Goal: Information Seeking & Learning: Learn about a topic

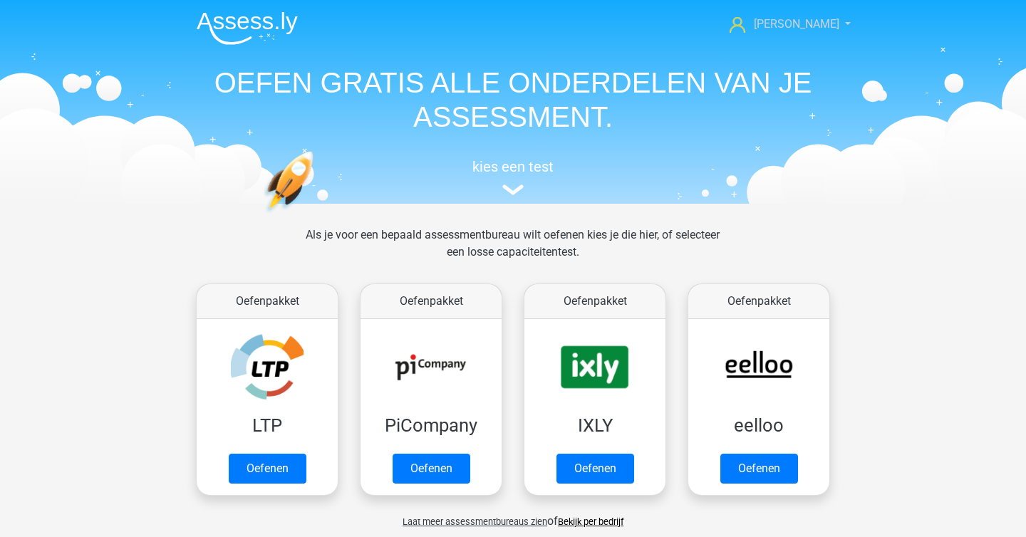
click at [791, 31] on link "[PERSON_NAME]" at bounding box center [782, 24] width 117 height 17
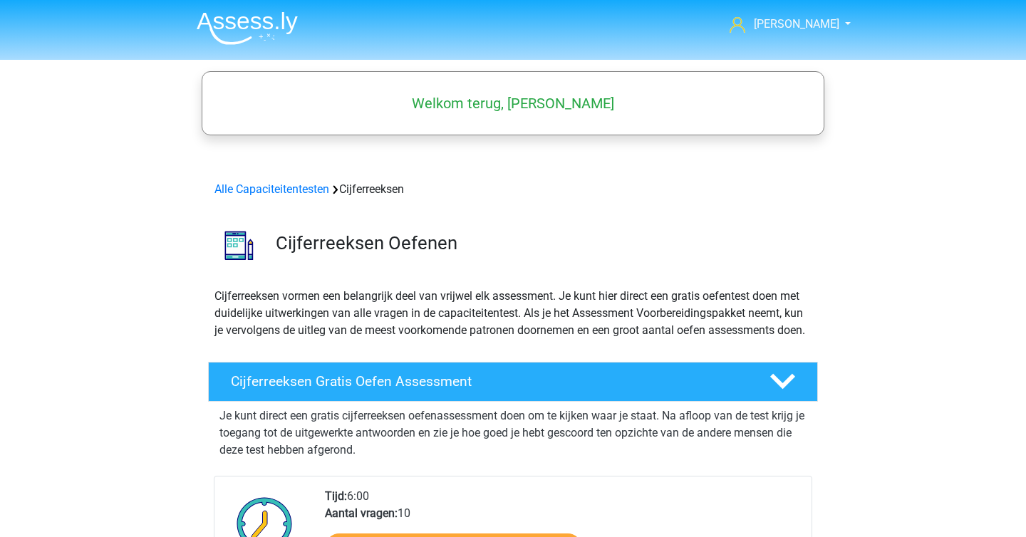
click at [323, 196] on div "Alle Capaciteitentesten Cijferreeksen" at bounding box center [513, 189] width 608 height 17
click at [323, 195] on link "Alle Capaciteitentesten" at bounding box center [271, 189] width 115 height 14
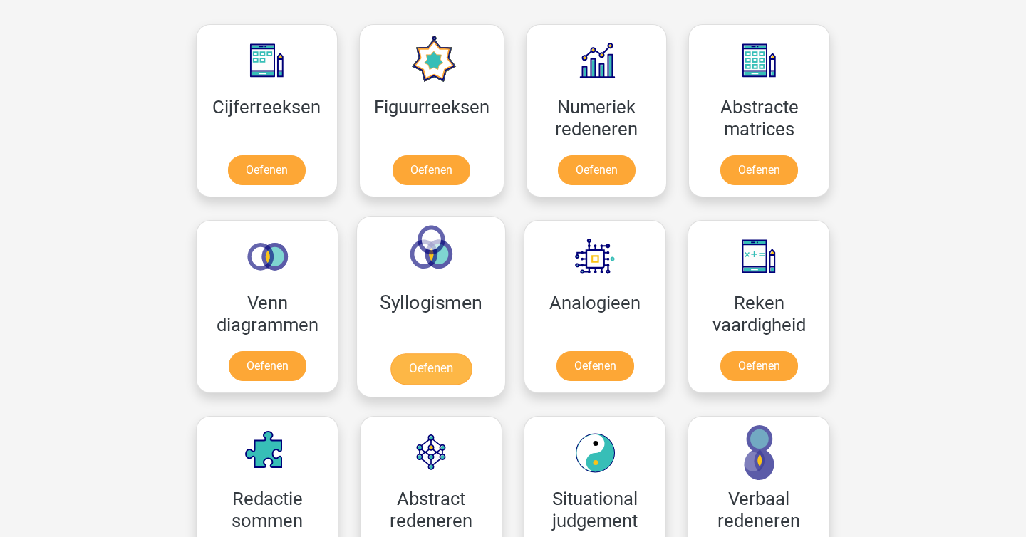
scroll to position [638, 0]
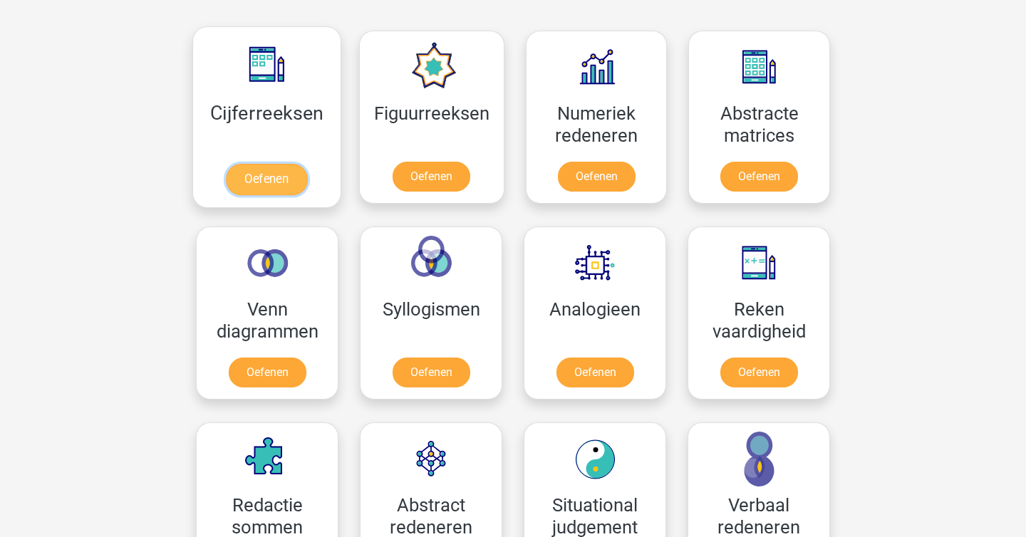
click at [272, 189] on link "Oefenen" at bounding box center [266, 179] width 81 height 31
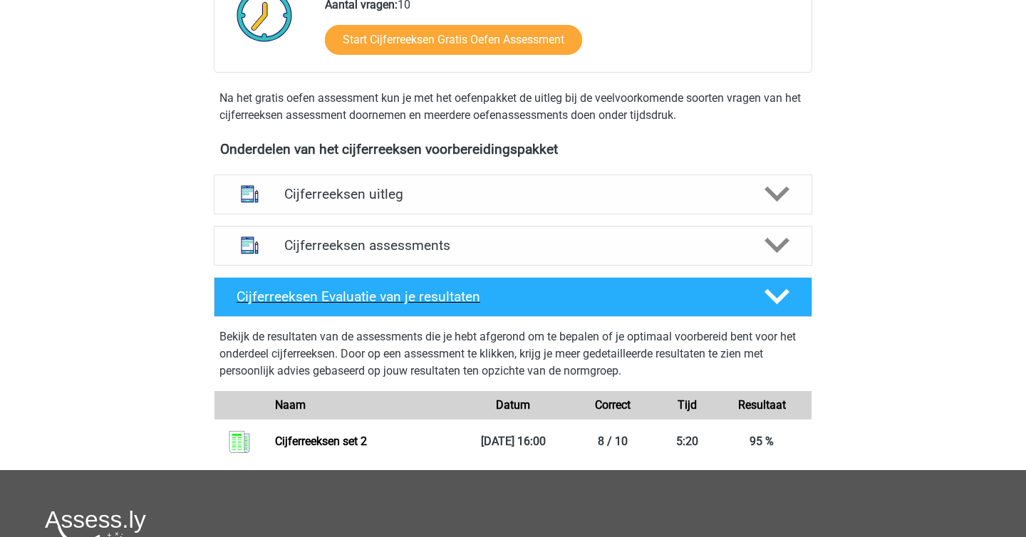
scroll to position [400, 0]
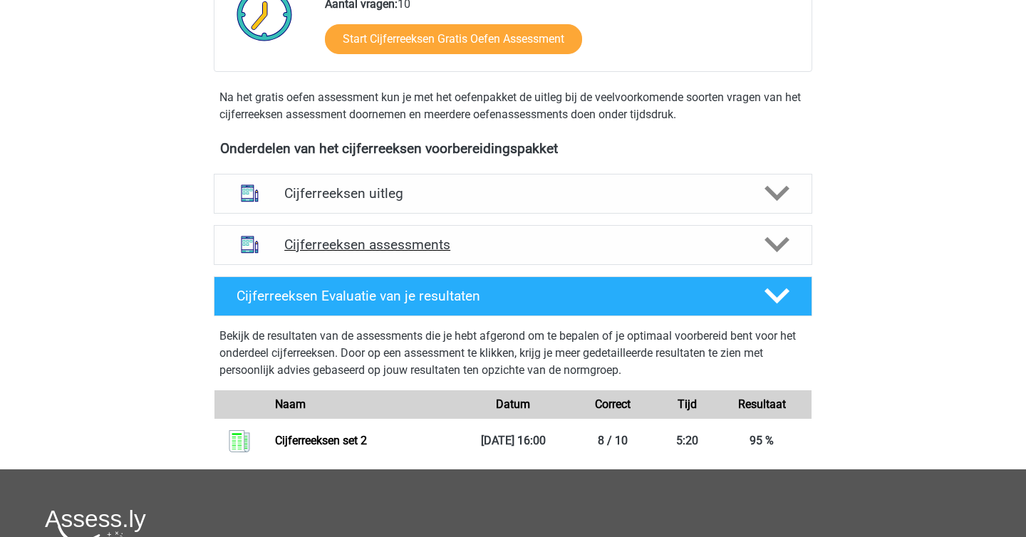
click at [776, 251] on icon at bounding box center [776, 244] width 25 height 25
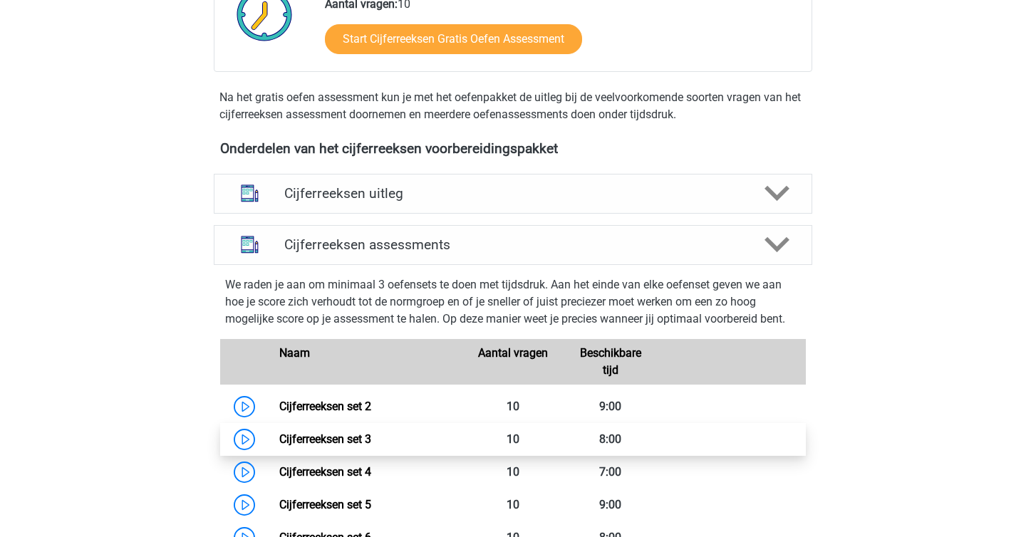
click at [357, 446] on link "Cijferreeksen set 3" at bounding box center [325, 439] width 92 height 14
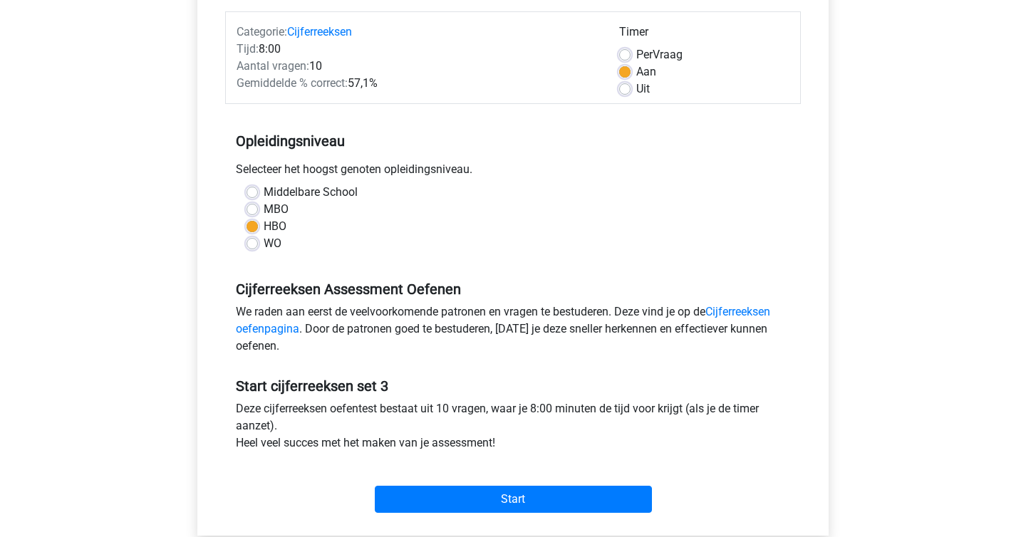
scroll to position [193, 0]
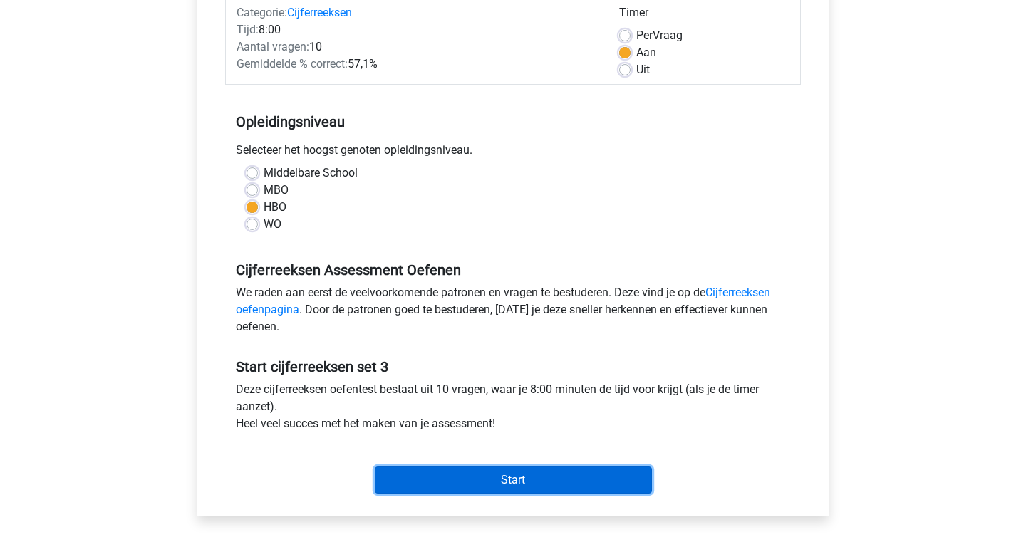
click at [506, 474] on input "Start" at bounding box center [513, 480] width 277 height 27
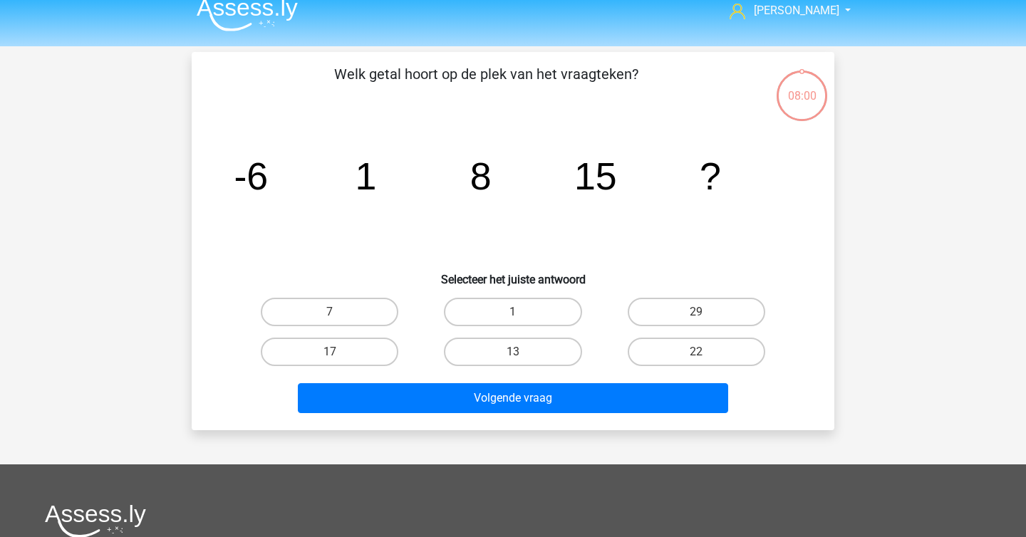
scroll to position [21, 0]
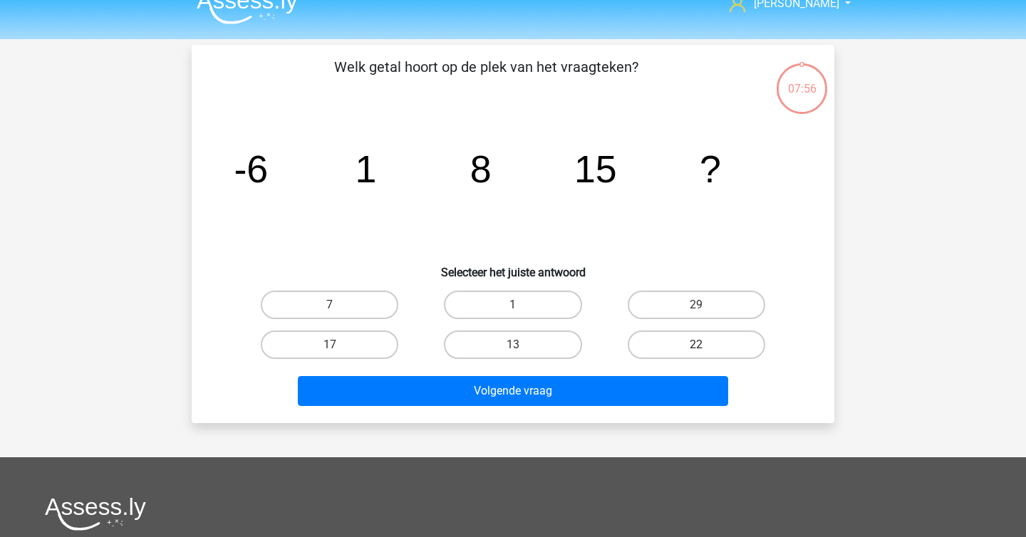
click at [664, 334] on label "22" at bounding box center [697, 345] width 138 height 28
click at [696, 345] on input "22" at bounding box center [700, 349] width 9 height 9
radio input "true"
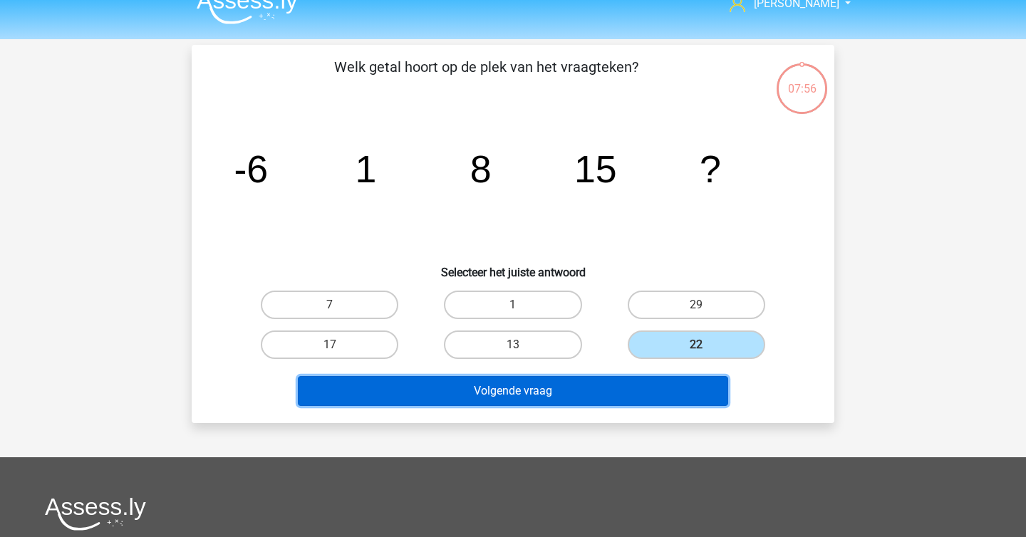
click at [617, 405] on button "Volgende vraag" at bounding box center [513, 391] width 431 height 30
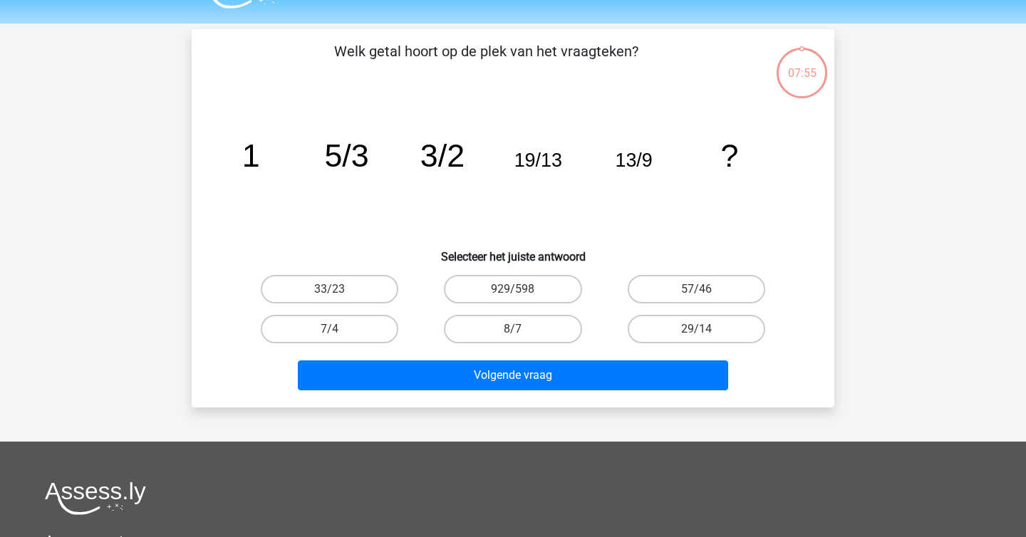
scroll to position [0, 0]
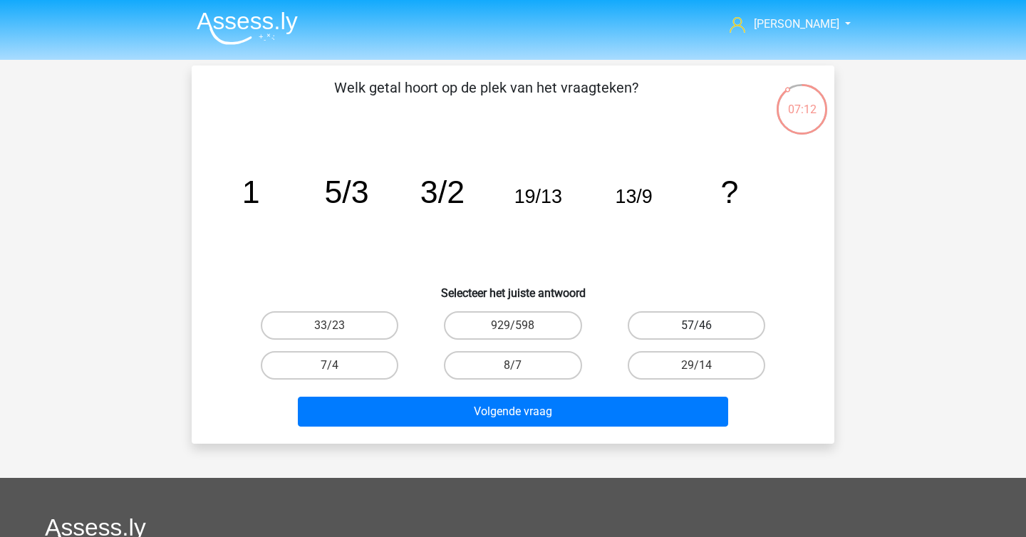
click at [686, 331] on label "57/46" at bounding box center [697, 325] width 138 height 28
click at [696, 331] on input "57/46" at bounding box center [700, 330] width 9 height 9
radio input "true"
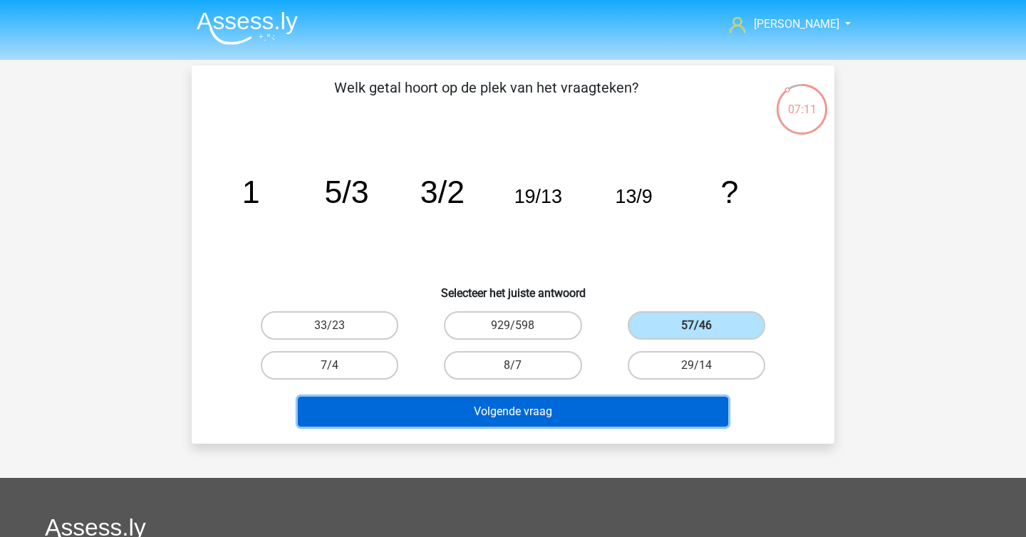
click at [640, 419] on button "Volgende vraag" at bounding box center [513, 412] width 431 height 30
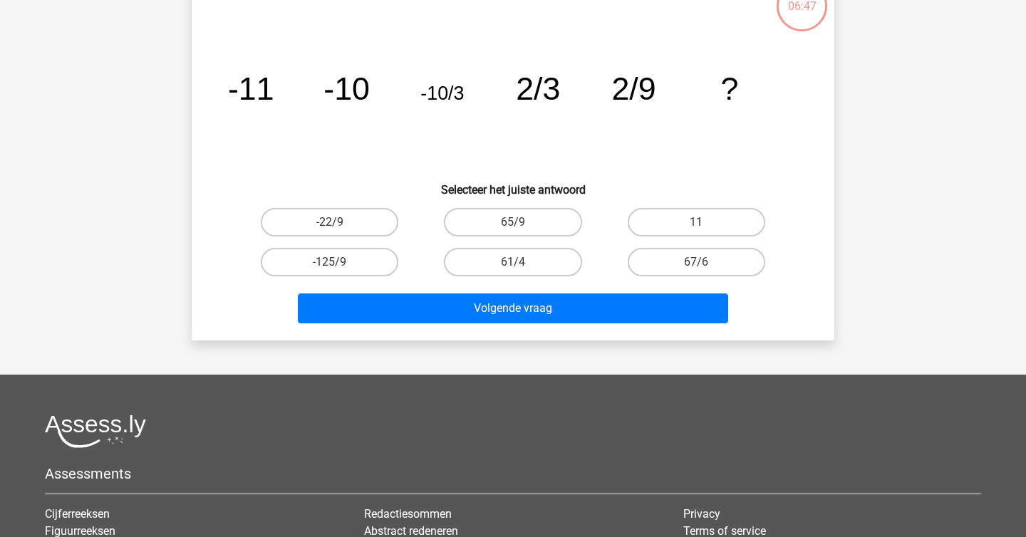
scroll to position [105, 0]
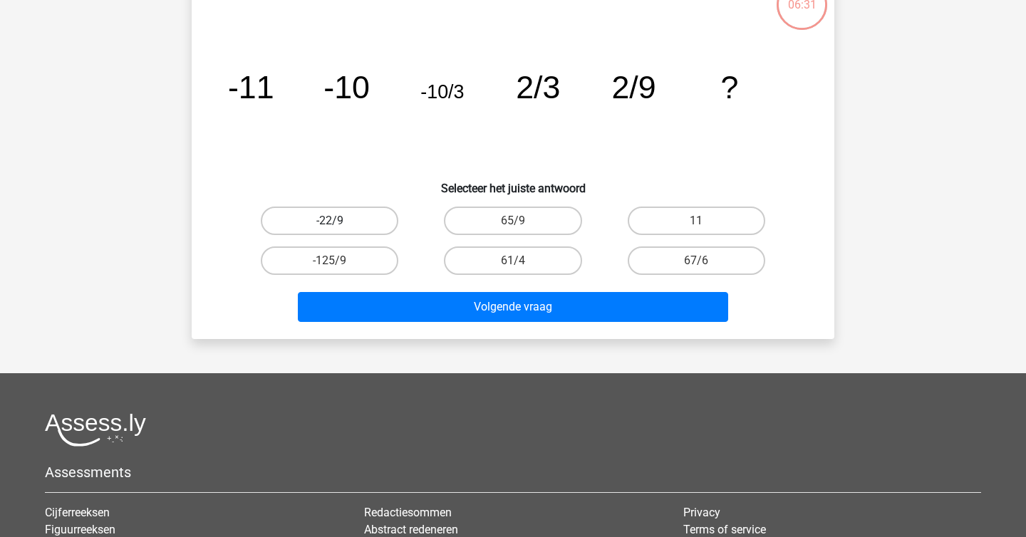
click at [376, 219] on label "-22/9" at bounding box center [330, 221] width 138 height 28
click at [339, 221] on input "-22/9" at bounding box center [334, 225] width 9 height 9
radio input "true"
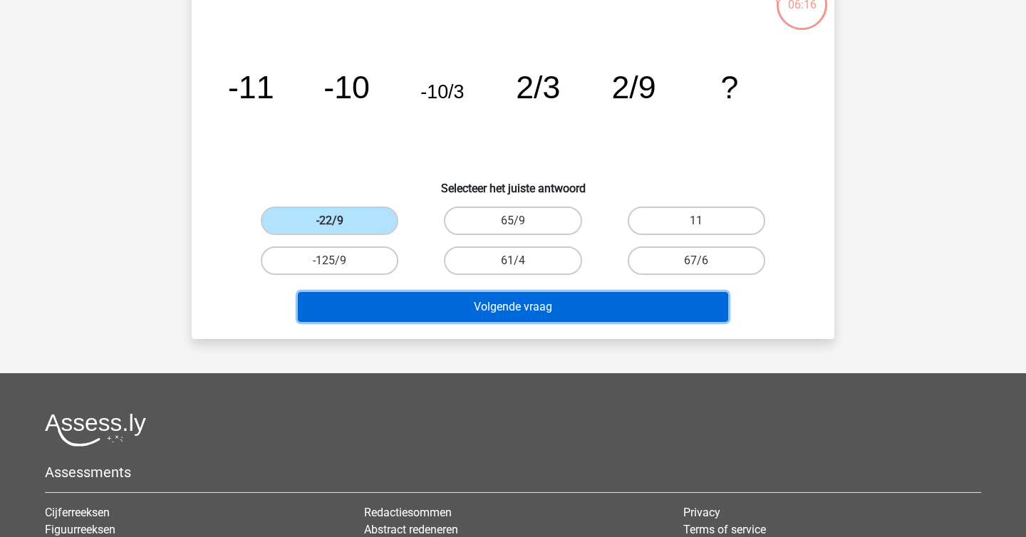
click at [505, 301] on button "Volgende vraag" at bounding box center [513, 307] width 431 height 30
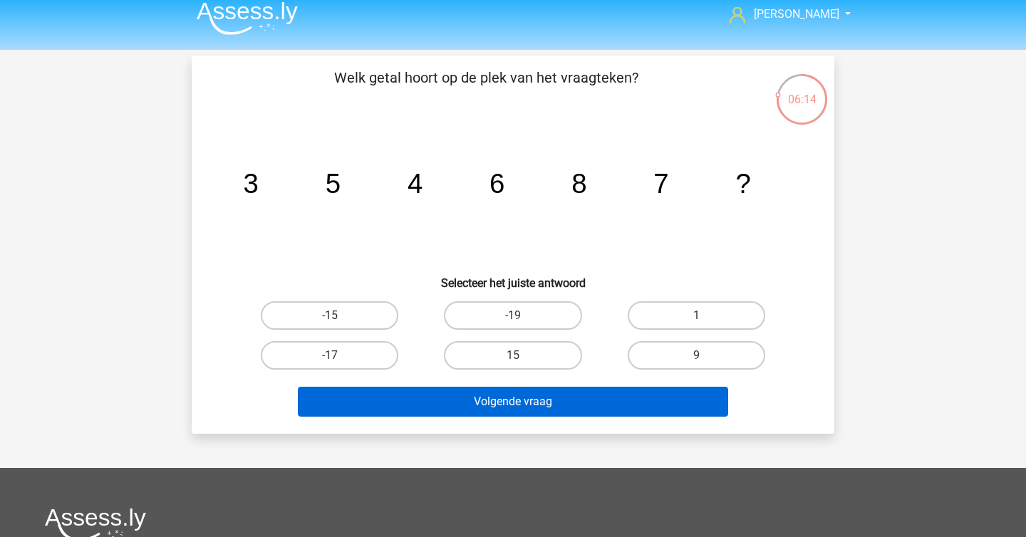
scroll to position [0, 0]
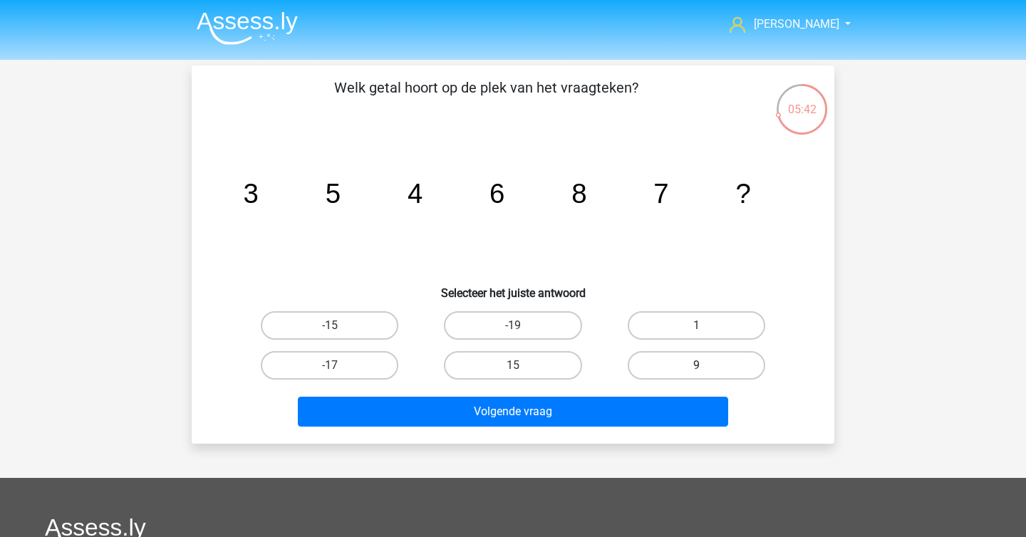
click at [685, 358] on label "9" at bounding box center [697, 365] width 138 height 28
click at [696, 365] on input "9" at bounding box center [700, 369] width 9 height 9
radio input "true"
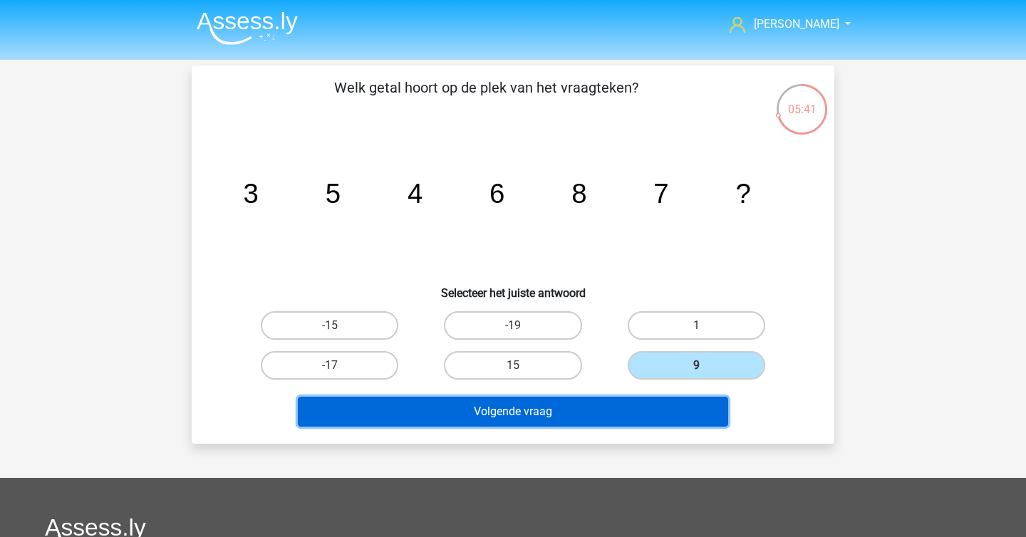
click at [623, 403] on button "Volgende vraag" at bounding box center [513, 412] width 431 height 30
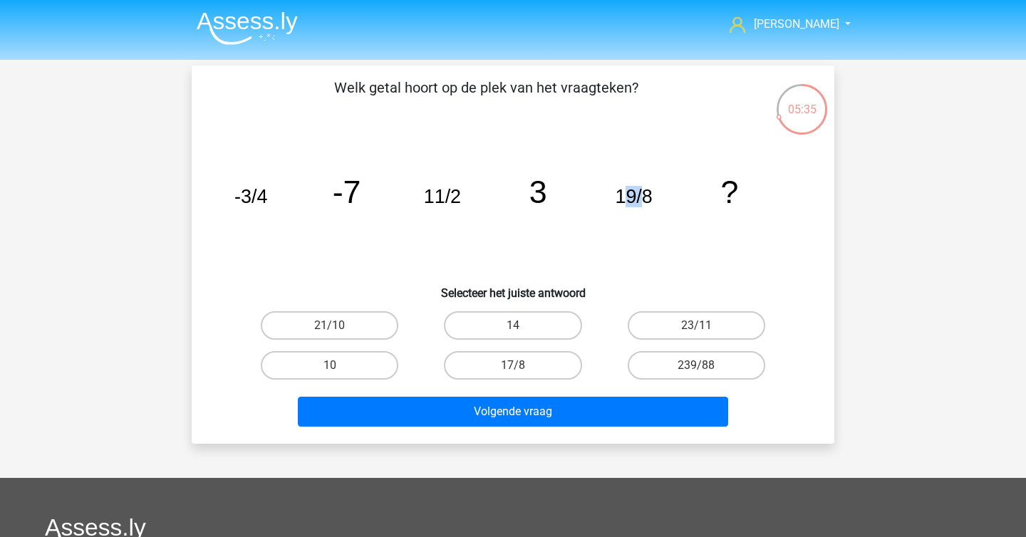
drag, startPoint x: 640, startPoint y: 203, endPoint x: 626, endPoint y: 202, distance: 13.6
click at [267, 202] on tspan "19/8" at bounding box center [250, 196] width 33 height 21
click at [606, 276] on h6 "Selecteer het juiste antwoord" at bounding box center [512, 287] width 597 height 25
click at [696, 332] on input "23/11" at bounding box center [700, 330] width 9 height 9
radio input "true"
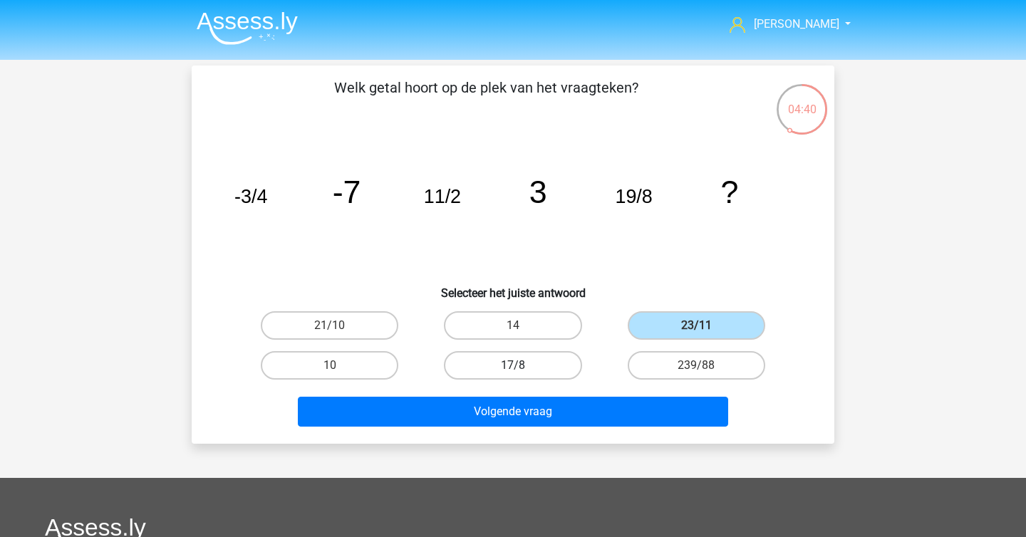
click at [551, 360] on label "17/8" at bounding box center [513, 365] width 138 height 28
click at [522, 365] on input "17/8" at bounding box center [517, 369] width 9 height 9
radio input "true"
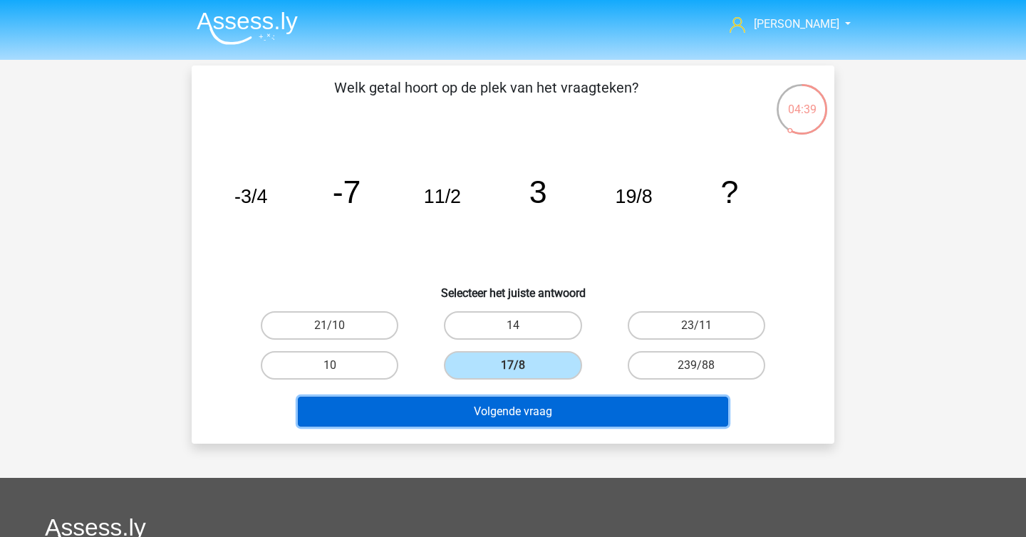
click at [546, 413] on button "Volgende vraag" at bounding box center [513, 412] width 431 height 30
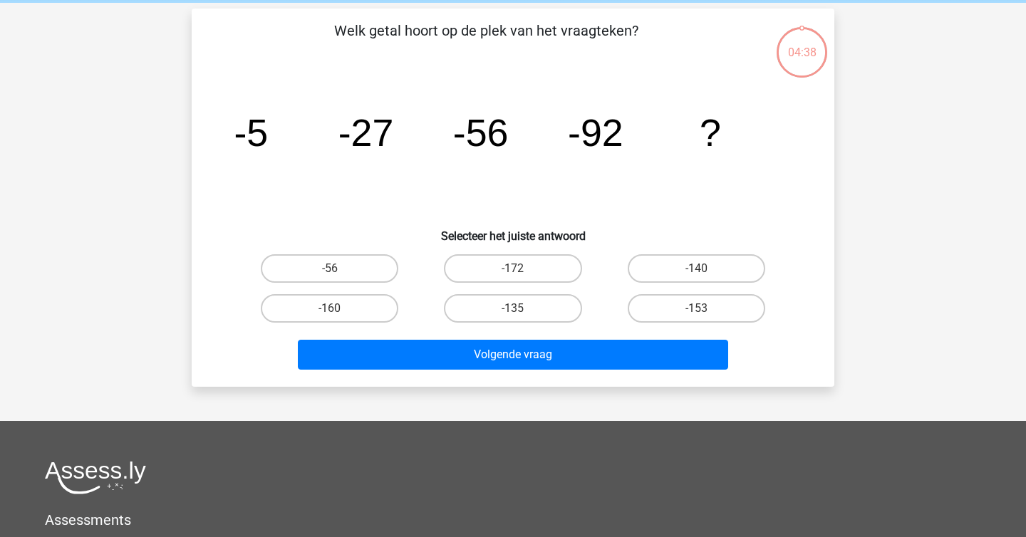
scroll to position [66, 0]
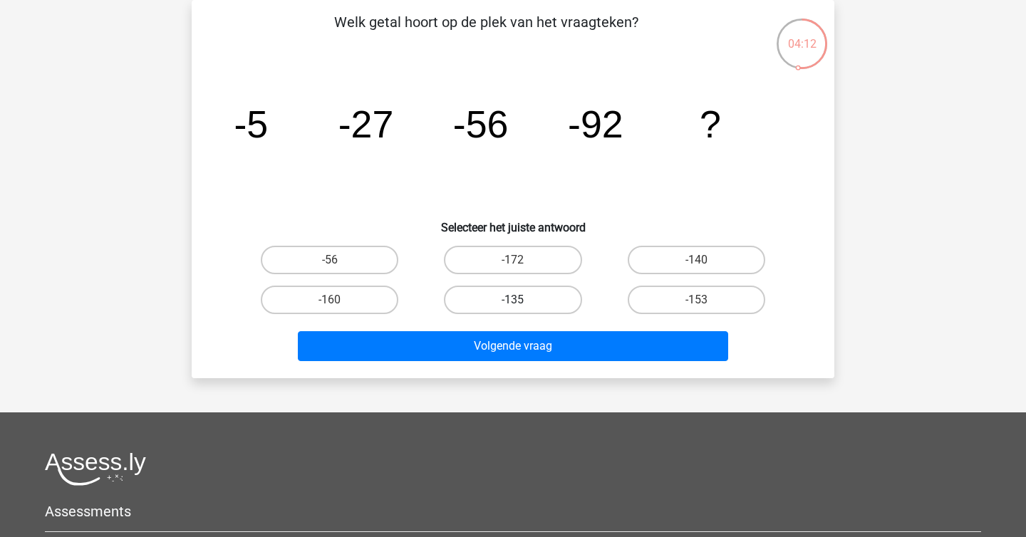
click at [552, 294] on label "-135" at bounding box center [513, 300] width 138 height 28
click at [522, 300] on input "-135" at bounding box center [517, 304] width 9 height 9
radio input "true"
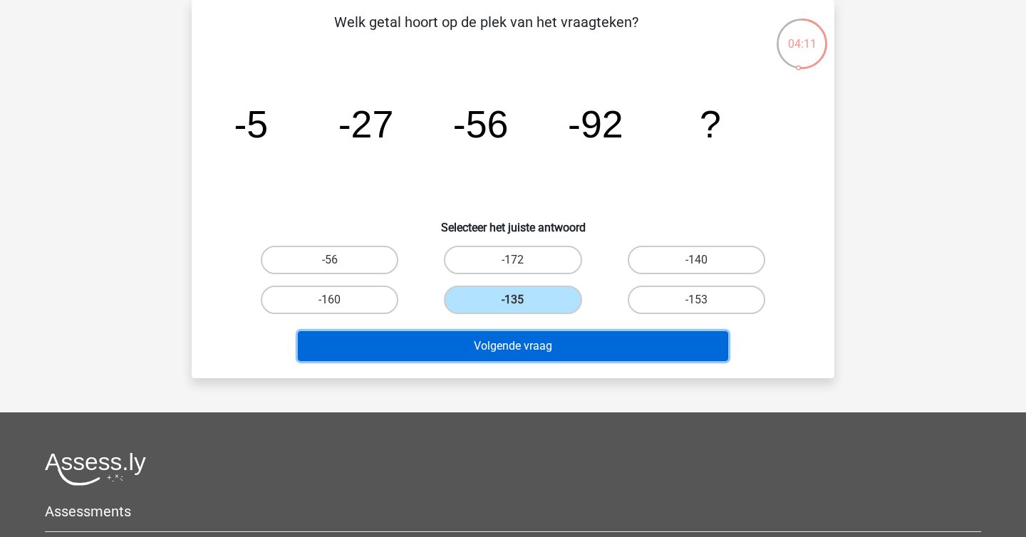
click at [564, 339] on button "Volgende vraag" at bounding box center [513, 346] width 431 height 30
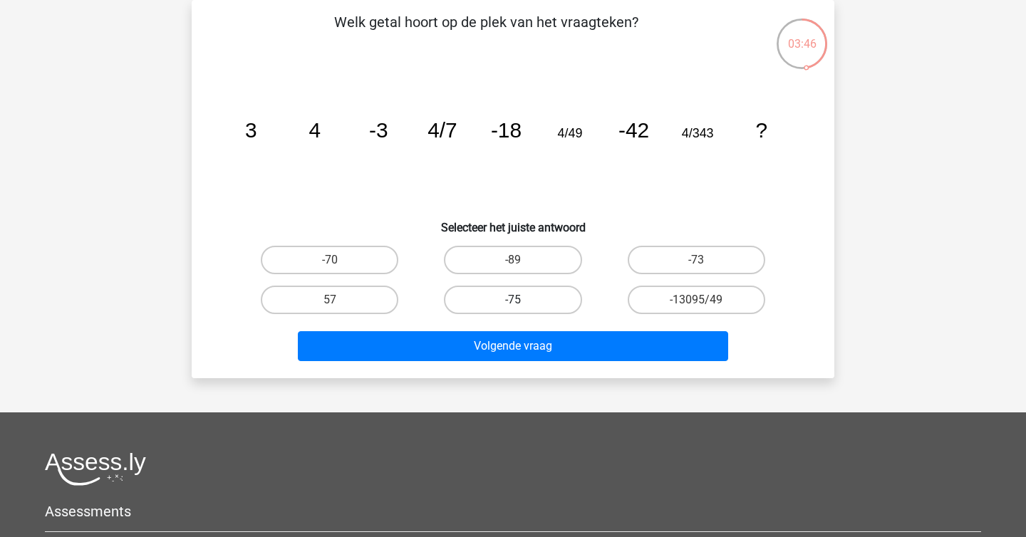
click at [550, 288] on label "-75" at bounding box center [513, 300] width 138 height 28
click at [522, 300] on input "-75" at bounding box center [517, 304] width 9 height 9
radio input "true"
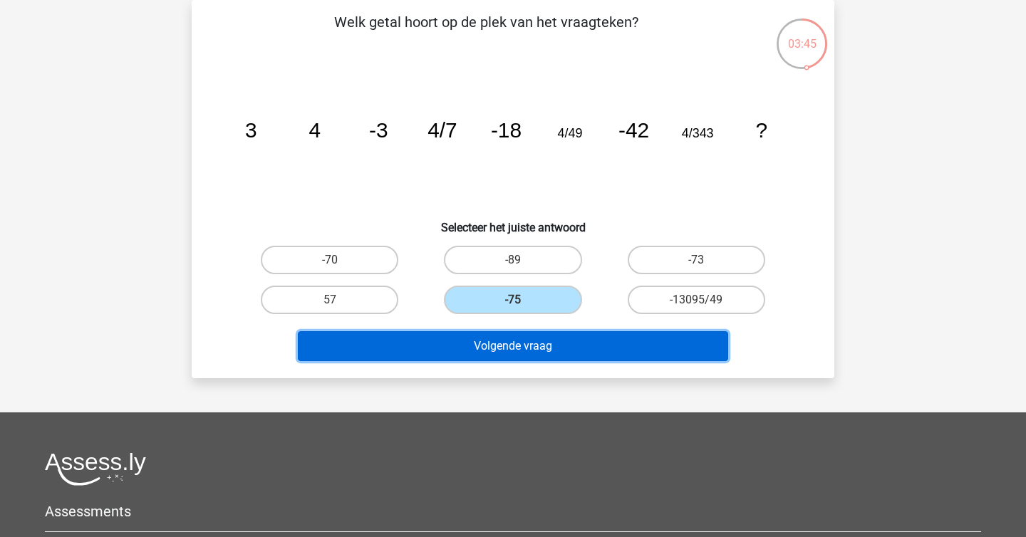
click at [546, 356] on button "Volgende vraag" at bounding box center [513, 346] width 431 height 30
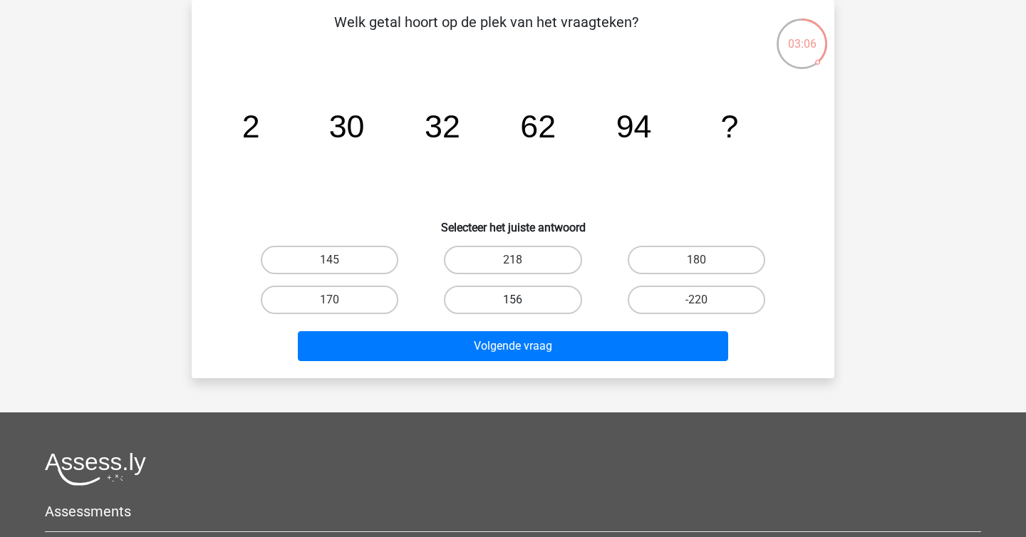
click at [544, 294] on label "156" at bounding box center [513, 300] width 138 height 28
click at [522, 300] on input "156" at bounding box center [517, 304] width 9 height 9
radio input "true"
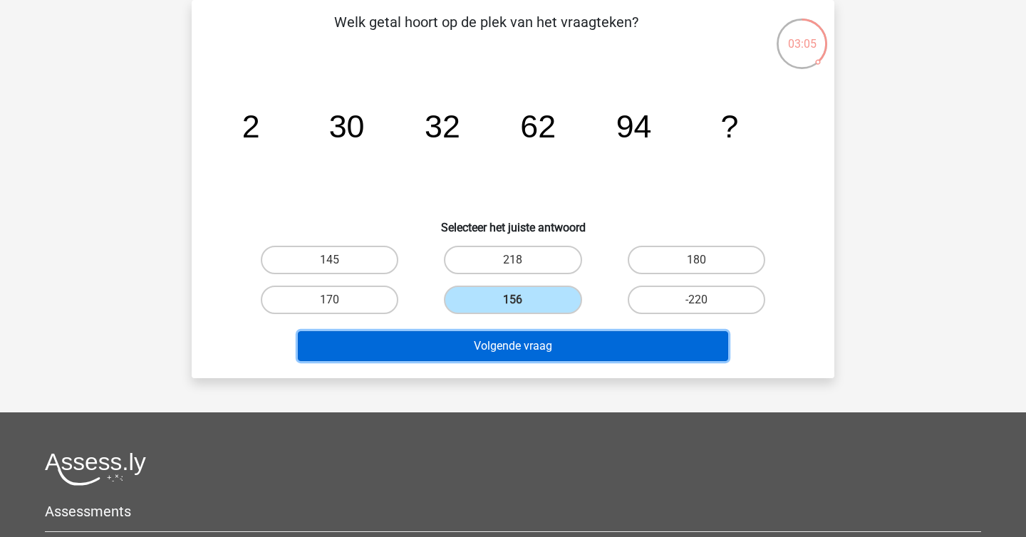
click at [537, 339] on button "Volgende vraag" at bounding box center [513, 346] width 431 height 30
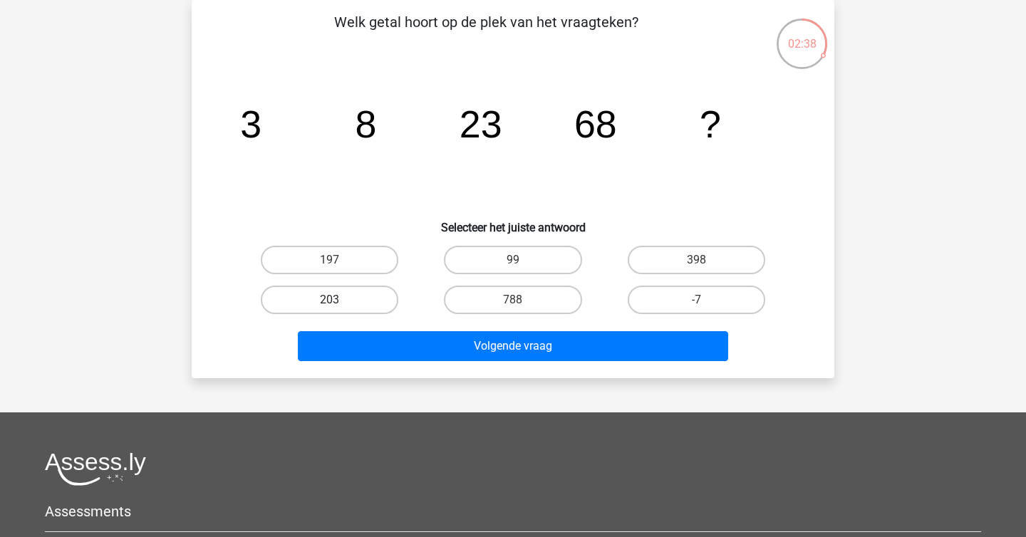
click at [370, 293] on label "203" at bounding box center [330, 300] width 138 height 28
click at [339, 300] on input "203" at bounding box center [334, 304] width 9 height 9
radio input "true"
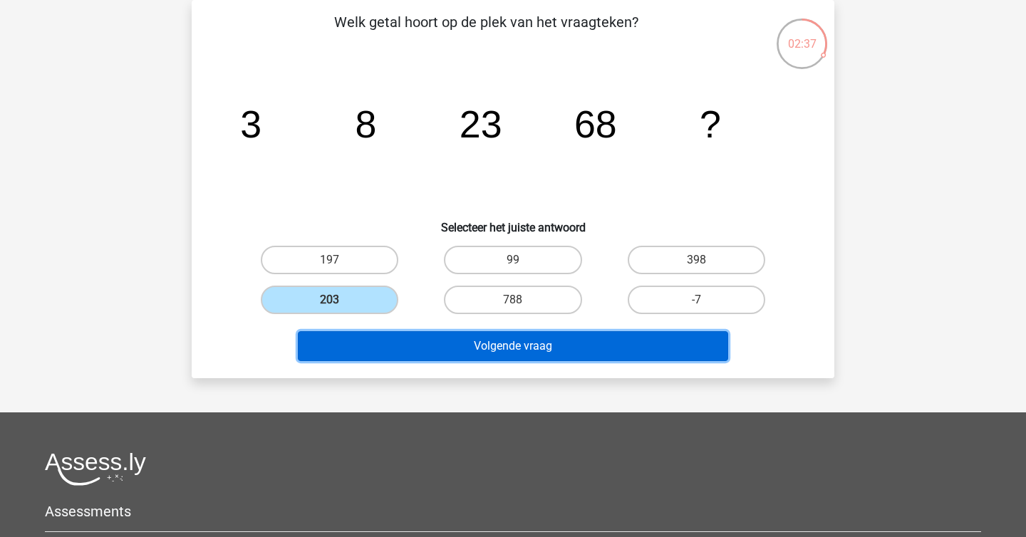
click at [450, 351] on button "Volgende vraag" at bounding box center [513, 346] width 431 height 30
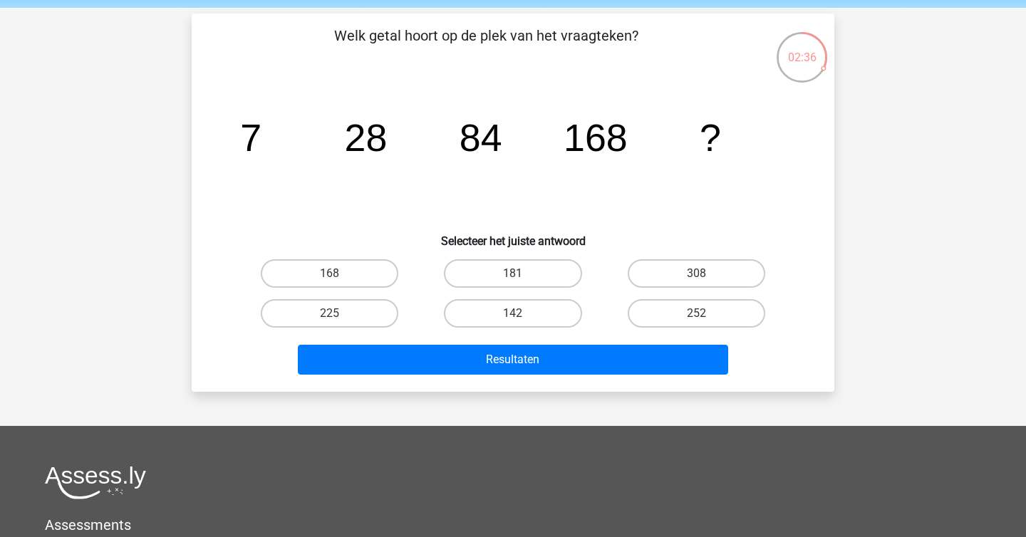
scroll to position [49, 0]
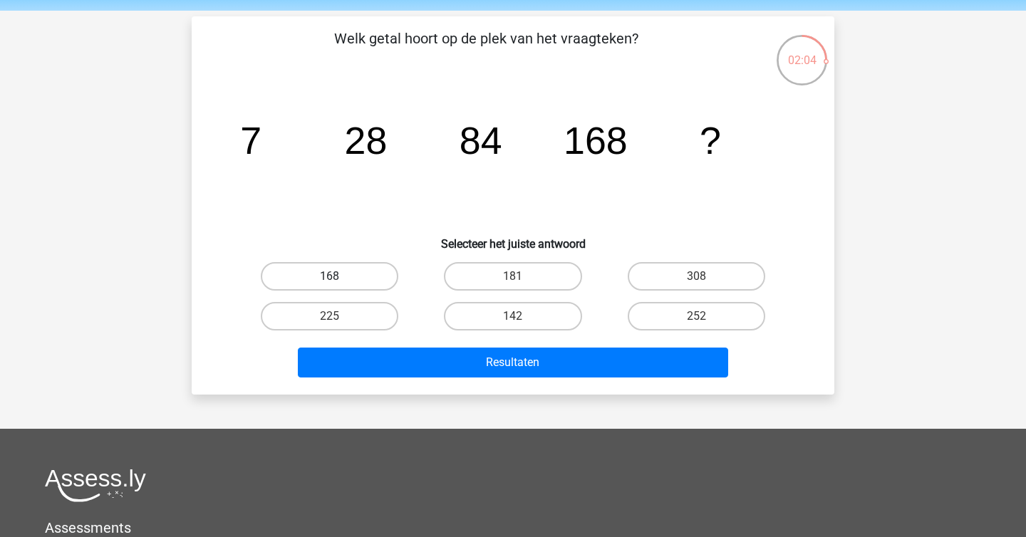
click at [373, 276] on label "168" at bounding box center [330, 276] width 138 height 28
click at [339, 276] on input "168" at bounding box center [334, 280] width 9 height 9
radio input "true"
click at [415, 379] on div "Resultaten" at bounding box center [513, 366] width 550 height 36
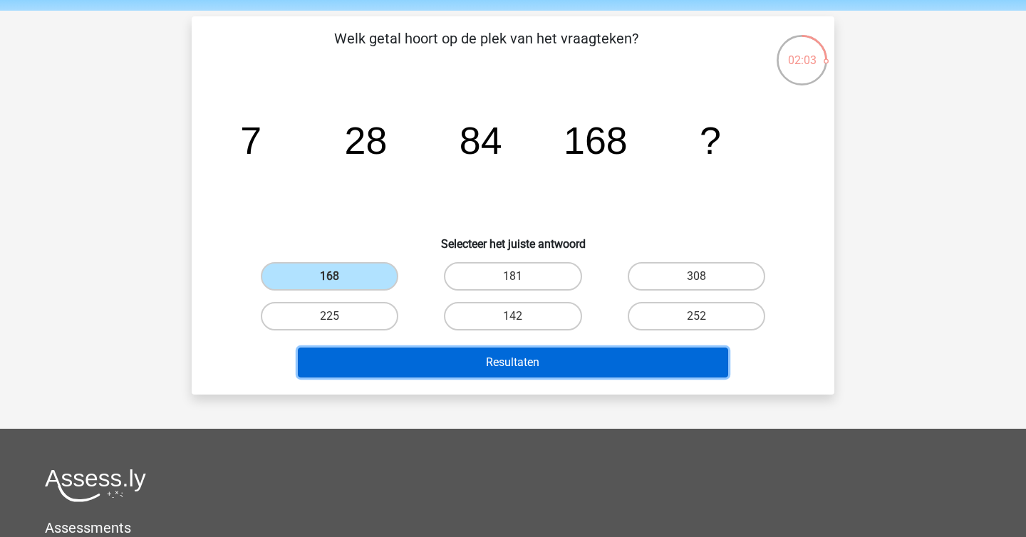
click at [424, 376] on button "Resultaten" at bounding box center [513, 363] width 431 height 30
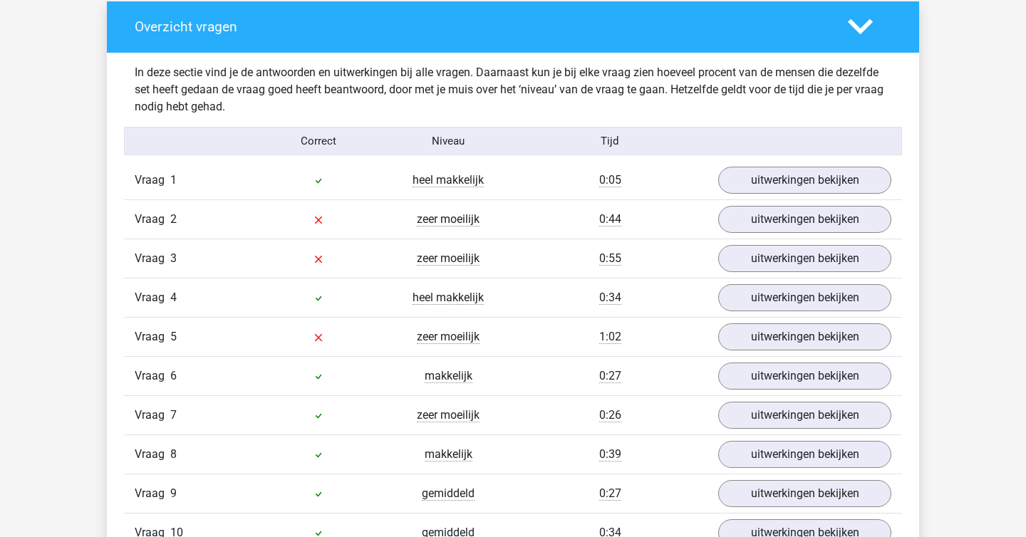
scroll to position [819, 0]
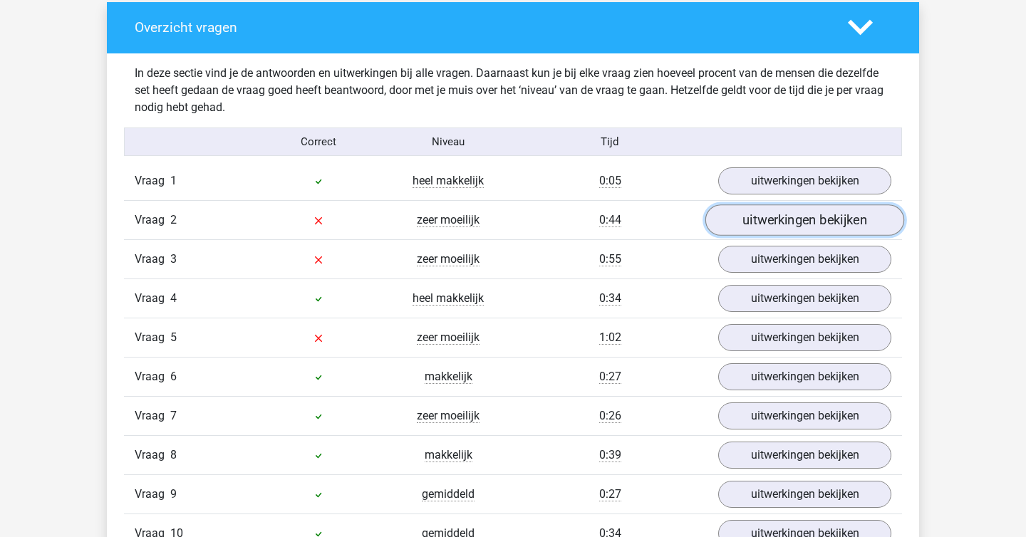
click at [811, 229] on link "uitwerkingen bekijken" at bounding box center [804, 219] width 199 height 31
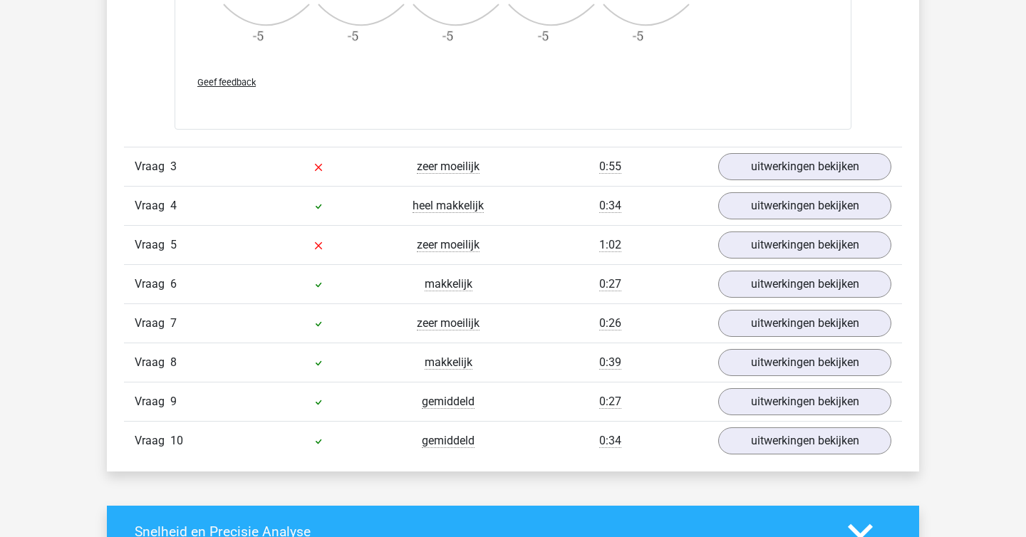
scroll to position [1769, 0]
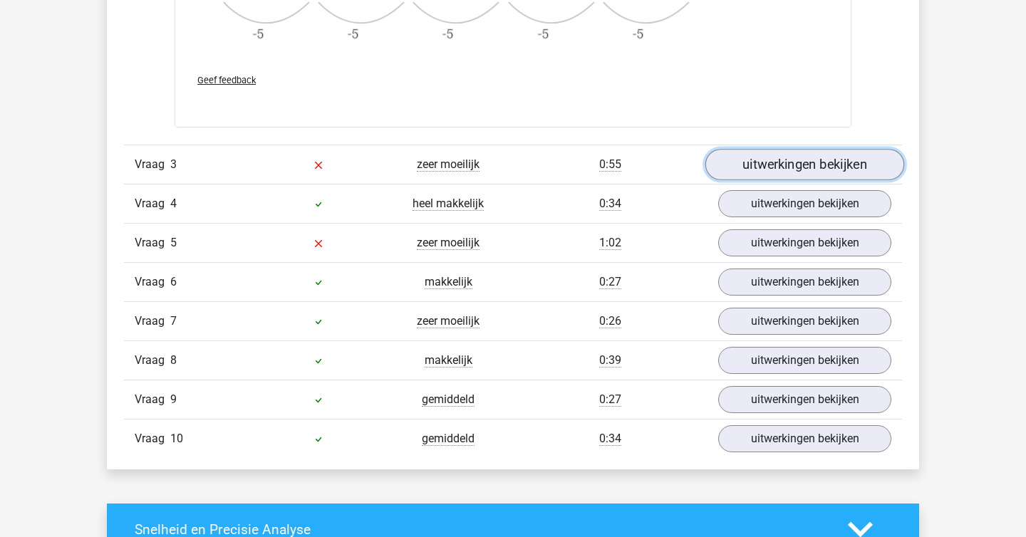
click at [777, 177] on link "uitwerkingen bekijken" at bounding box center [804, 164] width 199 height 31
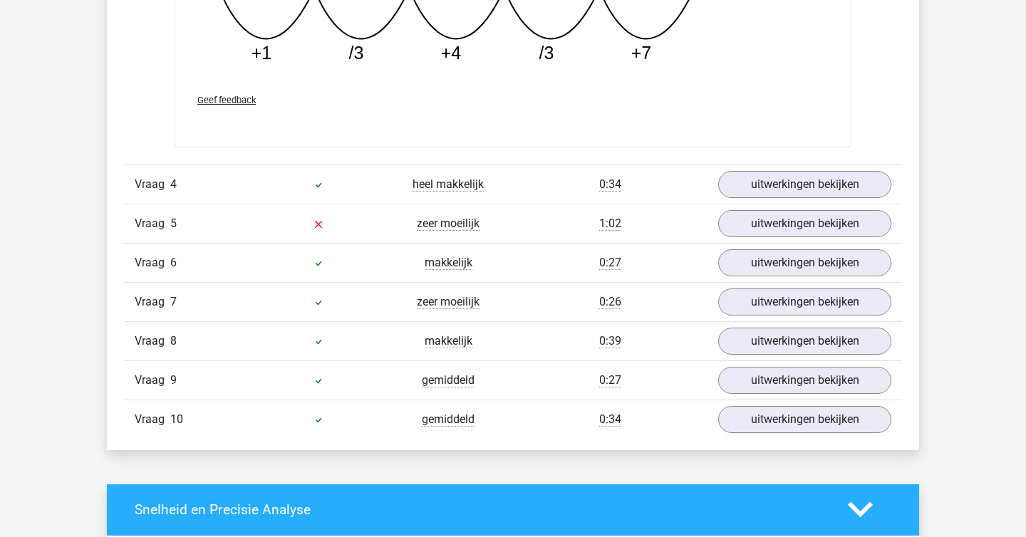
scroll to position [2600, 0]
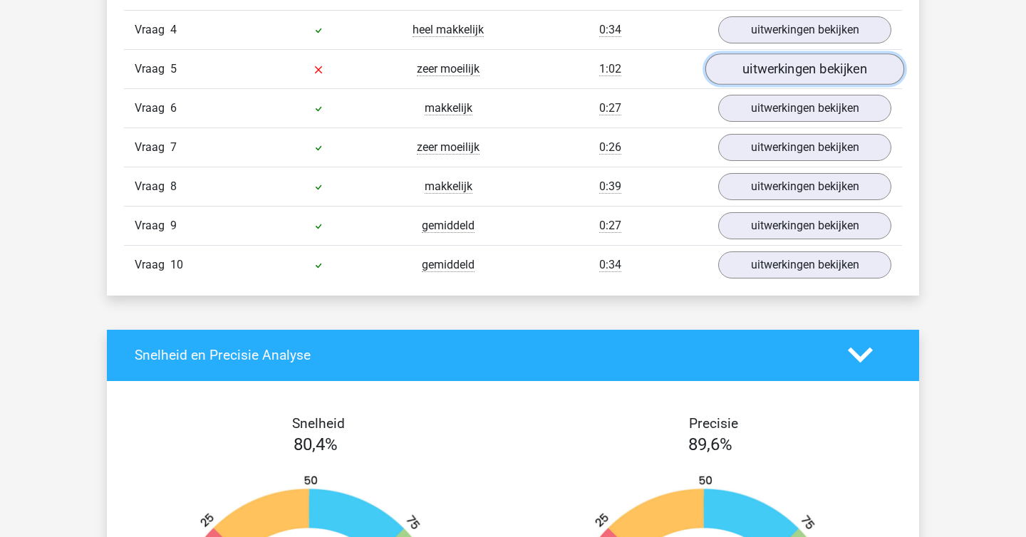
click at [799, 75] on link "uitwerkingen bekijken" at bounding box center [804, 68] width 199 height 31
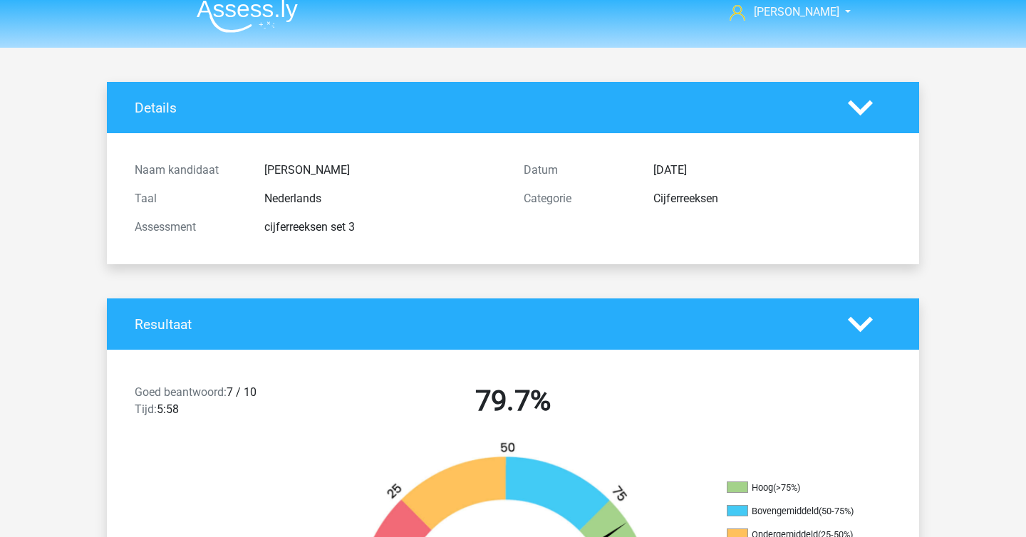
scroll to position [0, 0]
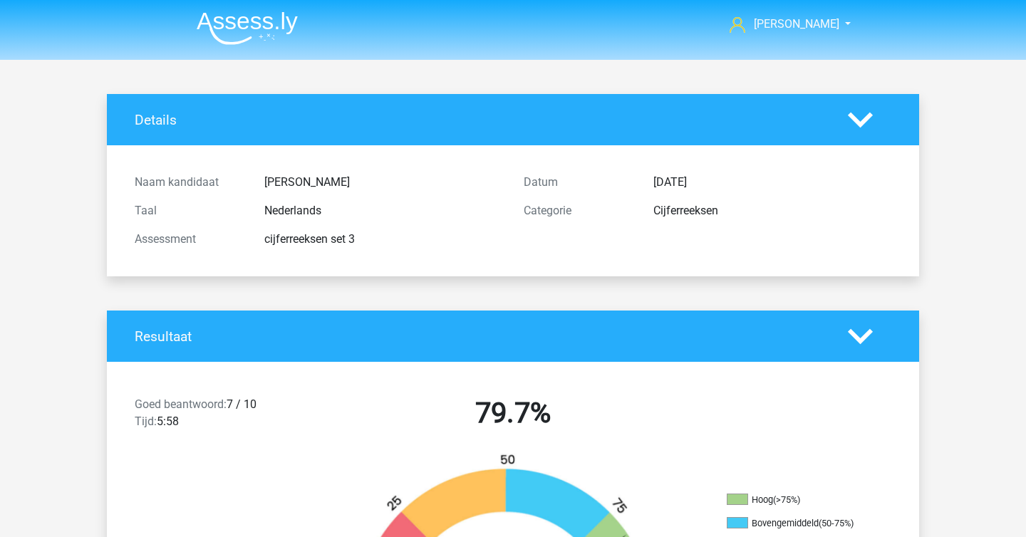
click at [248, 37] on img at bounding box center [247, 27] width 101 height 33
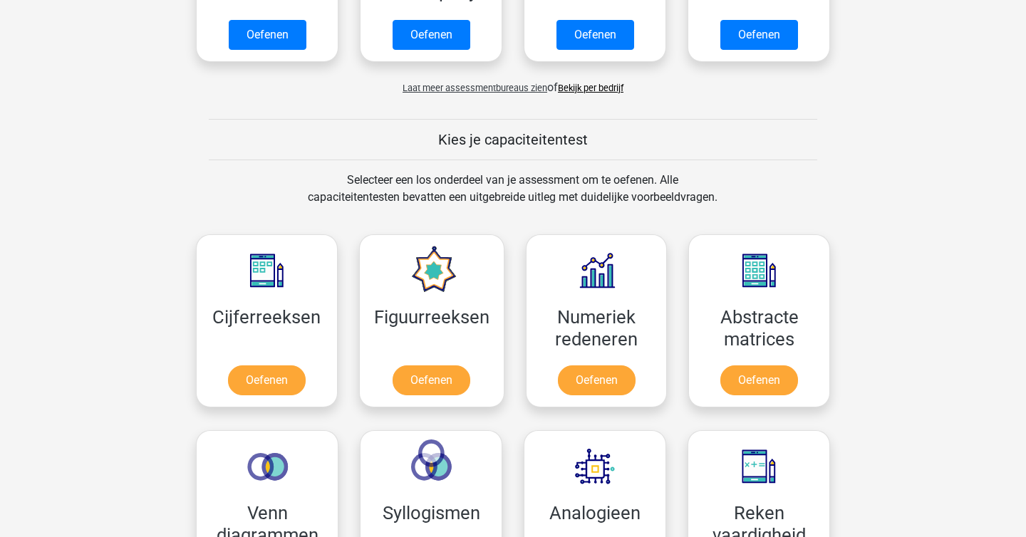
scroll to position [623, 0]
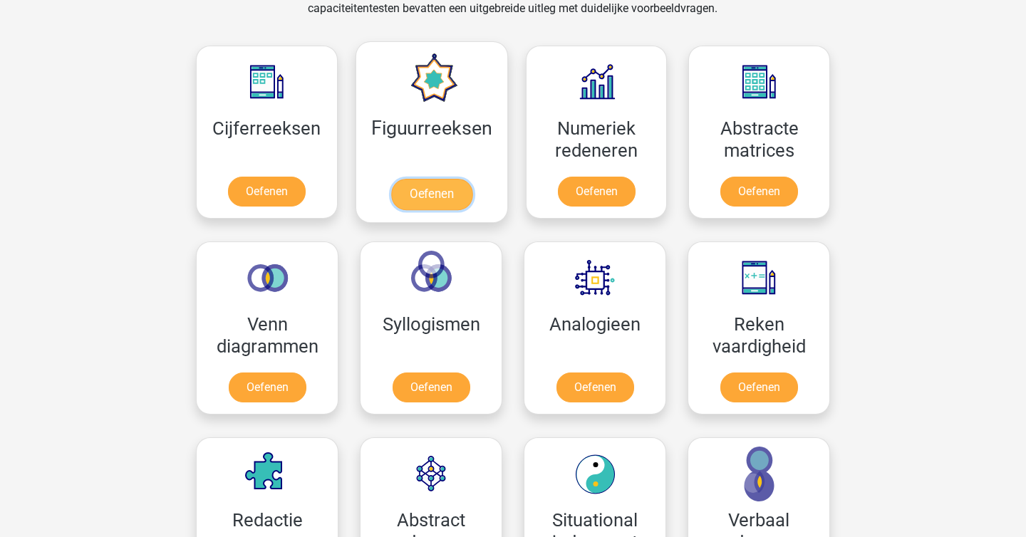
click at [408, 183] on link "Oefenen" at bounding box center [430, 194] width 81 height 31
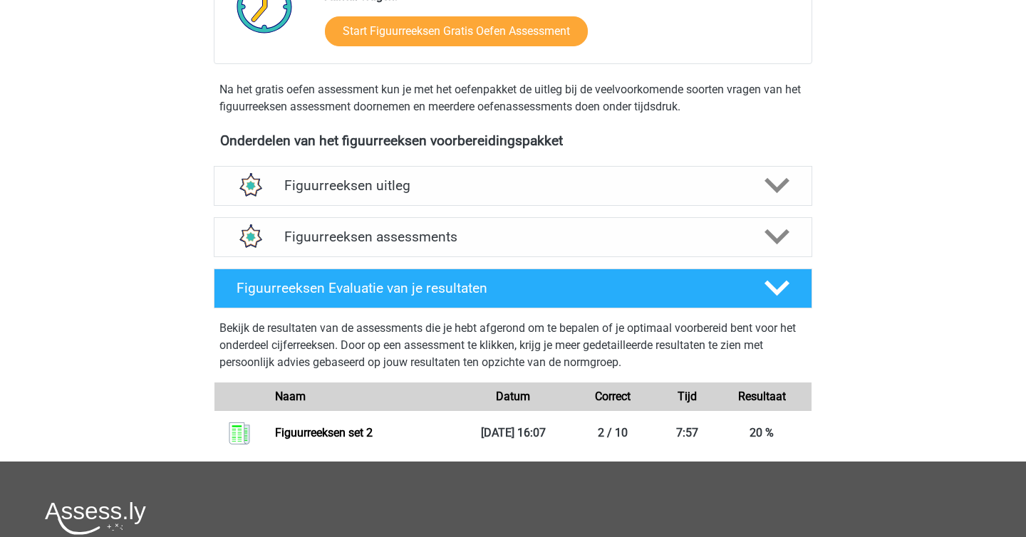
scroll to position [419, 0]
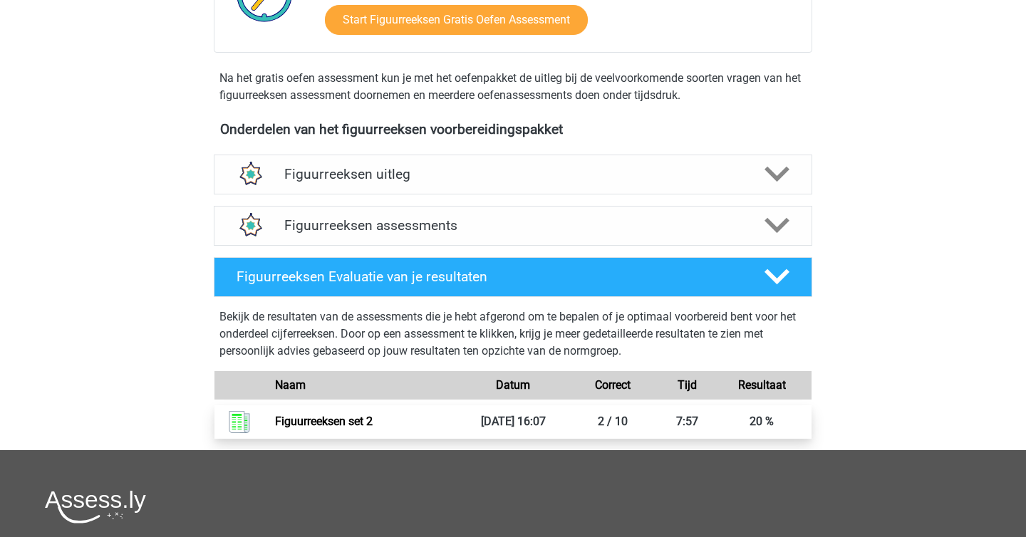
click at [373, 421] on link "Figuurreeksen set 2" at bounding box center [324, 422] width 98 height 14
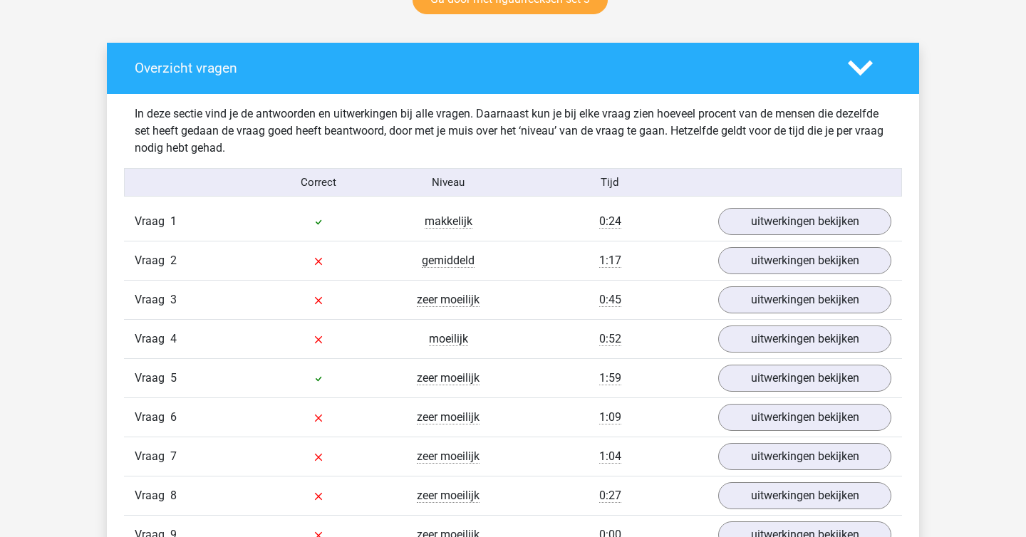
scroll to position [863, 0]
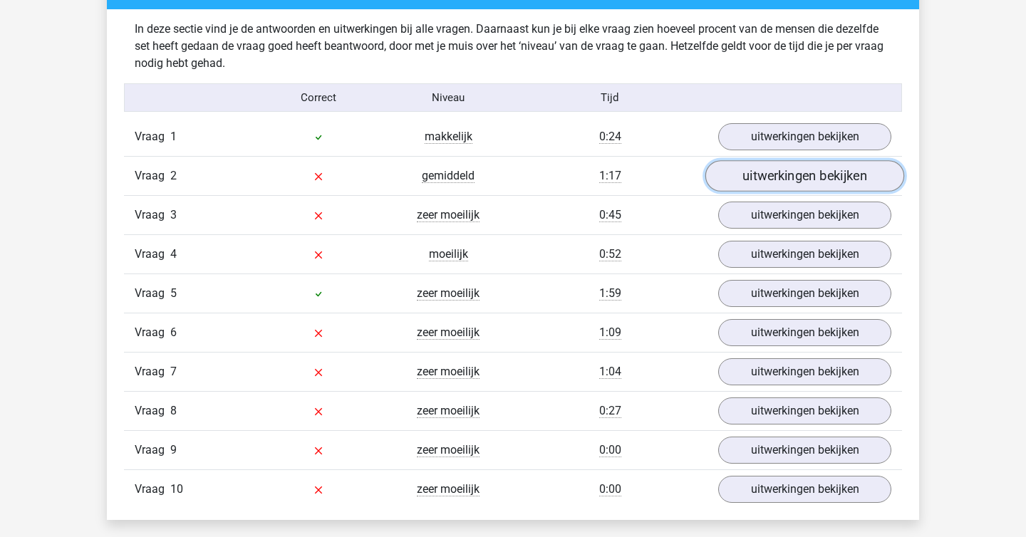
click at [797, 184] on link "uitwerkingen bekijken" at bounding box center [804, 175] width 199 height 31
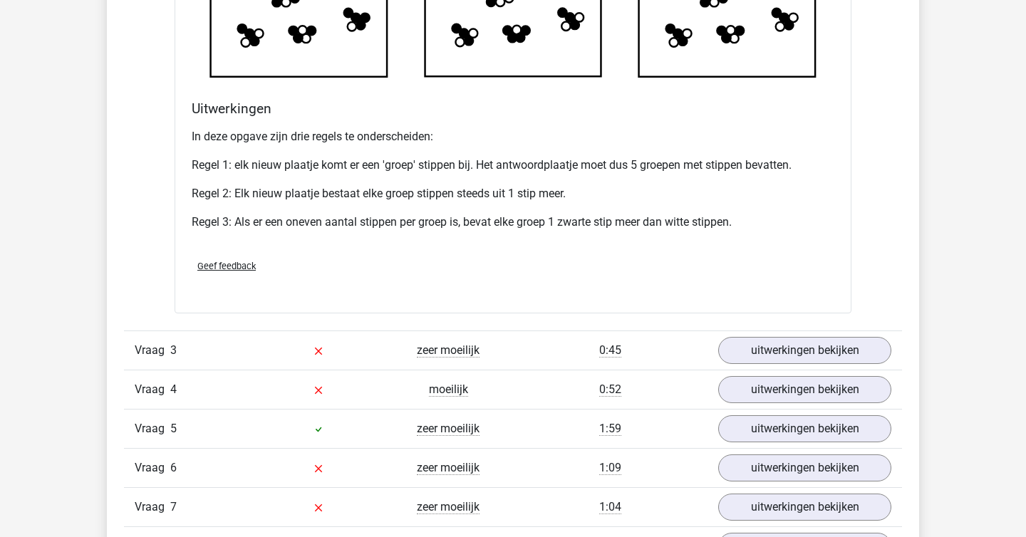
scroll to position [1734, 0]
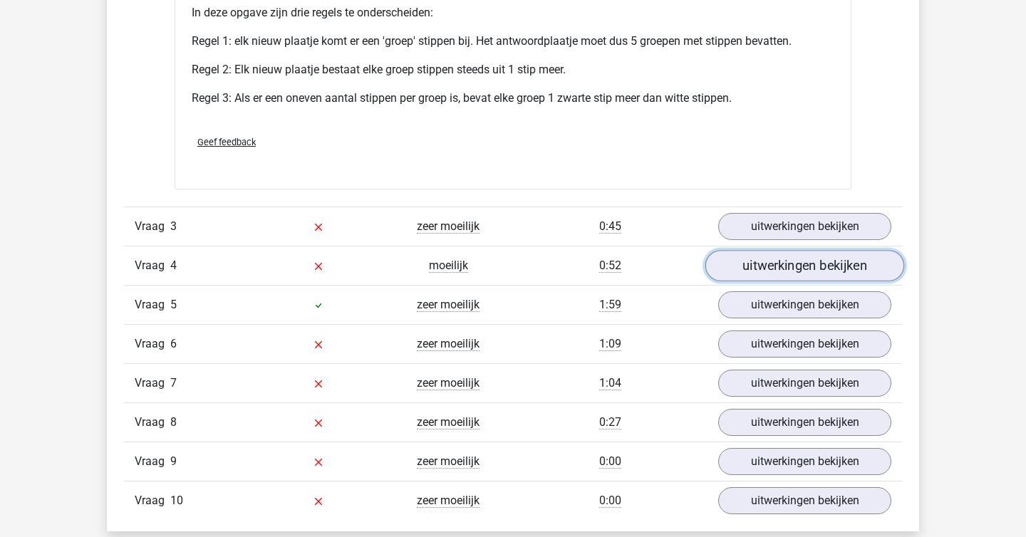
click at [771, 254] on link "uitwerkingen bekijken" at bounding box center [804, 266] width 199 height 31
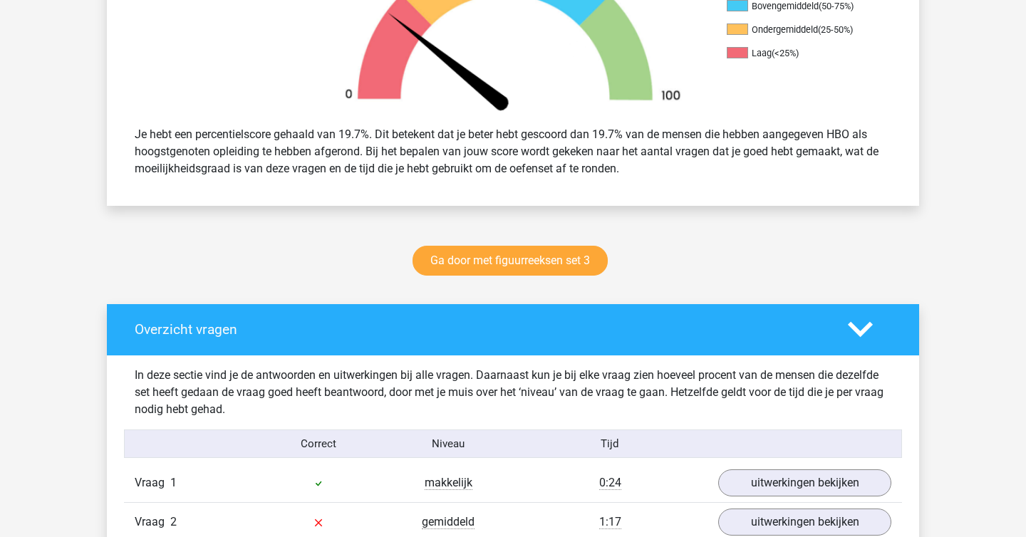
scroll to position [0, 0]
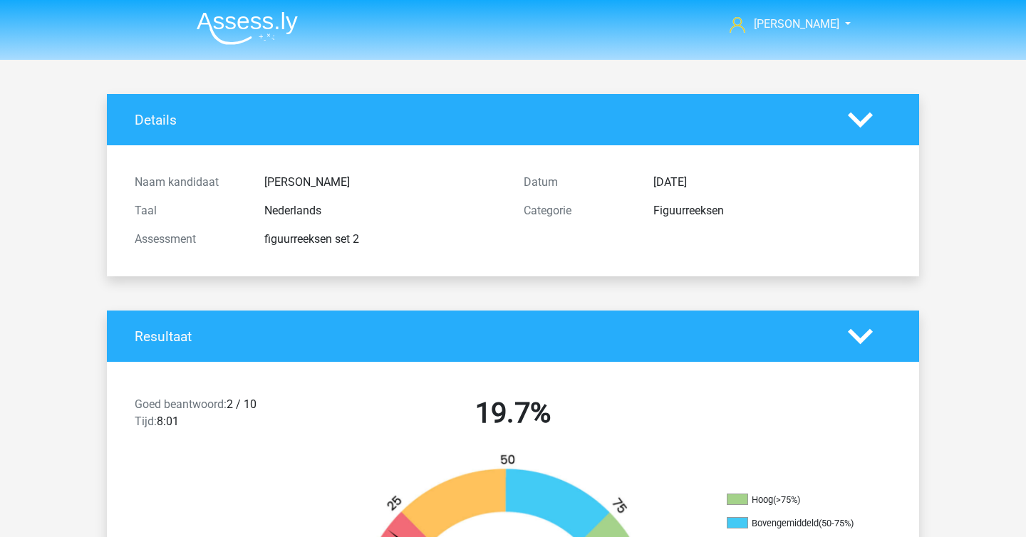
click at [287, 19] on img at bounding box center [247, 27] width 101 height 33
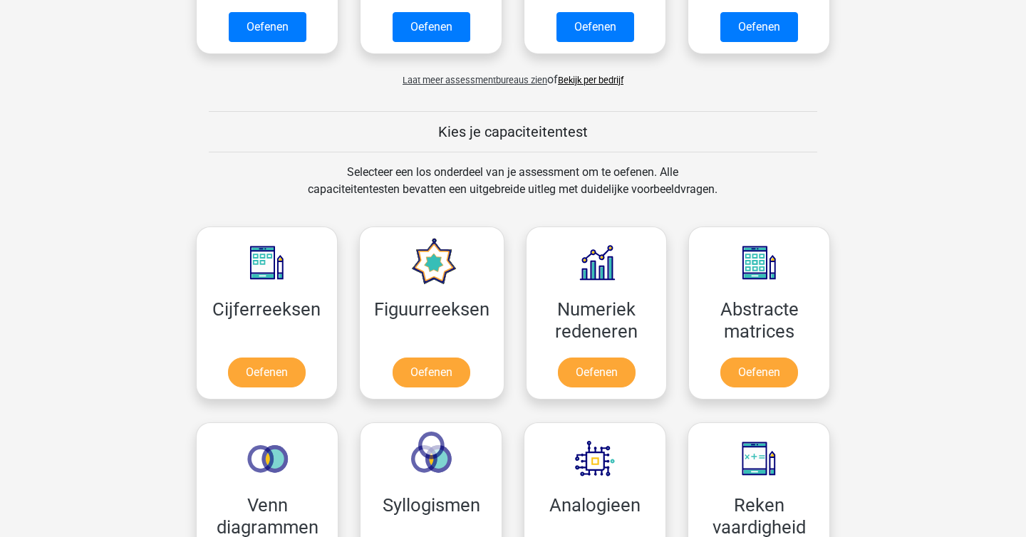
scroll to position [637, 0]
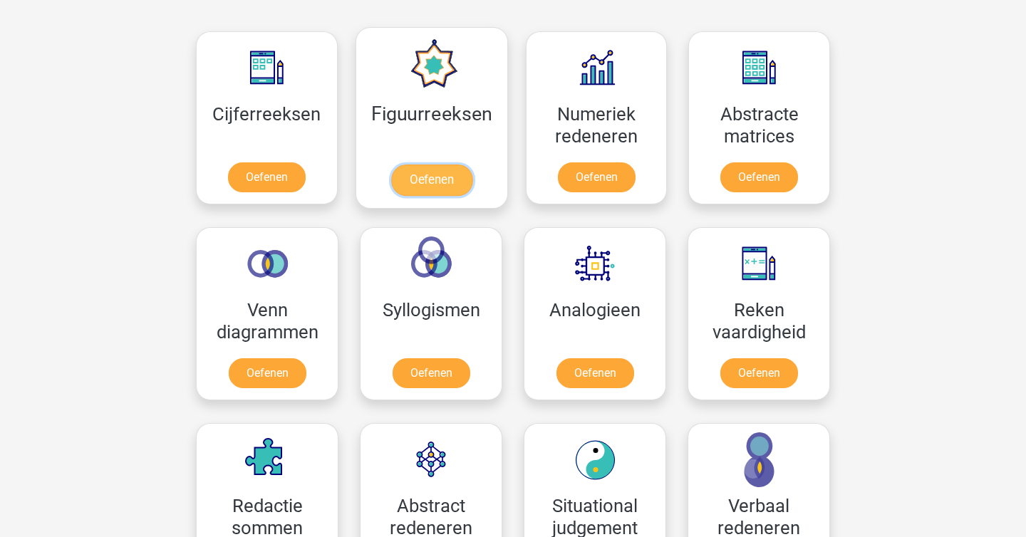
click at [431, 185] on link "Oefenen" at bounding box center [430, 180] width 81 height 31
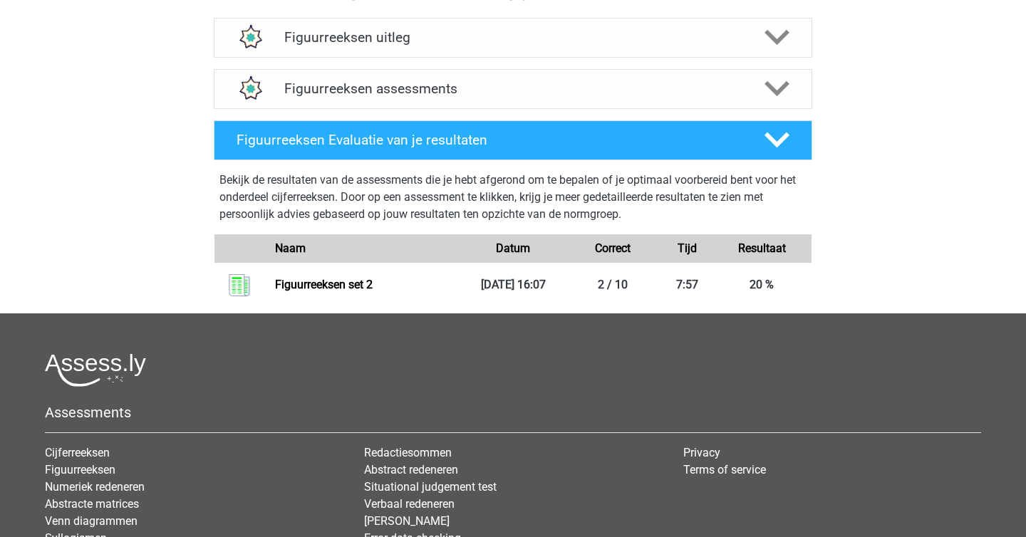
scroll to position [430, 0]
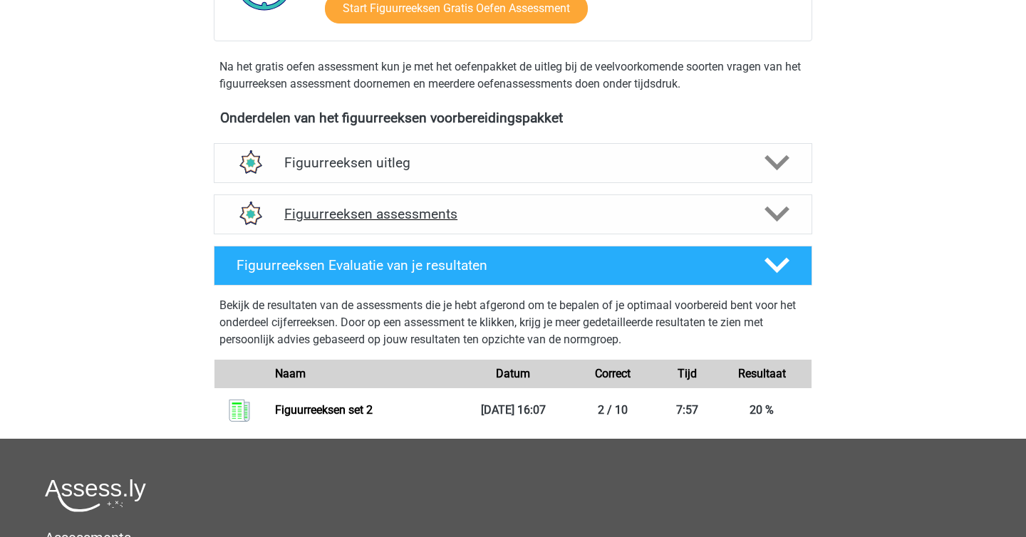
click at [780, 214] on polygon at bounding box center [776, 215] width 25 height 16
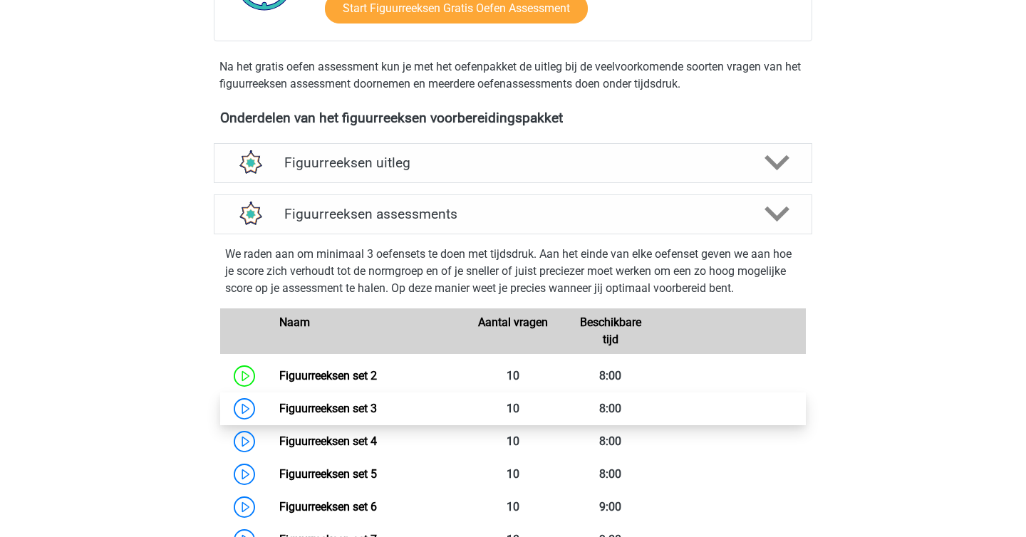
click at [350, 411] on link "Figuurreeksen set 3" at bounding box center [328, 409] width 98 height 14
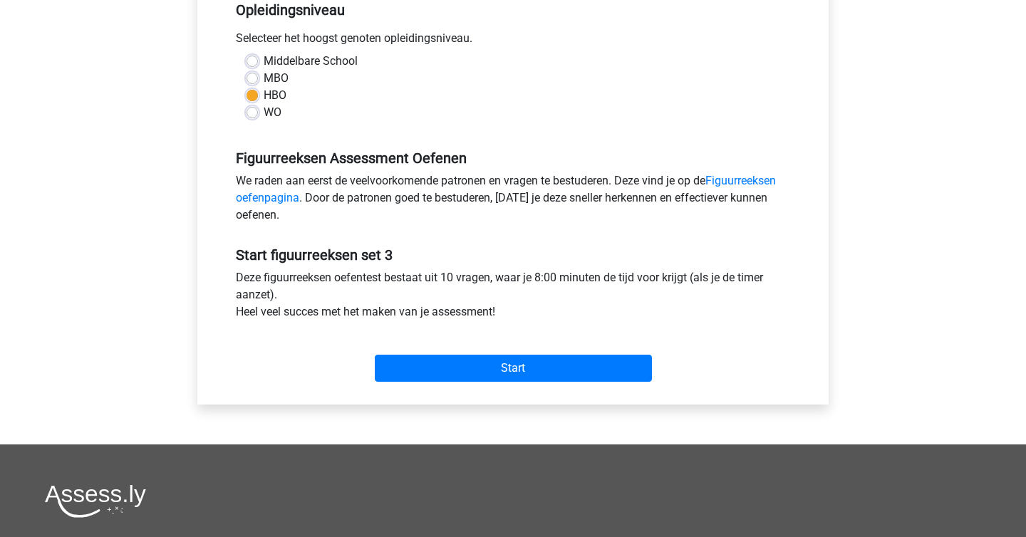
scroll to position [531, 0]
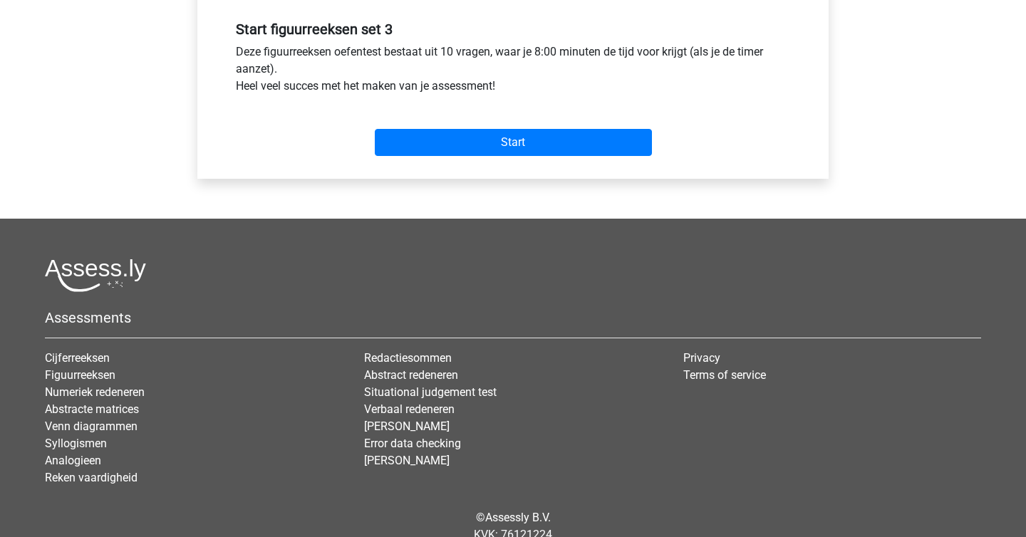
click at [537, 161] on div "Start" at bounding box center [513, 130] width 576 height 61
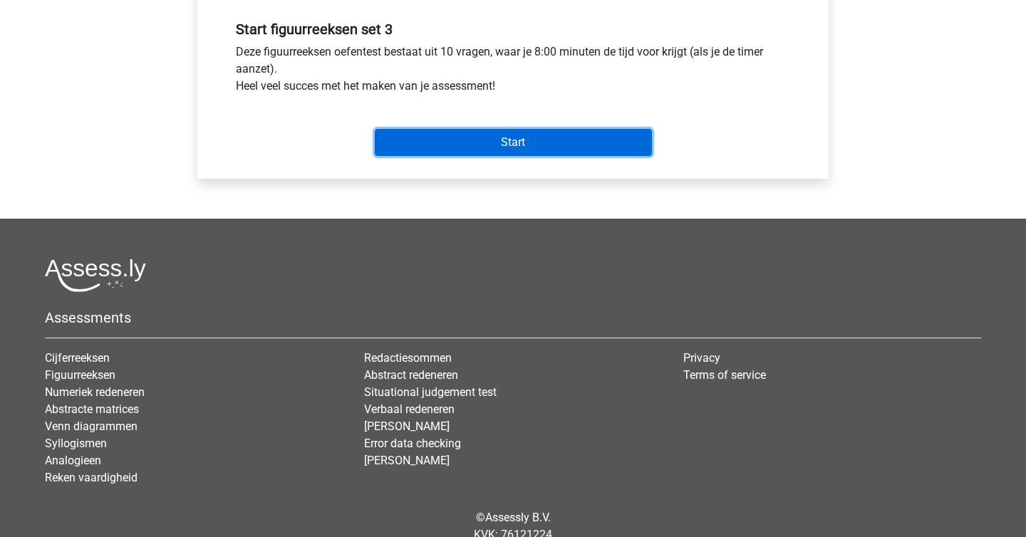
click at [536, 140] on input "Start" at bounding box center [513, 142] width 277 height 27
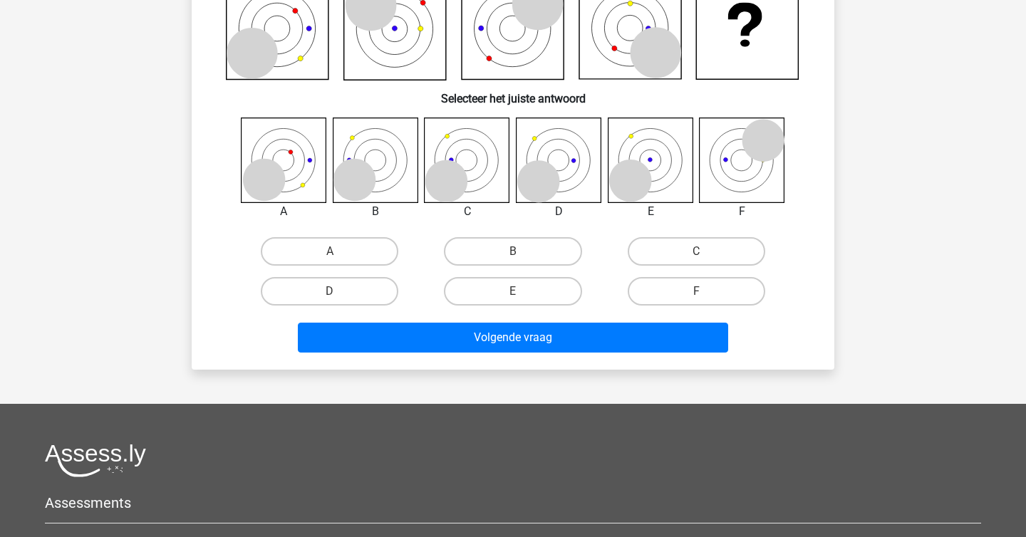
scroll to position [175, 0]
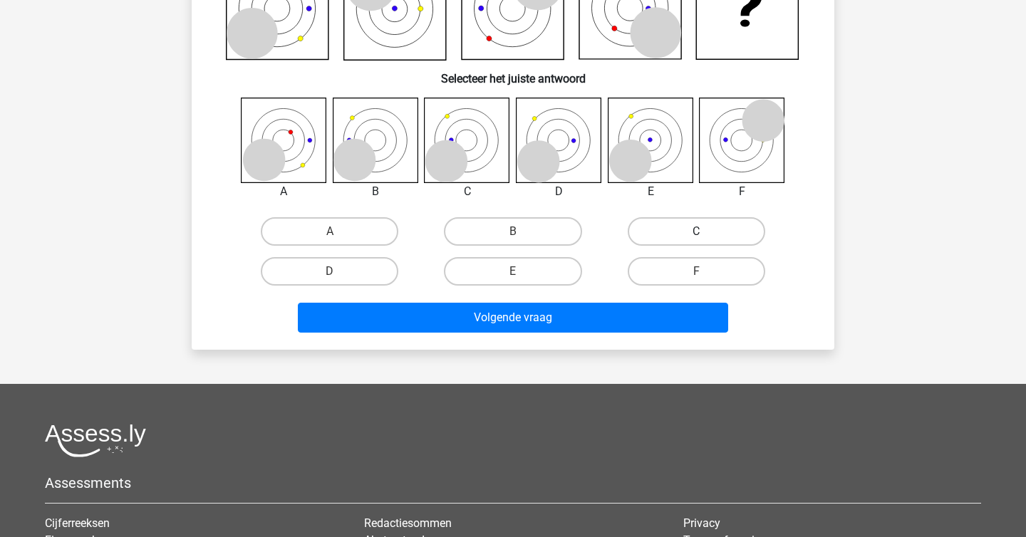
click at [678, 235] on label "C" at bounding box center [697, 231] width 138 height 28
click at [696, 235] on input "C" at bounding box center [700, 236] width 9 height 9
radio input "true"
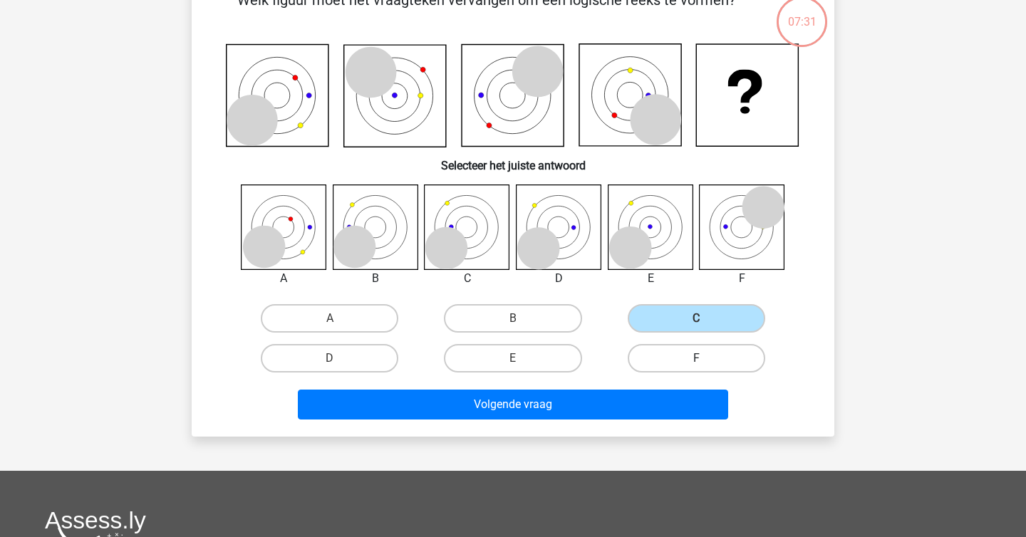
scroll to position [86, 0]
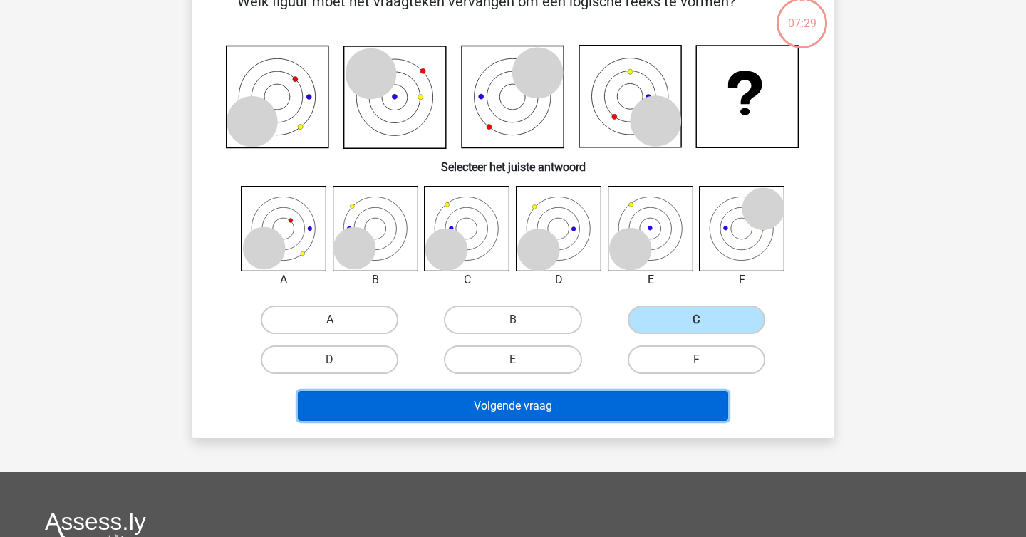
click at [511, 404] on button "Volgende vraag" at bounding box center [513, 406] width 431 height 30
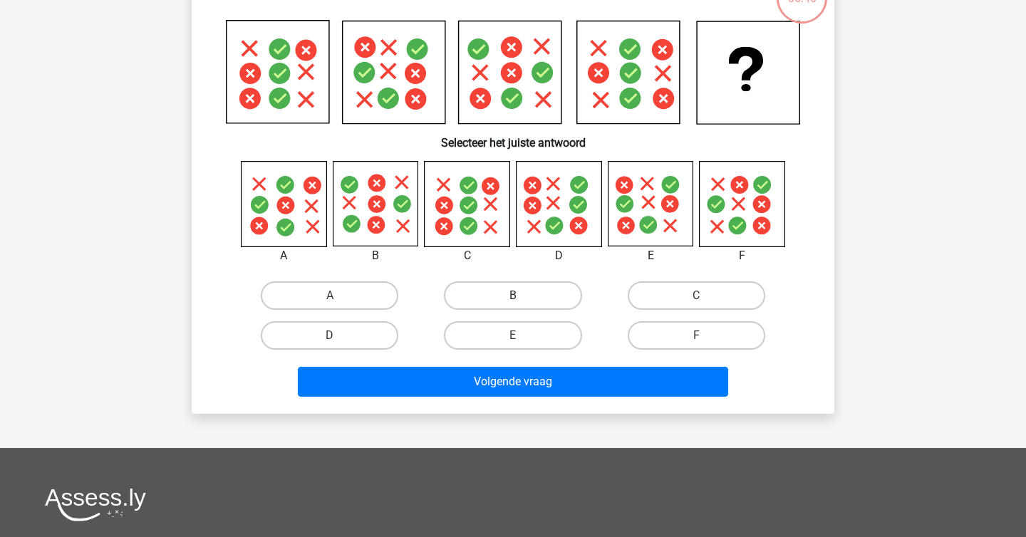
scroll to position [112, 0]
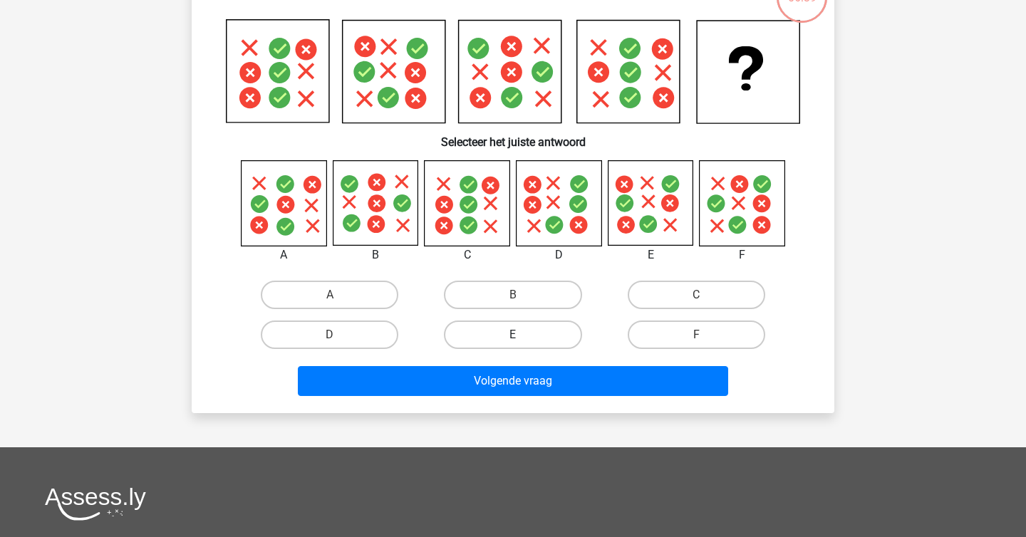
click at [555, 331] on label "E" at bounding box center [513, 335] width 138 height 28
click at [522, 335] on input "E" at bounding box center [517, 339] width 9 height 9
radio input "true"
click at [560, 407] on div "Welk figuur moet het vraagteken vervangen om een logische reeks te vormen?" at bounding box center [513, 184] width 643 height 460
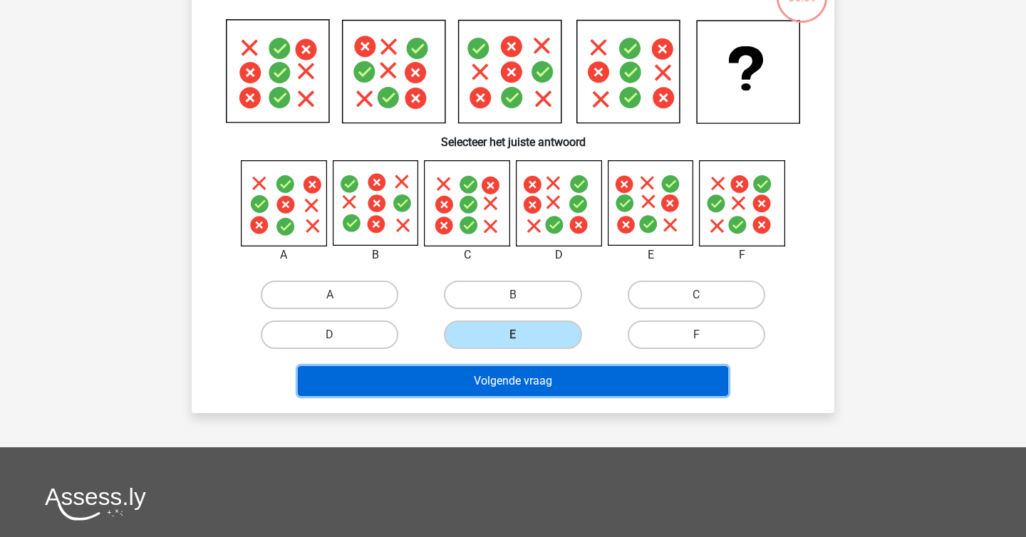
click at [567, 375] on button "Volgende vraag" at bounding box center [513, 381] width 431 height 30
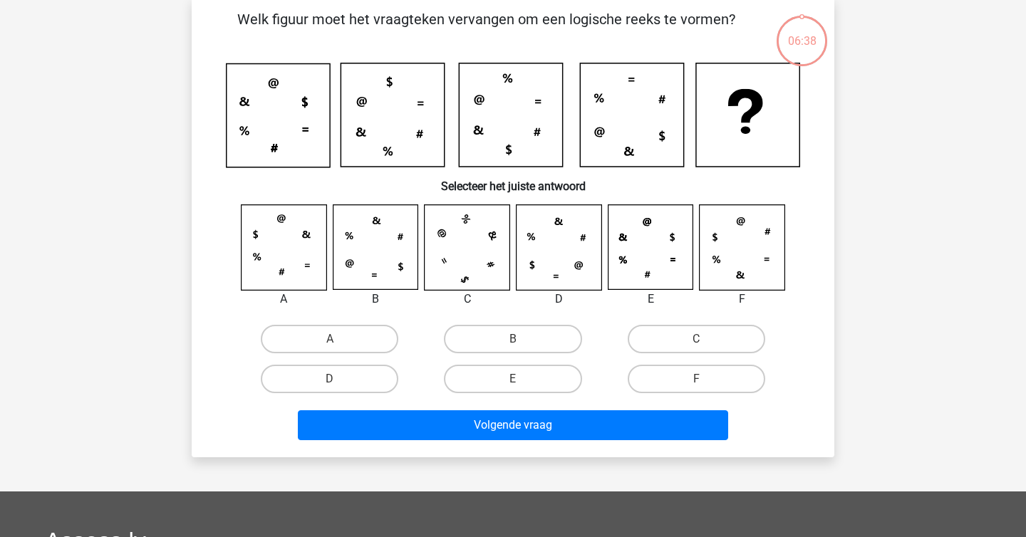
scroll to position [66, 0]
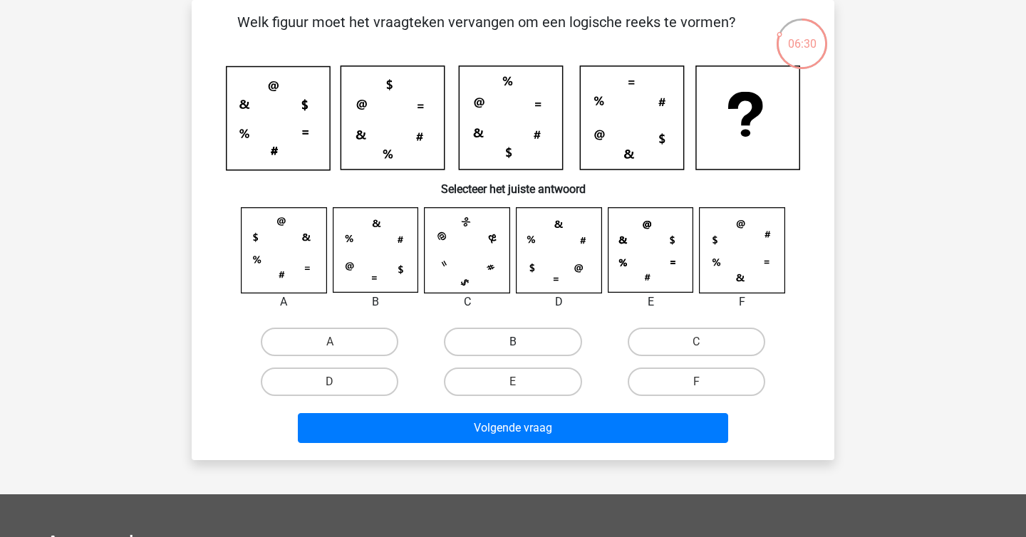
click at [473, 346] on label "B" at bounding box center [513, 342] width 138 height 28
click at [513, 346] on input "B" at bounding box center [517, 346] width 9 height 9
radio input "true"
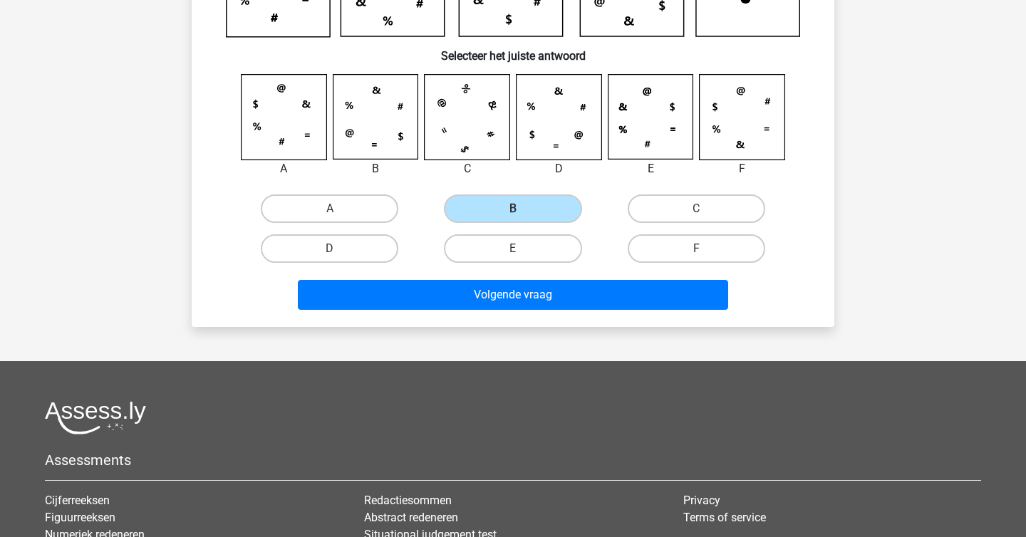
scroll to position [374, 0]
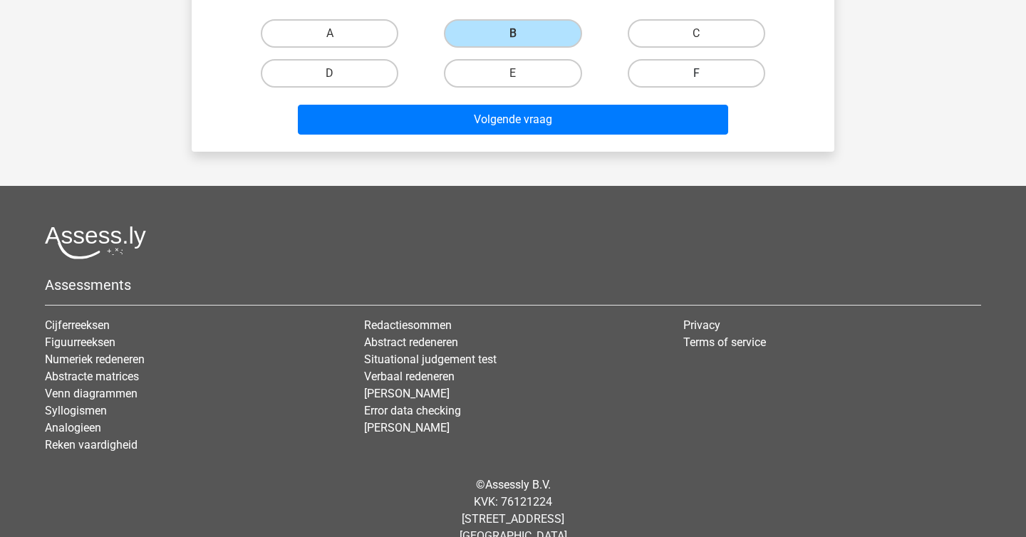
click at [675, 76] on label "F" at bounding box center [697, 73] width 138 height 28
click at [696, 76] on input "F" at bounding box center [700, 77] width 9 height 9
radio input "true"
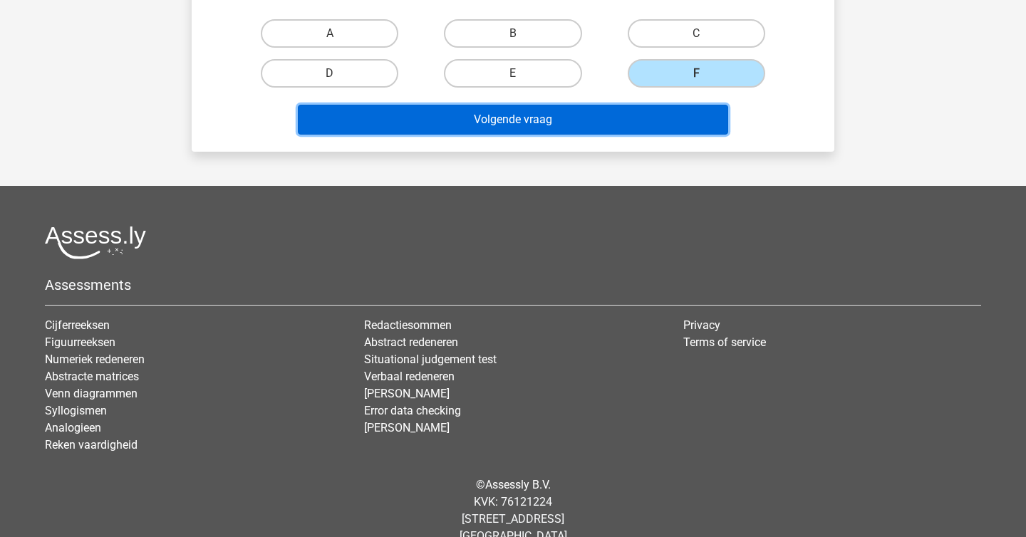
click at [675, 111] on button "Volgende vraag" at bounding box center [513, 120] width 431 height 30
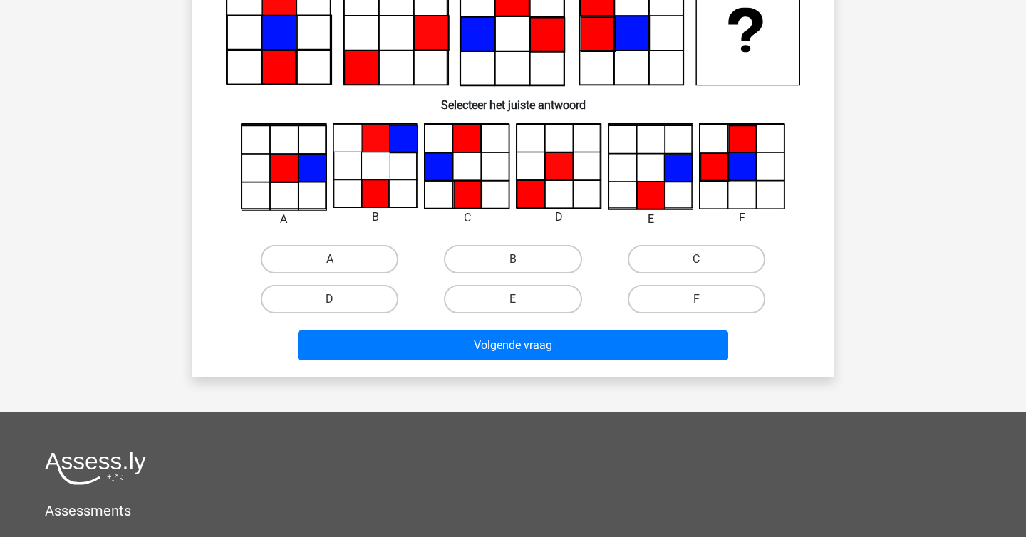
scroll to position [155, 0]
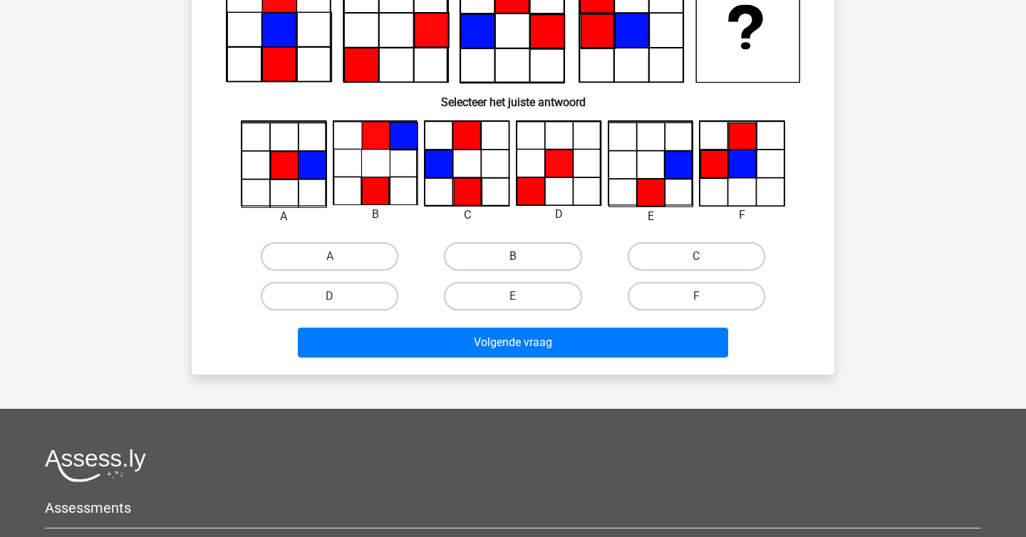
click at [499, 251] on label "B" at bounding box center [513, 256] width 138 height 28
click at [513, 256] on input "B" at bounding box center [517, 260] width 9 height 9
radio input "true"
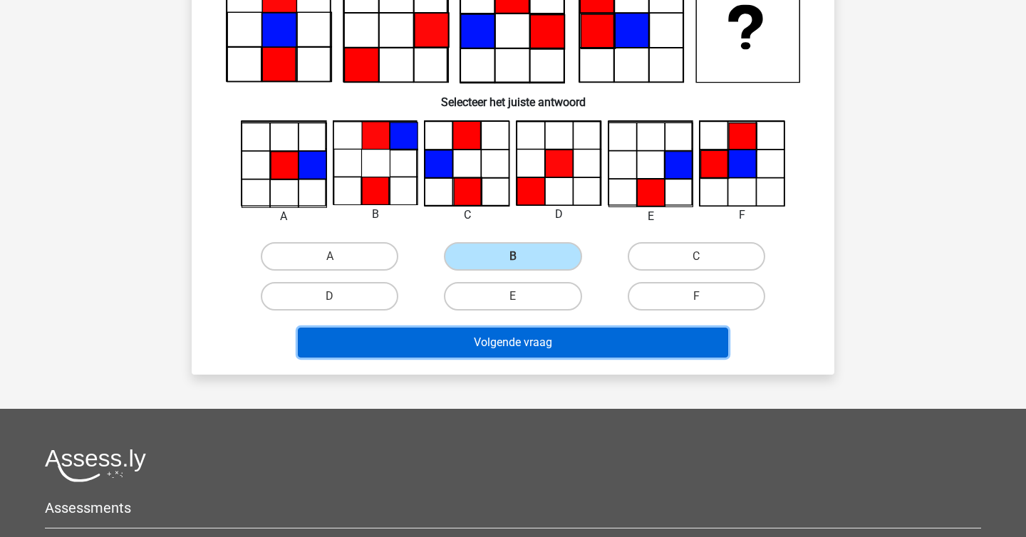
click at [494, 346] on button "Volgende vraag" at bounding box center [513, 343] width 431 height 30
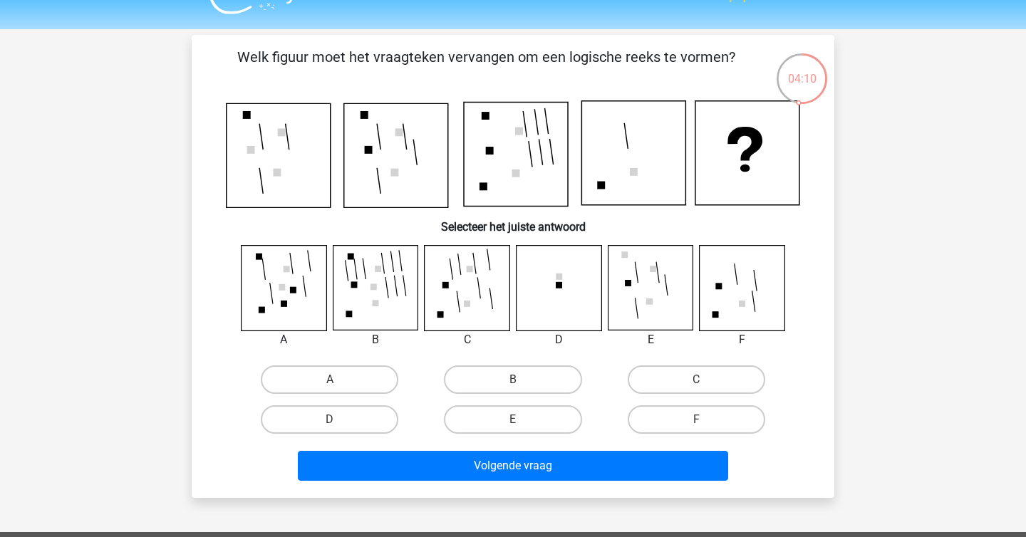
scroll to position [88, 0]
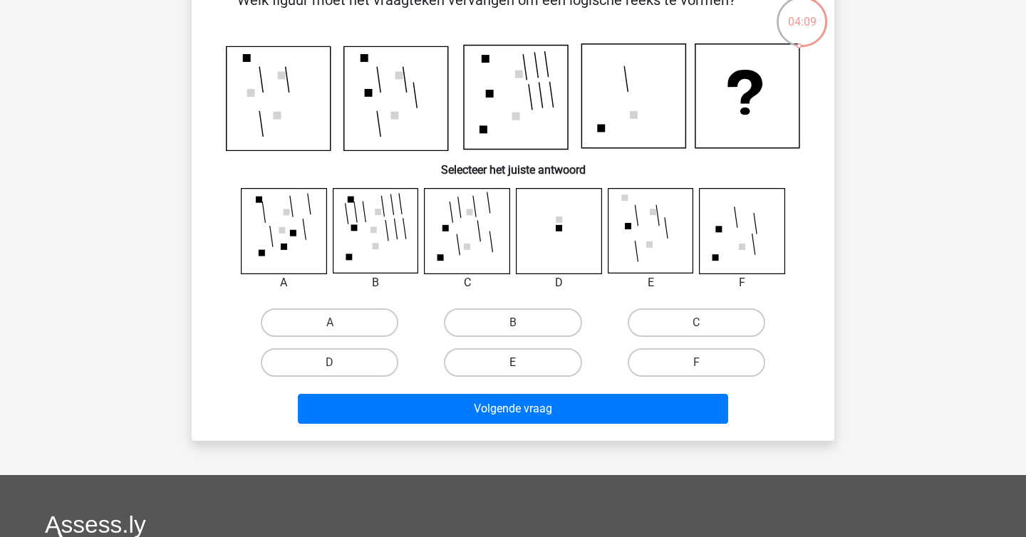
click at [512, 360] on label "E" at bounding box center [513, 362] width 138 height 28
click at [513, 363] on input "E" at bounding box center [517, 367] width 9 height 9
radio input "true"
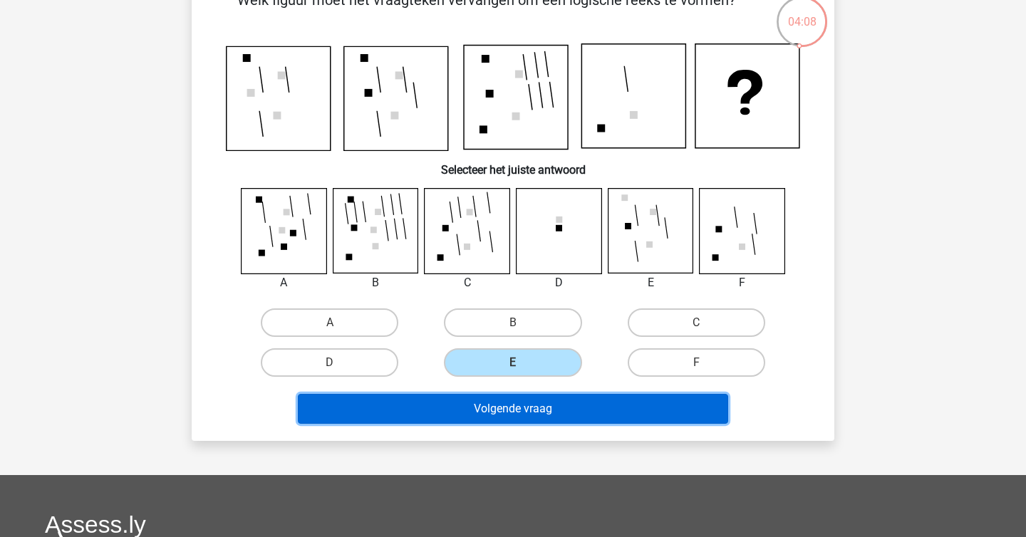
click at [512, 406] on button "Volgende vraag" at bounding box center [513, 409] width 431 height 30
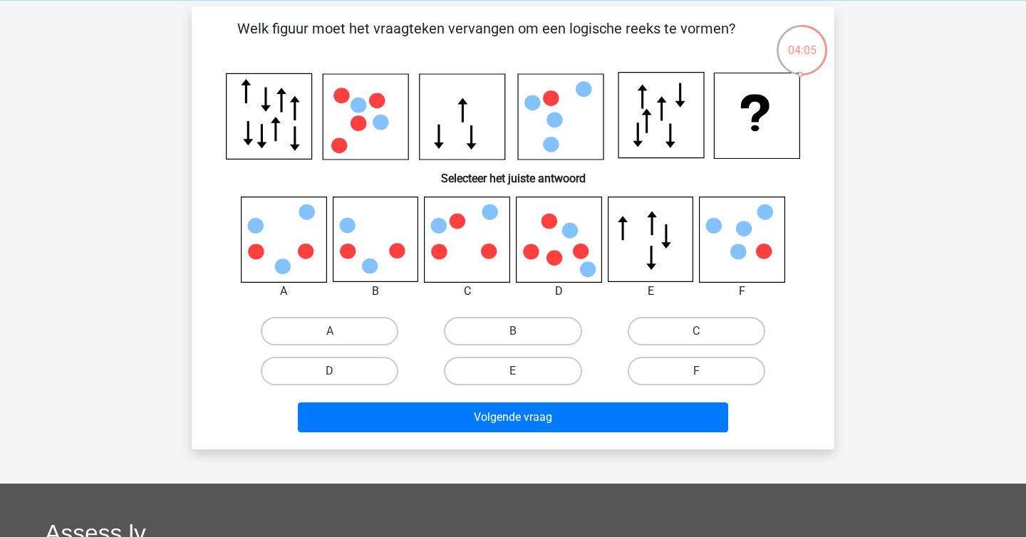
scroll to position [62, 0]
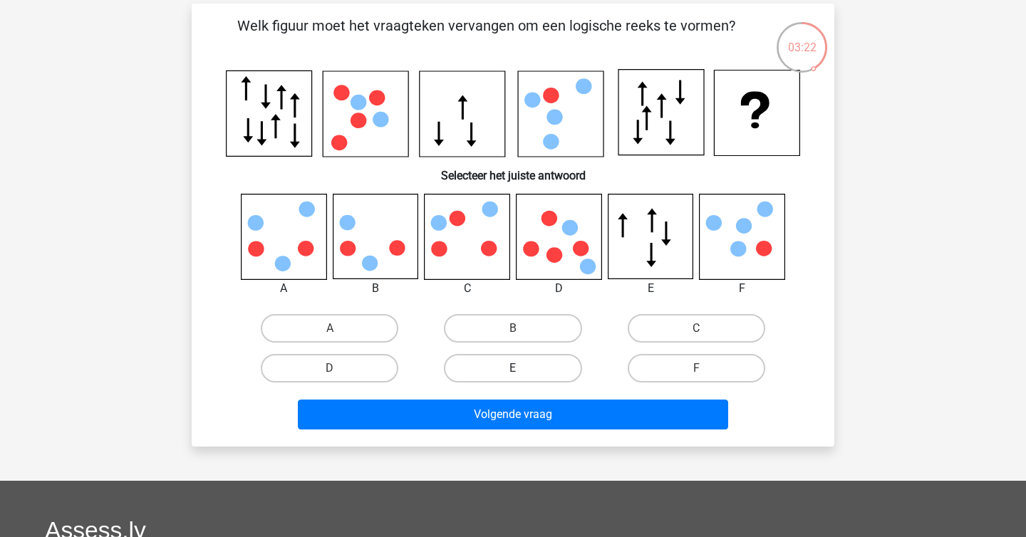
click at [539, 363] on label "E" at bounding box center [513, 368] width 138 height 28
click at [522, 368] on input "E" at bounding box center [517, 372] width 9 height 9
radio input "true"
click at [379, 370] on label "D" at bounding box center [330, 368] width 138 height 28
click at [339, 370] on input "D" at bounding box center [334, 372] width 9 height 9
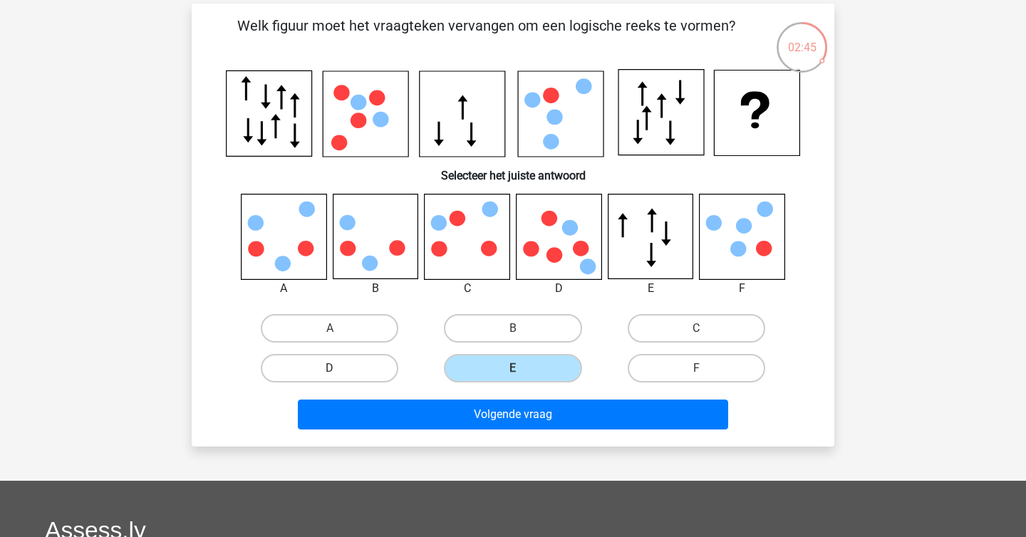
radio input "true"
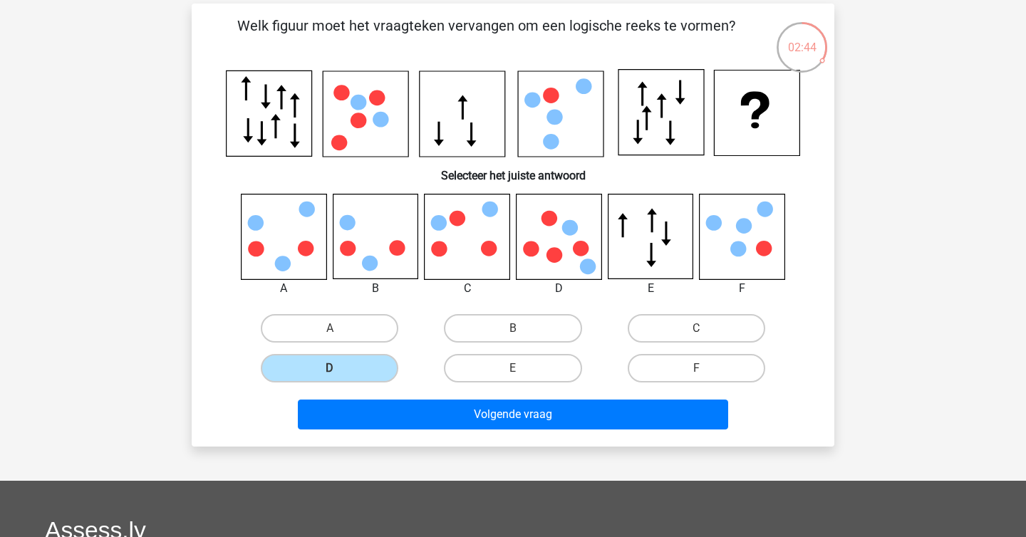
click at [388, 399] on div "Volgende vraag" at bounding box center [512, 411] width 597 height 47
click at [384, 435] on div "Welk figuur moet het vraagteken vervangen om een logische reeks te vormen?" at bounding box center [513, 225] width 643 height 442
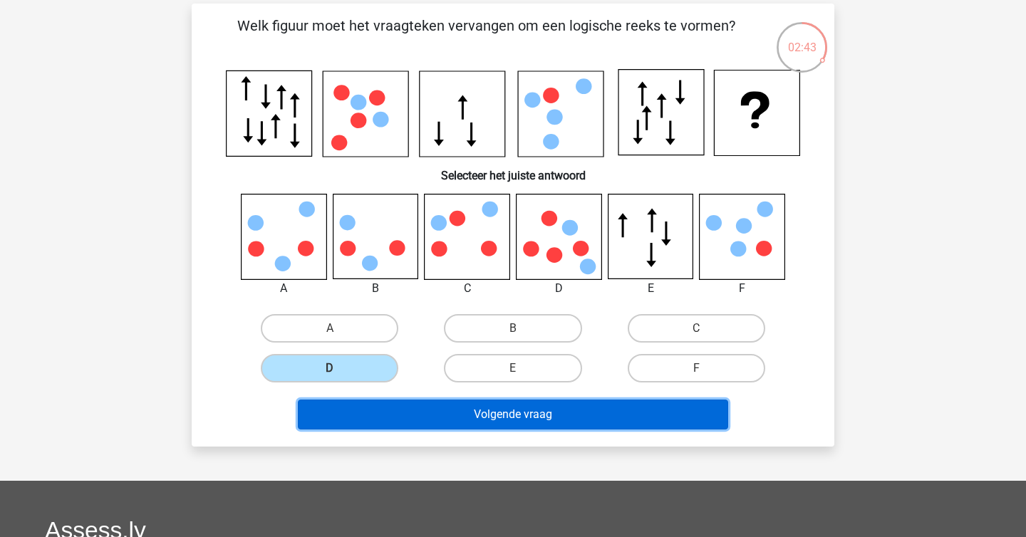
click at [401, 411] on button "Volgende vraag" at bounding box center [513, 415] width 431 height 30
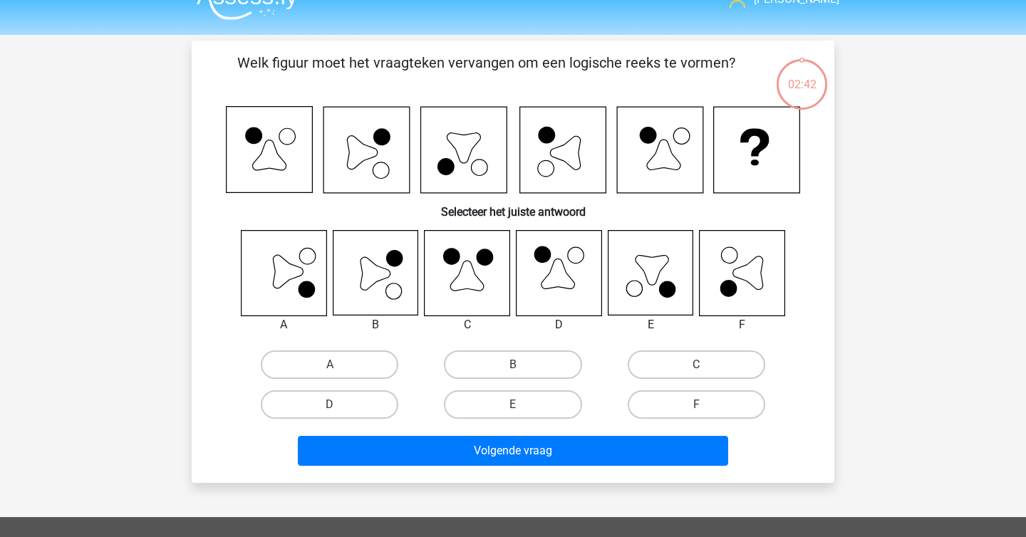
scroll to position [21, 0]
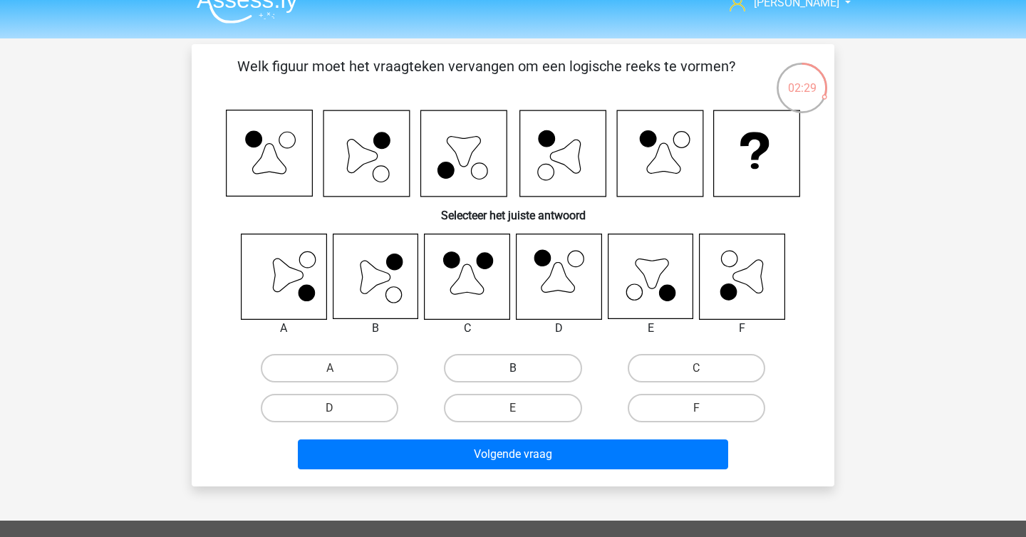
click at [487, 365] on label "B" at bounding box center [513, 368] width 138 height 28
click at [513, 368] on input "B" at bounding box center [517, 372] width 9 height 9
radio input "true"
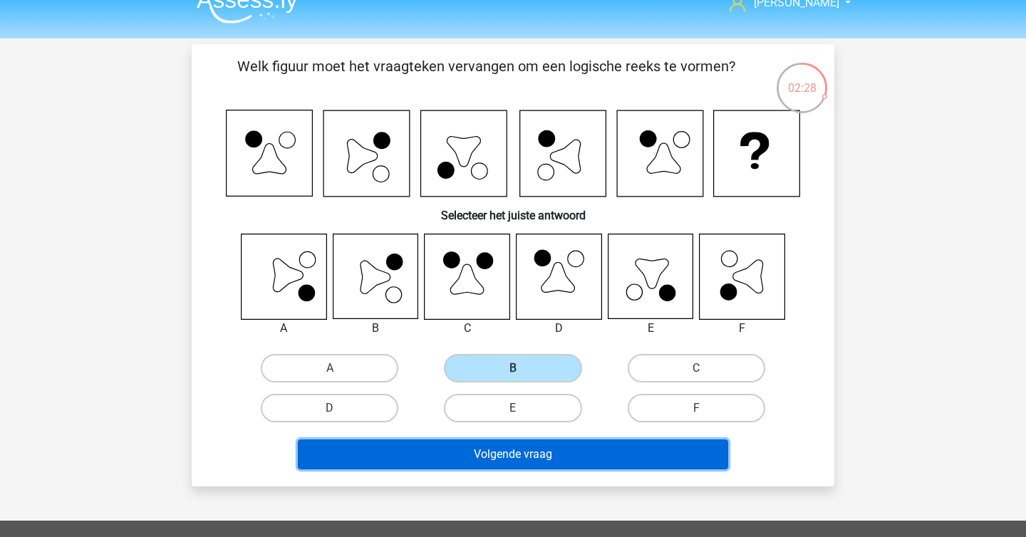
click at [487, 451] on button "Volgende vraag" at bounding box center [513, 455] width 431 height 30
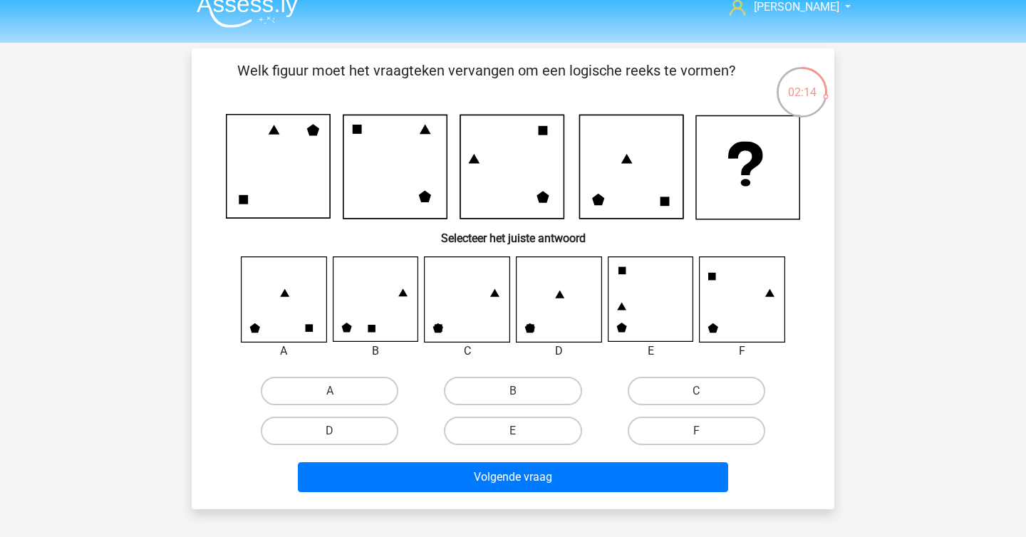
scroll to position [26, 0]
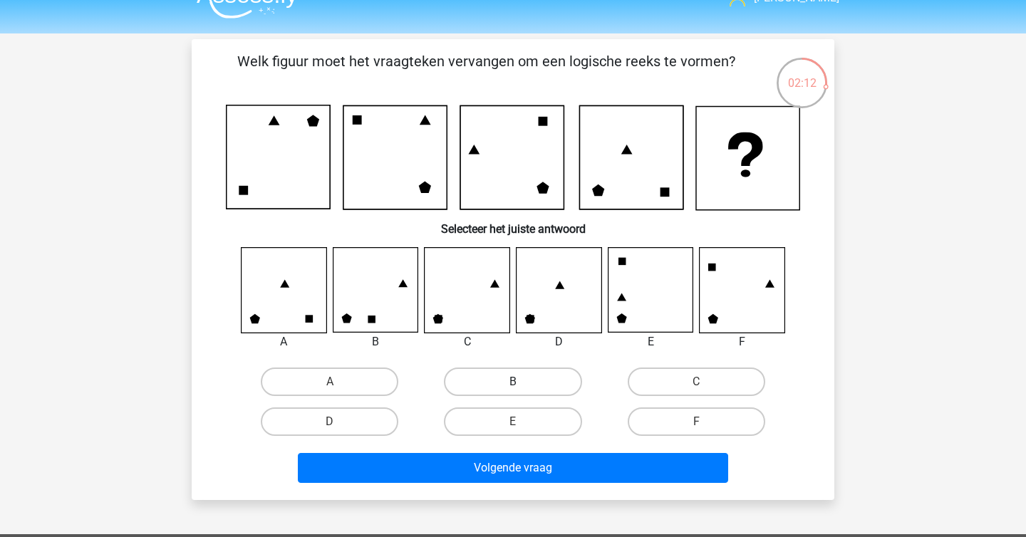
click at [497, 378] on label "B" at bounding box center [513, 382] width 138 height 28
click at [513, 382] on input "B" at bounding box center [517, 386] width 9 height 9
radio input "true"
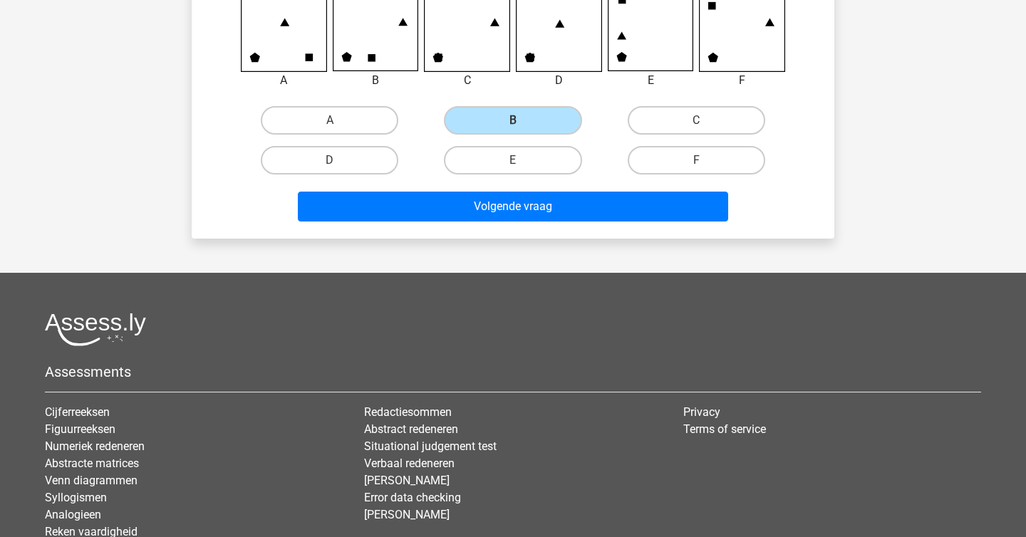
click at [608, 226] on div "Volgende vraag" at bounding box center [513, 210] width 550 height 36
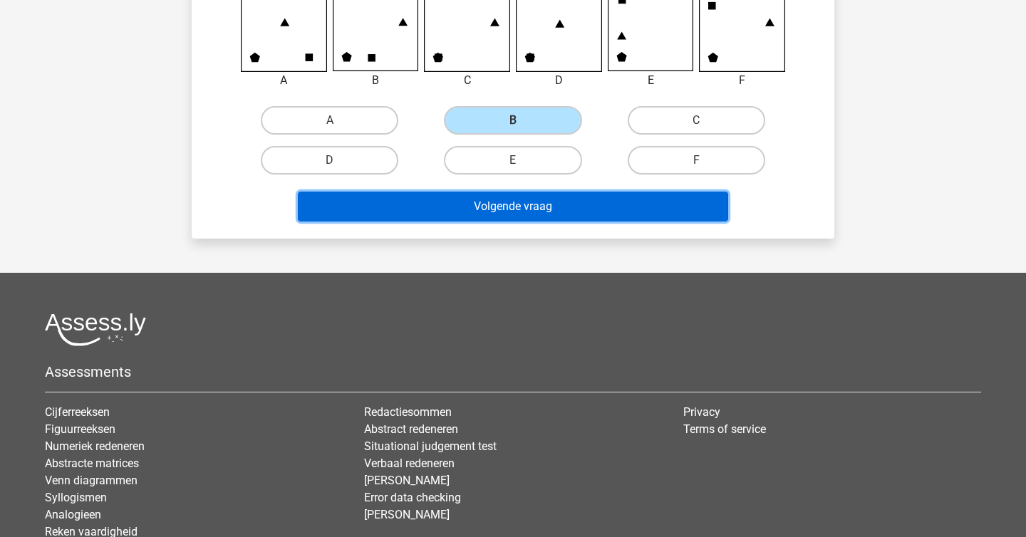
click at [609, 200] on button "Volgende vraag" at bounding box center [513, 207] width 431 height 30
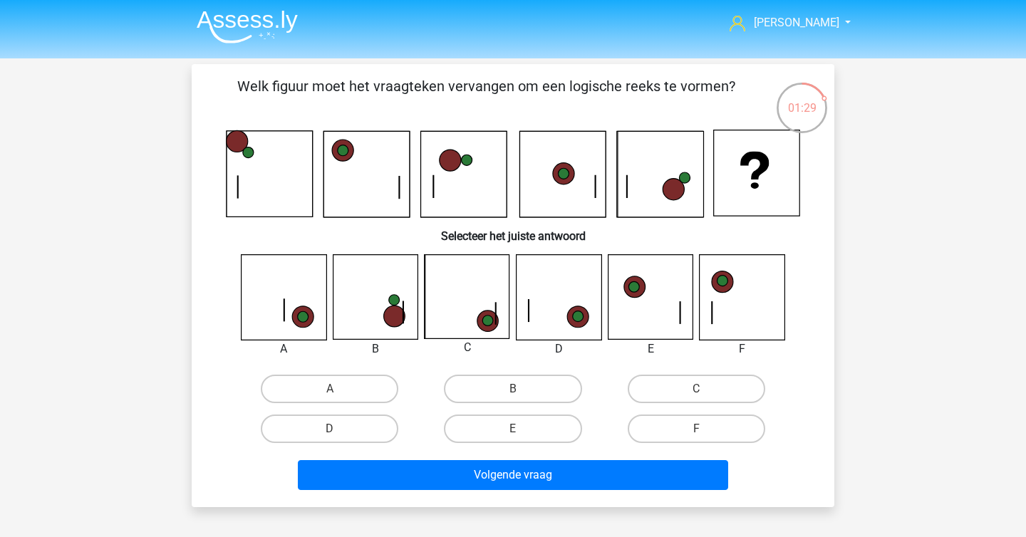
scroll to position [0, 0]
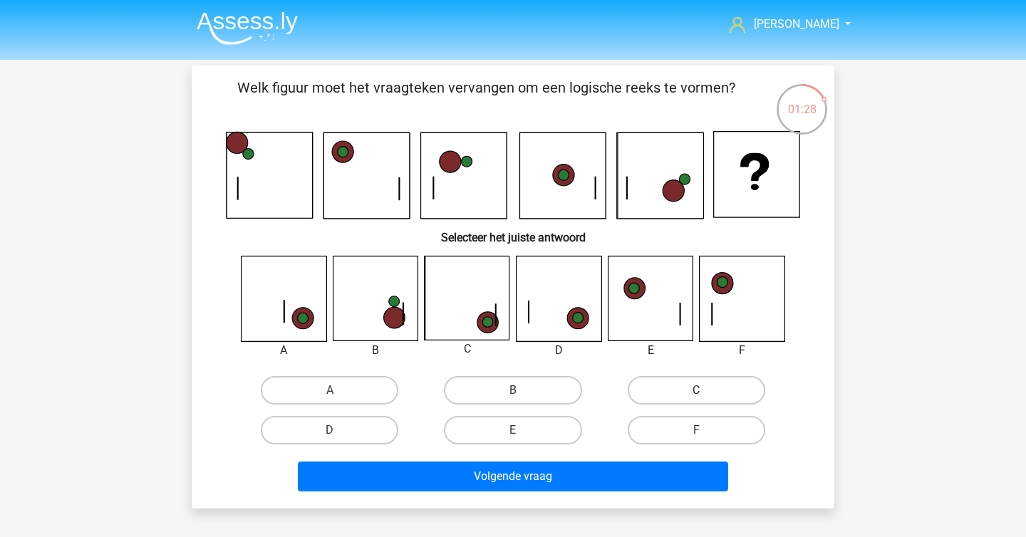
click at [656, 377] on label "C" at bounding box center [697, 390] width 138 height 28
click at [696, 390] on input "C" at bounding box center [700, 394] width 9 height 9
radio input "true"
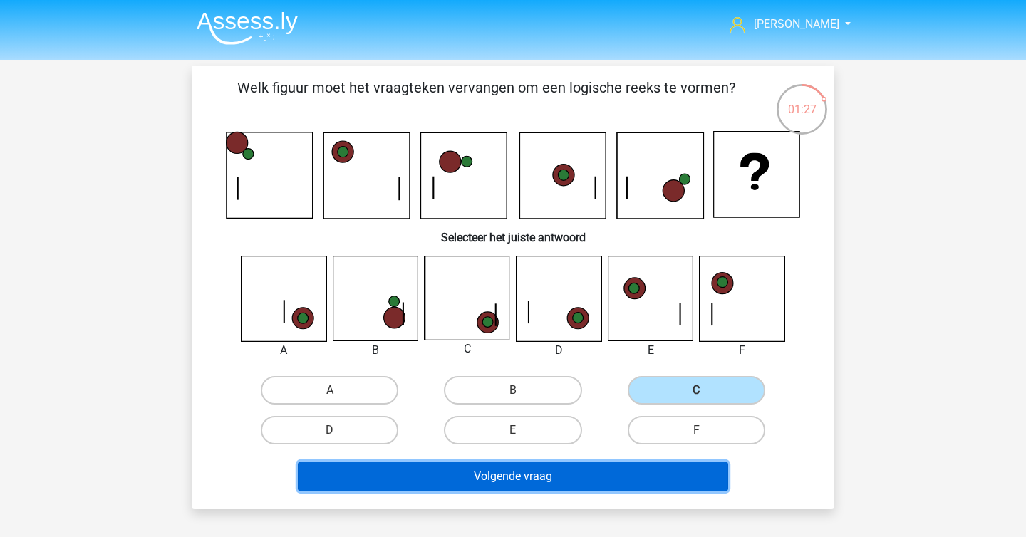
click at [588, 480] on button "Volgende vraag" at bounding box center [513, 477] width 431 height 30
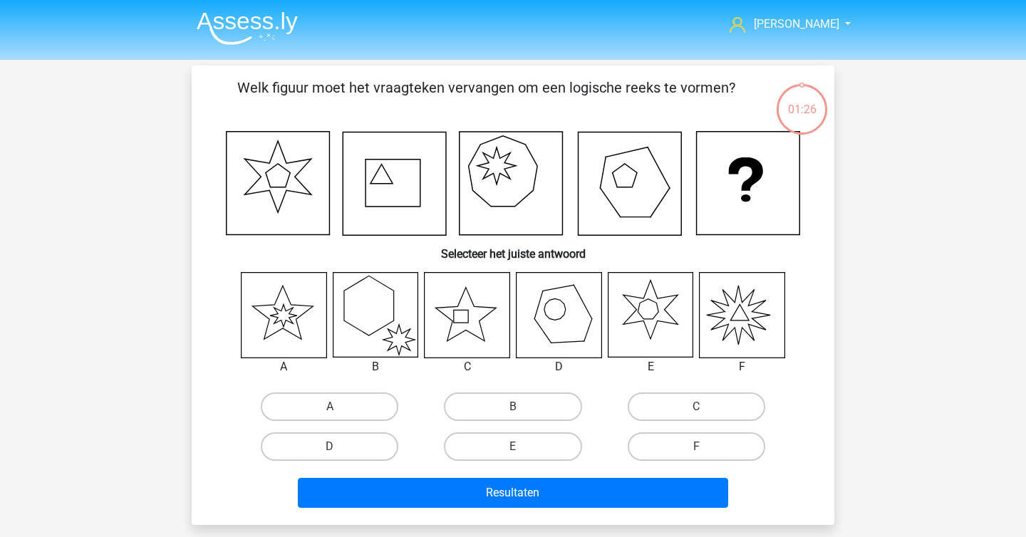
scroll to position [66, 0]
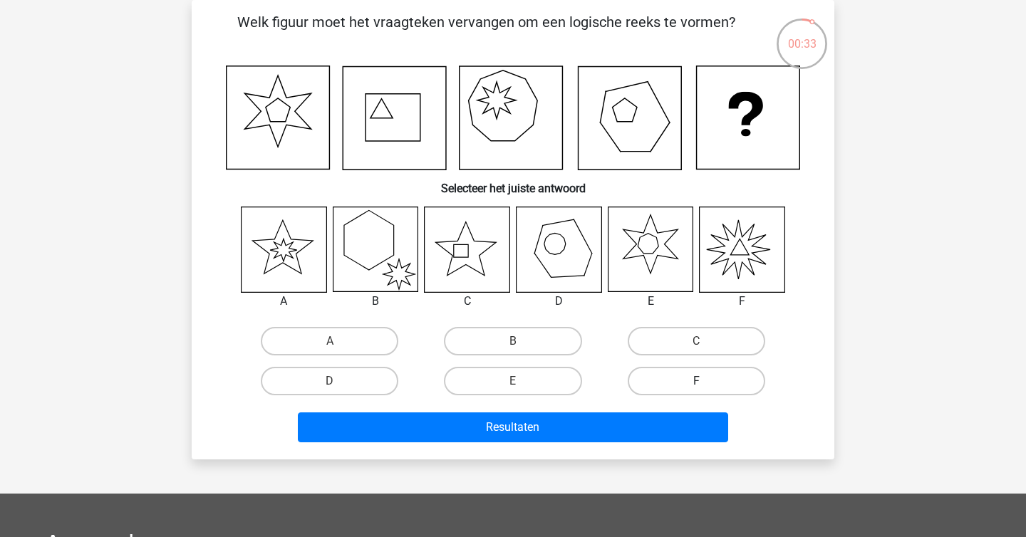
click at [698, 376] on label "F" at bounding box center [697, 381] width 138 height 28
click at [698, 381] on input "F" at bounding box center [700, 385] width 9 height 9
radio input "true"
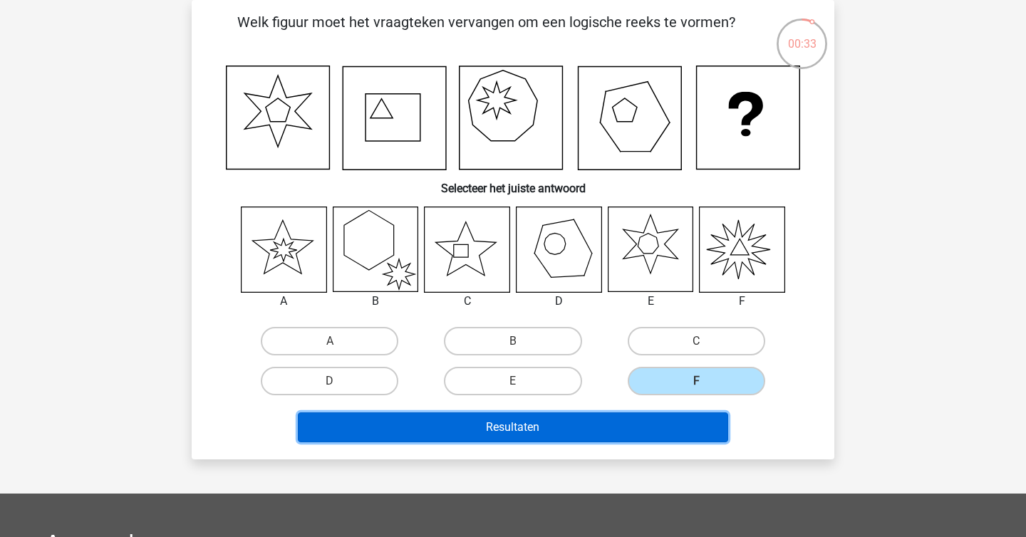
click at [680, 415] on button "Resultaten" at bounding box center [513, 428] width 431 height 30
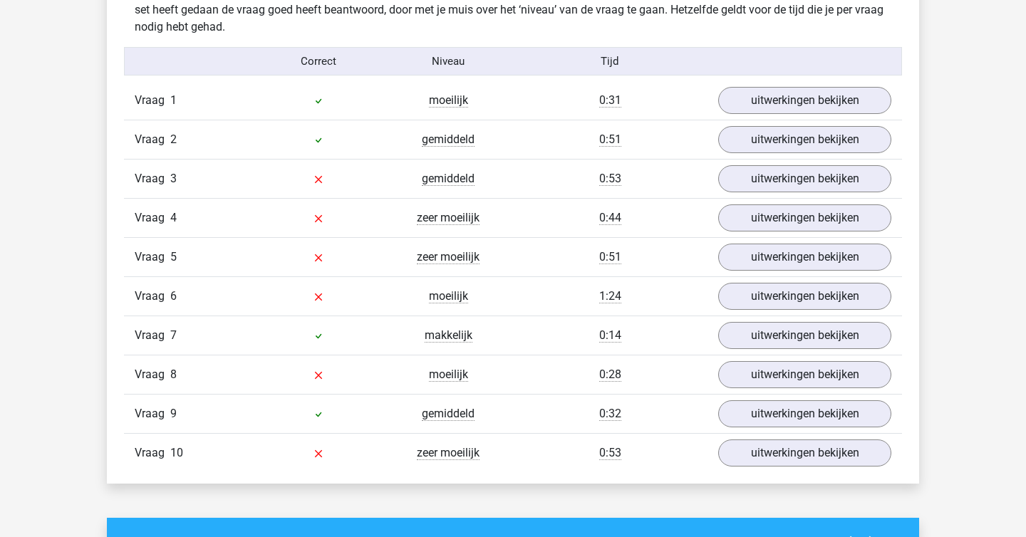
scroll to position [899, 0]
click at [824, 172] on link "uitwerkingen bekijken" at bounding box center [804, 179] width 199 height 31
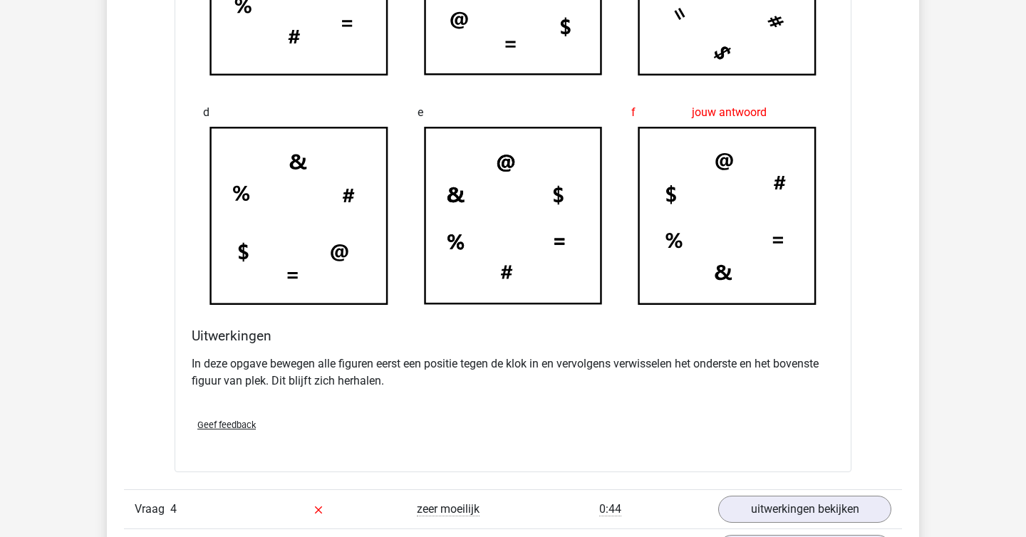
scroll to position [1425, 0]
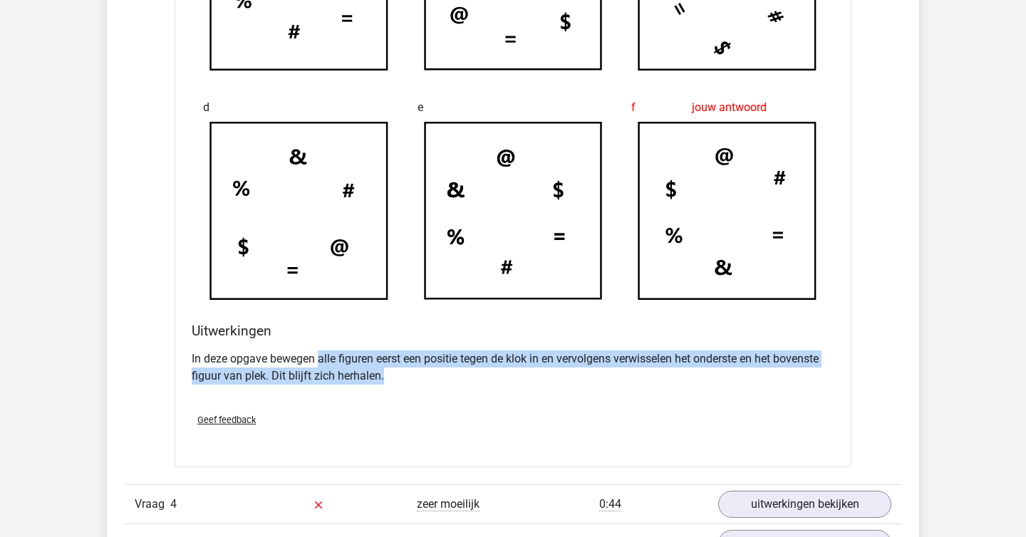
drag, startPoint x: 321, startPoint y: 364, endPoint x: 630, endPoint y: 369, distance: 308.5
click at [630, 369] on p "In deze opgave bewegen alle figuren eerst een positie tegen de klok in en vervo…" at bounding box center [513, 368] width 643 height 34
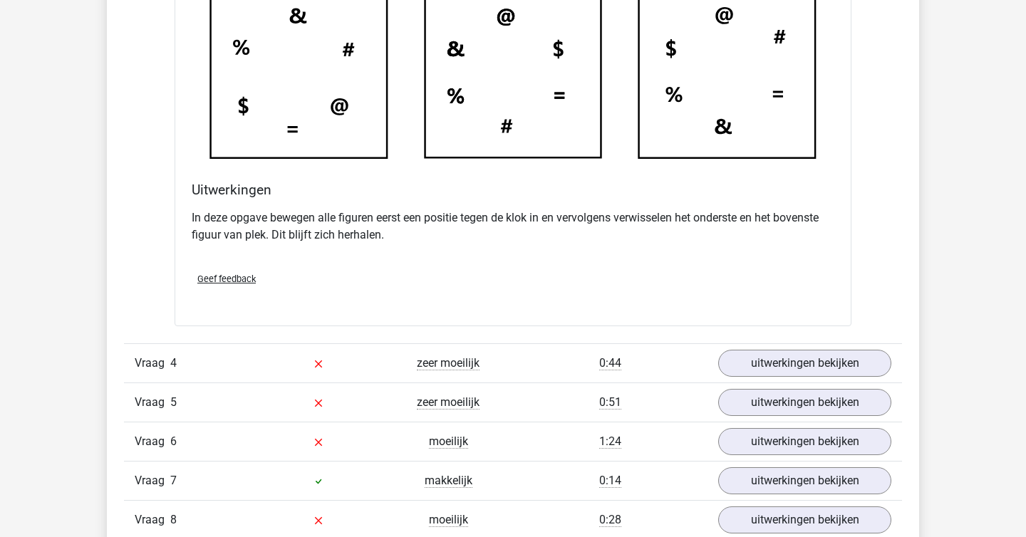
scroll to position [1670, 0]
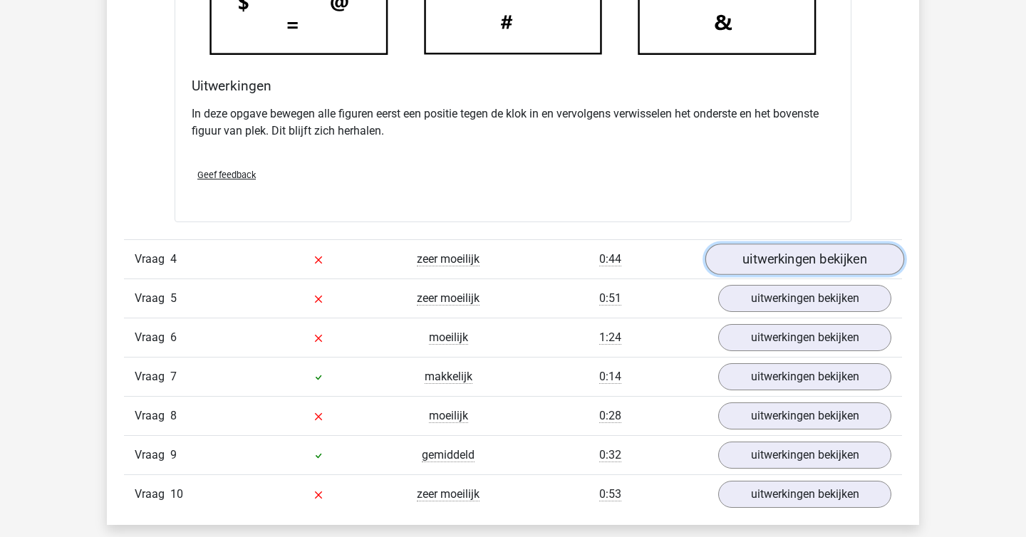
click at [779, 264] on link "uitwerkingen bekijken" at bounding box center [804, 259] width 199 height 31
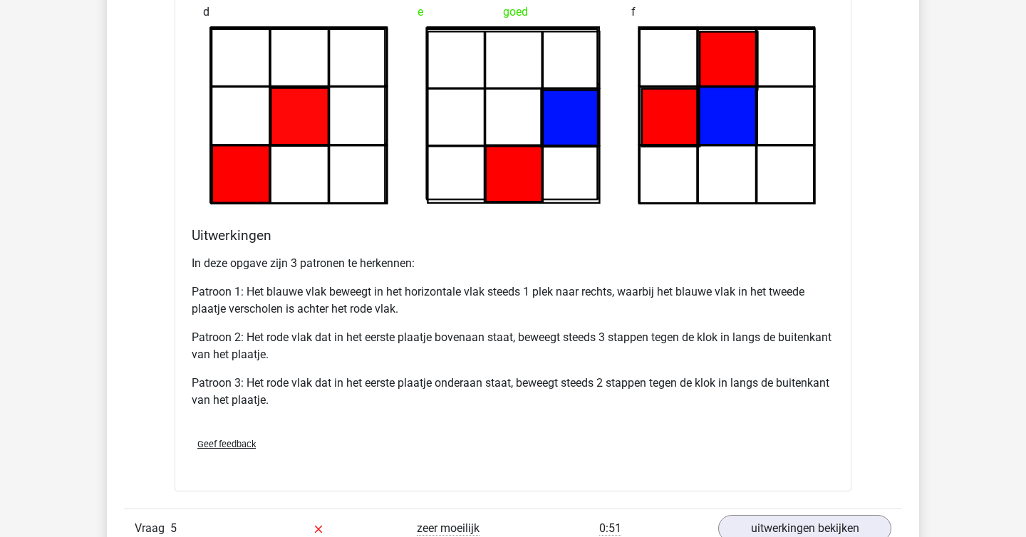
scroll to position [2378, 0]
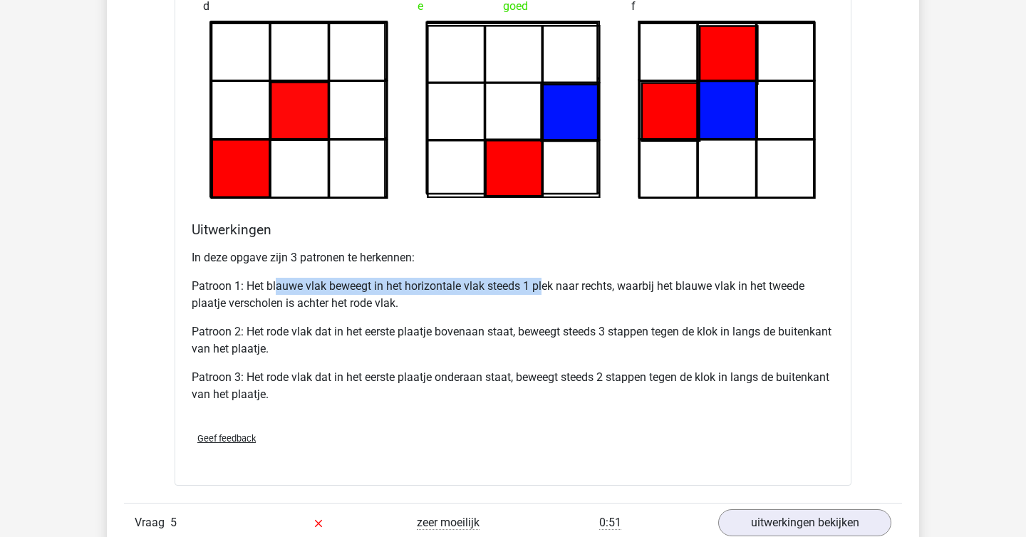
drag, startPoint x: 279, startPoint y: 292, endPoint x: 545, endPoint y: 291, distance: 266.5
click at [545, 291] on p "Patroon 1: Het blauwe vlak beweegt in het horizontale vlak steeds 1 plek naar r…" at bounding box center [513, 295] width 643 height 34
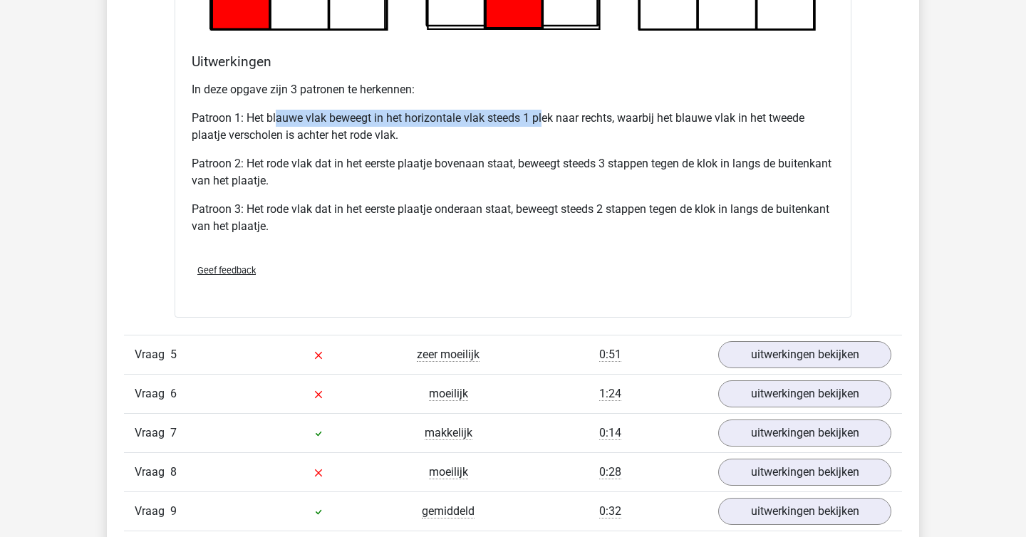
scroll to position [2558, 0]
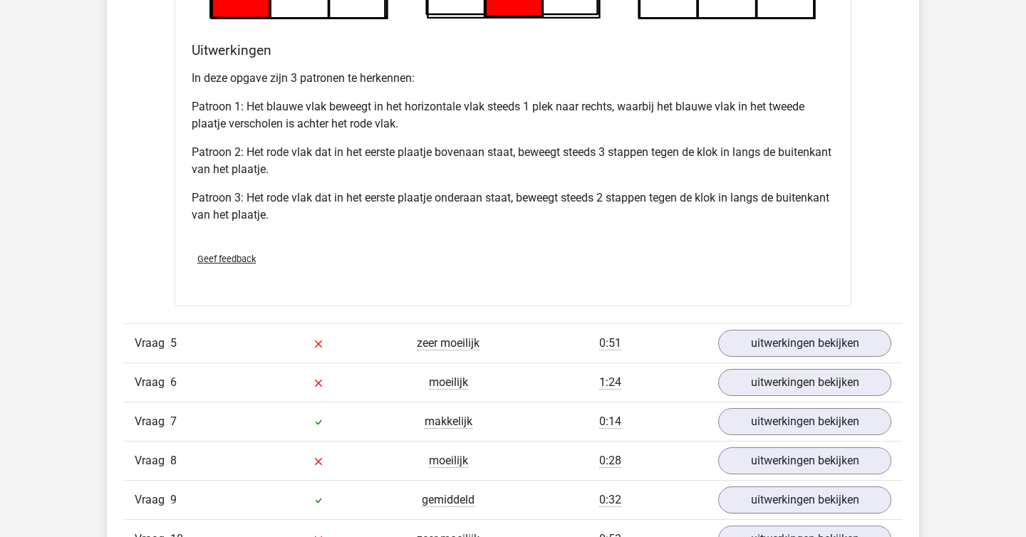
click at [368, 225] on div "In deze opgave zijn 3 patronen te herkennen: Patroon 1: Het blauwe vlak beweegt…" at bounding box center [513, 152] width 643 height 177
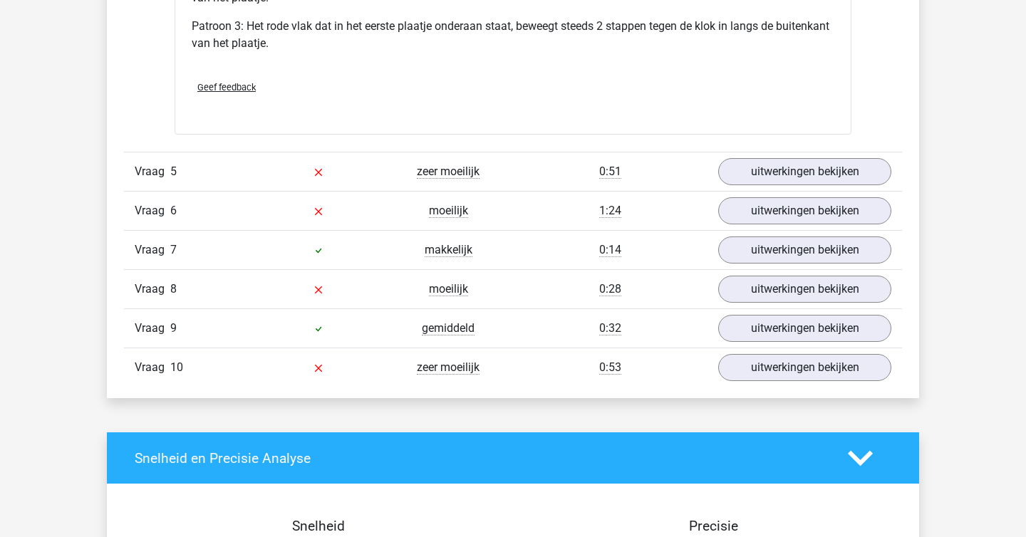
scroll to position [2731, 0]
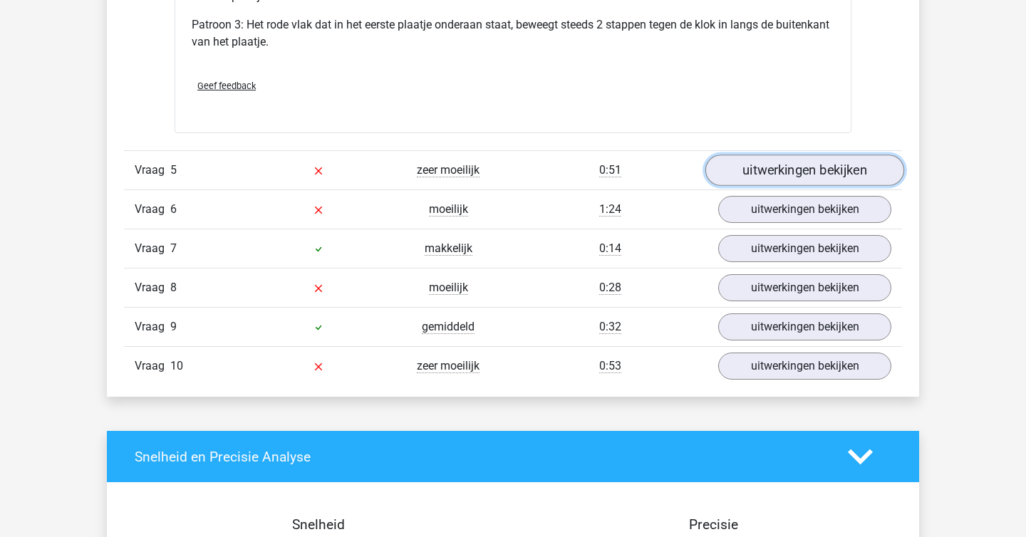
click at [749, 167] on link "uitwerkingen bekijken" at bounding box center [804, 170] width 199 height 31
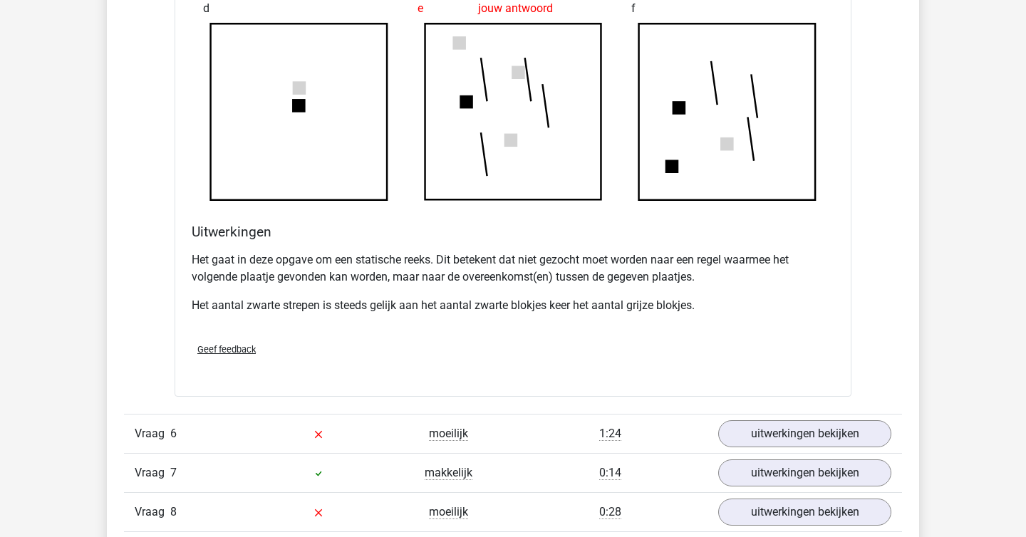
scroll to position [3346, 0]
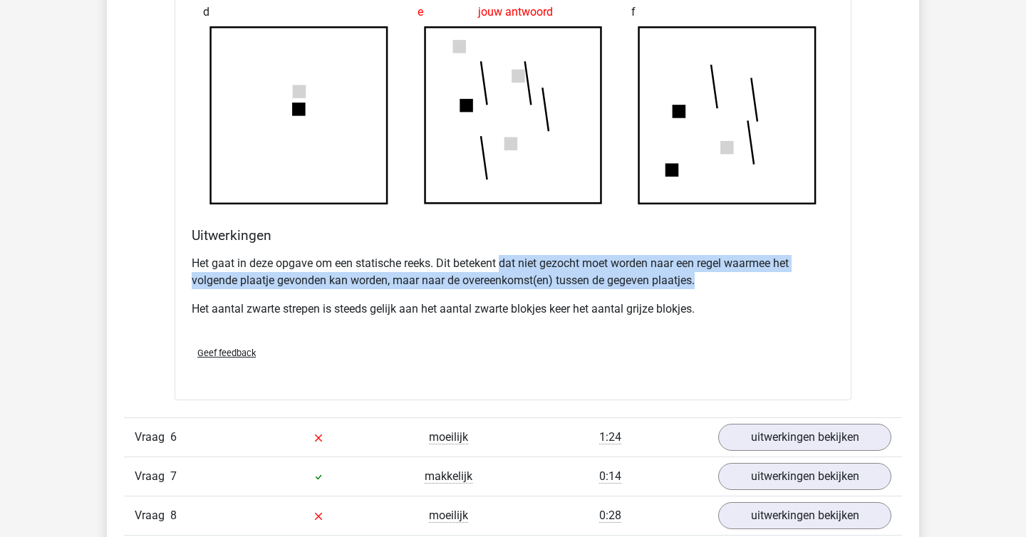
drag, startPoint x: 506, startPoint y: 265, endPoint x: 726, endPoint y: 274, distance: 220.3
click at [726, 274] on p "Het gaat in deze opgave om een statische reeks. Dit betekent dat niet gezocht m…" at bounding box center [513, 272] width 643 height 34
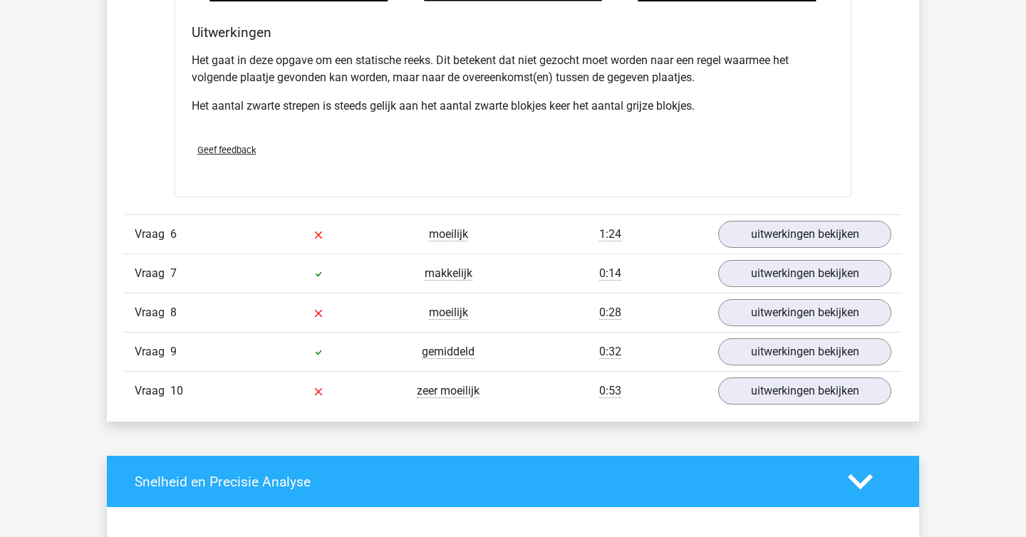
scroll to position [3551, 0]
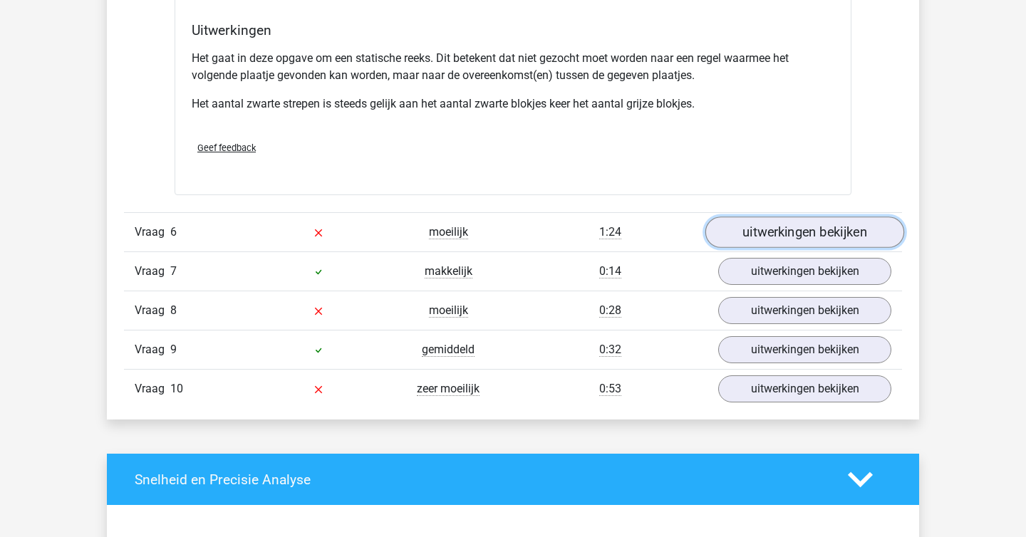
click at [832, 234] on link "uitwerkingen bekijken" at bounding box center [804, 232] width 199 height 31
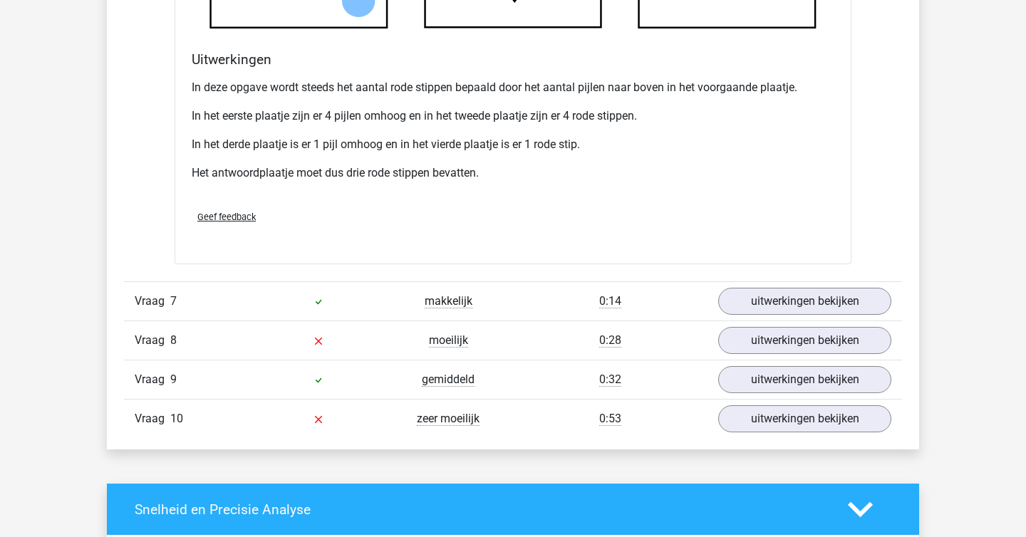
scroll to position [4334, 0]
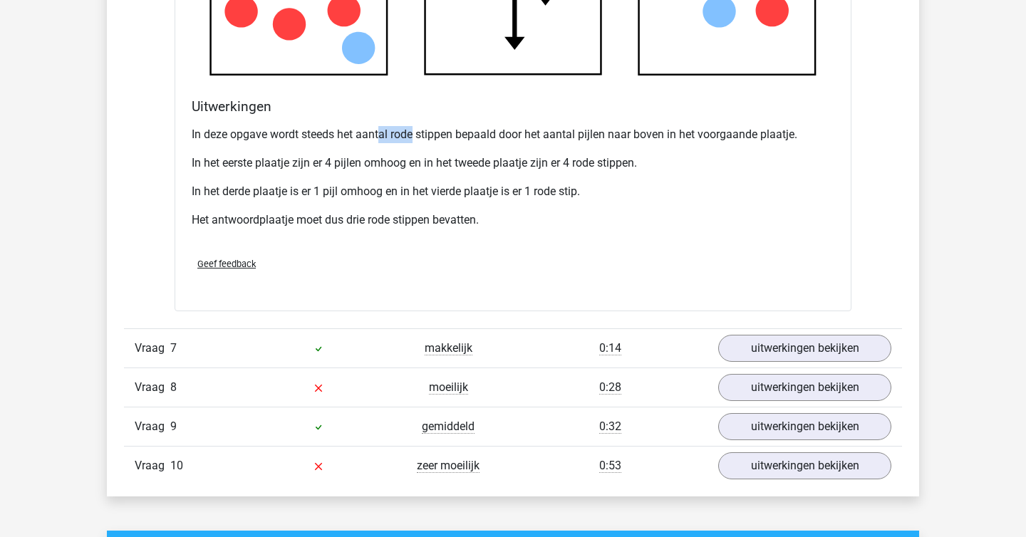
drag, startPoint x: 379, startPoint y: 141, endPoint x: 413, endPoint y: 140, distance: 34.2
click at [413, 140] on p "In deze opgave wordt steeds het aantal rode stippen bepaald door het aantal pij…" at bounding box center [513, 134] width 643 height 17
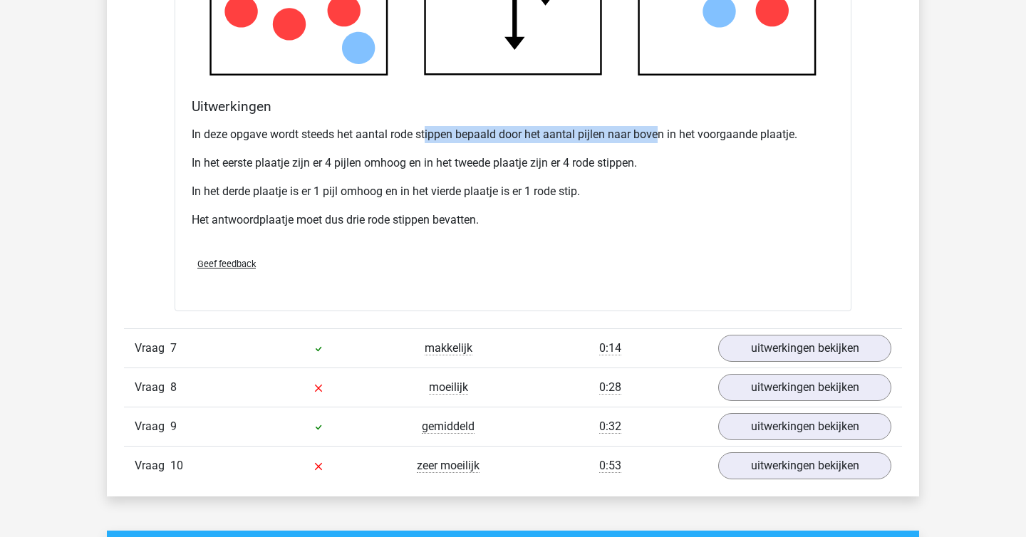
drag, startPoint x: 426, startPoint y: 135, endPoint x: 660, endPoint y: 140, distance: 234.4
click at [660, 140] on p "In deze opgave wordt steeds het aantal rode stippen bepaald door het aantal pij…" at bounding box center [513, 134] width 643 height 17
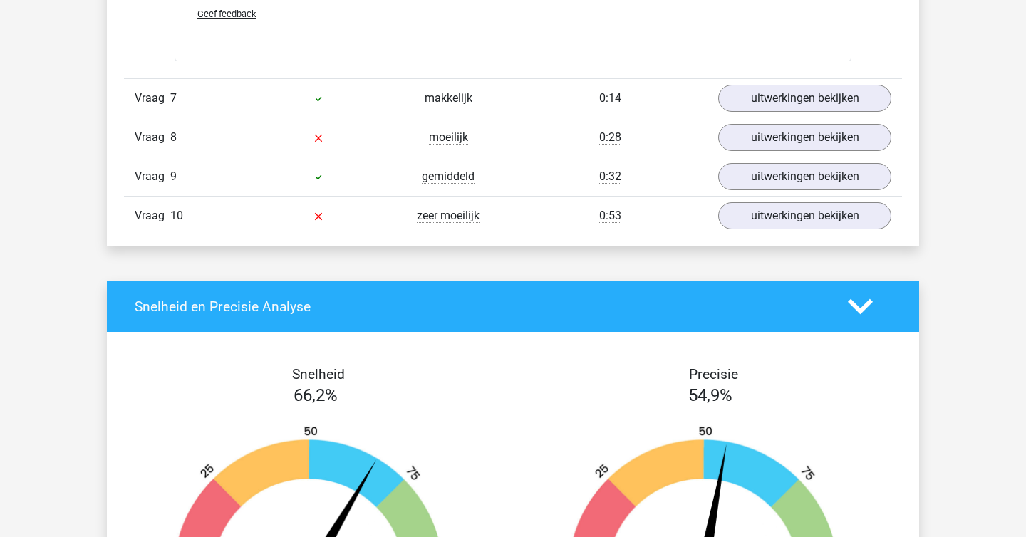
scroll to position [4585, 0]
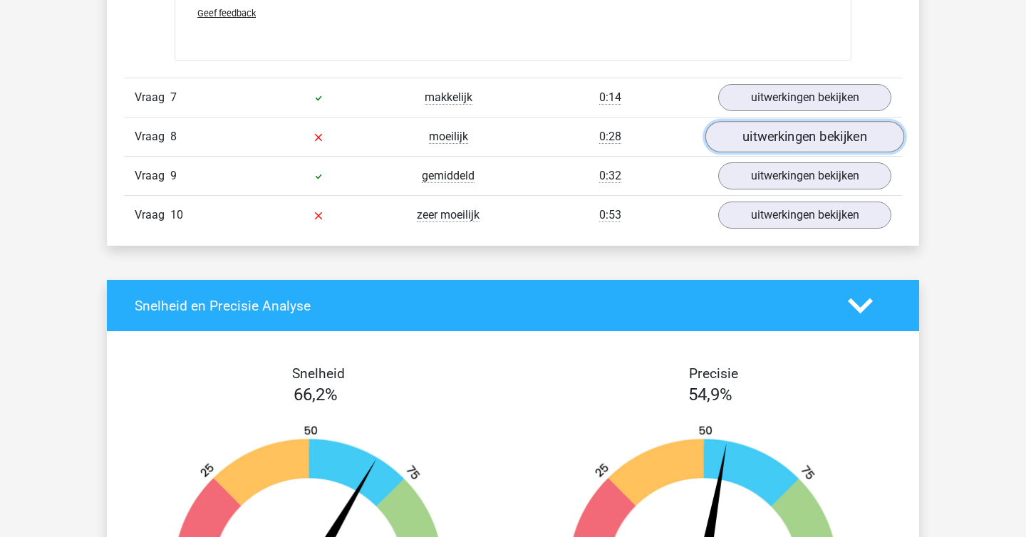
click at [766, 146] on link "uitwerkingen bekijken" at bounding box center [804, 136] width 199 height 31
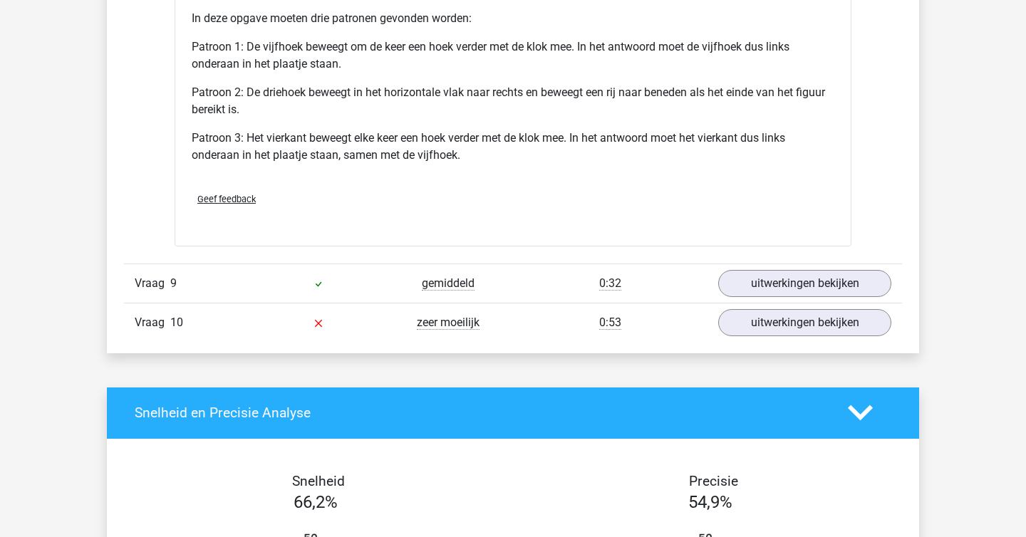
scroll to position [5413, 0]
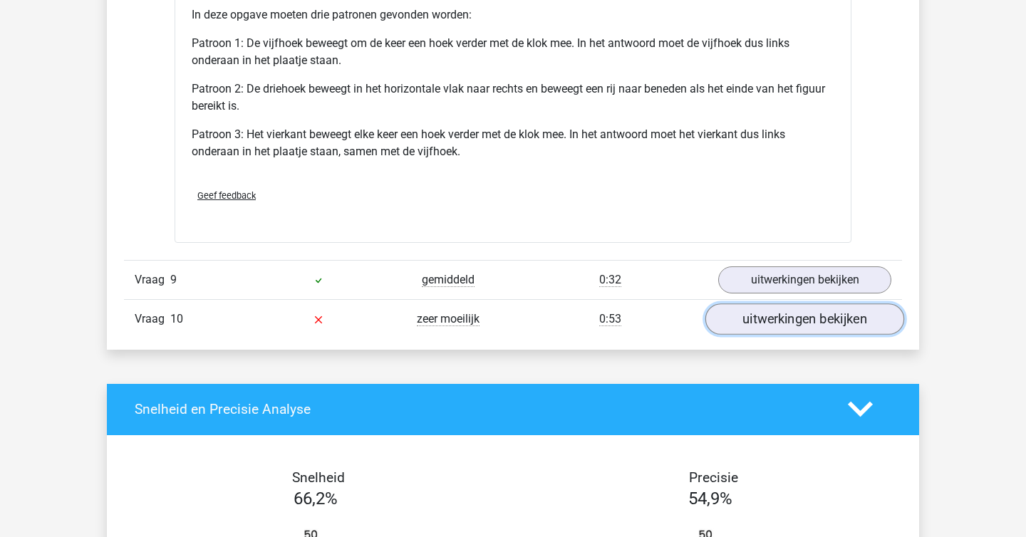
click at [740, 313] on link "uitwerkingen bekijken" at bounding box center [804, 319] width 199 height 31
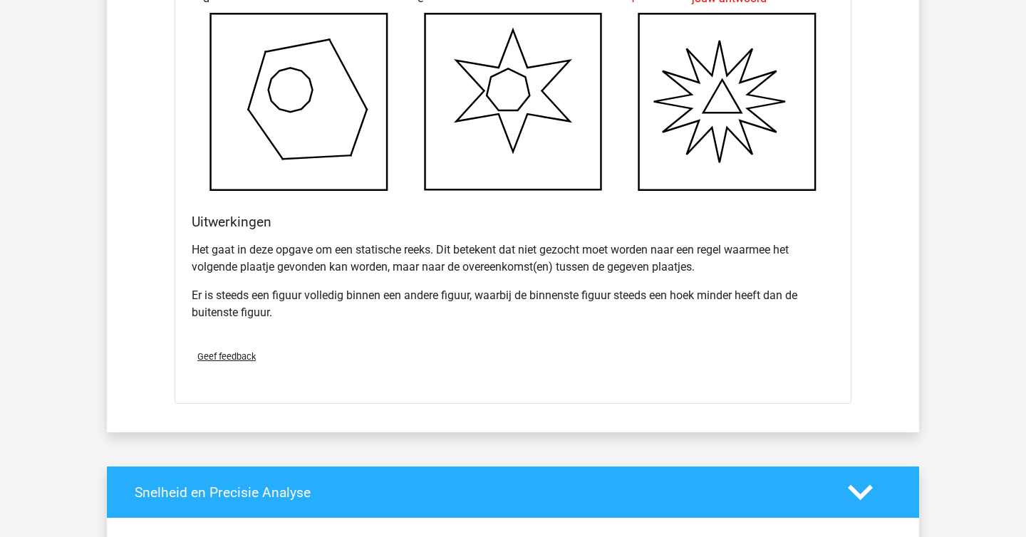
scroll to position [6188, 0]
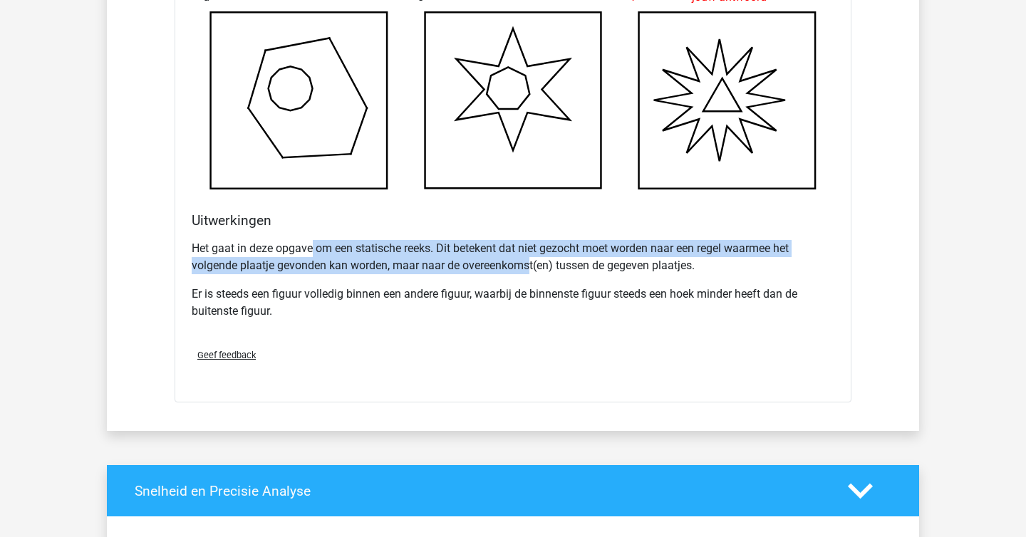
drag, startPoint x: 311, startPoint y: 250, endPoint x: 532, endPoint y: 263, distance: 221.2
click at [532, 263] on p "Het gaat in deze opgave om een statische reeks. Dit betekent dat niet gezocht m…" at bounding box center [513, 257] width 643 height 34
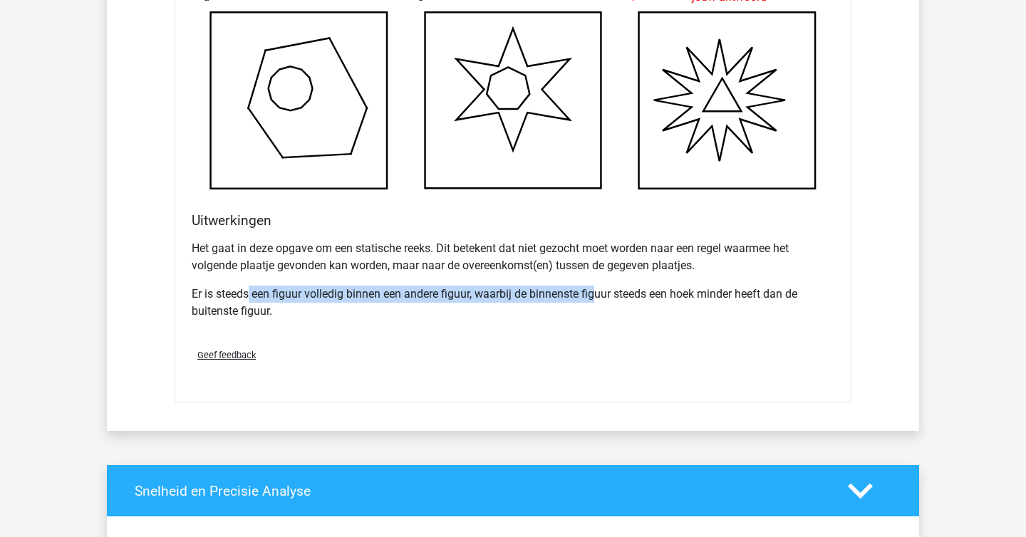
drag, startPoint x: 250, startPoint y: 294, endPoint x: 599, endPoint y: 293, distance: 349.1
click at [599, 293] on p "Er is steeds een figuur volledig binnen een andere figuur, waarbij de binnenste…" at bounding box center [513, 303] width 643 height 34
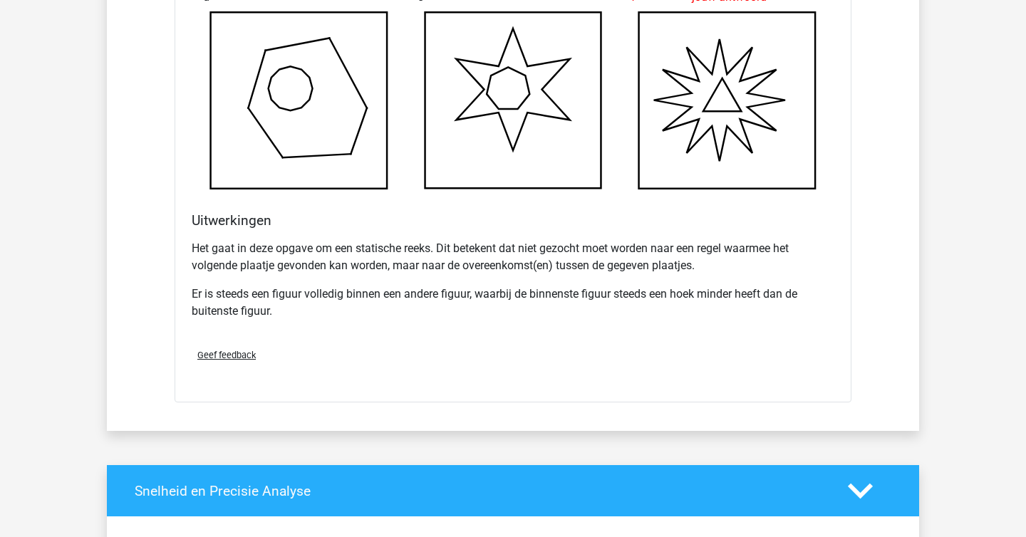
click at [725, 326] on div "Het gaat in deze opgave om een statische reeks. Dit betekent dat niet gezocht m…" at bounding box center [513, 285] width 643 height 103
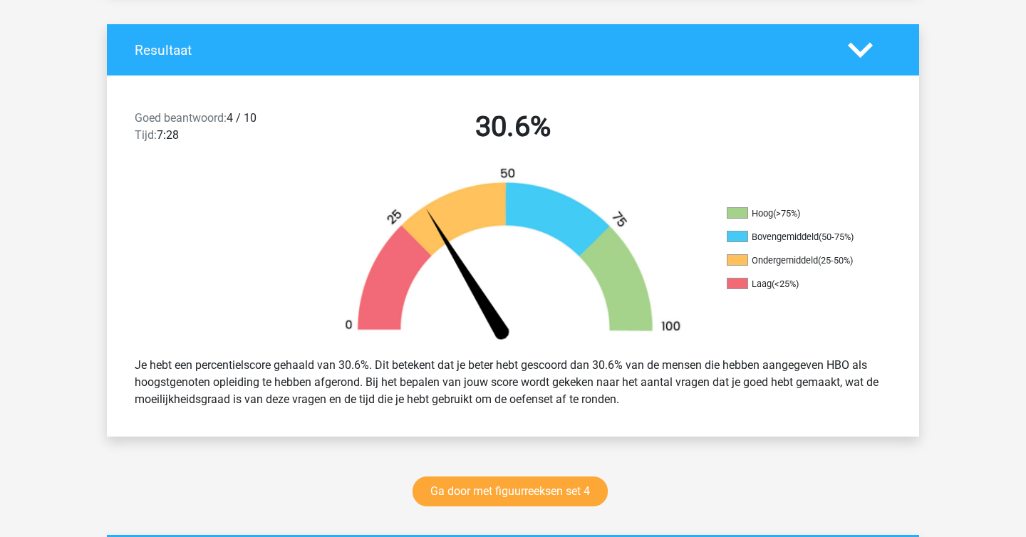
scroll to position [0, 0]
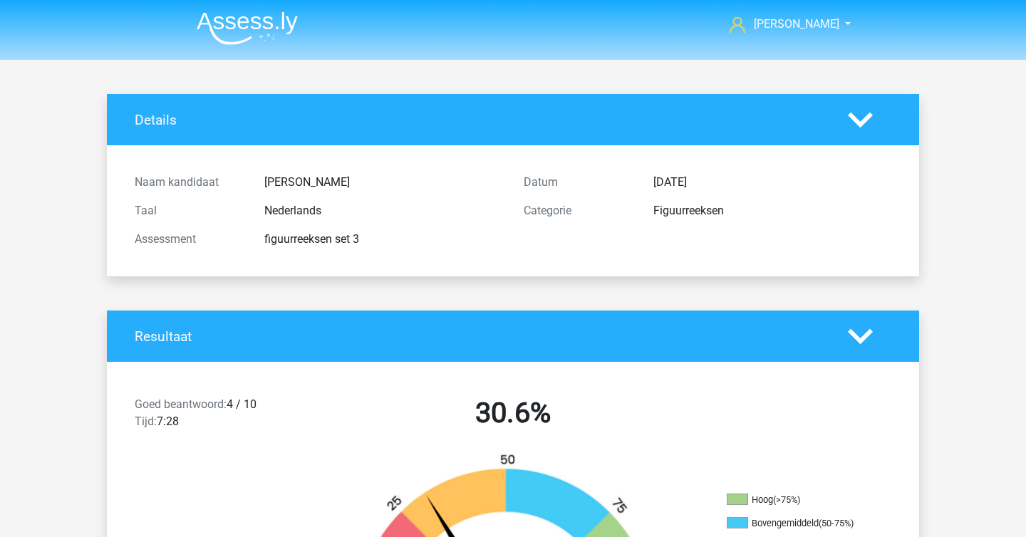
click at [269, 11] on img at bounding box center [247, 27] width 101 height 33
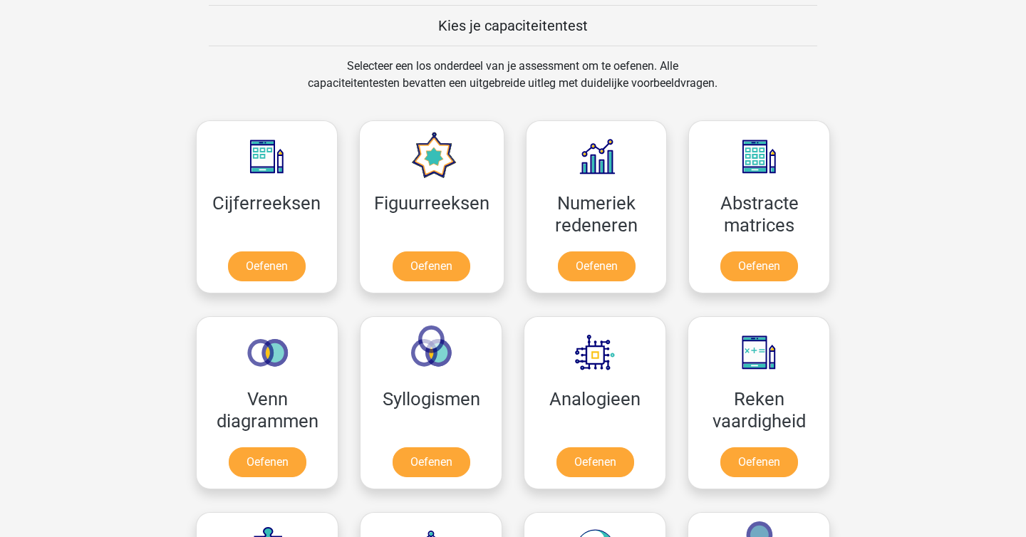
scroll to position [581, 0]
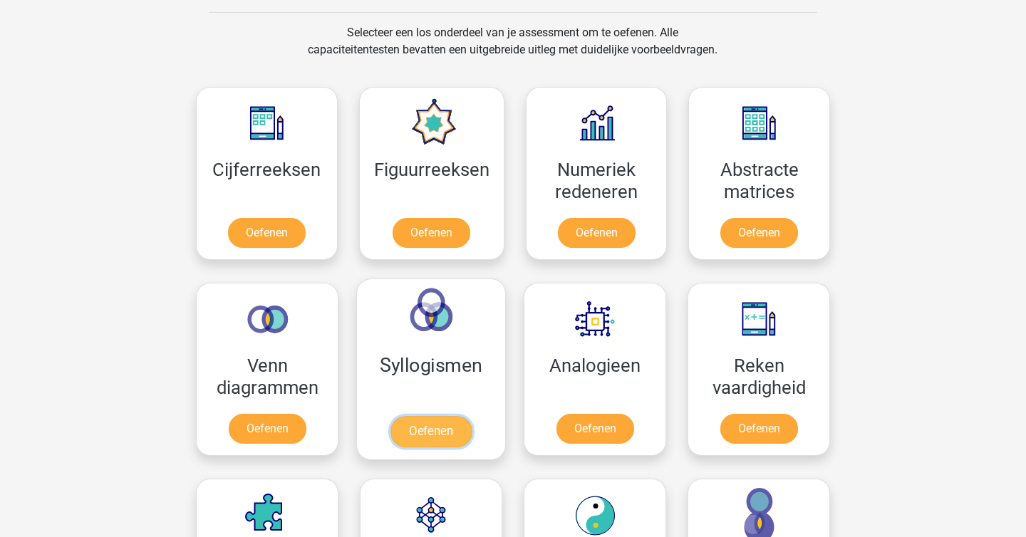
click at [416, 425] on link "Oefenen" at bounding box center [430, 431] width 81 height 31
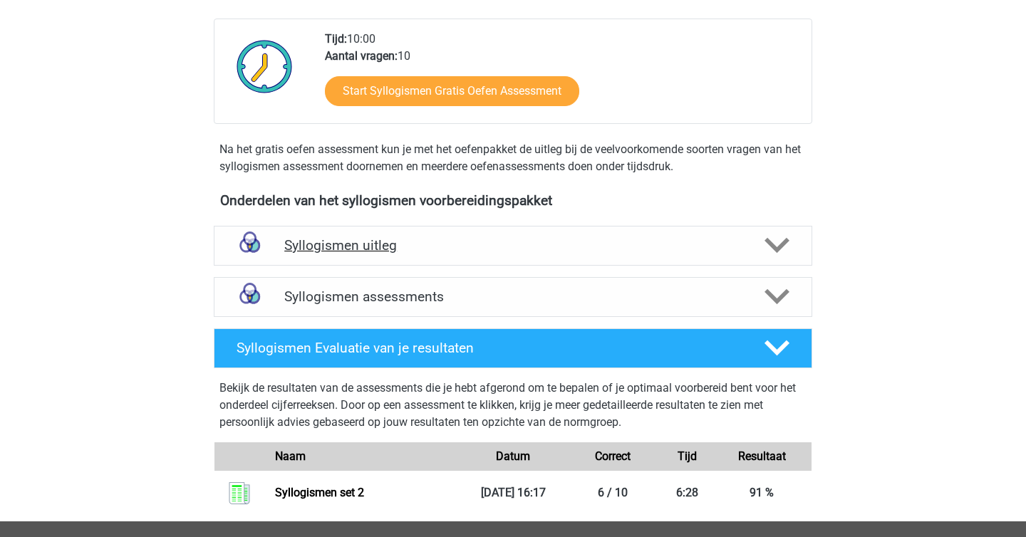
scroll to position [309, 0]
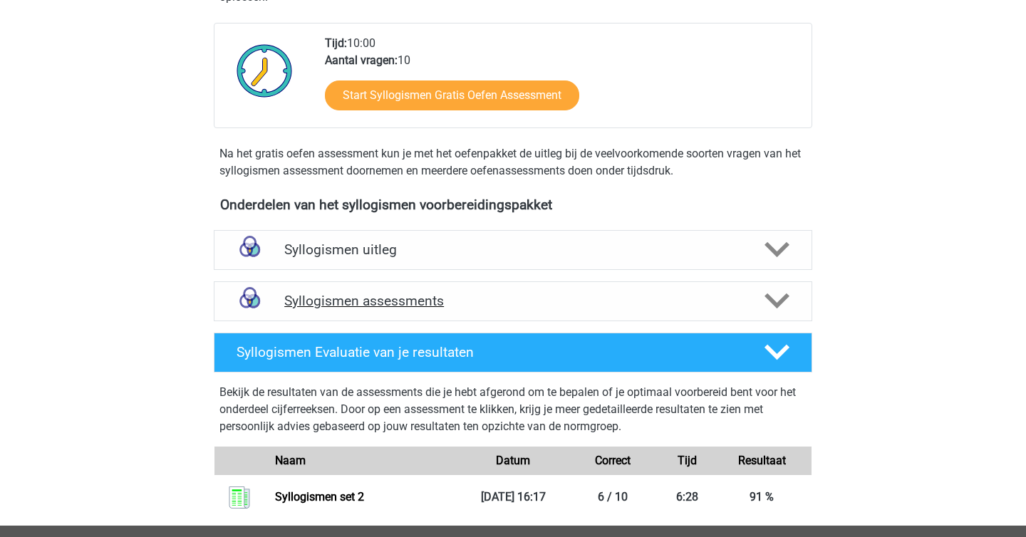
click at [475, 287] on div "Syllogismen assessments" at bounding box center [513, 301] width 598 height 40
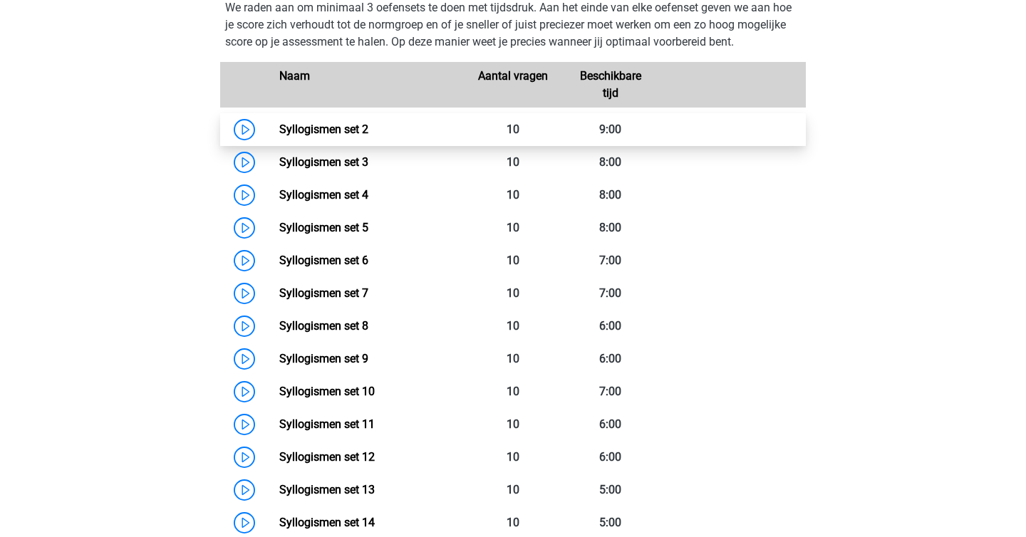
scroll to position [641, 0]
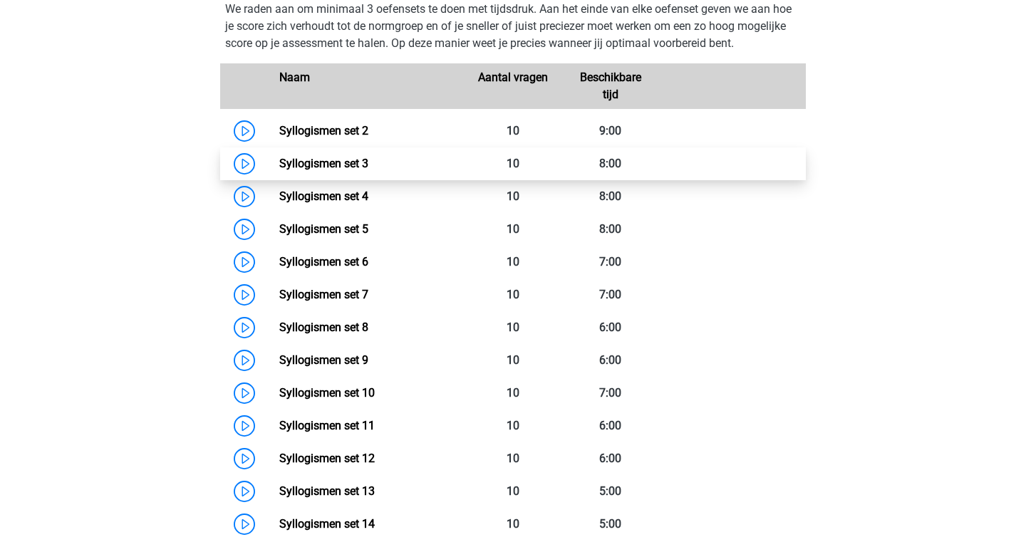
click at [279, 164] on link "Syllogismen set 3" at bounding box center [323, 164] width 89 height 14
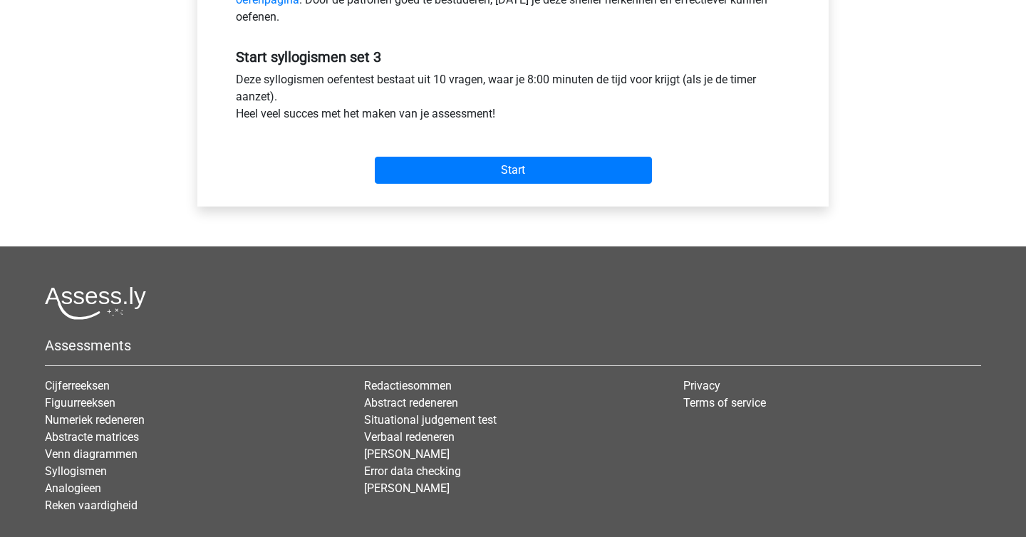
scroll to position [540, 0]
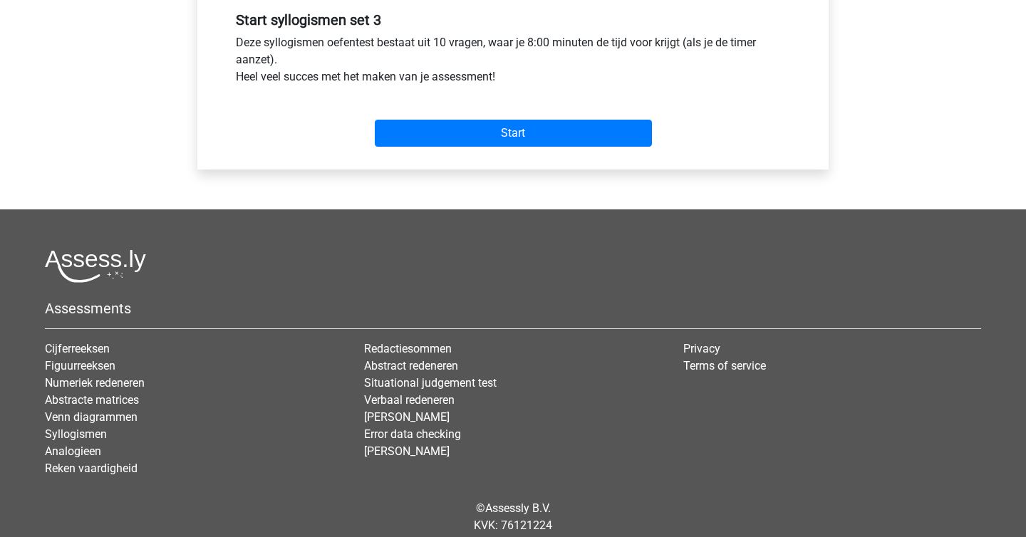
click at [490, 117] on div "Start" at bounding box center [513, 122] width 576 height 50
click at [480, 150] on div "Start" at bounding box center [513, 121] width 576 height 61
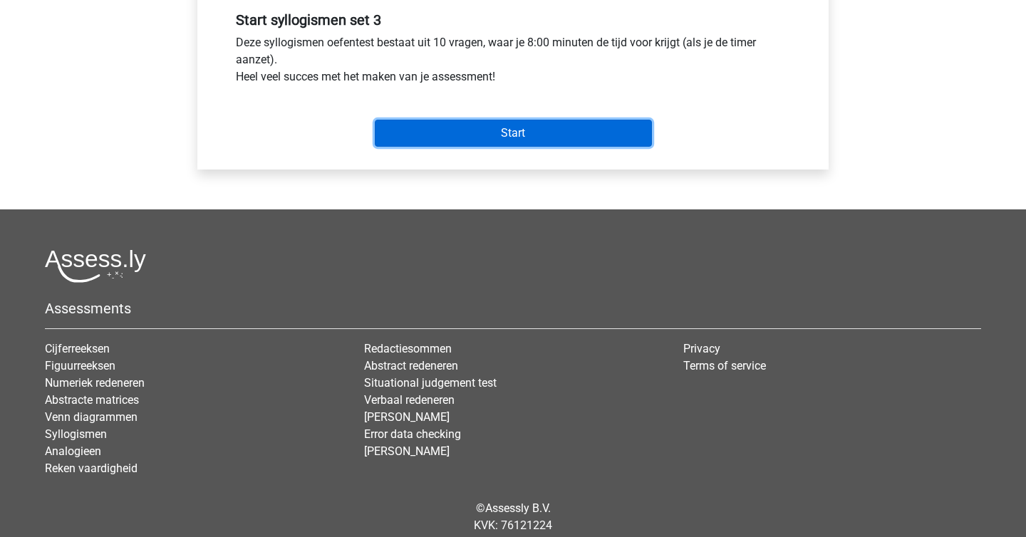
click at [494, 120] on input "Start" at bounding box center [513, 133] width 277 height 27
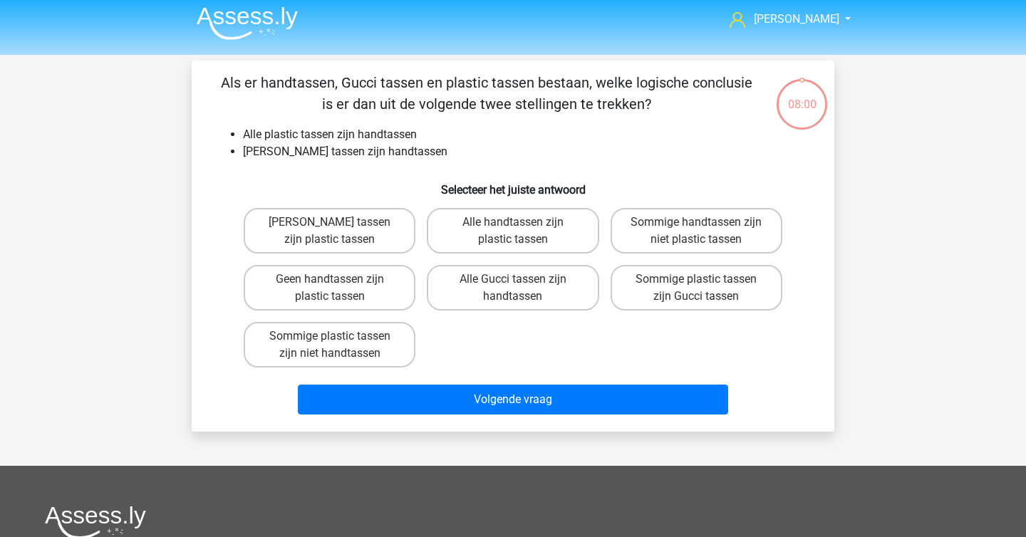
scroll to position [64, 0]
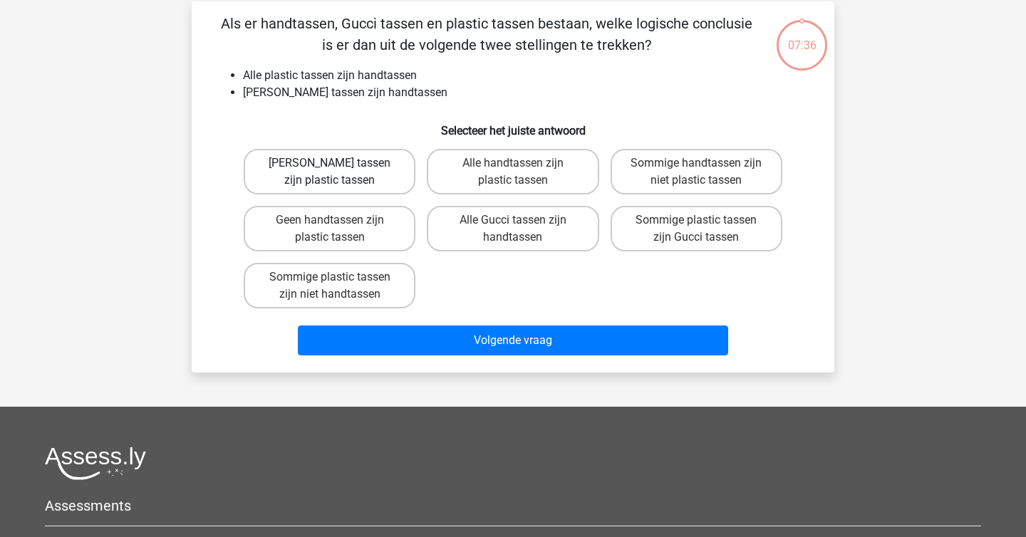
click at [373, 185] on label "[PERSON_NAME] tassen zijn plastic tassen" at bounding box center [330, 172] width 172 height 46
click at [339, 172] on input "[PERSON_NAME] tassen zijn plastic tassen" at bounding box center [334, 167] width 9 height 9
radio input "true"
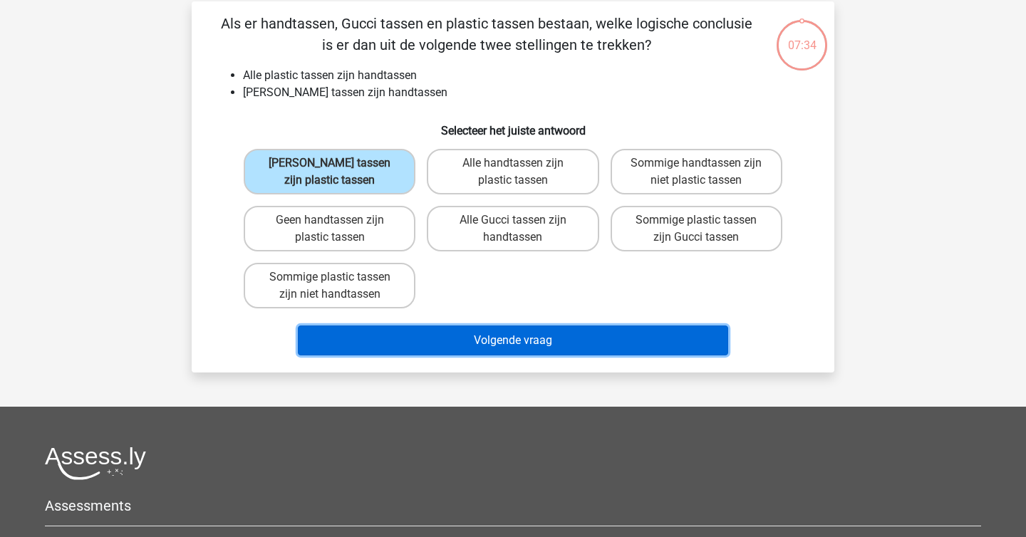
click at [404, 333] on button "Volgende vraag" at bounding box center [513, 341] width 431 height 30
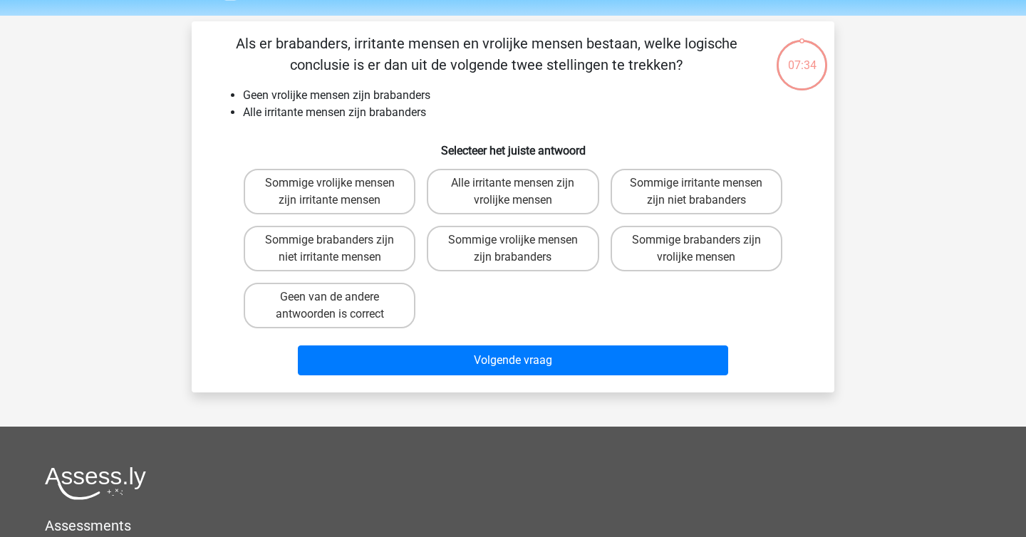
scroll to position [41, 0]
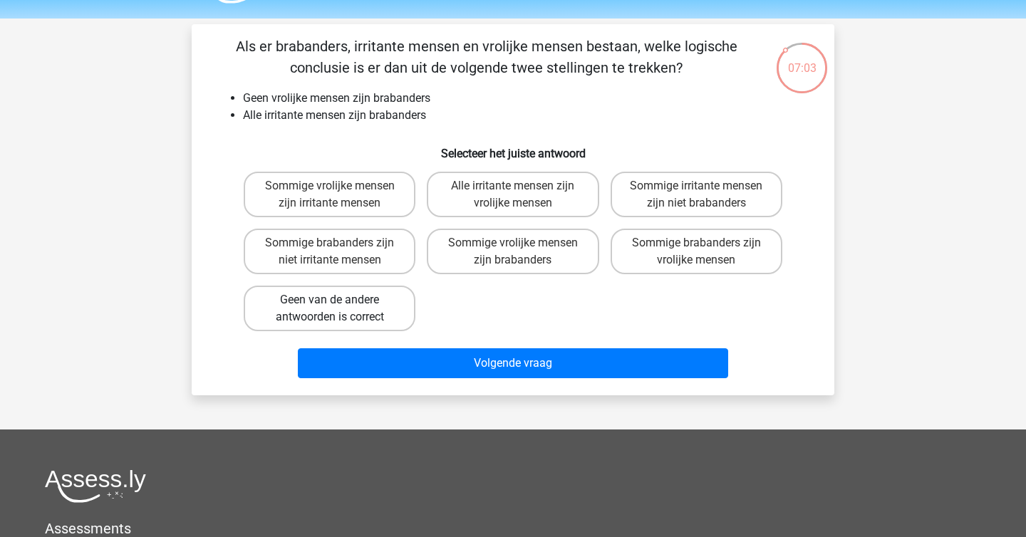
click at [393, 308] on label "Geen van de andere antwoorden is correct" at bounding box center [330, 309] width 172 height 46
click at [339, 308] on input "Geen van de andere antwoorden is correct" at bounding box center [334, 304] width 9 height 9
radio input "true"
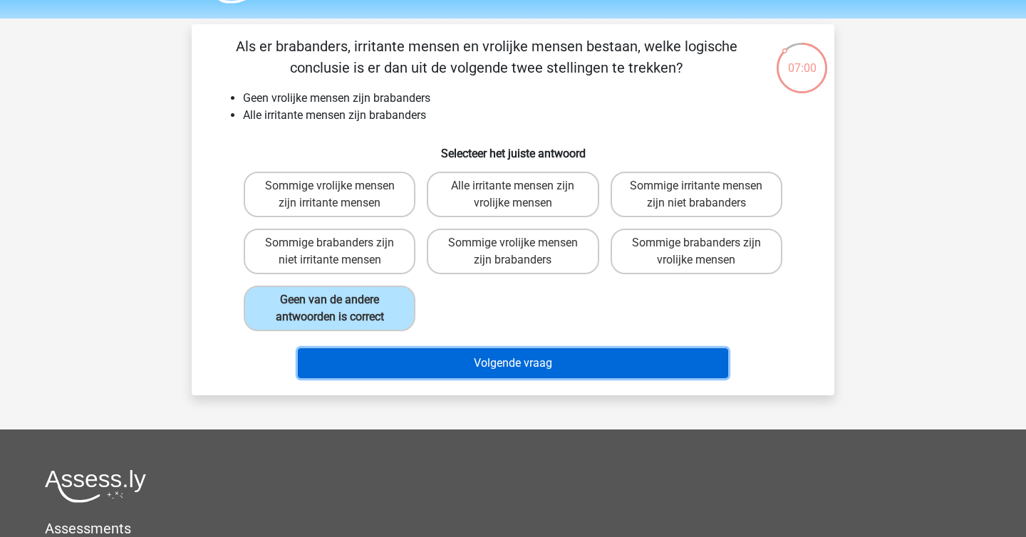
click at [490, 363] on button "Volgende vraag" at bounding box center [513, 363] width 431 height 30
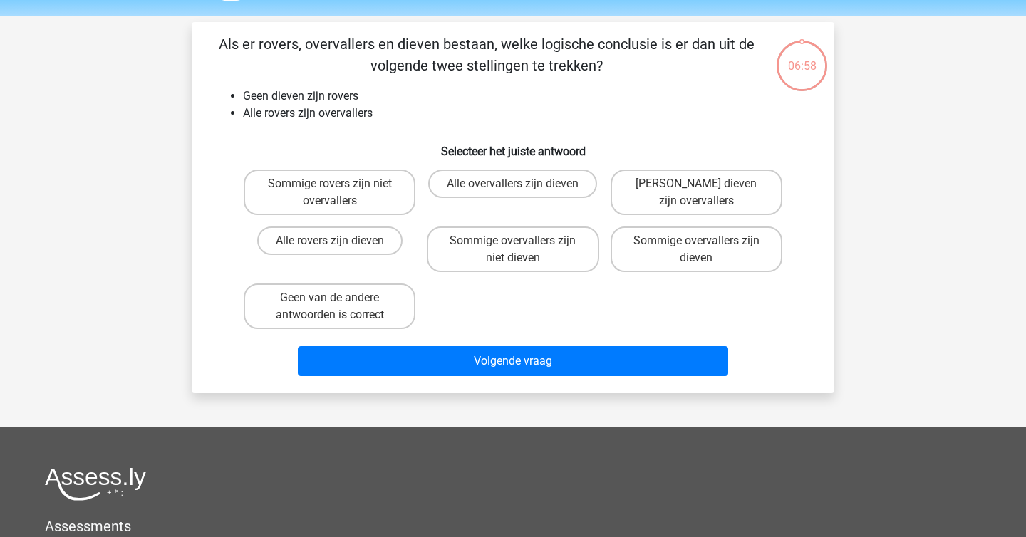
scroll to position [38, 0]
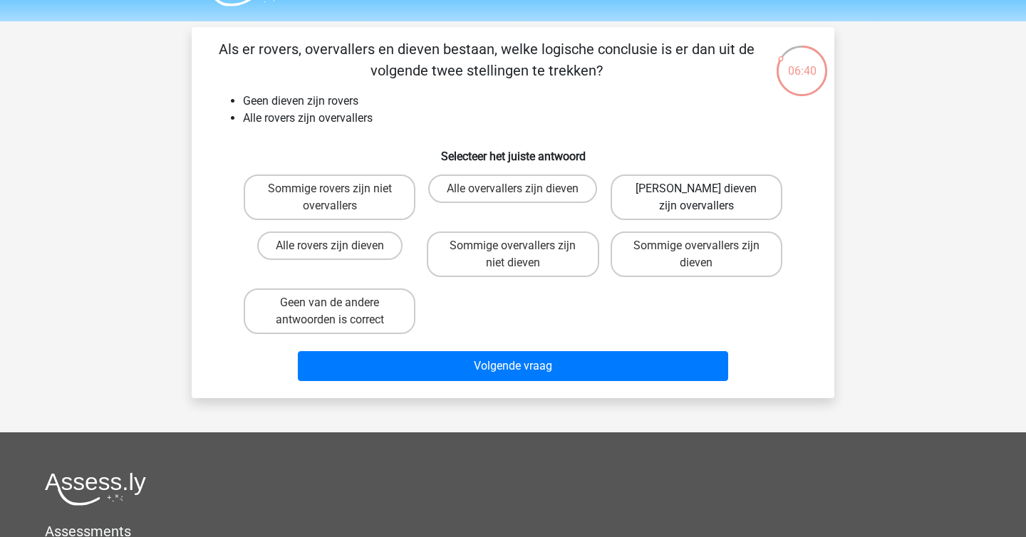
click at [685, 197] on label "Geen dieven zijn overvallers" at bounding box center [697, 198] width 172 height 46
click at [696, 197] on input "Geen dieven zijn overvallers" at bounding box center [700, 193] width 9 height 9
radio input "true"
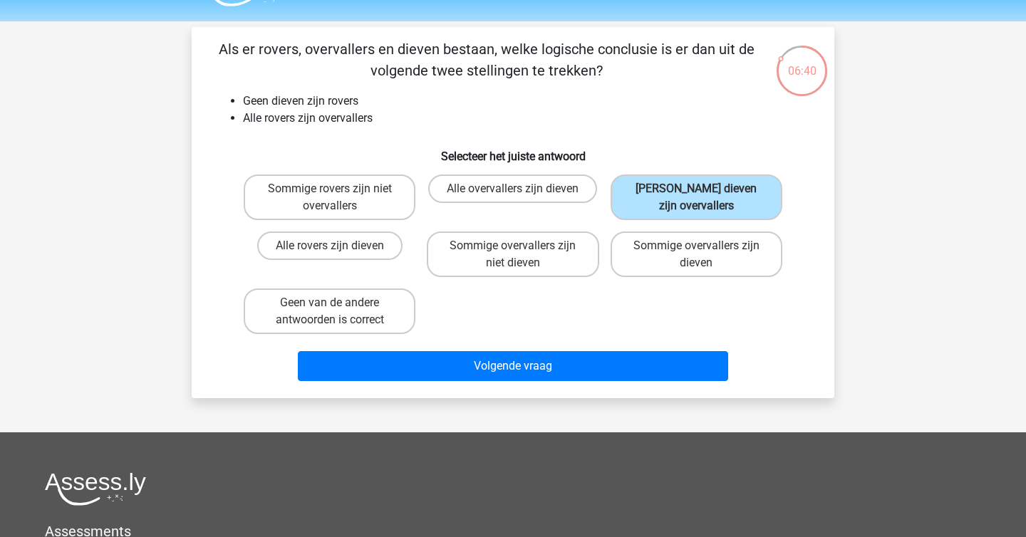
click at [575, 386] on div "Volgende vraag" at bounding box center [513, 369] width 550 height 36
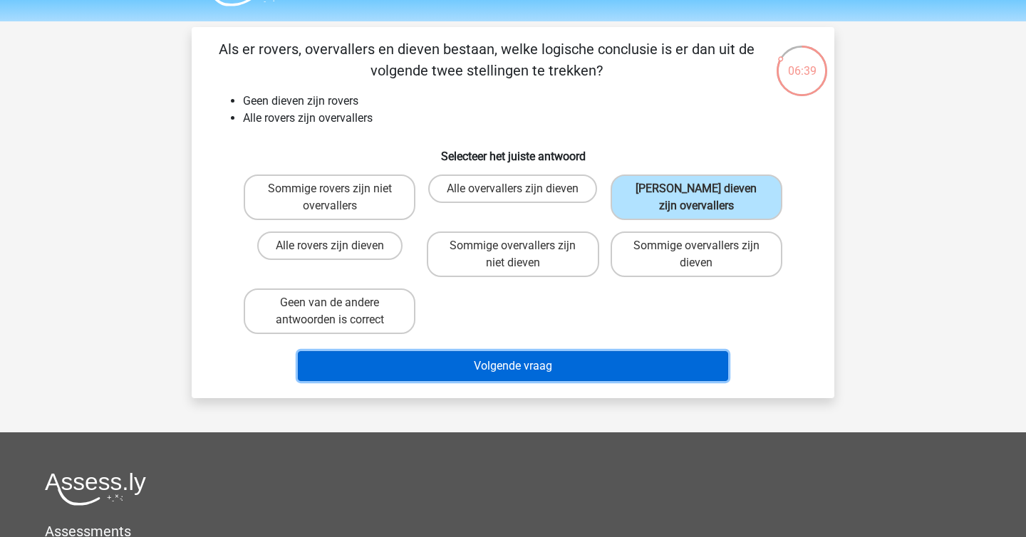
click at [579, 374] on button "Volgende vraag" at bounding box center [513, 366] width 431 height 30
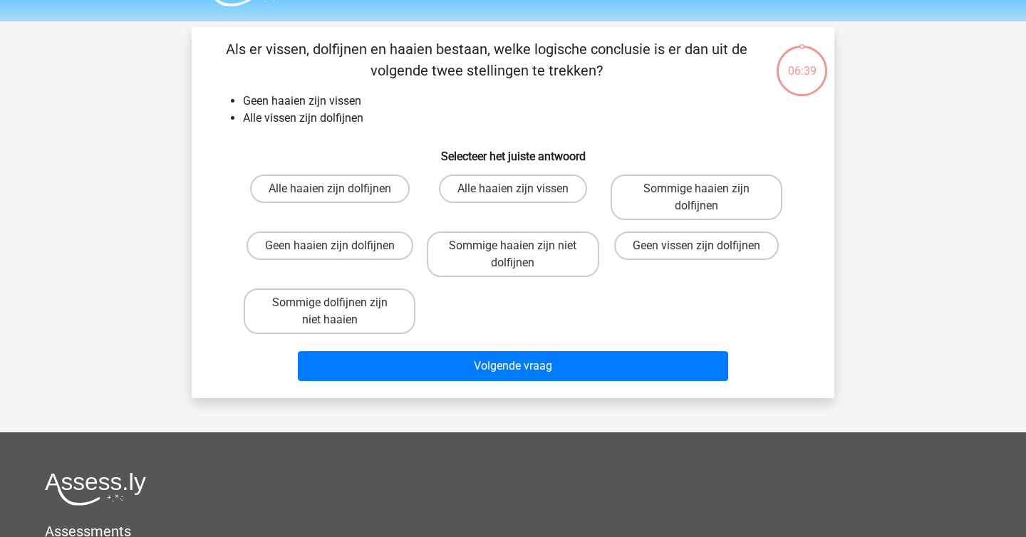
scroll to position [66, 0]
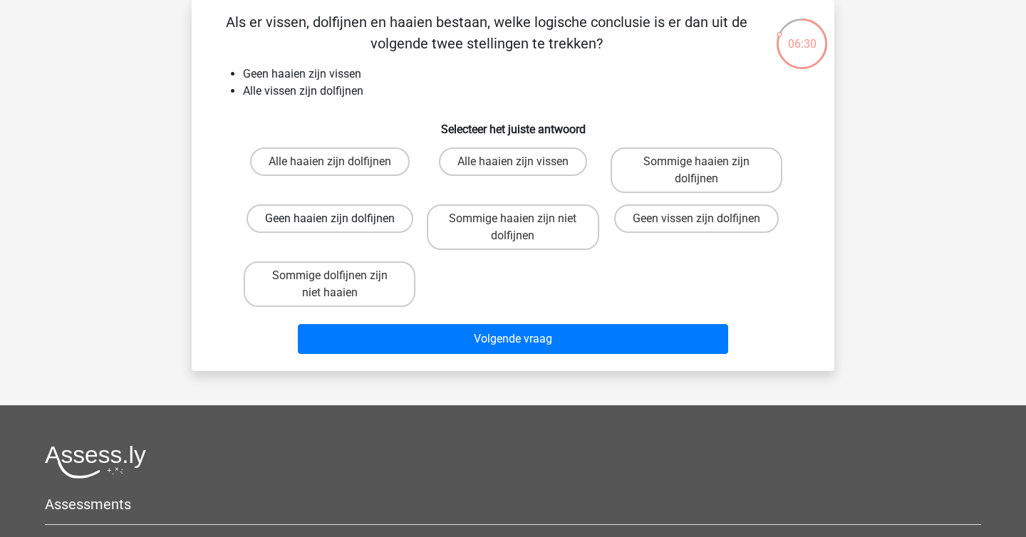
click at [387, 230] on label "Geen haaien zijn dolfijnen" at bounding box center [330, 218] width 167 height 28
click at [339, 228] on input "Geen haaien zijn dolfijnen" at bounding box center [334, 223] width 9 height 9
radio input "true"
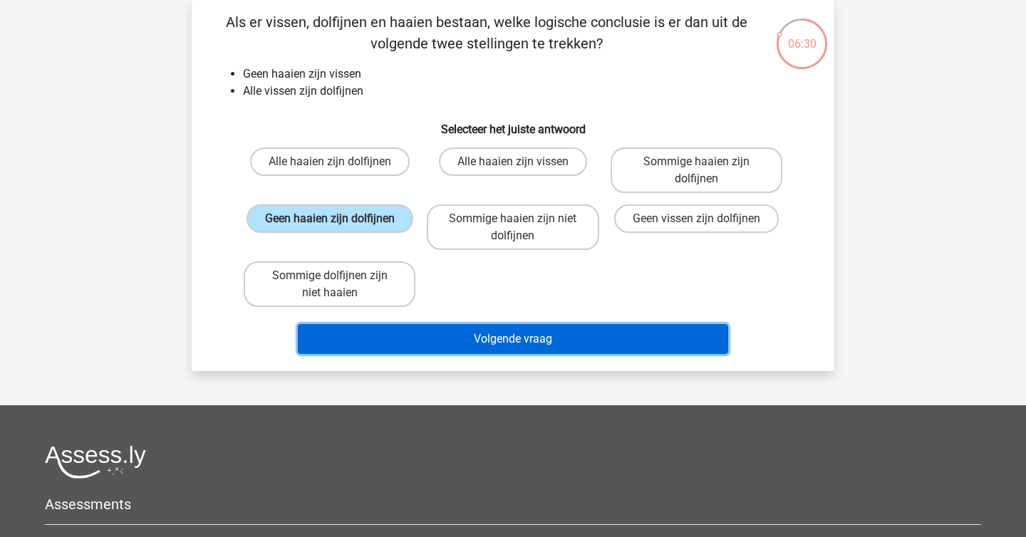
click at [445, 346] on button "Volgende vraag" at bounding box center [513, 339] width 431 height 30
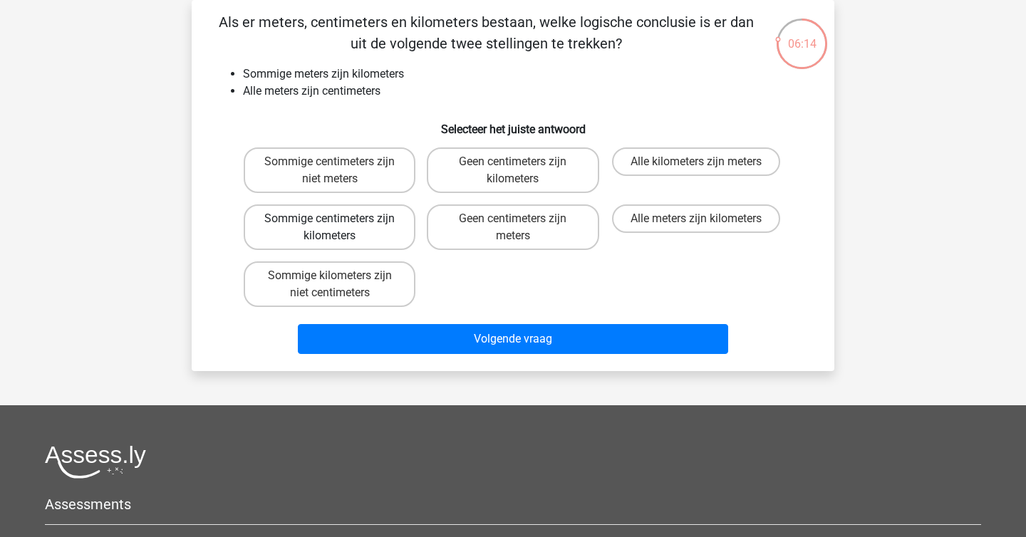
click at [370, 229] on label "Sommige centimeters zijn kilometers" at bounding box center [330, 227] width 172 height 46
click at [339, 228] on input "Sommige centimeters zijn kilometers" at bounding box center [334, 223] width 9 height 9
radio input "true"
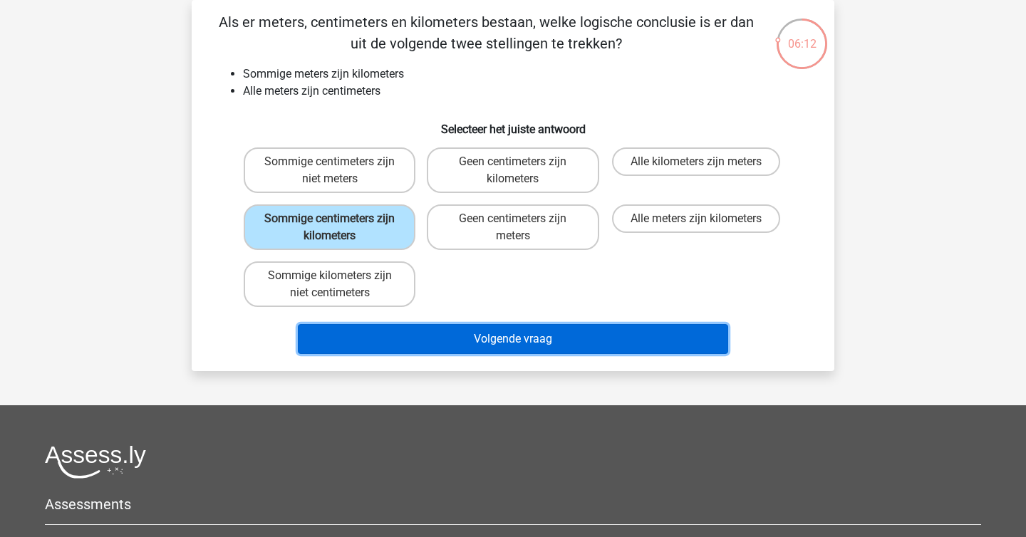
click at [465, 342] on button "Volgende vraag" at bounding box center [513, 339] width 431 height 30
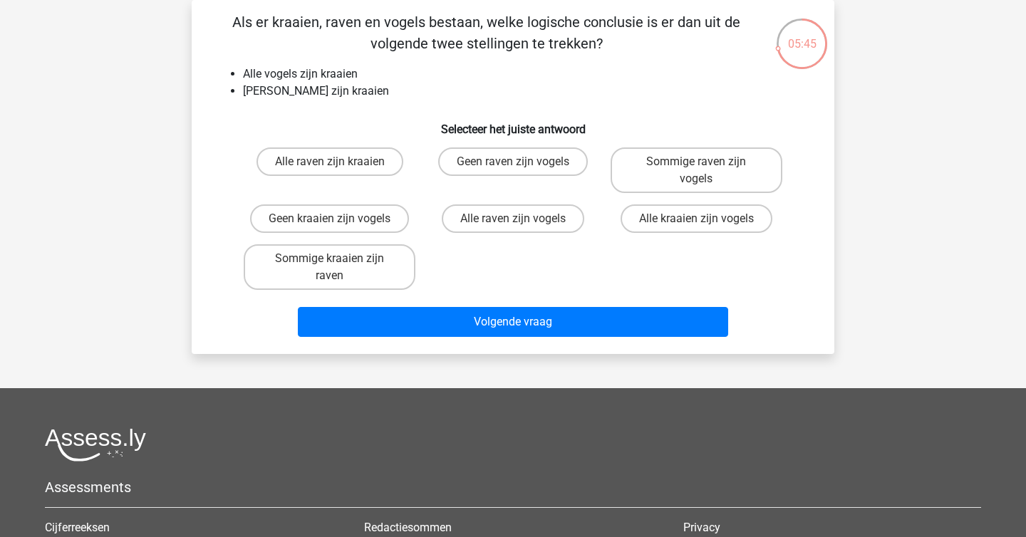
click at [517, 169] on input "Geen raven zijn vogels" at bounding box center [517, 166] width 9 height 9
radio input "true"
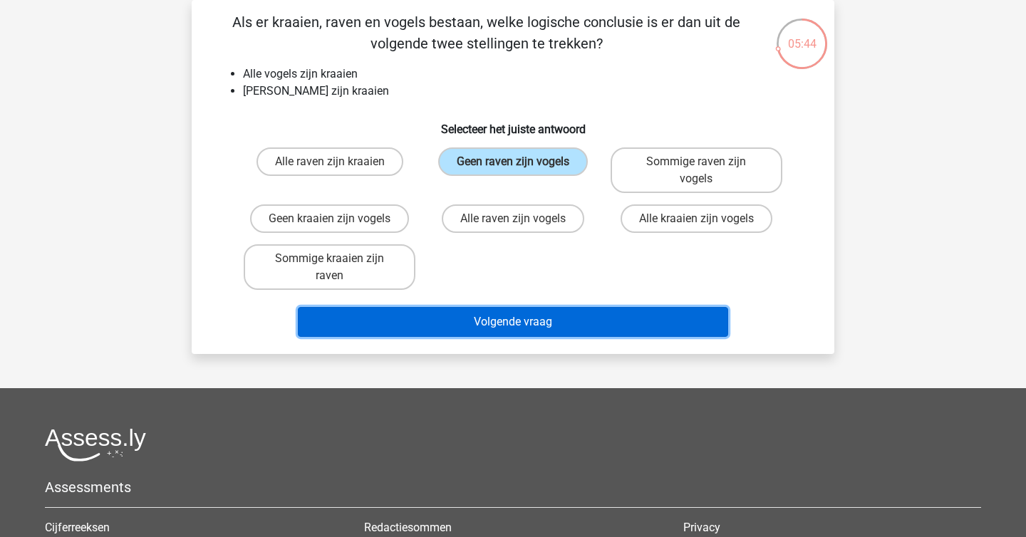
click at [525, 323] on button "Volgende vraag" at bounding box center [513, 322] width 431 height 30
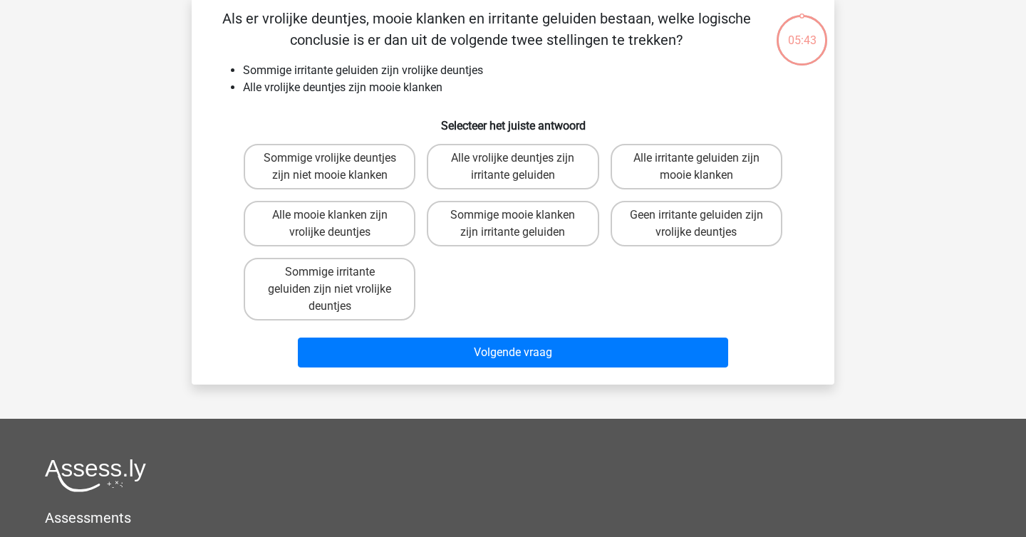
scroll to position [66, 0]
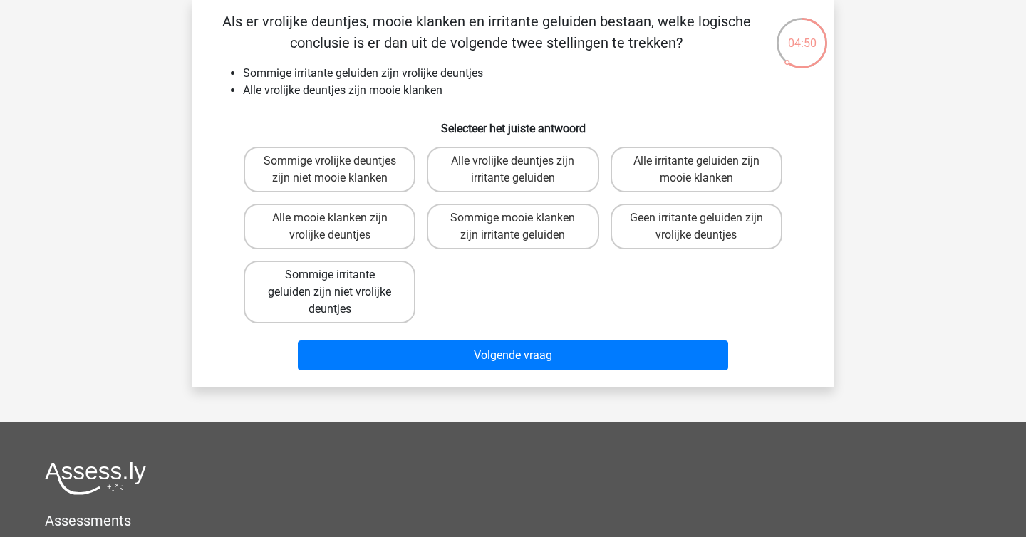
click at [366, 306] on label "Sommige irritante geluiden zijn niet vrolijke deuntjes" at bounding box center [330, 292] width 172 height 63
click at [339, 284] on input "Sommige irritante geluiden zijn niet vrolijke deuntjes" at bounding box center [334, 279] width 9 height 9
radio input "true"
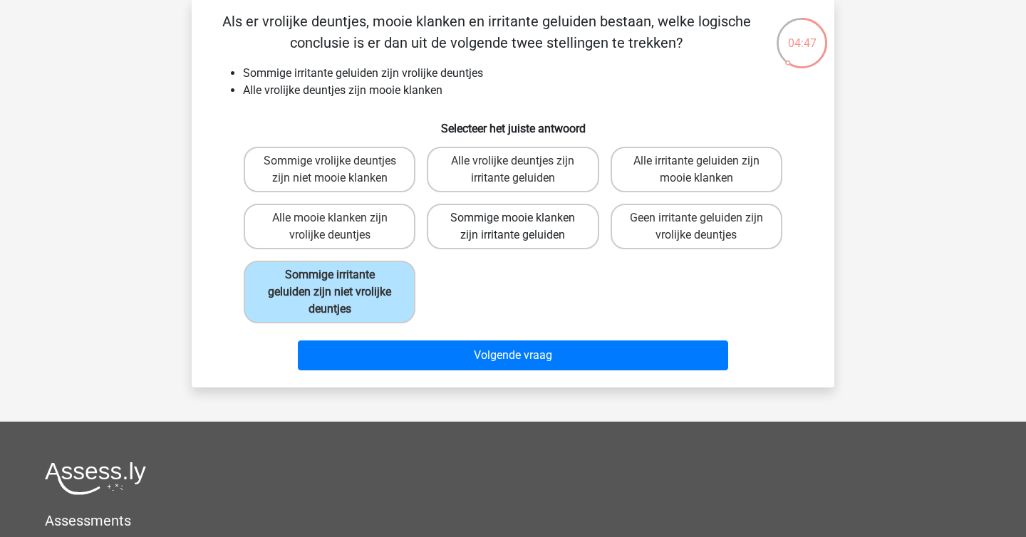
click at [529, 227] on label "Sommige mooie klanken zijn irritante geluiden" at bounding box center [513, 227] width 172 height 46
click at [522, 227] on input "Sommige mooie klanken zijn irritante geluiden" at bounding box center [517, 222] width 9 height 9
radio input "true"
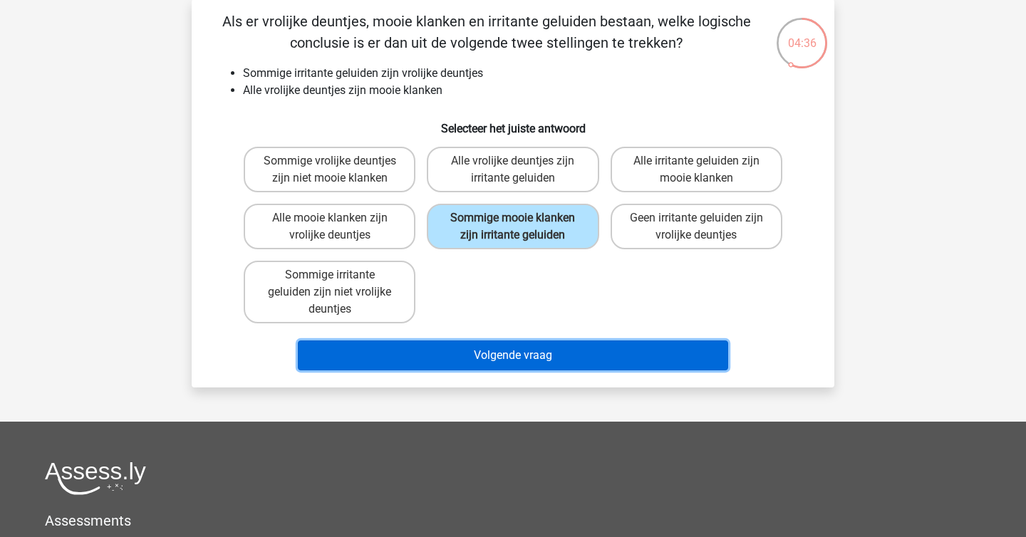
click at [504, 356] on button "Volgende vraag" at bounding box center [513, 356] width 431 height 30
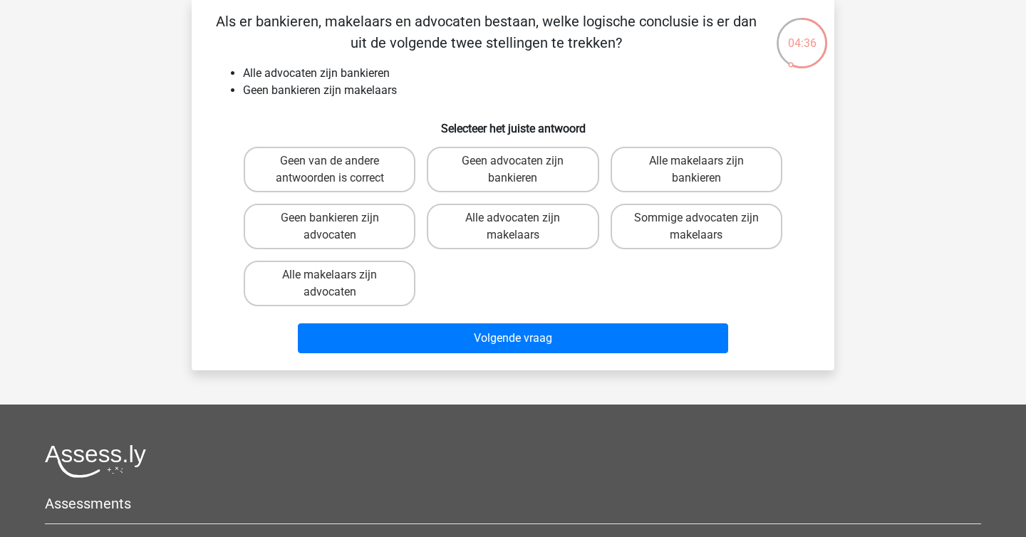
scroll to position [66, 0]
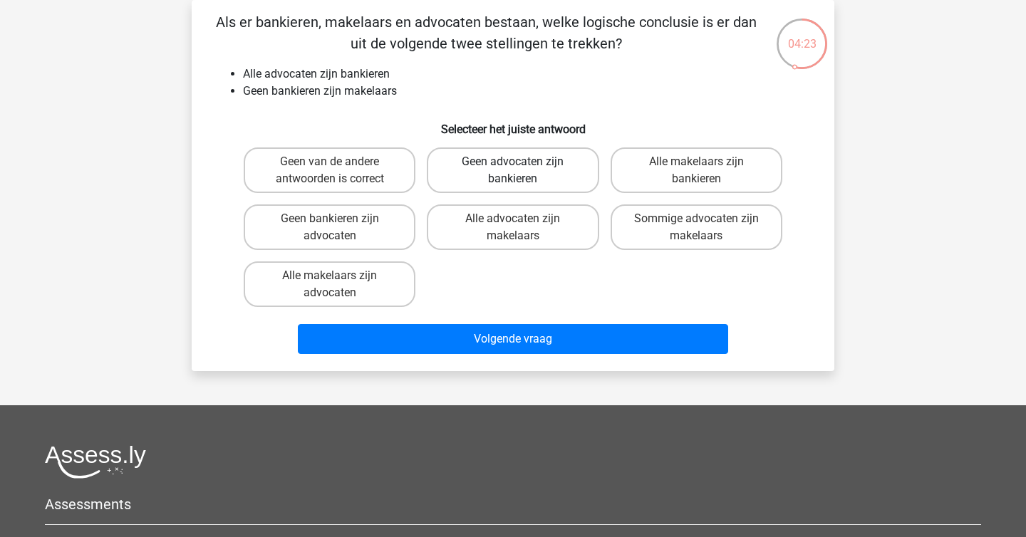
click at [548, 174] on label "Geen advocaten zijn bankieren" at bounding box center [513, 170] width 172 height 46
click at [522, 171] on input "Geen advocaten zijn bankieren" at bounding box center [517, 166] width 9 height 9
radio input "true"
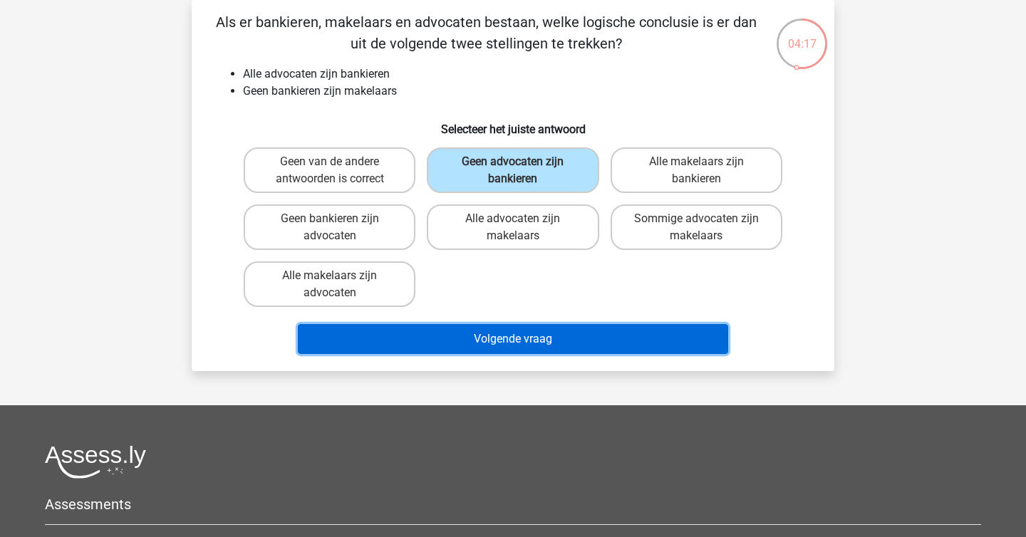
click at [559, 339] on button "Volgende vraag" at bounding box center [513, 339] width 431 height 30
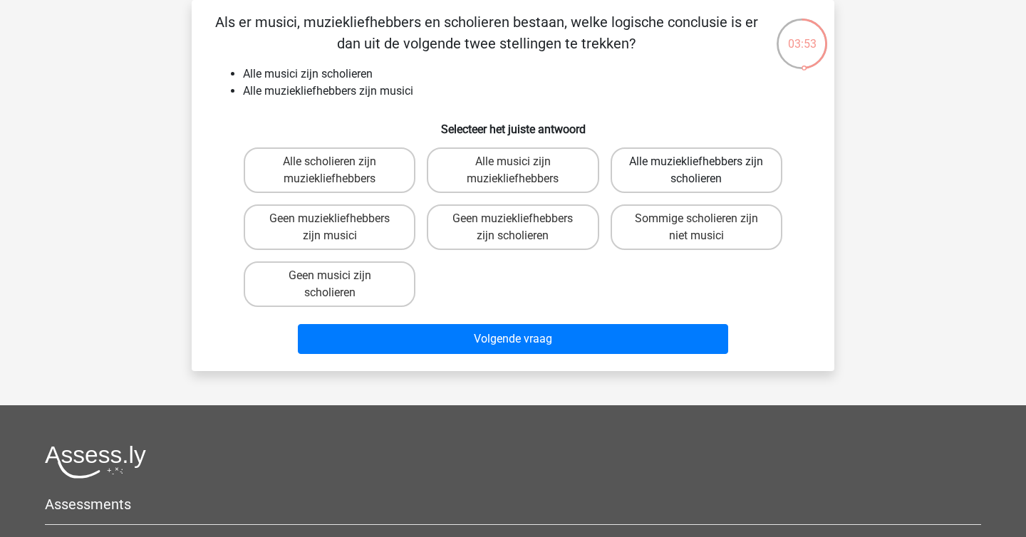
click at [642, 176] on label "Alle muziekliefhebbers zijn scholieren" at bounding box center [697, 170] width 172 height 46
click at [696, 171] on input "Alle muziekliefhebbers zijn scholieren" at bounding box center [700, 166] width 9 height 9
radio input "true"
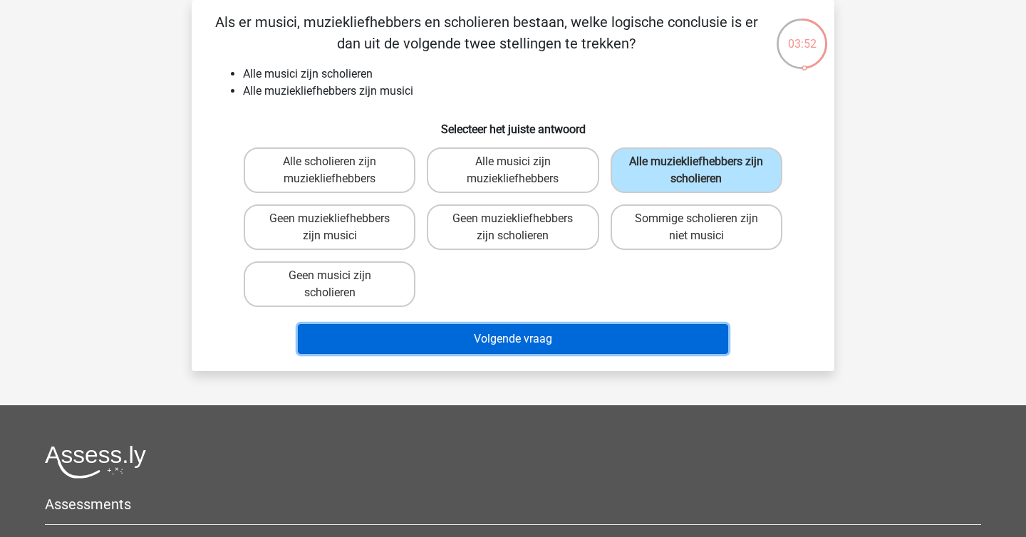
click at [576, 344] on button "Volgende vraag" at bounding box center [513, 339] width 431 height 30
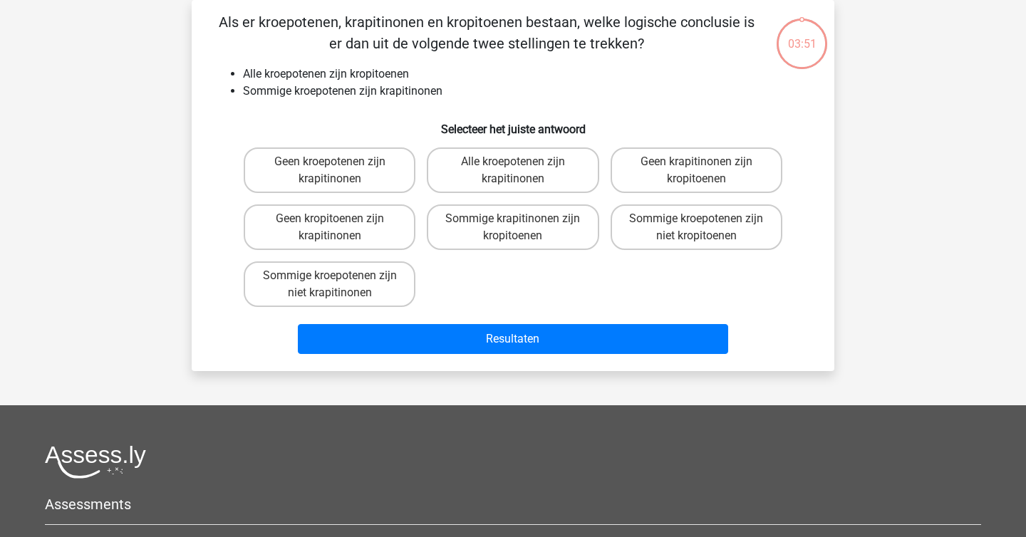
scroll to position [47, 0]
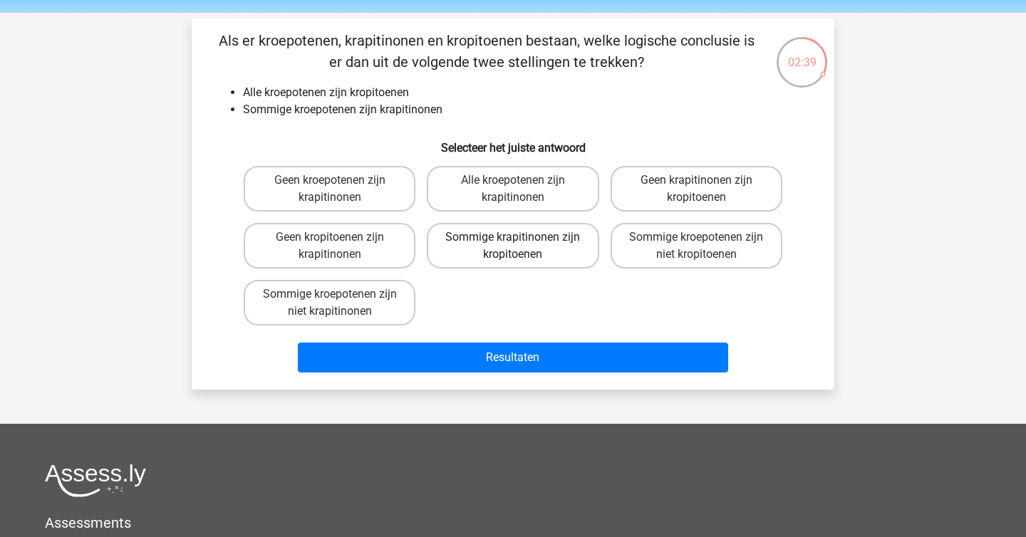
click at [568, 254] on label "Sommige krapitinonen zijn kropitoenen" at bounding box center [513, 246] width 172 height 46
click at [522, 247] on input "Sommige krapitinonen zijn kropitoenen" at bounding box center [517, 241] width 9 height 9
radio input "true"
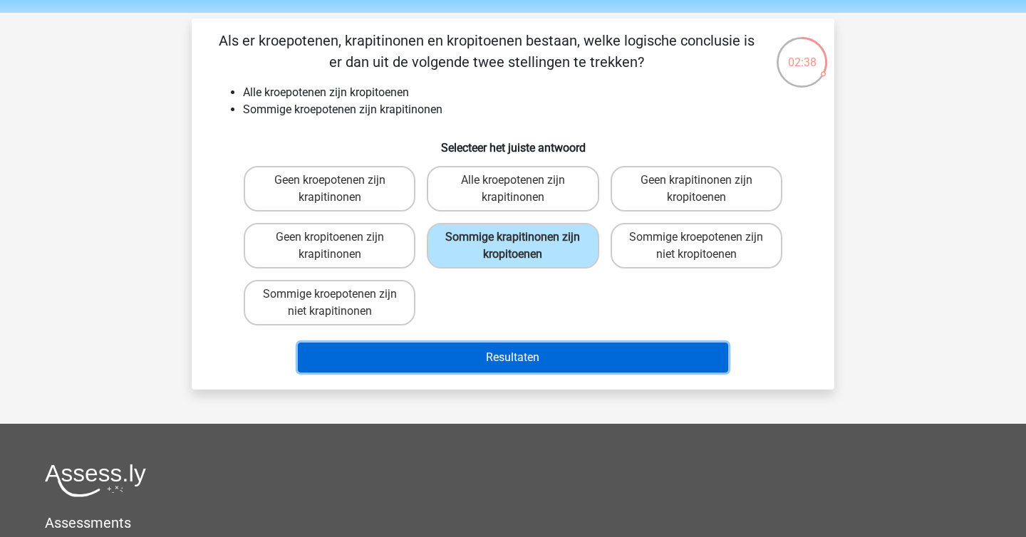
click at [562, 347] on button "Resultaten" at bounding box center [513, 358] width 431 height 30
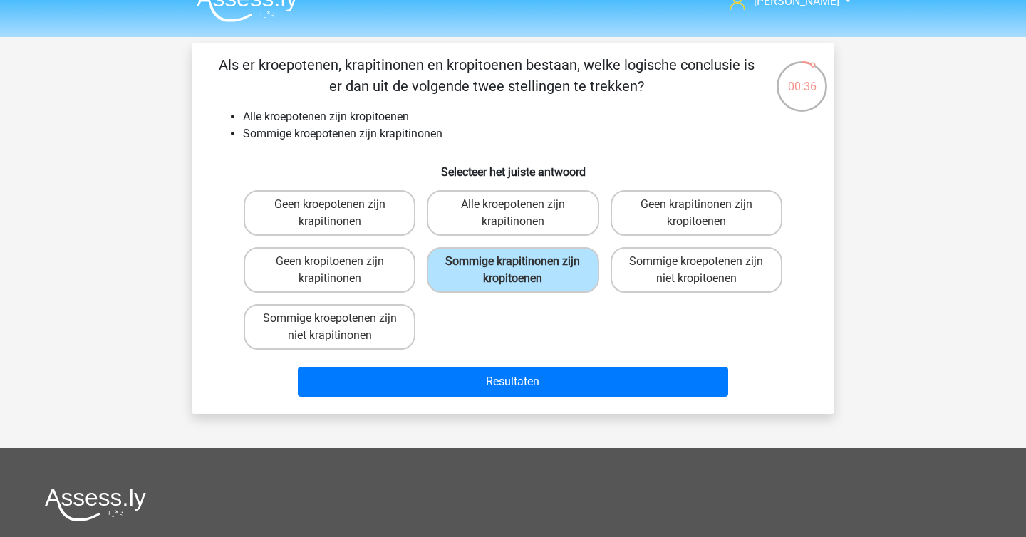
scroll to position [0, 0]
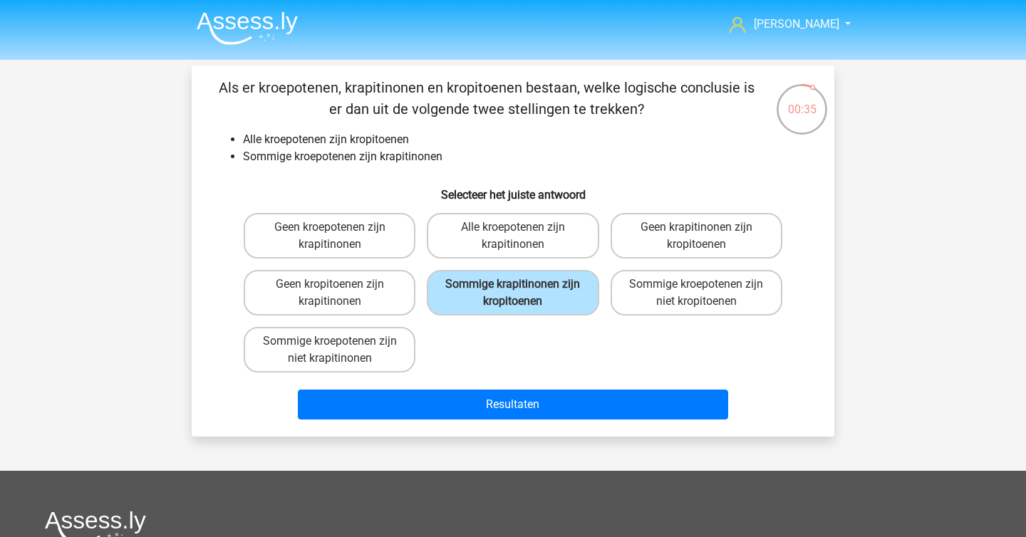
click at [219, 43] on img at bounding box center [247, 27] width 101 height 33
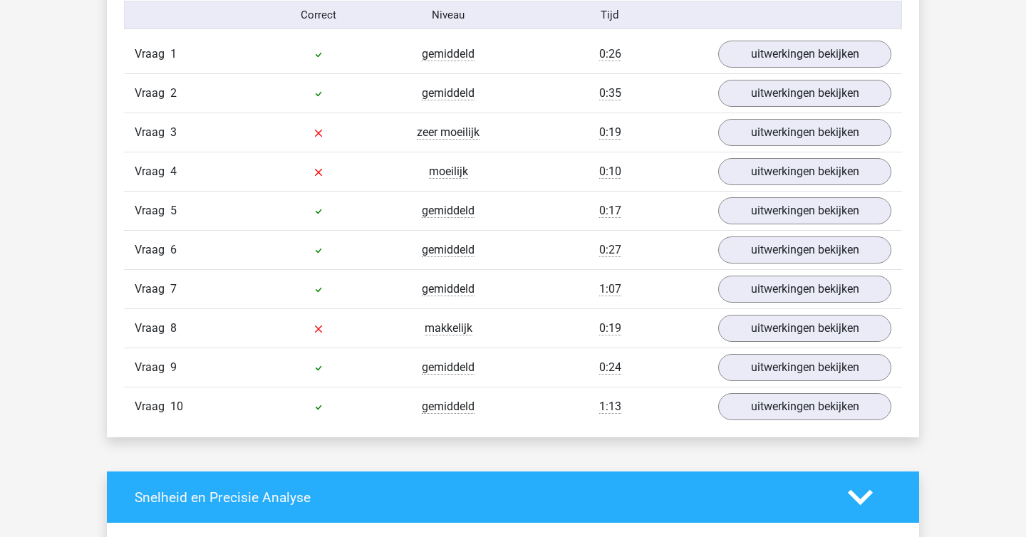
scroll to position [949, 0]
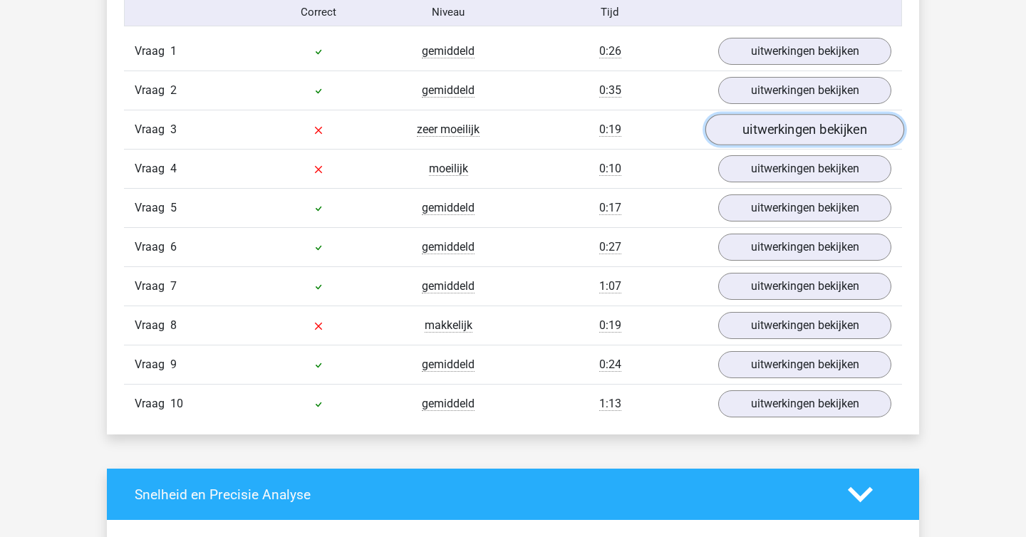
click at [763, 138] on link "uitwerkingen bekijken" at bounding box center [804, 129] width 199 height 31
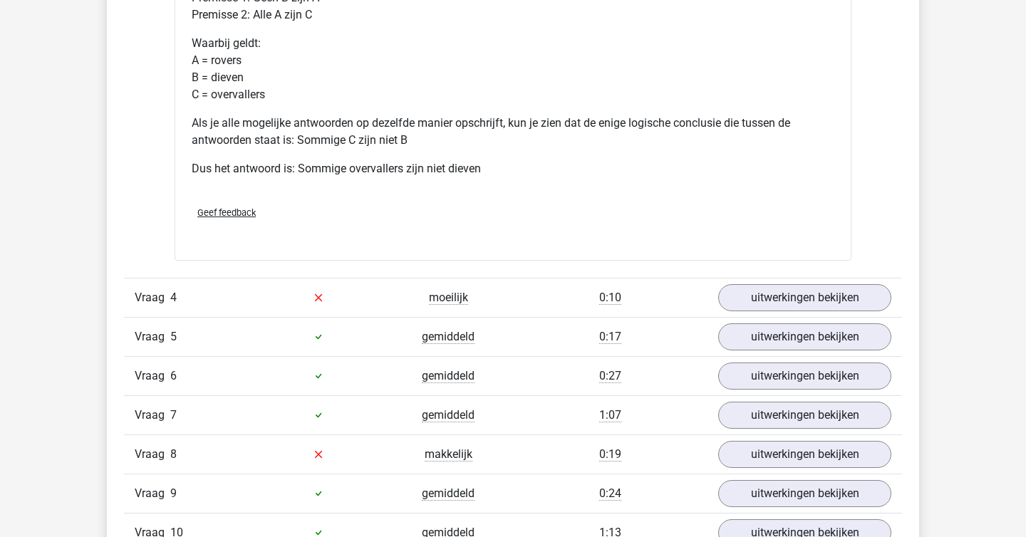
scroll to position [1473, 0]
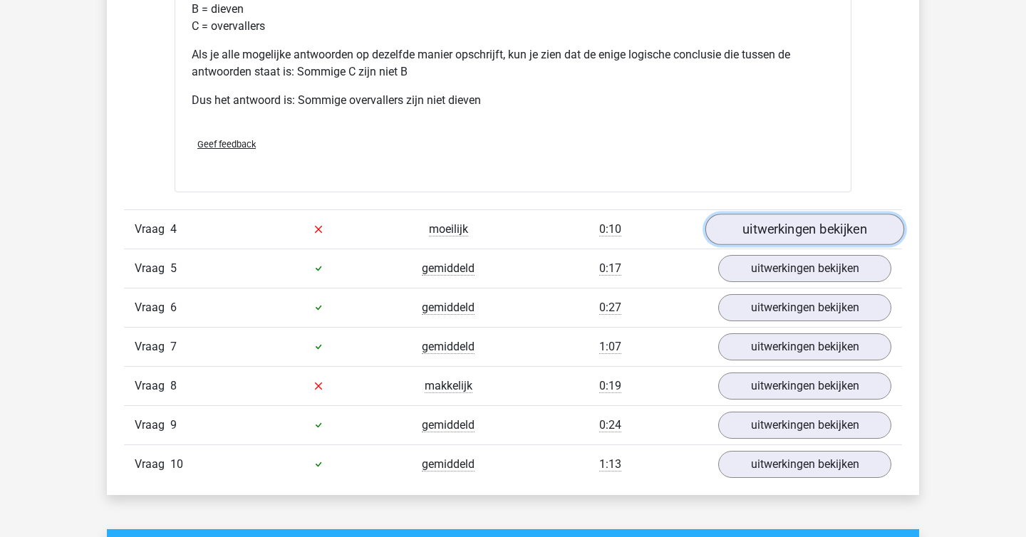
click at [783, 224] on link "uitwerkingen bekijken" at bounding box center [804, 229] width 199 height 31
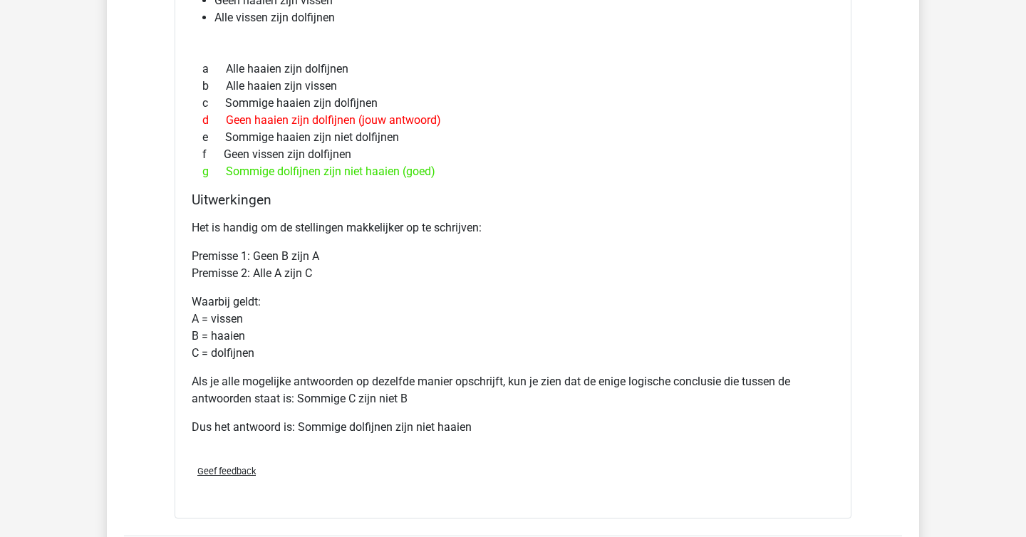
scroll to position [1770, 0]
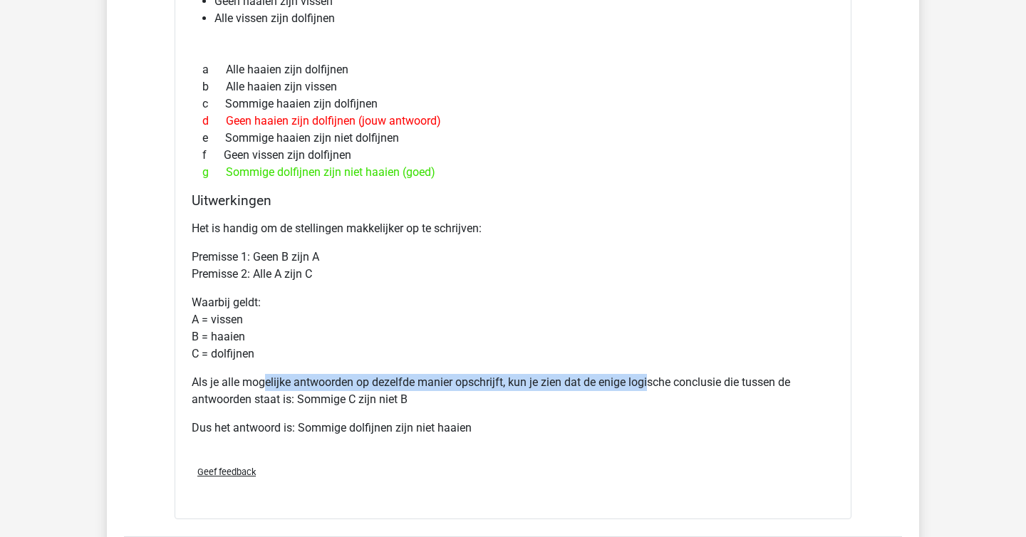
drag, startPoint x: 266, startPoint y: 382, endPoint x: 668, endPoint y: 394, distance: 402.0
click at [668, 394] on p "Als je alle mogelijke antwoorden op dezelfde manier opschrijft, kun je zien dat…" at bounding box center [513, 391] width 643 height 34
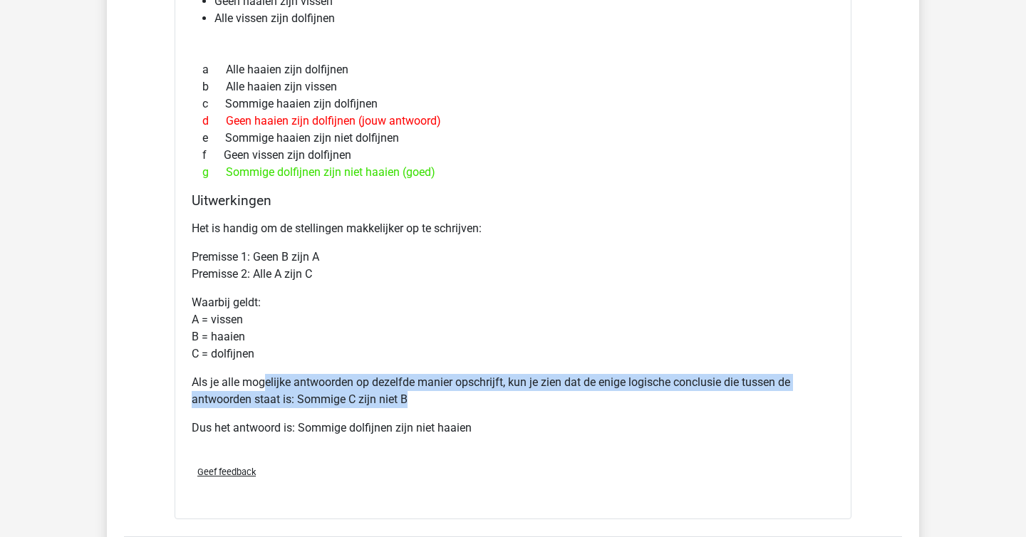
click at [668, 394] on p "Als je alle mogelijke antwoorden op dezelfde manier opschrijft, kun je zien dat…" at bounding box center [513, 391] width 643 height 34
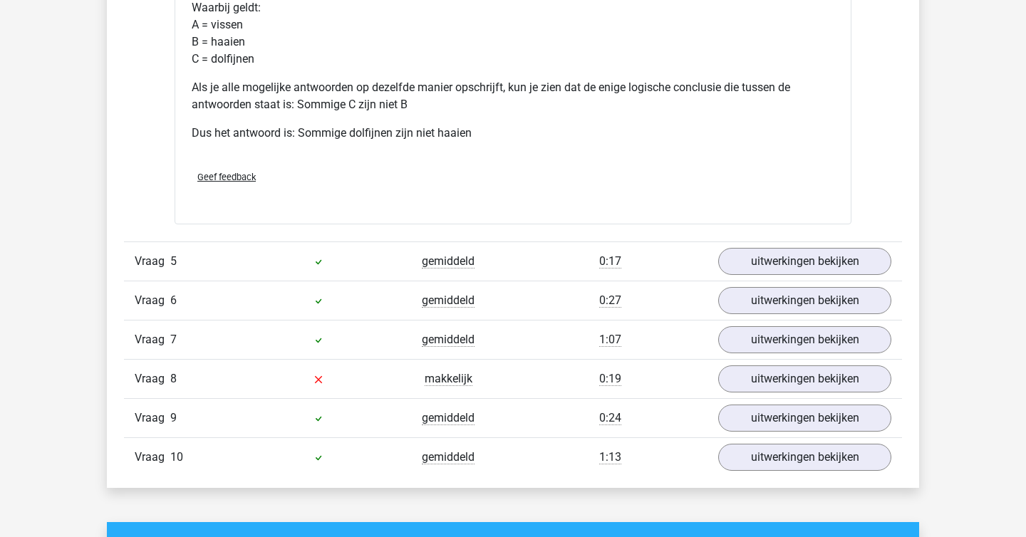
scroll to position [2079, 0]
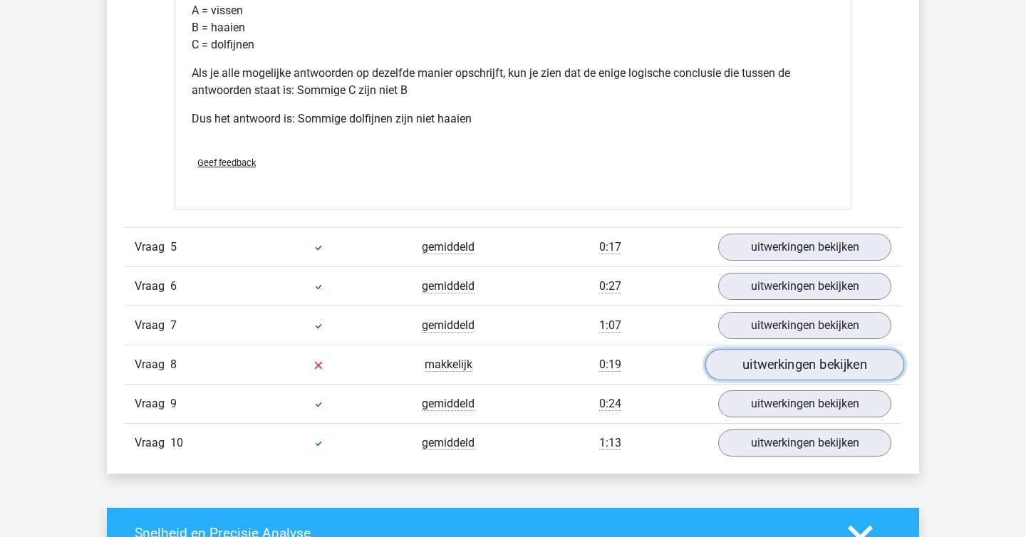
click at [755, 365] on link "uitwerkingen bekijken" at bounding box center [804, 364] width 199 height 31
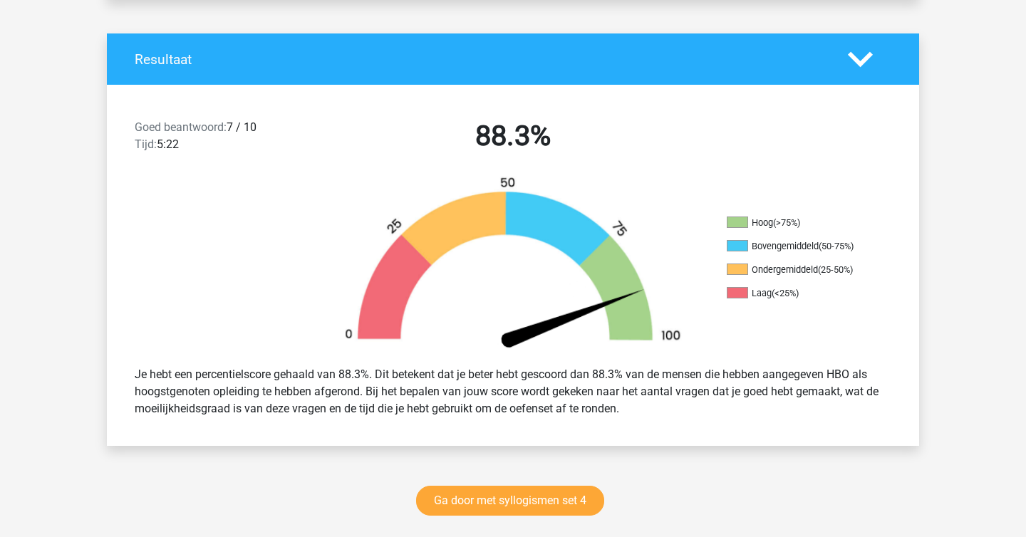
scroll to position [0, 0]
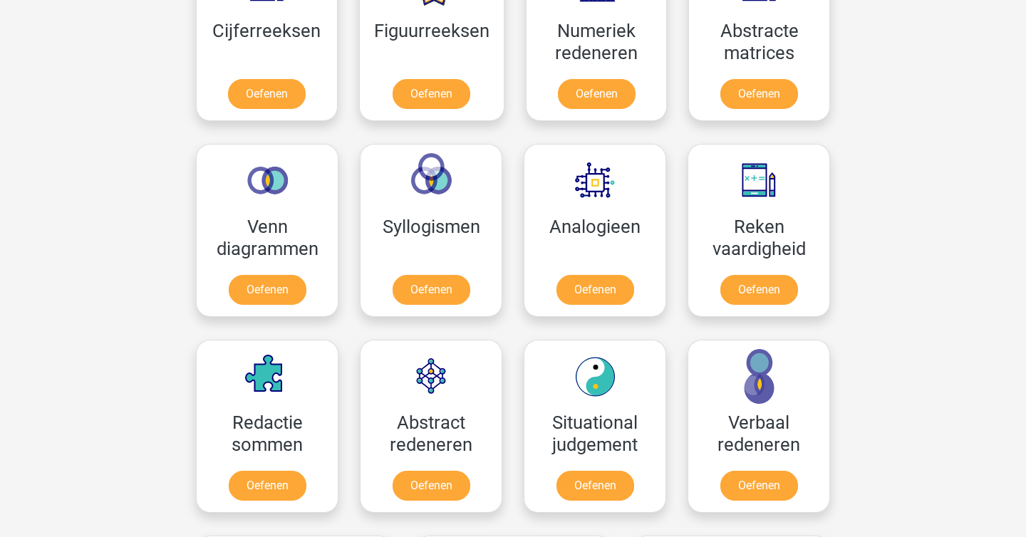
scroll to position [722, 0]
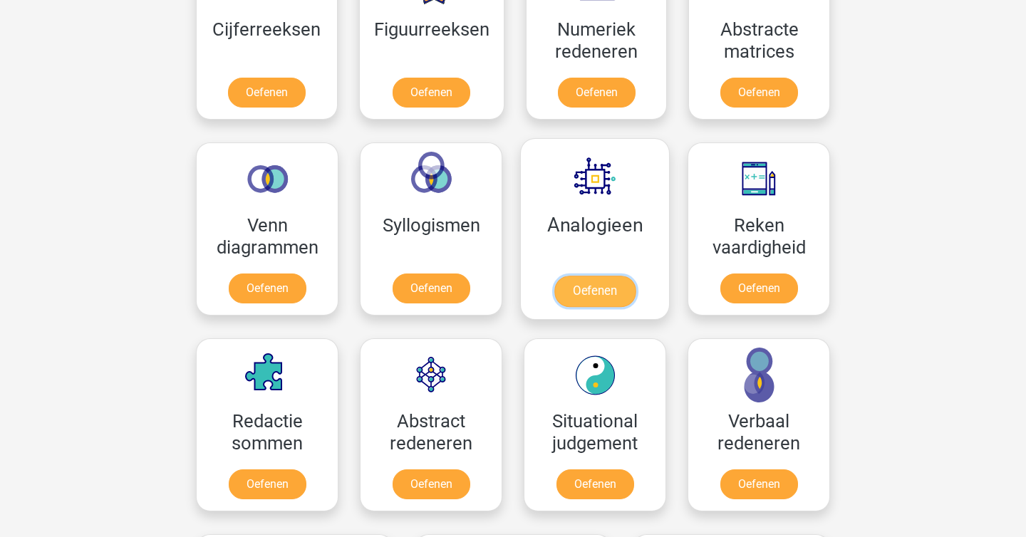
click at [606, 284] on link "Oefenen" at bounding box center [594, 291] width 81 height 31
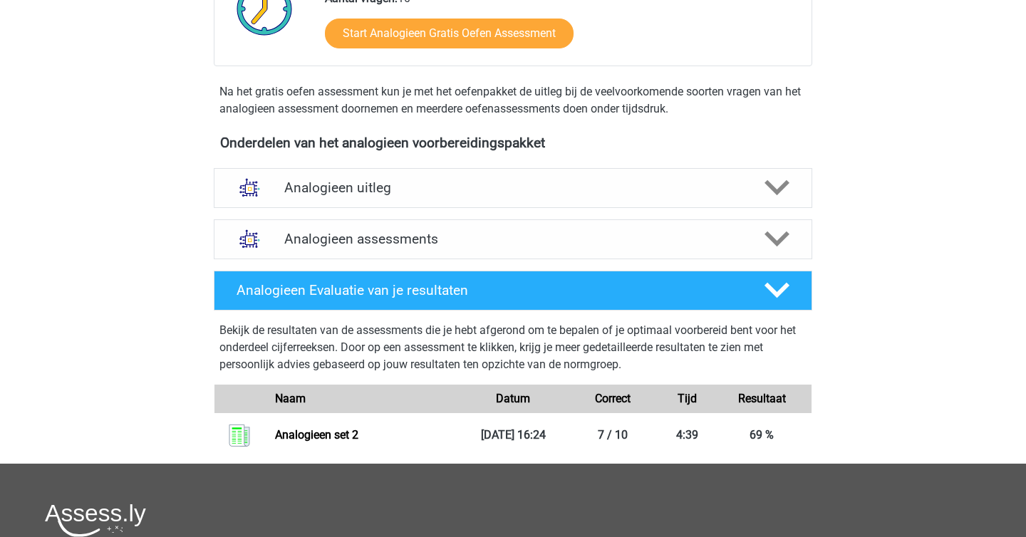
scroll to position [334, 0]
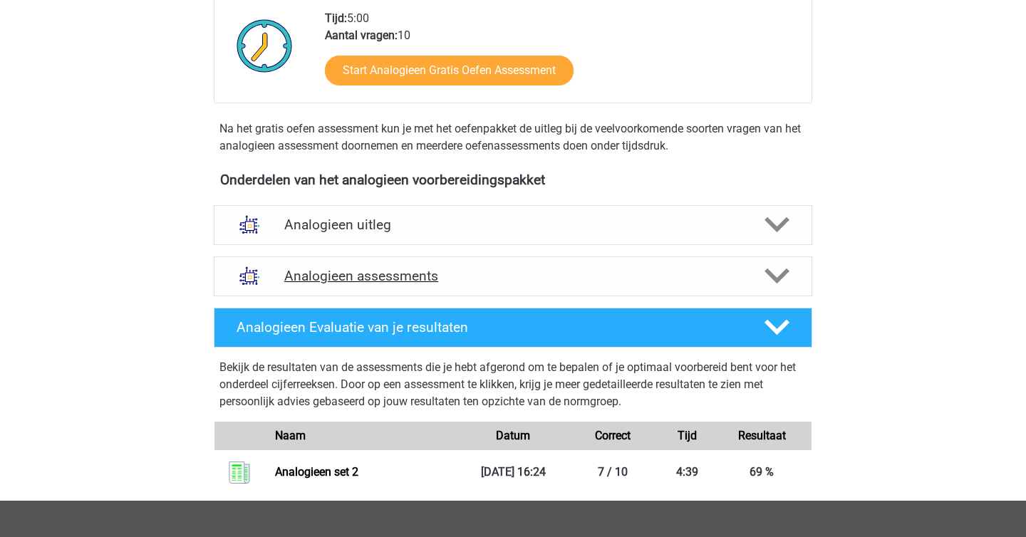
click at [524, 289] on div "Analogieen assessments" at bounding box center [513, 276] width 598 height 40
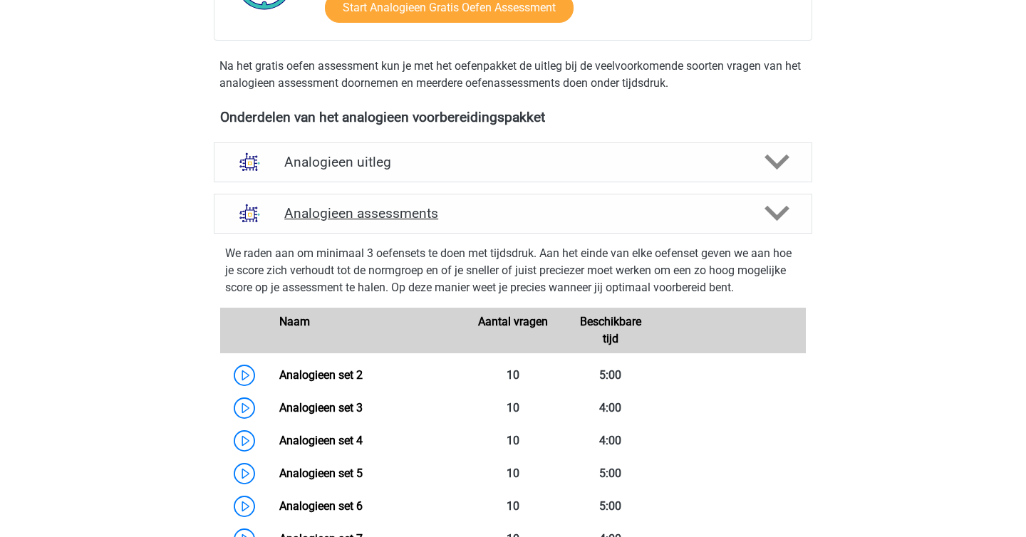
scroll to position [549, 0]
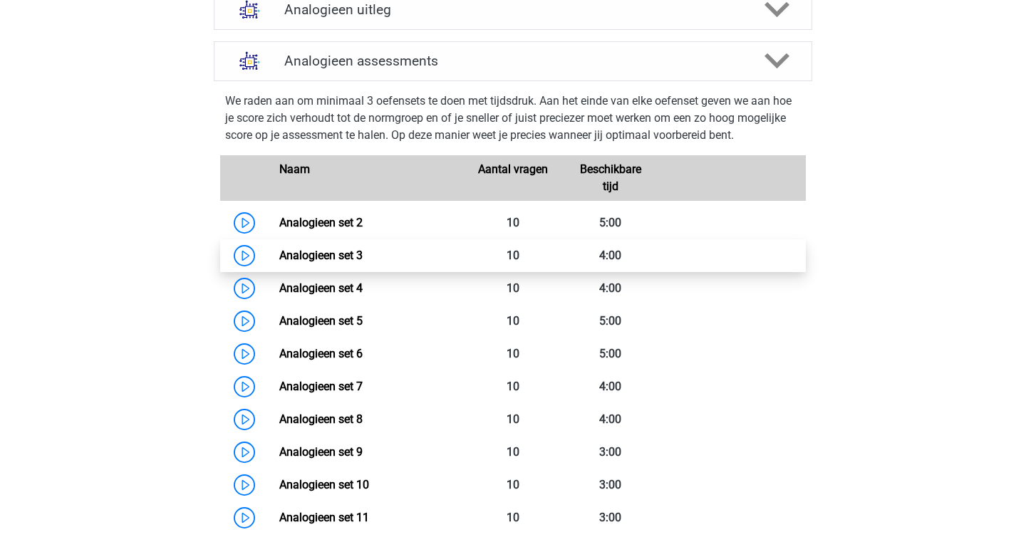
click at [363, 262] on link "Analogieen set 3" at bounding box center [320, 256] width 83 height 14
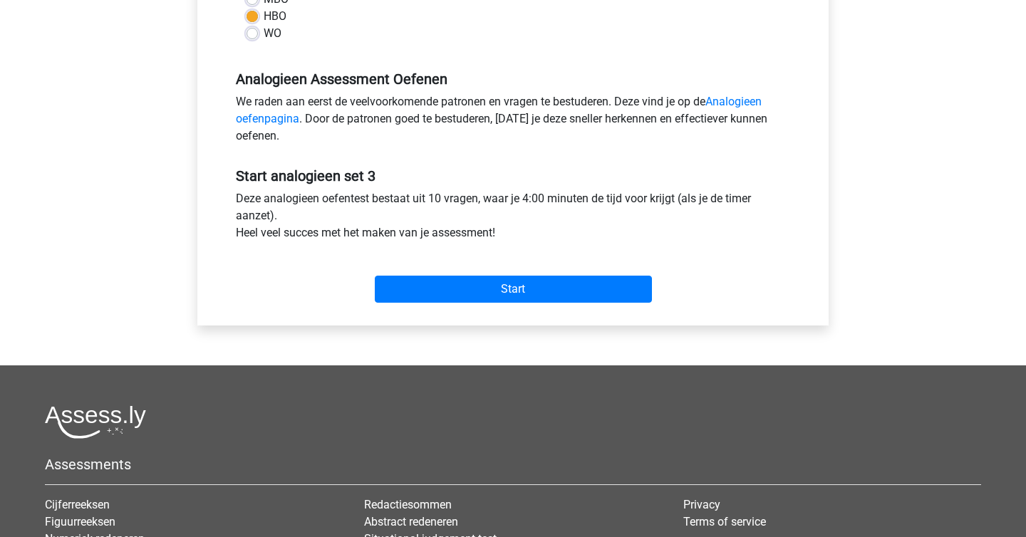
scroll to position [588, 0]
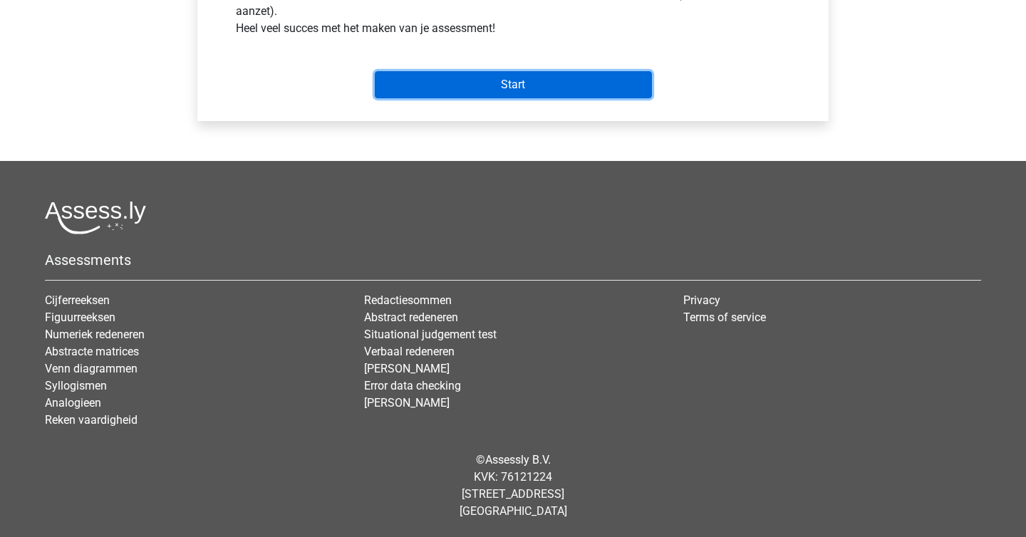
click at [556, 88] on input "Start" at bounding box center [513, 84] width 277 height 27
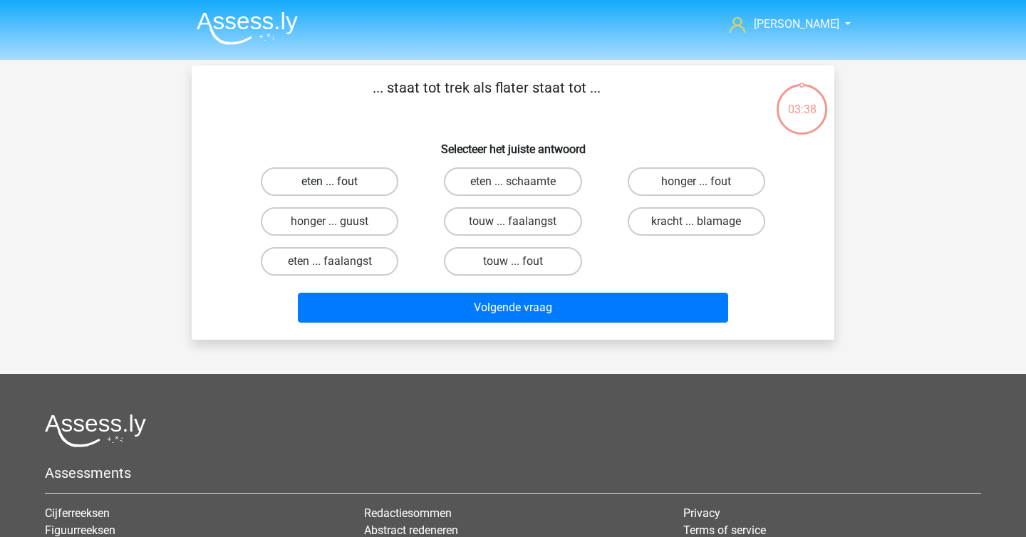
click at [351, 177] on label "eten ... fout" at bounding box center [330, 181] width 138 height 28
click at [339, 182] on input "eten ... fout" at bounding box center [334, 186] width 9 height 9
radio input "true"
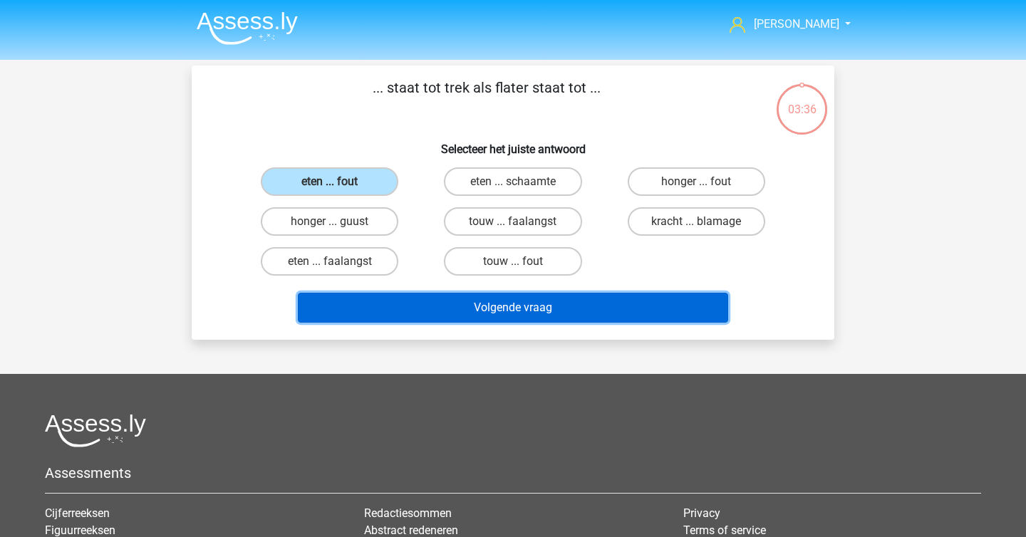
click at [462, 307] on button "Volgende vraag" at bounding box center [513, 308] width 431 height 30
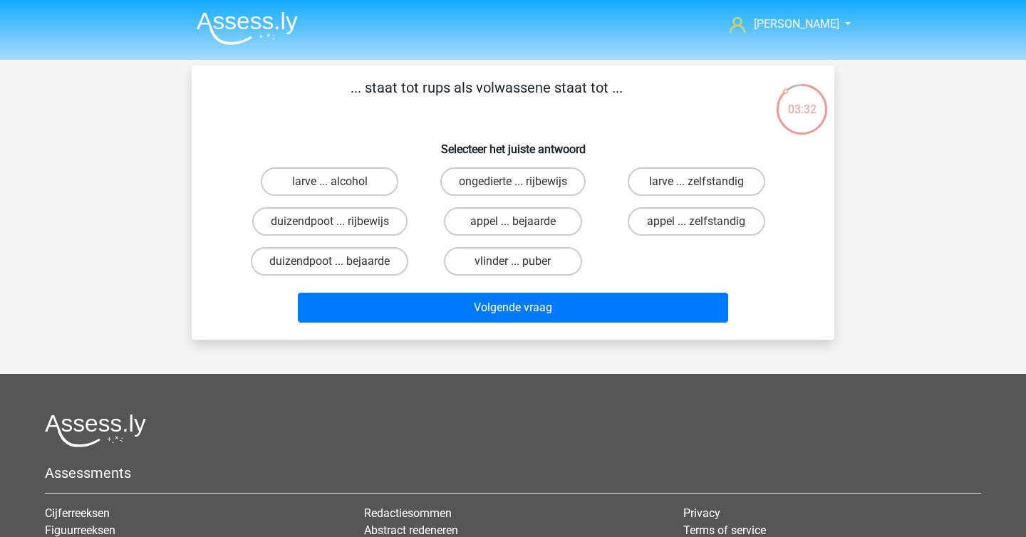
scroll to position [1, 0]
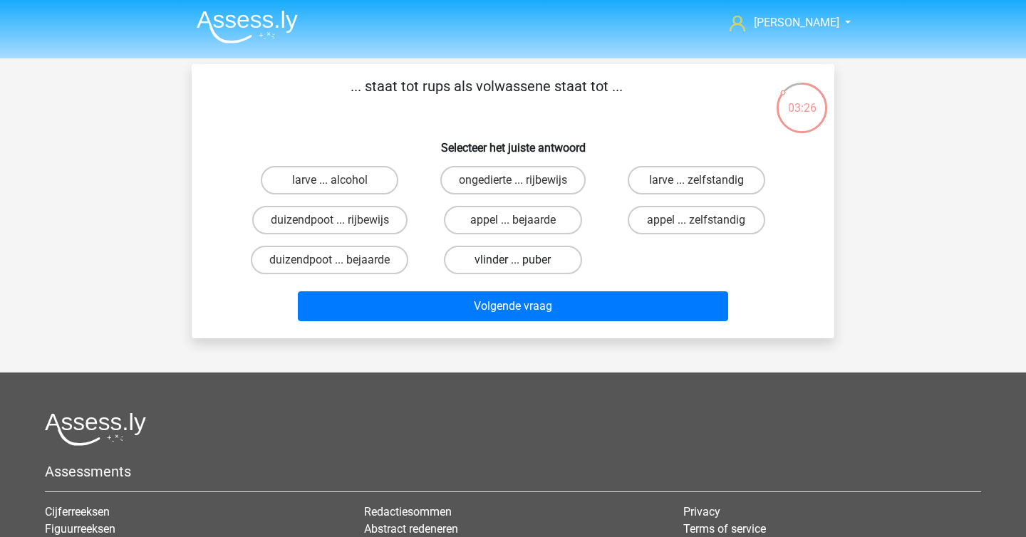
click at [492, 260] on label "vlinder ... puber" at bounding box center [513, 260] width 138 height 28
click at [513, 260] on input "vlinder ... puber" at bounding box center [517, 264] width 9 height 9
radio input "true"
click at [645, 182] on label "larve ... zelfstandig" at bounding box center [697, 180] width 138 height 28
click at [696, 182] on input "larve ... zelfstandig" at bounding box center [700, 184] width 9 height 9
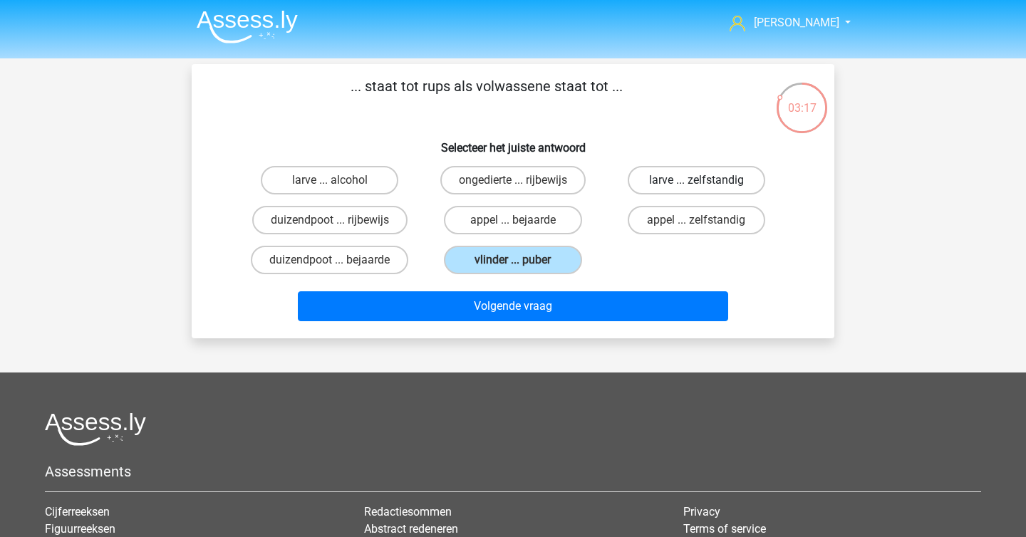
radio input "true"
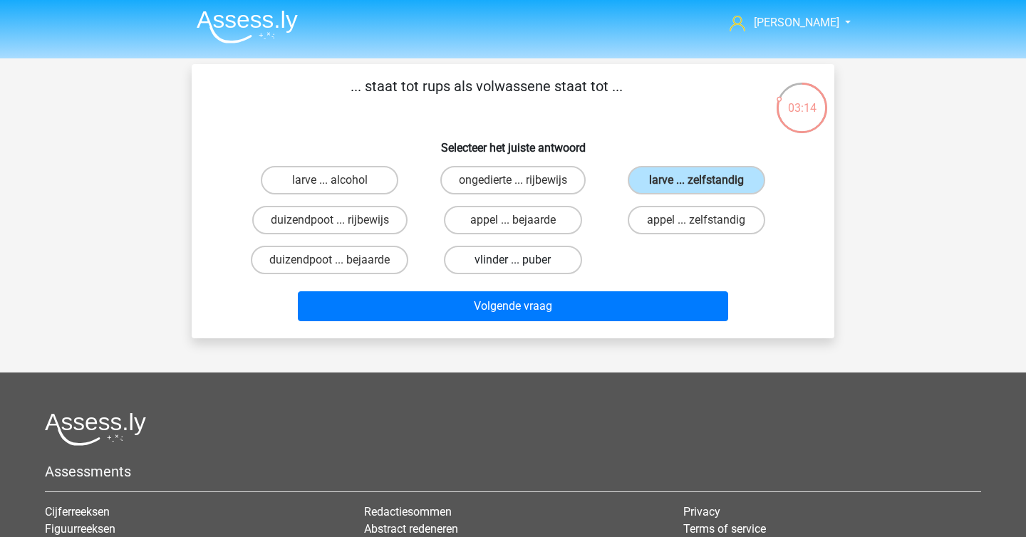
click at [533, 256] on label "vlinder ... puber" at bounding box center [513, 260] width 138 height 28
click at [522, 260] on input "vlinder ... puber" at bounding box center [517, 264] width 9 height 9
radio input "true"
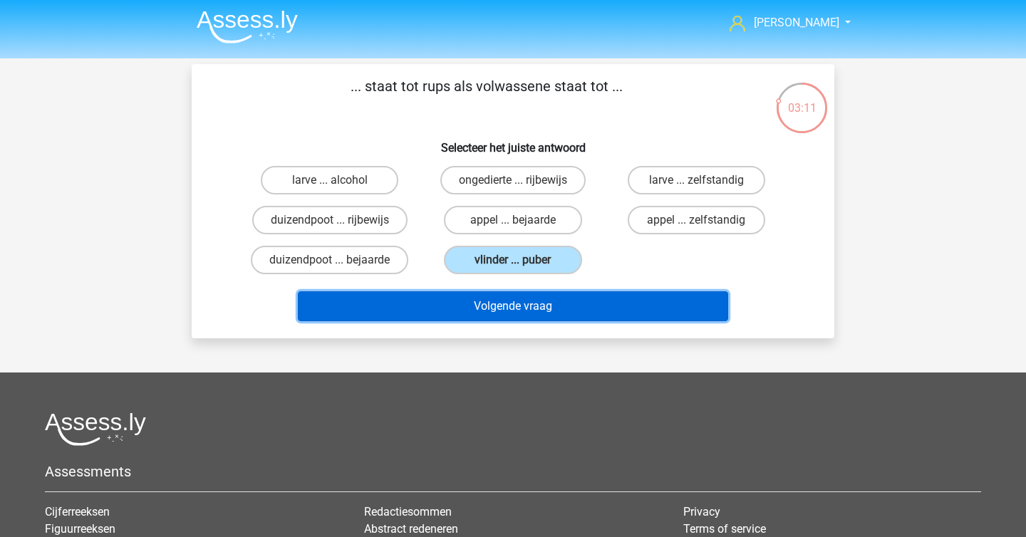
click at [514, 318] on button "Volgende vraag" at bounding box center [513, 306] width 431 height 30
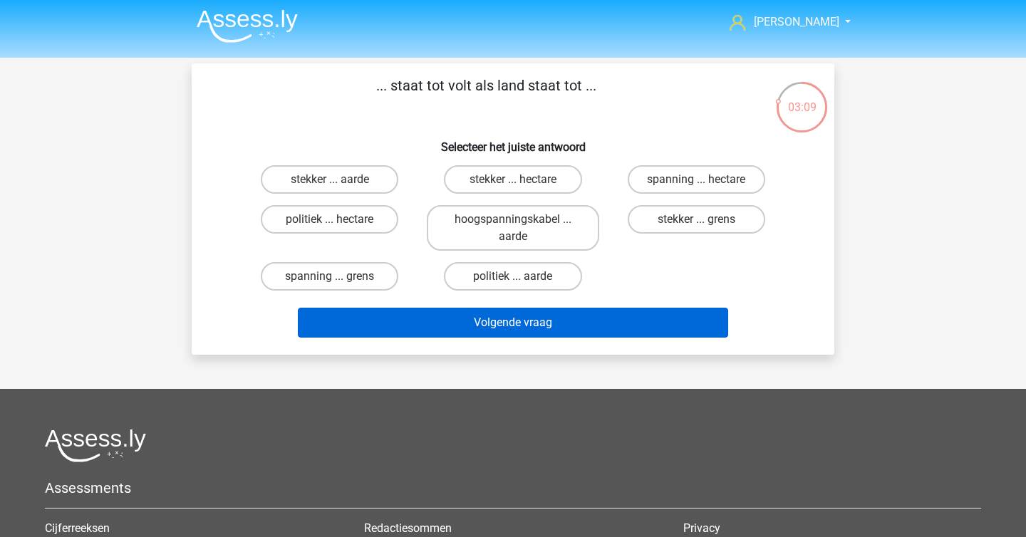
scroll to position [0, 0]
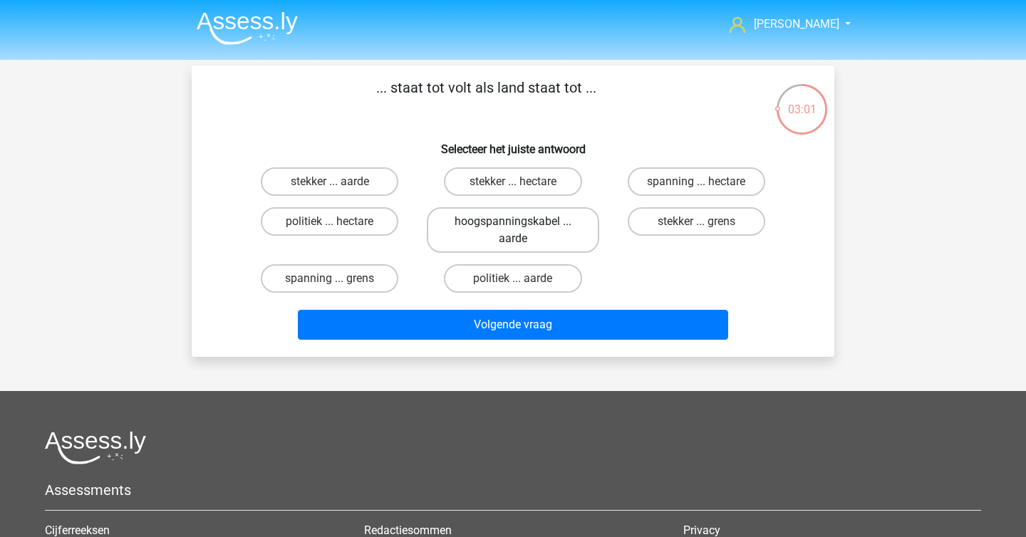
click at [483, 228] on label "hoogspanningskabel ... aarde" at bounding box center [513, 230] width 172 height 46
click at [513, 228] on input "hoogspanningskabel ... aarde" at bounding box center [517, 226] width 9 height 9
radio input "true"
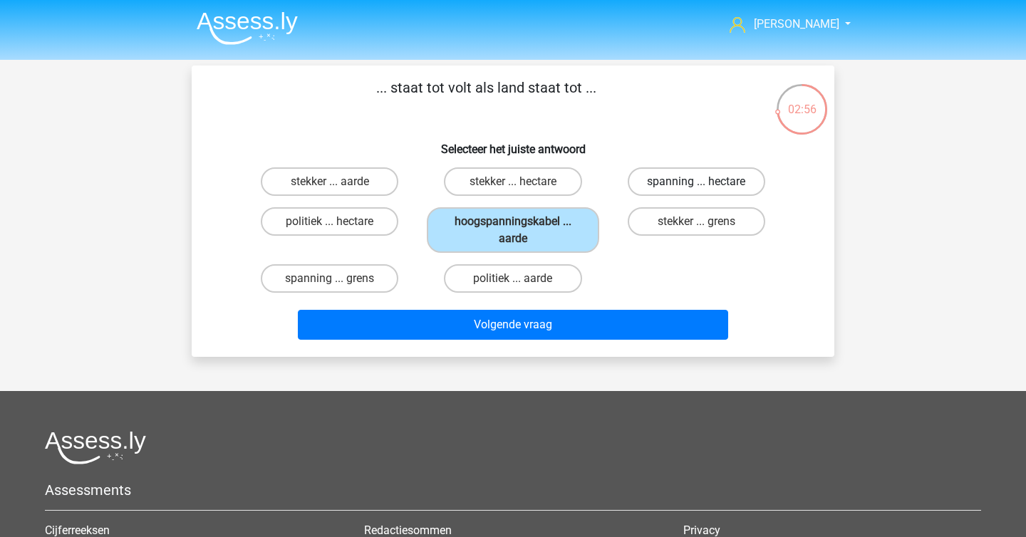
click at [689, 176] on label "spanning ... hectare" at bounding box center [697, 181] width 138 height 28
click at [696, 182] on input "spanning ... hectare" at bounding box center [700, 186] width 9 height 9
radio input "true"
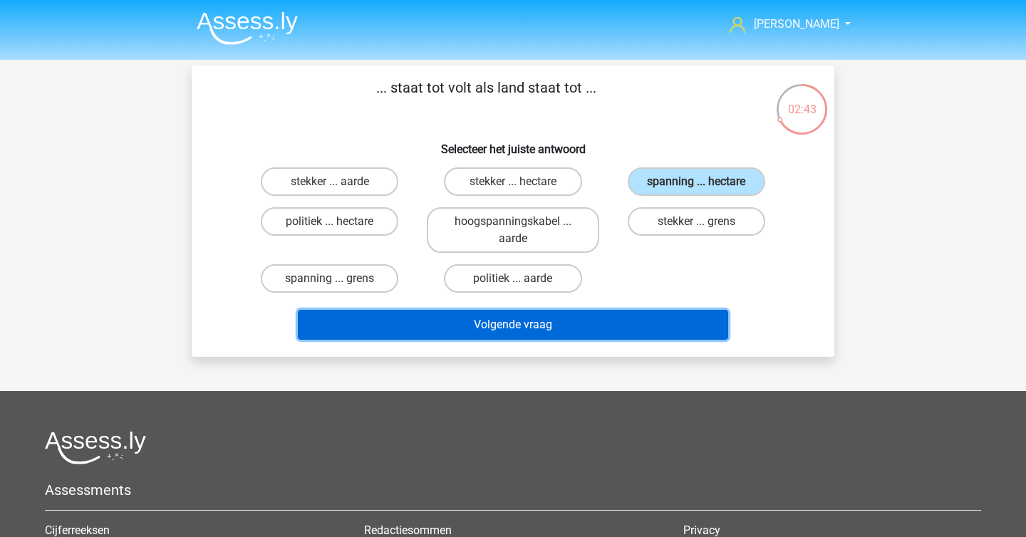
click at [633, 330] on button "Volgende vraag" at bounding box center [513, 325] width 431 height 30
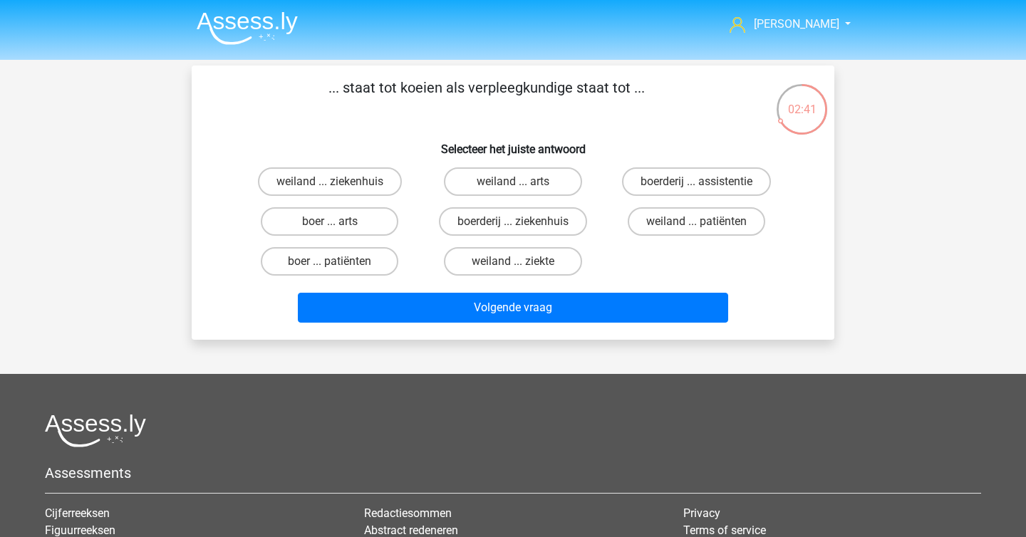
drag, startPoint x: 427, startPoint y: 89, endPoint x: 477, endPoint y: 88, distance: 49.9
click at [477, 88] on p "... staat tot koeien als verpleegkundige staat tot ..." at bounding box center [486, 98] width 544 height 43
click at [364, 264] on label "boer ... patiënten" at bounding box center [330, 261] width 138 height 28
click at [339, 264] on input "boer ... patiënten" at bounding box center [334, 265] width 9 height 9
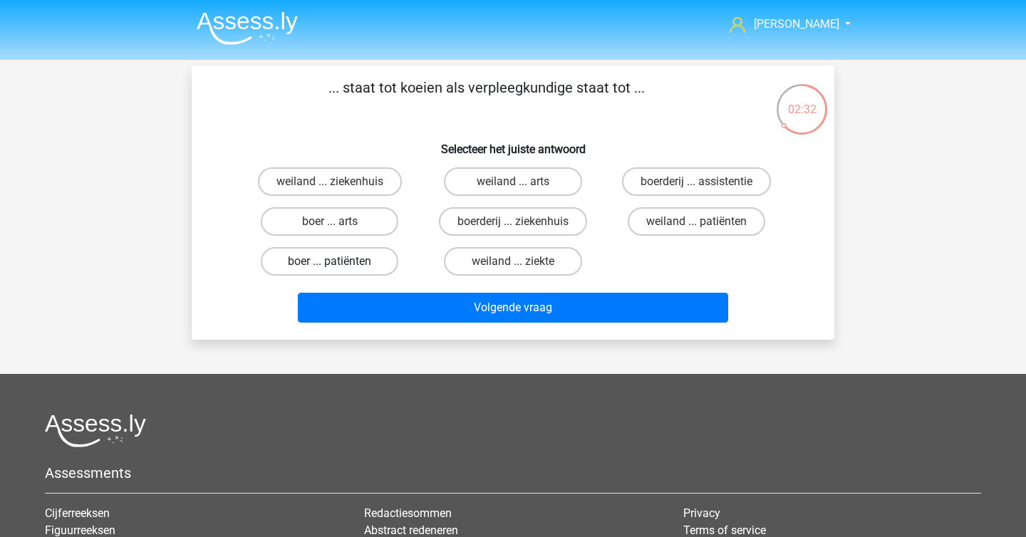
radio input "true"
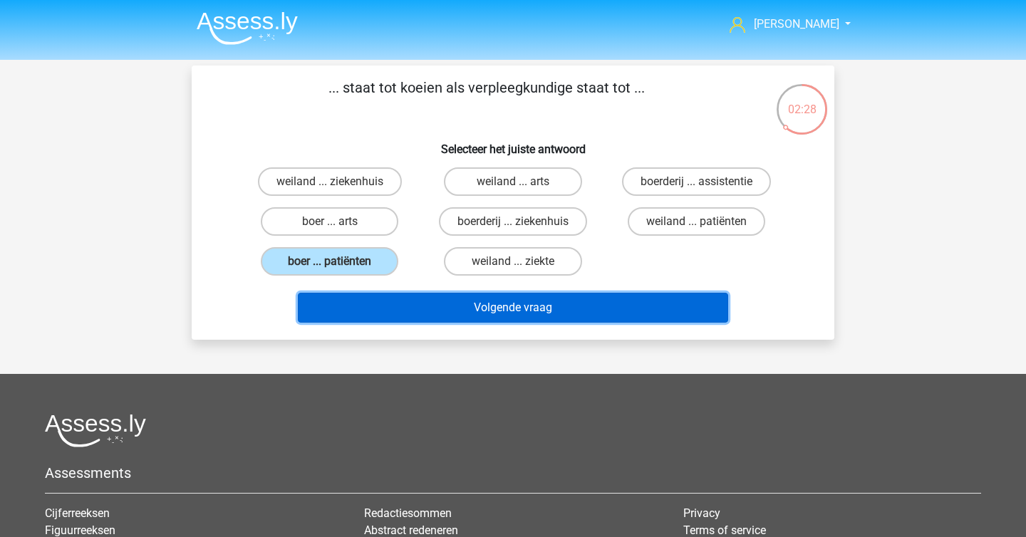
click at [549, 308] on button "Volgende vraag" at bounding box center [513, 308] width 431 height 30
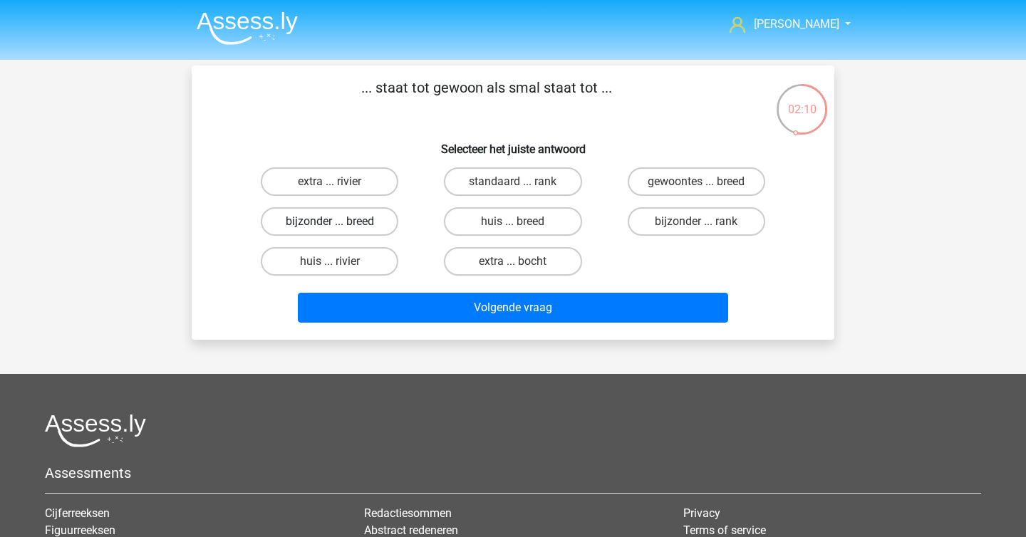
click at [366, 220] on label "bijzonder ... breed" at bounding box center [330, 221] width 138 height 28
click at [339, 222] on input "bijzonder ... breed" at bounding box center [334, 226] width 9 height 9
radio input "true"
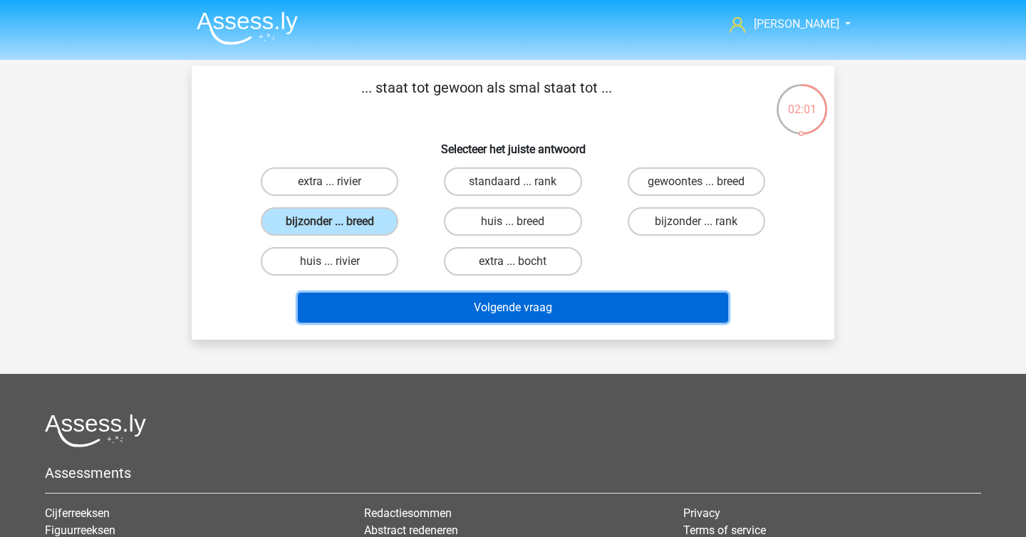
click at [499, 302] on button "Volgende vraag" at bounding box center [513, 308] width 431 height 30
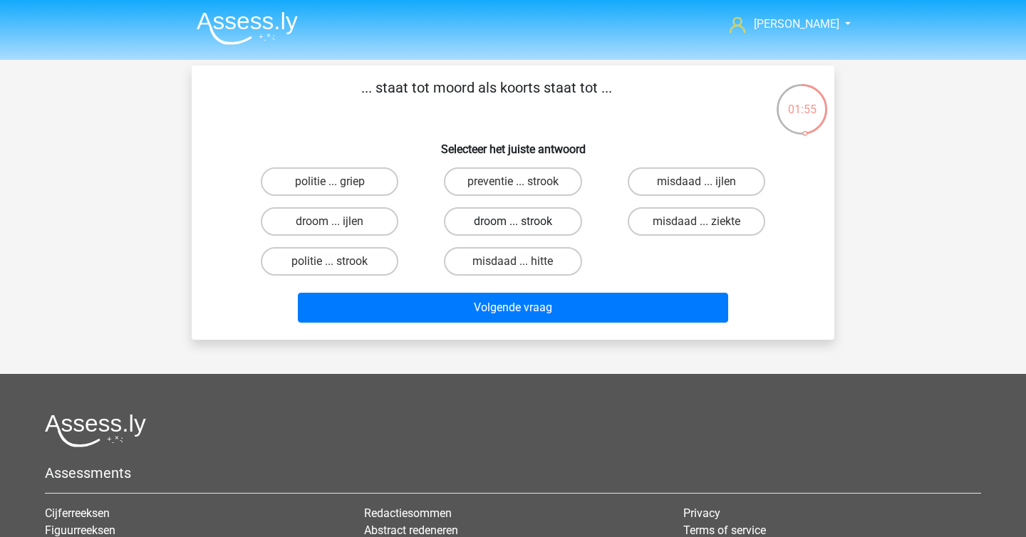
click at [479, 220] on label "droom ... strook" at bounding box center [513, 221] width 138 height 28
click at [513, 222] on input "droom ... strook" at bounding box center [517, 226] width 9 height 9
radio input "true"
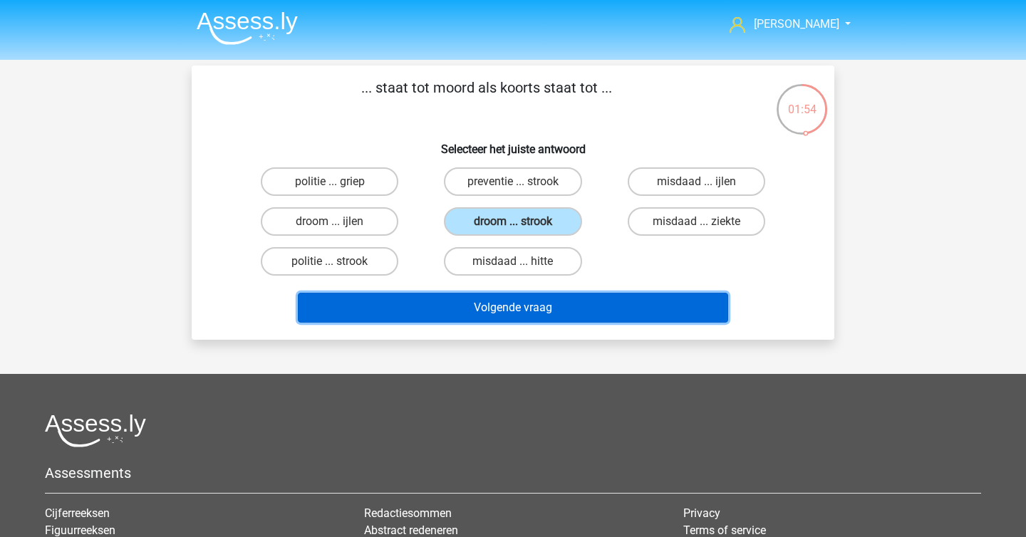
click at [506, 296] on button "Volgende vraag" at bounding box center [513, 308] width 431 height 30
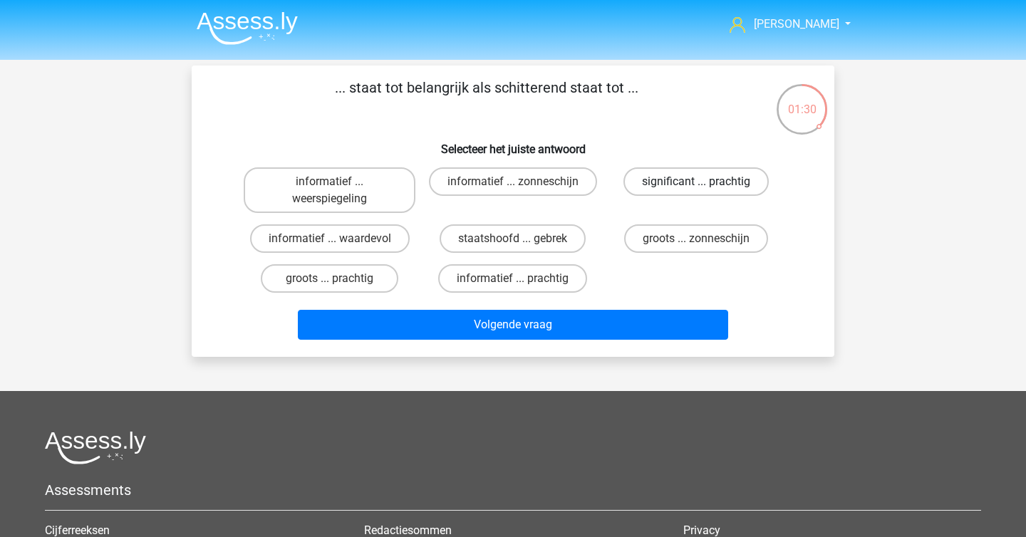
click at [685, 185] on label "significant ... prachtig" at bounding box center [695, 181] width 145 height 28
click at [696, 185] on input "significant ... prachtig" at bounding box center [700, 186] width 9 height 9
radio input "true"
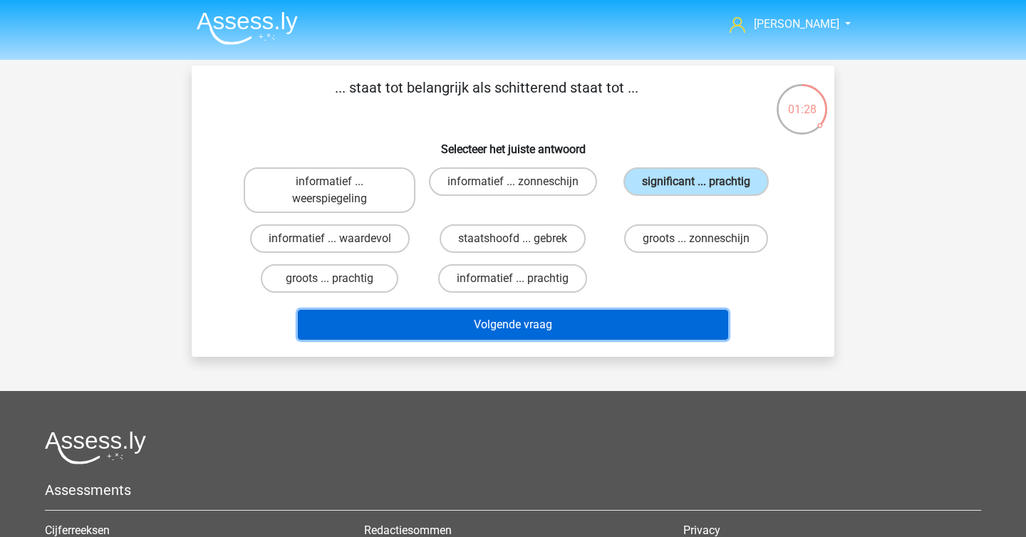
click at [637, 324] on button "Volgende vraag" at bounding box center [513, 325] width 431 height 30
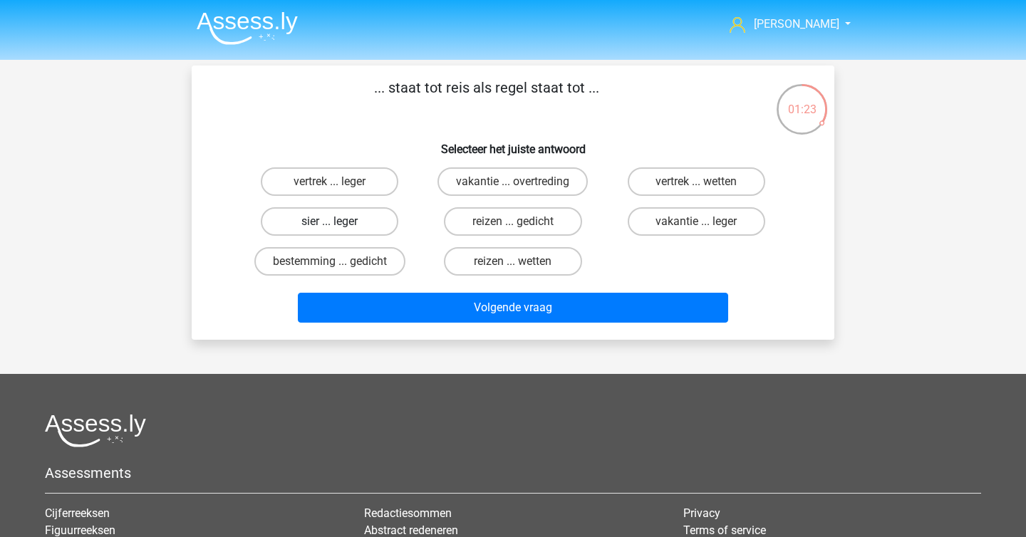
click at [377, 224] on label "sier ... leger" at bounding box center [330, 221] width 138 height 28
click at [339, 224] on input "sier ... leger" at bounding box center [334, 226] width 9 height 9
radio input "true"
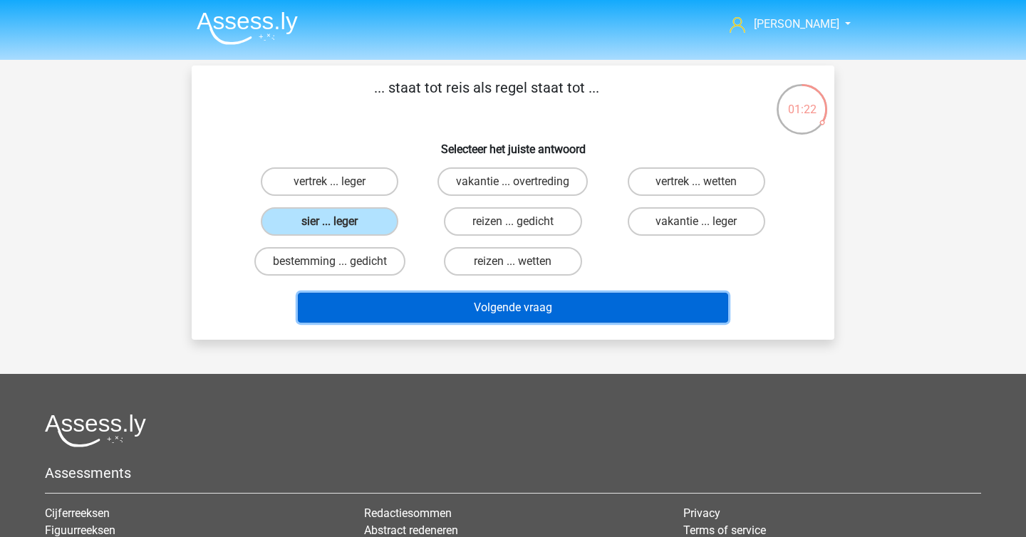
click at [435, 313] on button "Volgende vraag" at bounding box center [513, 308] width 431 height 30
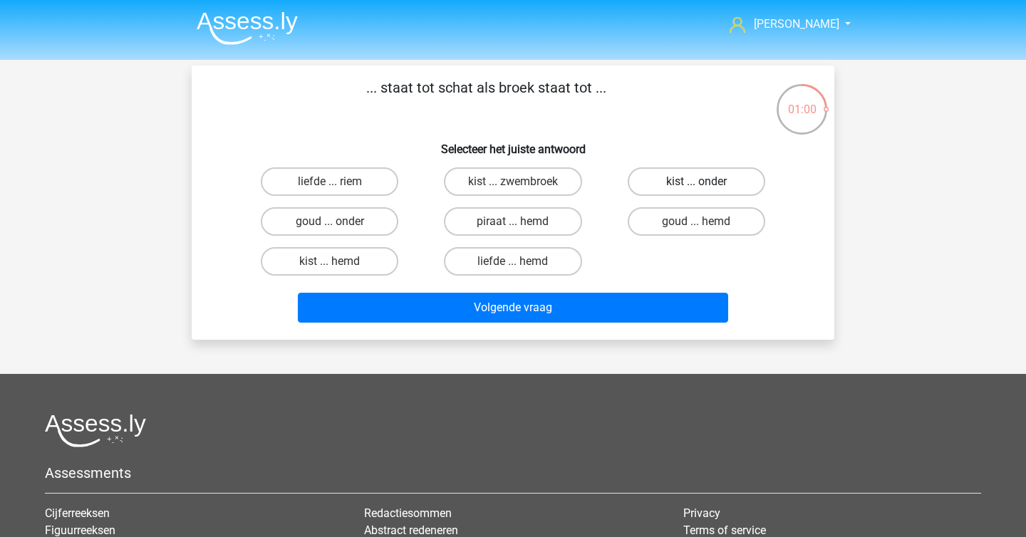
click at [717, 175] on label "kist ... onder" at bounding box center [697, 181] width 138 height 28
click at [705, 182] on input "kist ... onder" at bounding box center [700, 186] width 9 height 9
radio input "true"
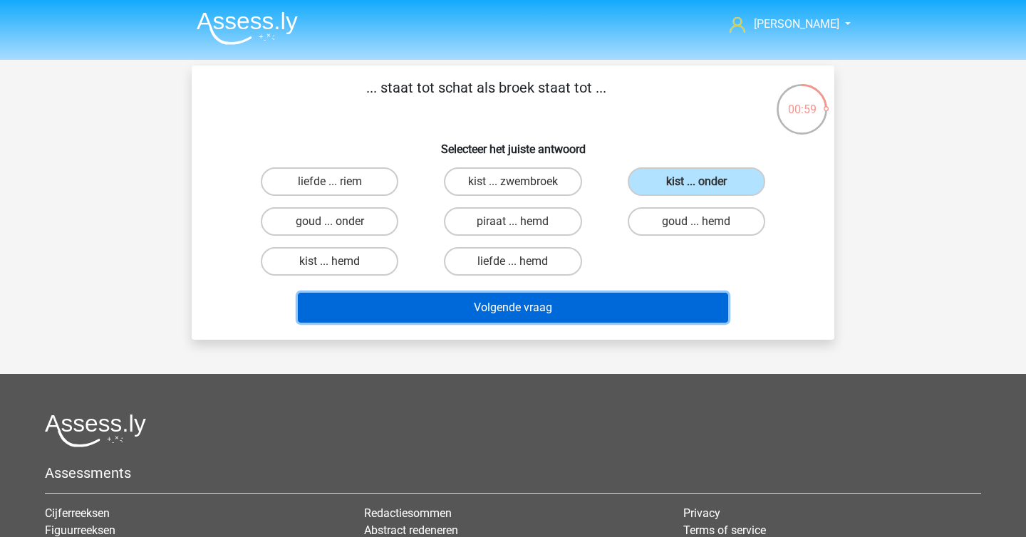
click at [616, 313] on button "Volgende vraag" at bounding box center [513, 308] width 431 height 30
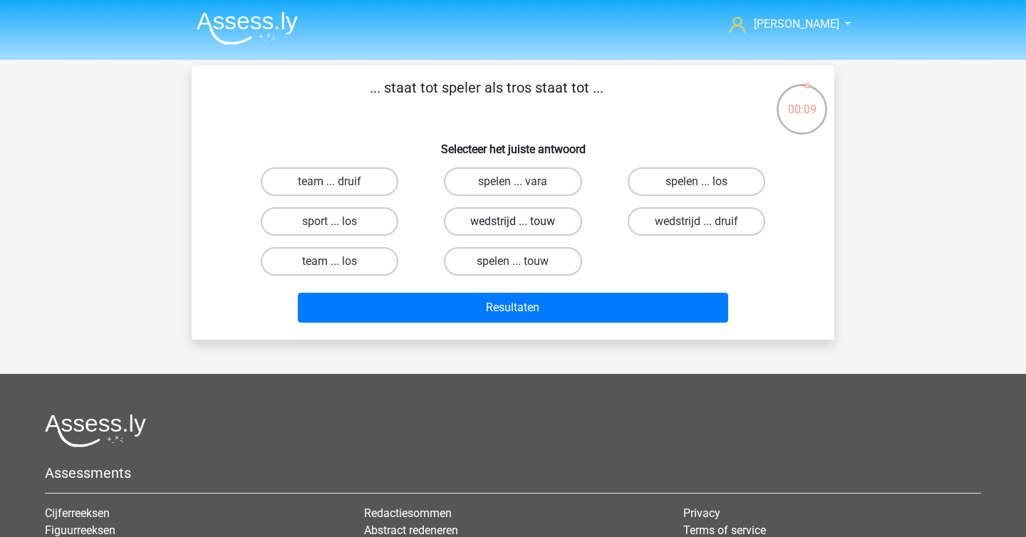
click at [479, 217] on label "wedstrijd ... touw" at bounding box center [513, 221] width 138 height 28
click at [513, 222] on input "wedstrijd ... touw" at bounding box center [517, 226] width 9 height 9
radio input "true"
click at [489, 265] on label "spelen ... touw" at bounding box center [513, 261] width 138 height 28
click at [513, 265] on input "spelen ... touw" at bounding box center [517, 265] width 9 height 9
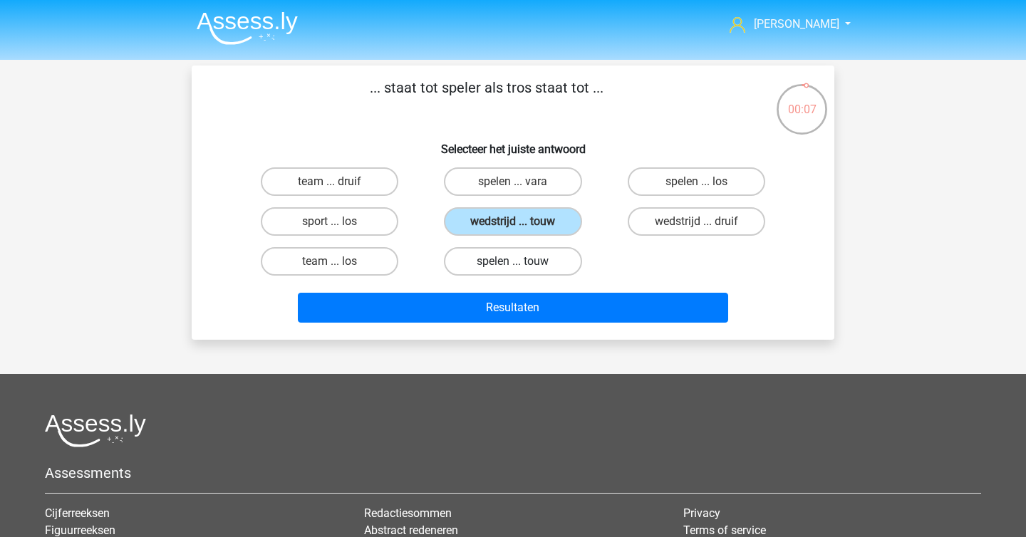
radio input "true"
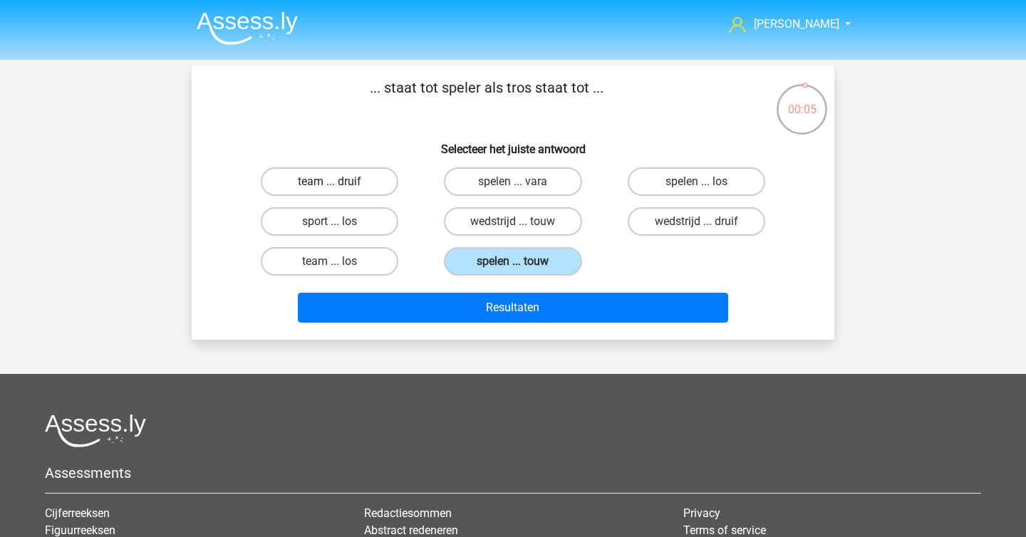
click at [344, 191] on label "team ... druif" at bounding box center [330, 181] width 138 height 28
click at [339, 191] on input "team ... druif" at bounding box center [334, 186] width 9 height 9
radio input "true"
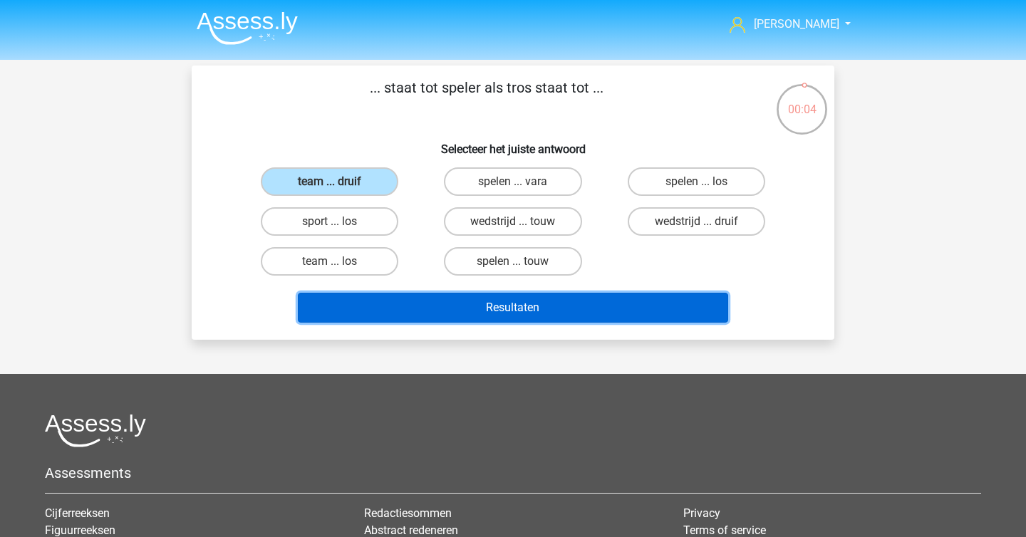
click at [424, 307] on button "Resultaten" at bounding box center [513, 308] width 431 height 30
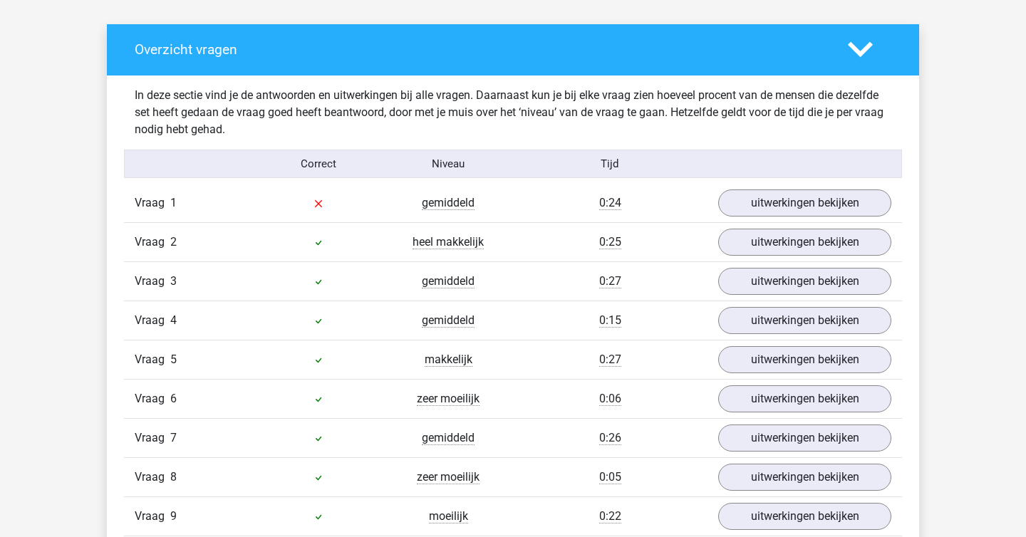
scroll to position [772, 0]
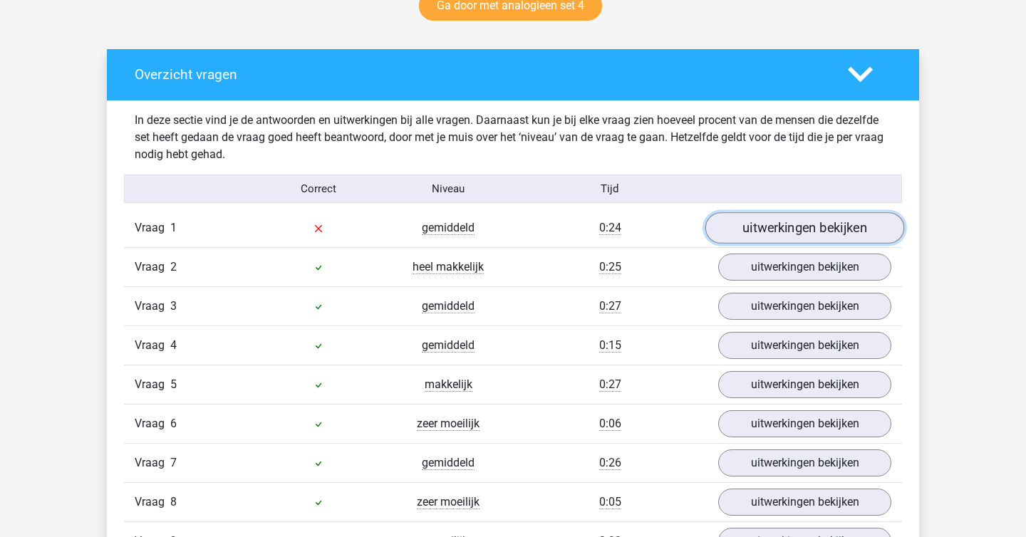
click at [753, 239] on link "uitwerkingen bekijken" at bounding box center [804, 227] width 199 height 31
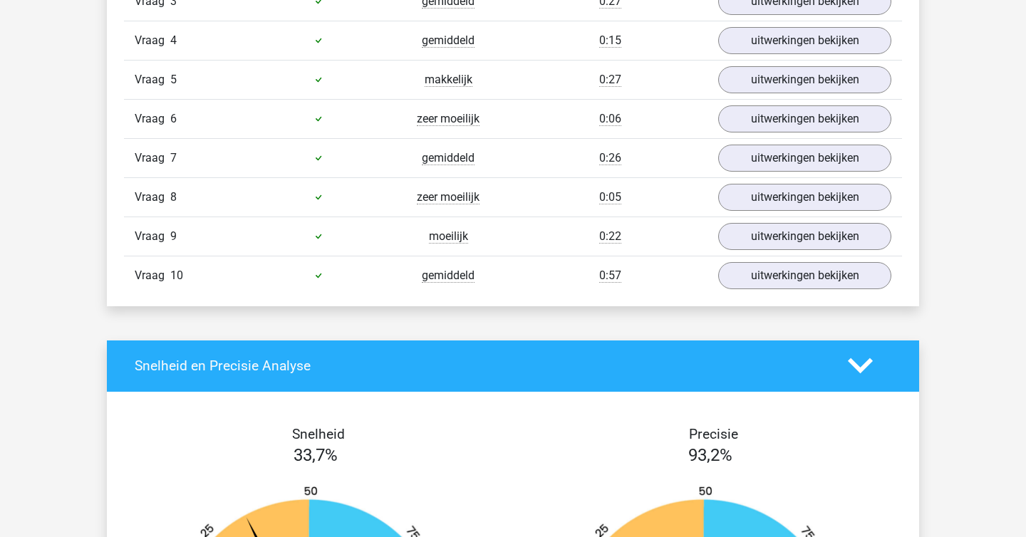
scroll to position [1538, 0]
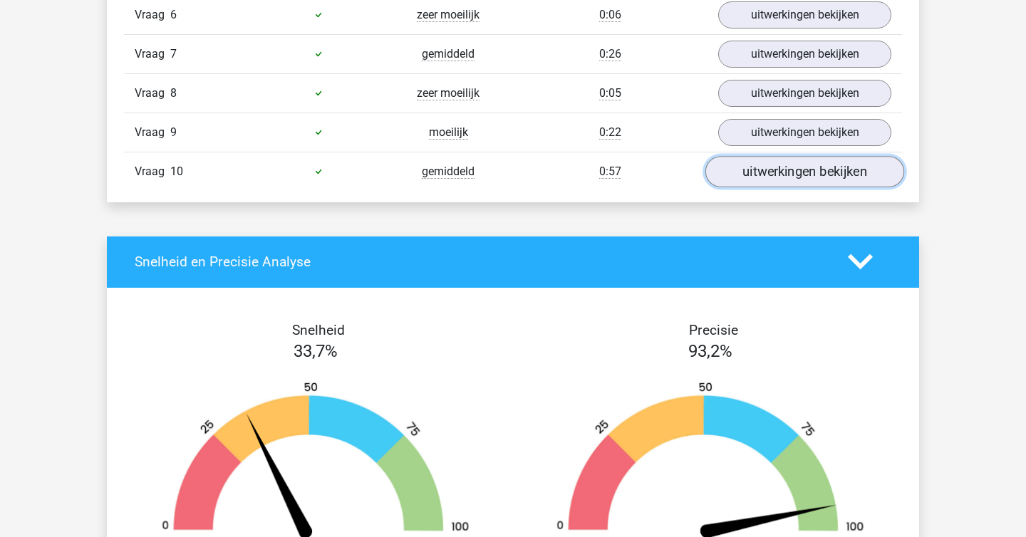
click at [803, 180] on link "uitwerkingen bekijken" at bounding box center [804, 171] width 199 height 31
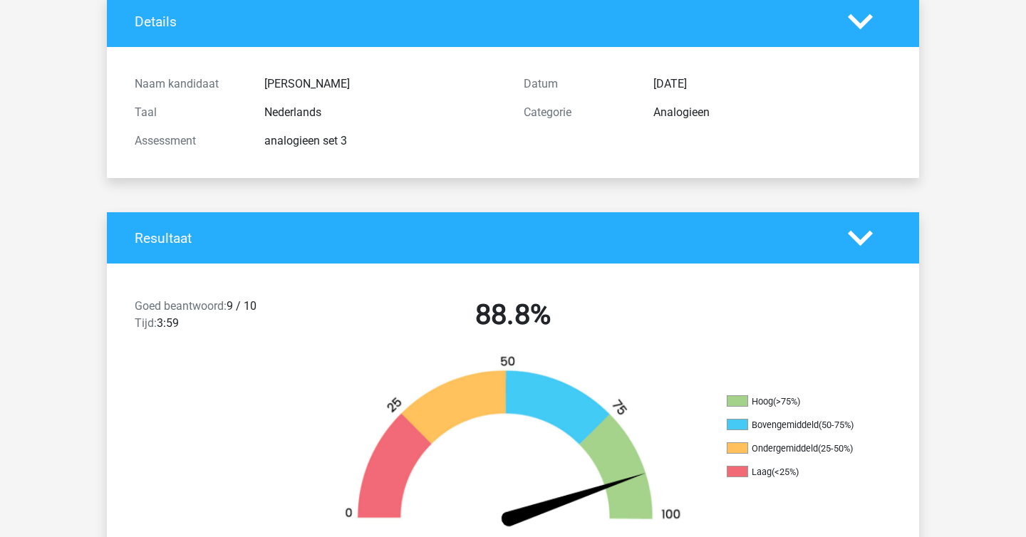
scroll to position [0, 0]
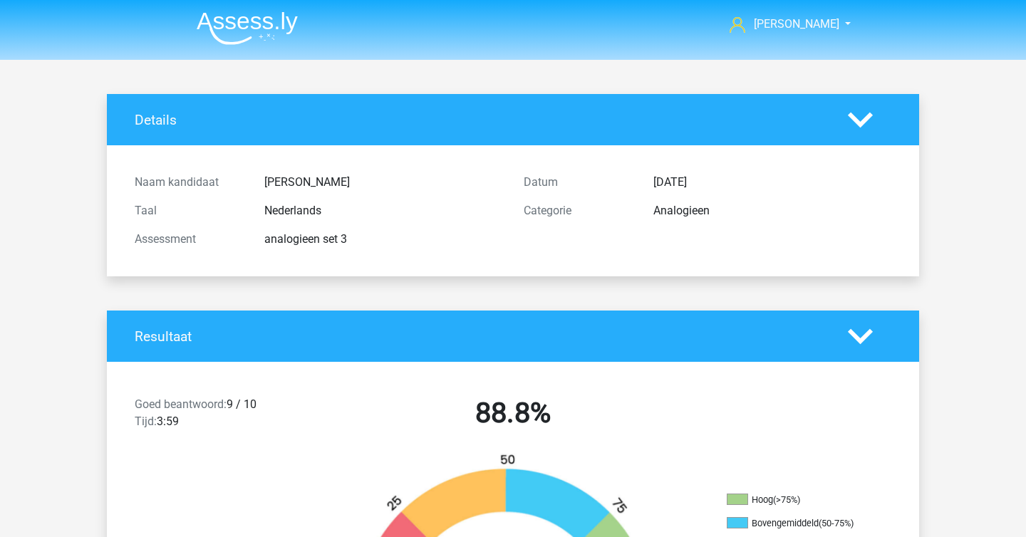
click at [210, 30] on img at bounding box center [247, 27] width 101 height 33
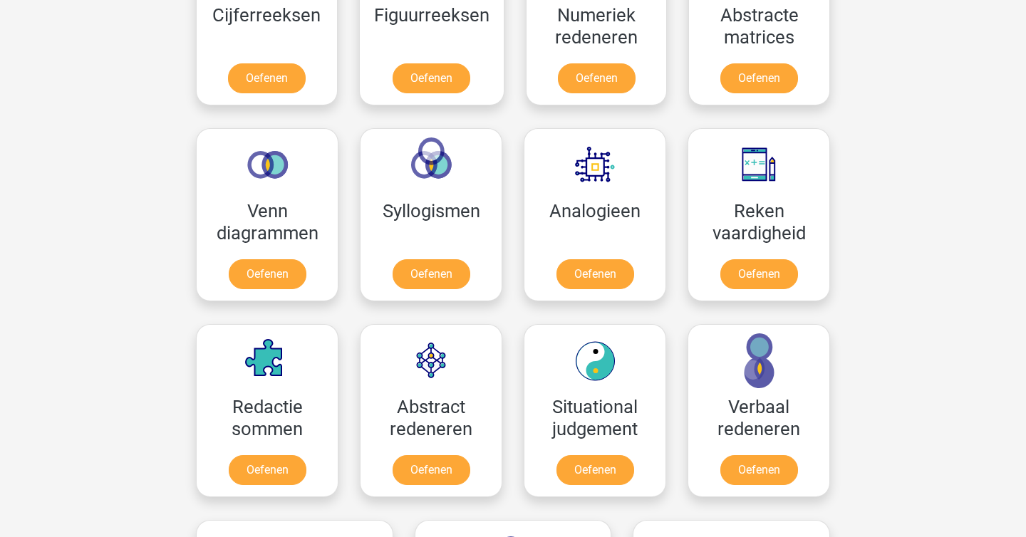
scroll to position [740, 0]
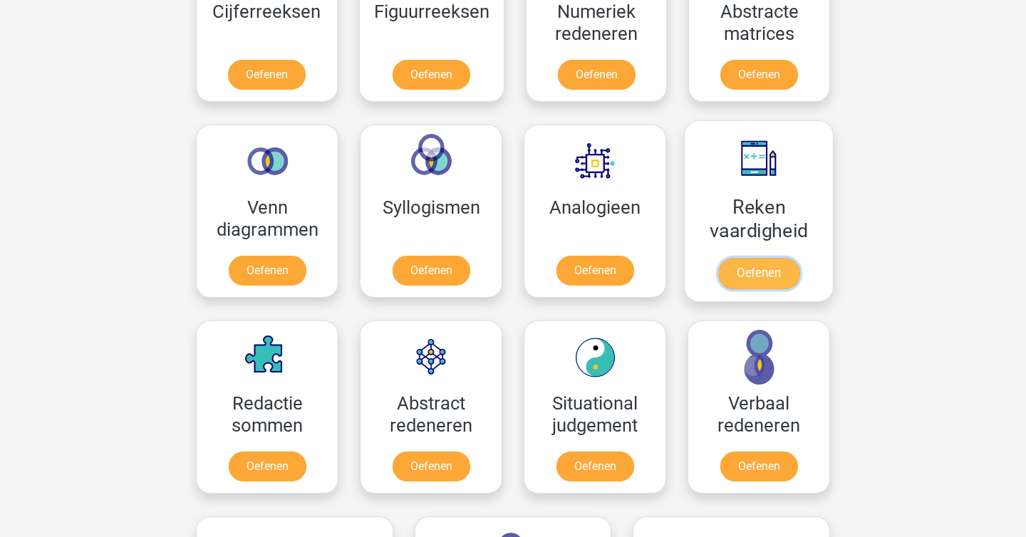
click at [733, 271] on link "Oefenen" at bounding box center [758, 273] width 81 height 31
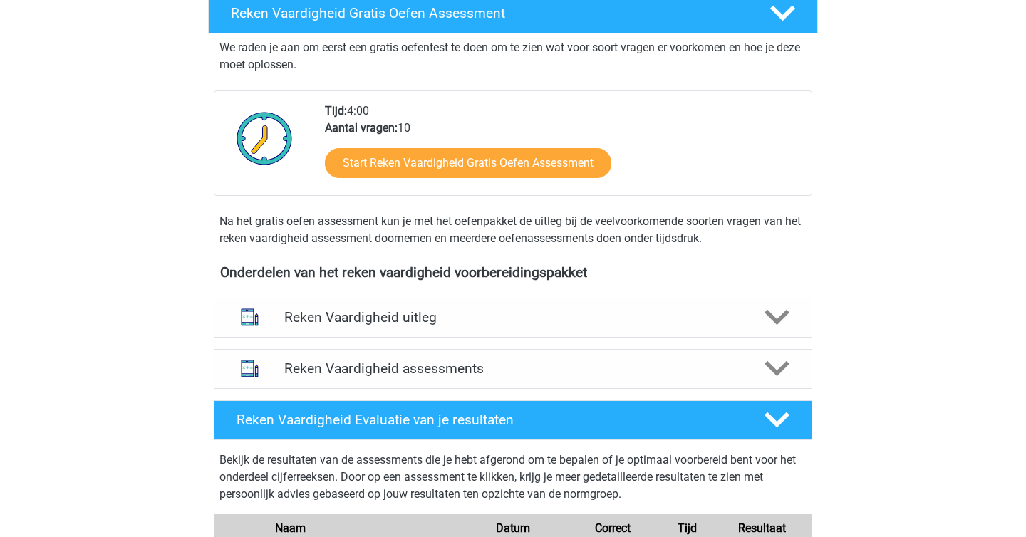
scroll to position [447, 0]
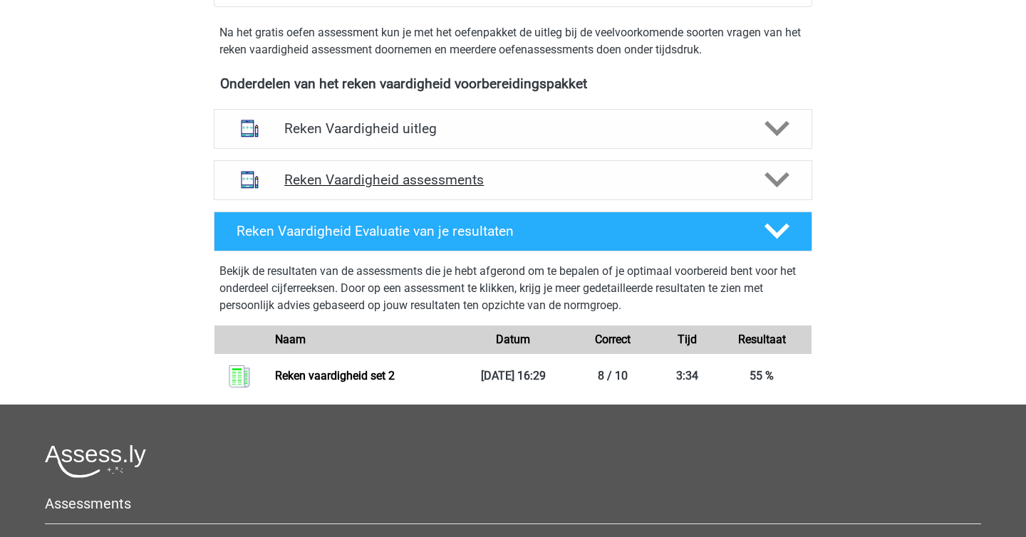
click at [757, 179] on div at bounding box center [776, 179] width 48 height 25
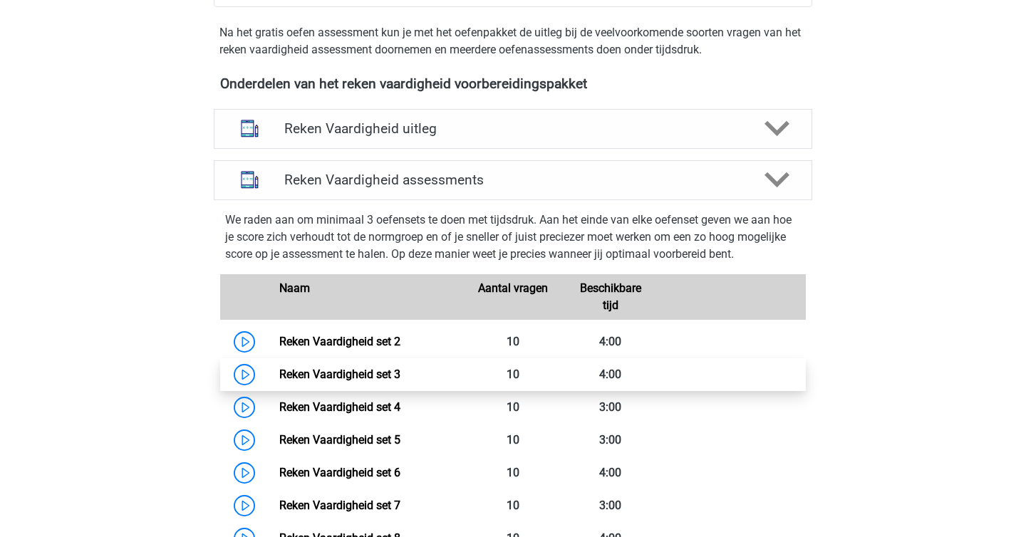
click at [279, 374] on link "Reken Vaardigheid set 3" at bounding box center [339, 375] width 121 height 14
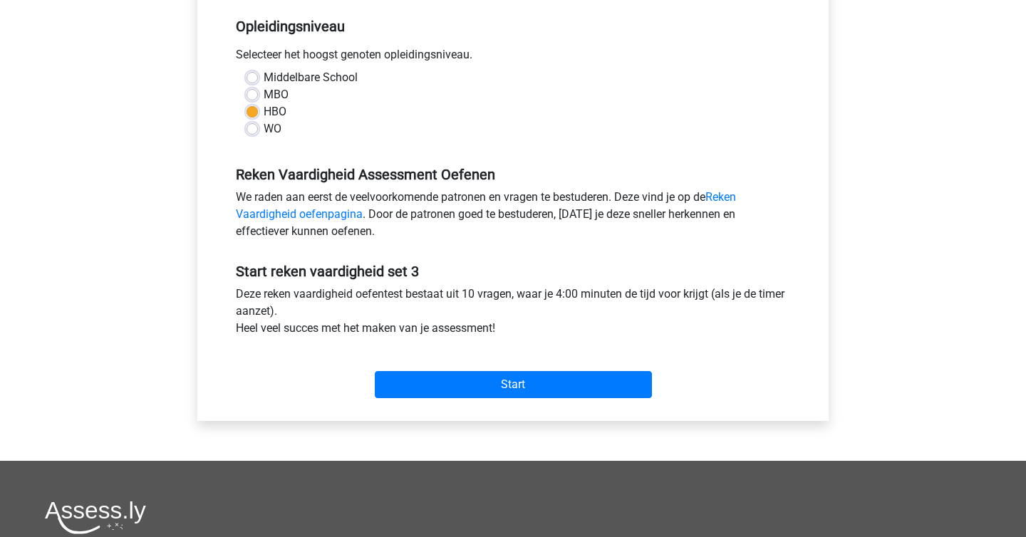
scroll to position [494, 0]
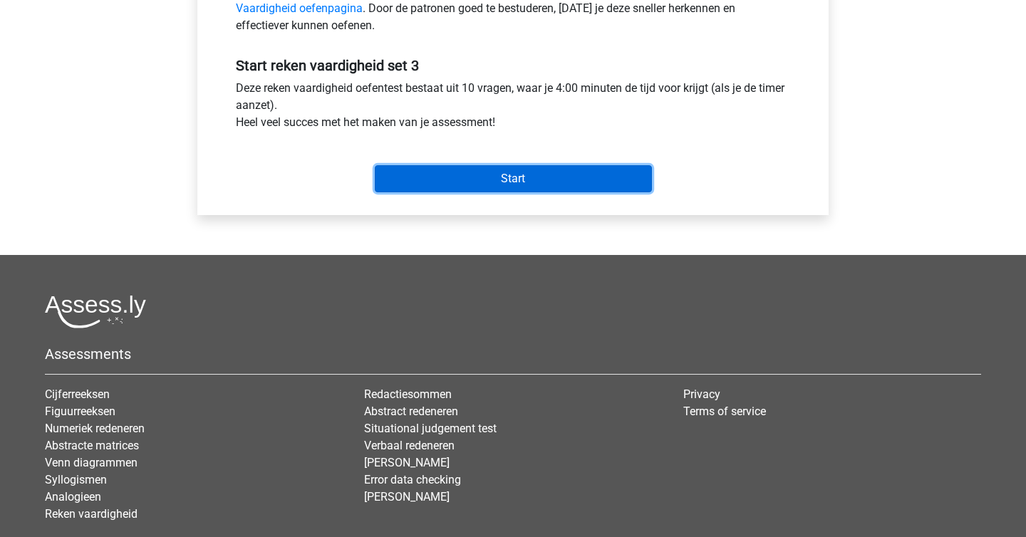
click at [545, 185] on input "Start" at bounding box center [513, 178] width 277 height 27
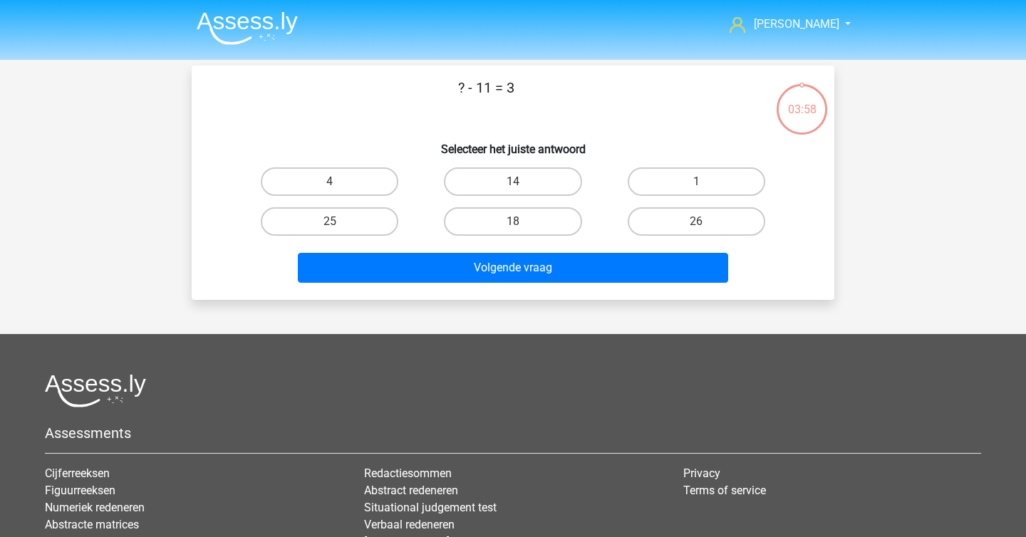
click at [513, 187] on input "14" at bounding box center [517, 186] width 9 height 9
radio input "true"
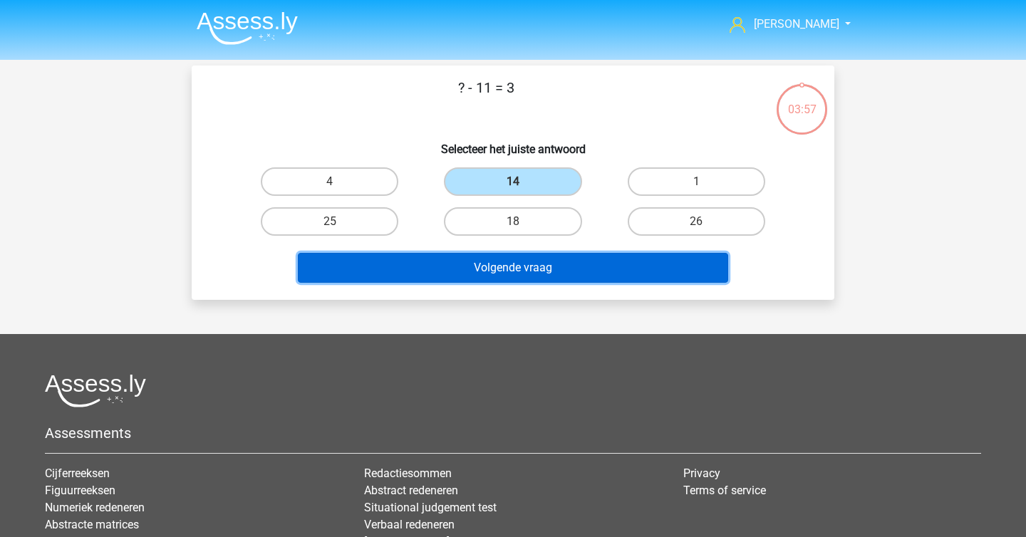
click at [499, 276] on button "Volgende vraag" at bounding box center [513, 268] width 431 height 30
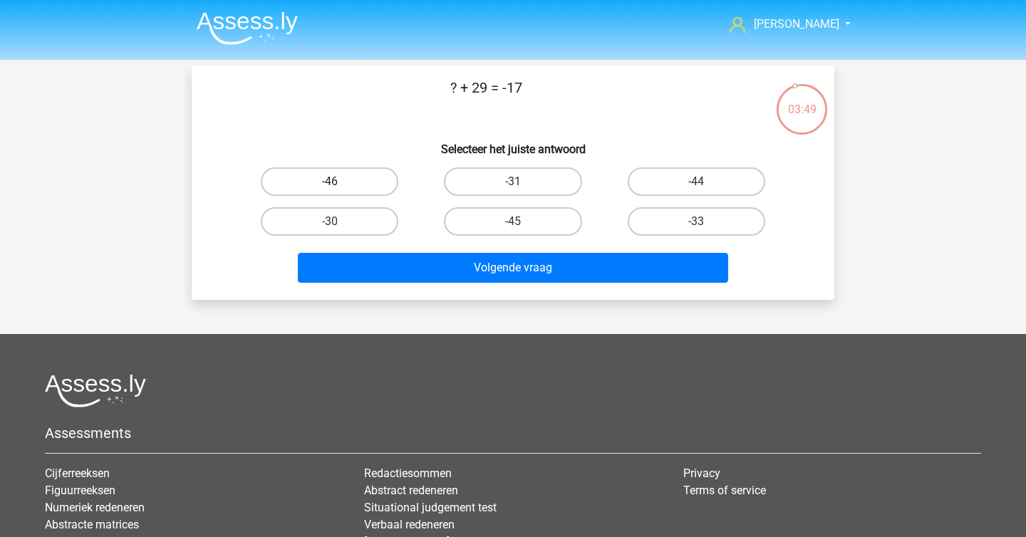
click at [325, 182] on label "-46" at bounding box center [330, 181] width 138 height 28
click at [330, 182] on input "-46" at bounding box center [334, 186] width 9 height 9
radio input "true"
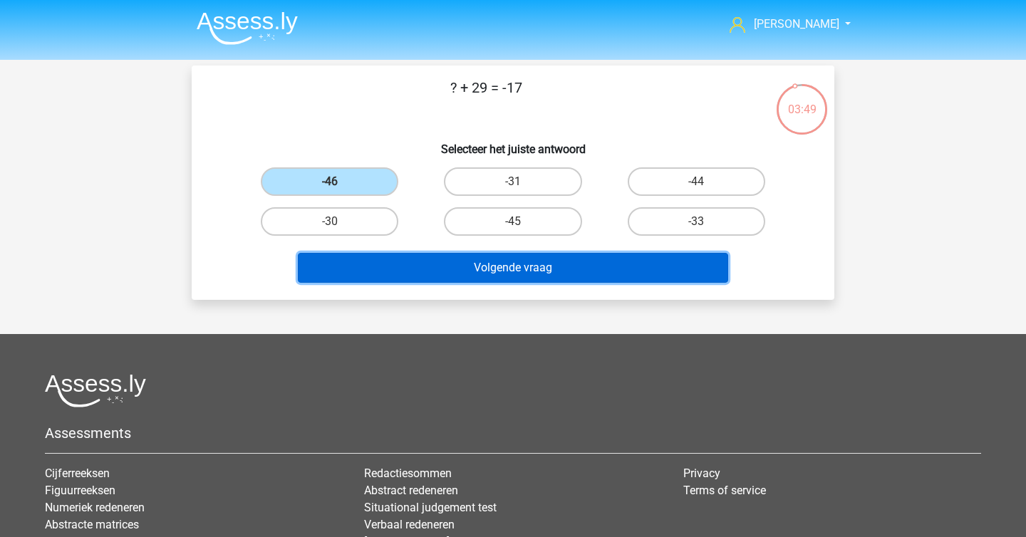
click at [413, 266] on button "Volgende vraag" at bounding box center [513, 268] width 431 height 30
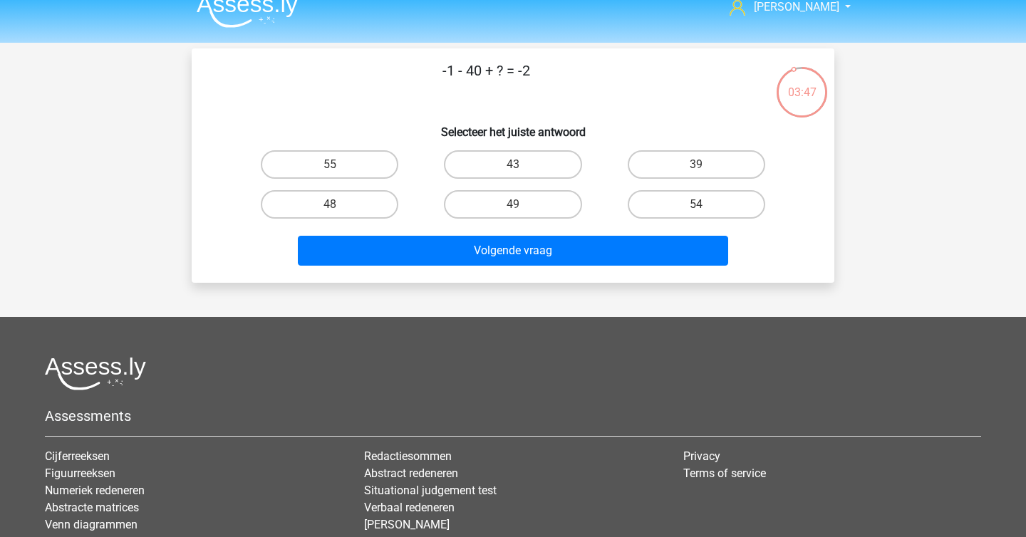
scroll to position [16, 0]
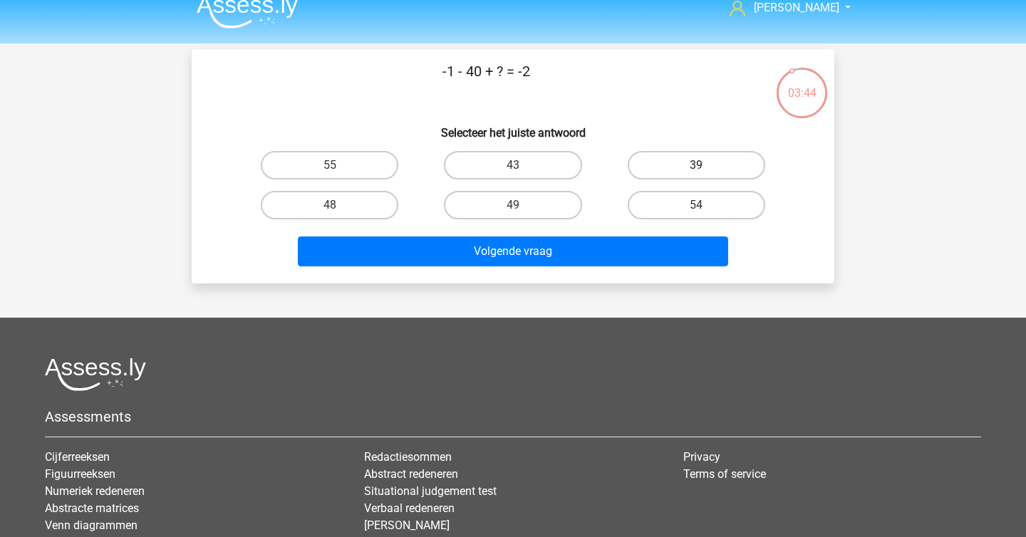
click at [708, 169] on label "39" at bounding box center [697, 165] width 138 height 28
click at [705, 169] on input "39" at bounding box center [700, 169] width 9 height 9
radio input "true"
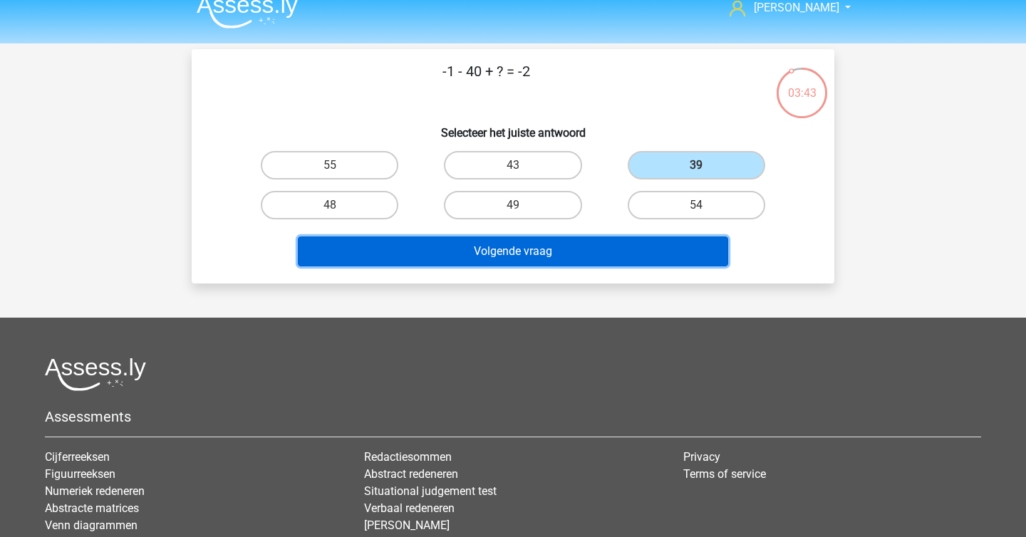
click at [668, 247] on button "Volgende vraag" at bounding box center [513, 252] width 431 height 30
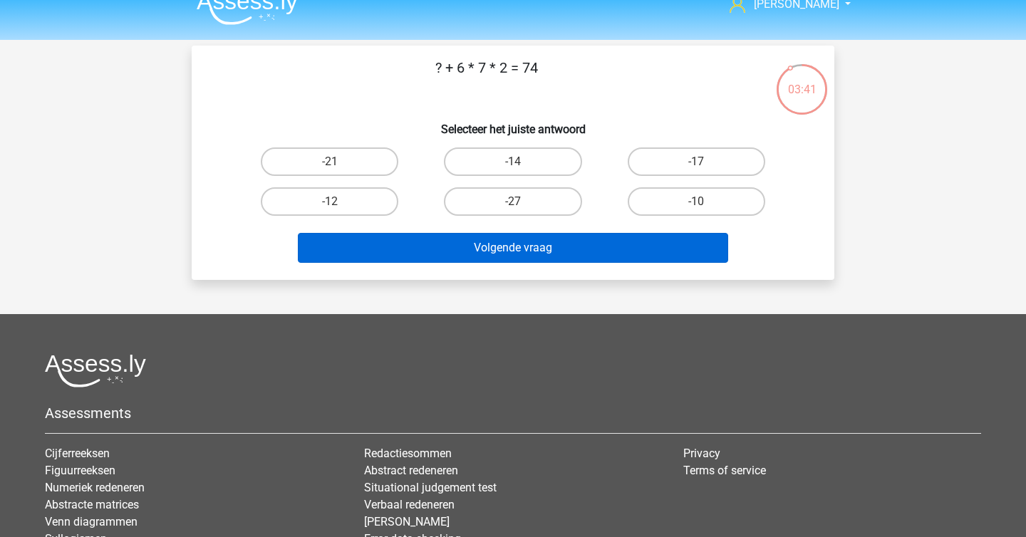
scroll to position [0, 0]
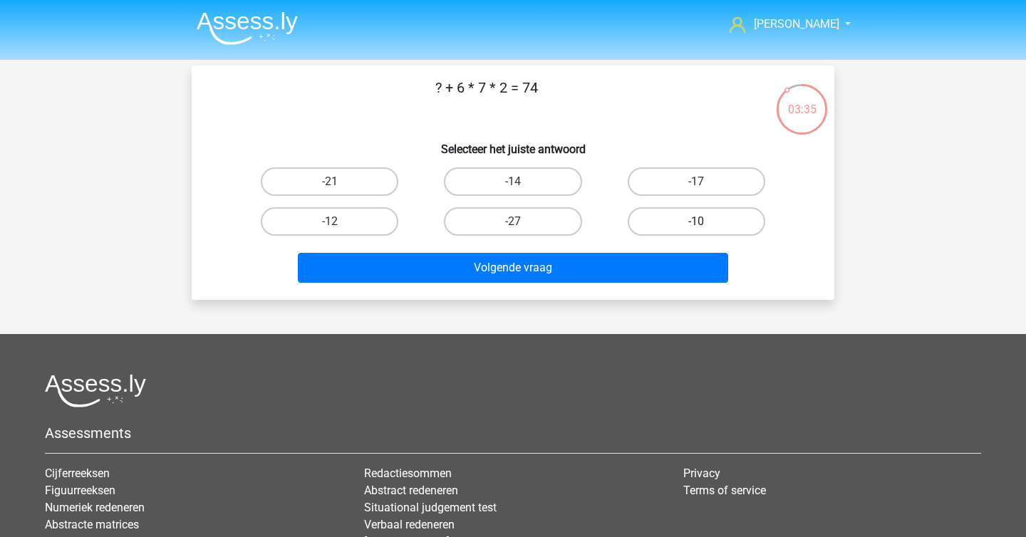
click at [695, 227] on label "-10" at bounding box center [697, 221] width 138 height 28
click at [696, 227] on input "-10" at bounding box center [700, 226] width 9 height 9
radio input "true"
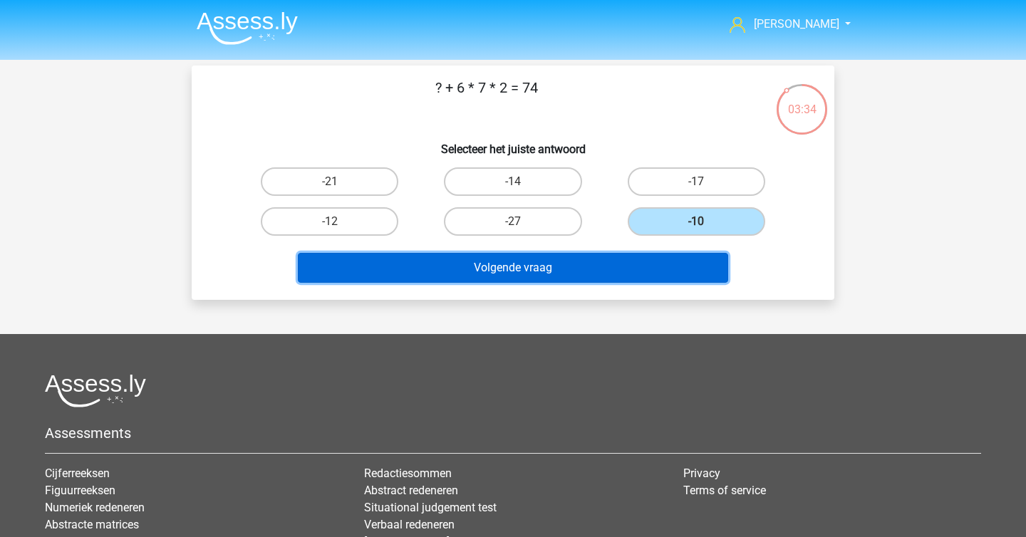
click at [664, 267] on button "Volgende vraag" at bounding box center [513, 268] width 431 height 30
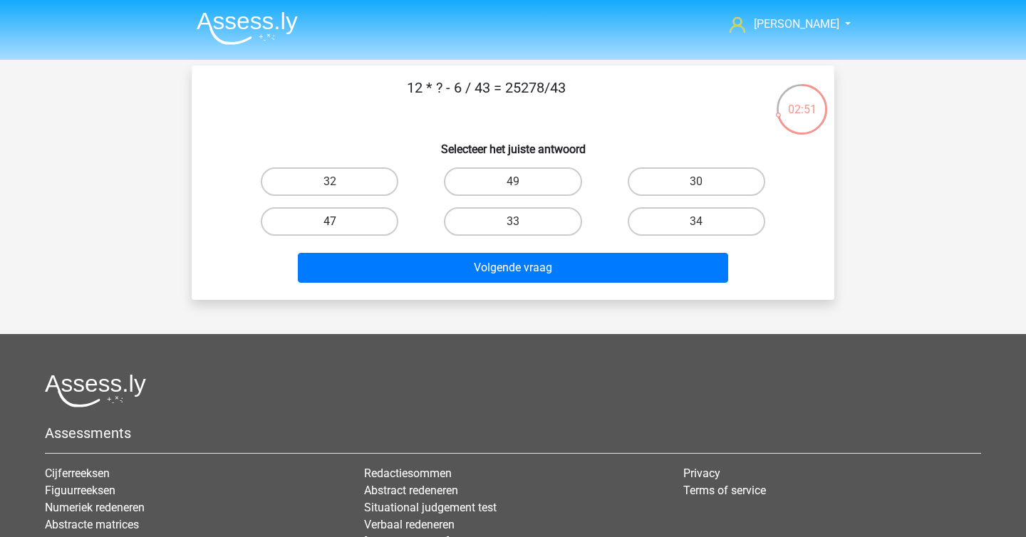
click at [323, 211] on label "47" at bounding box center [330, 221] width 138 height 28
click at [330, 222] on input "47" at bounding box center [334, 226] width 9 height 9
radio input "true"
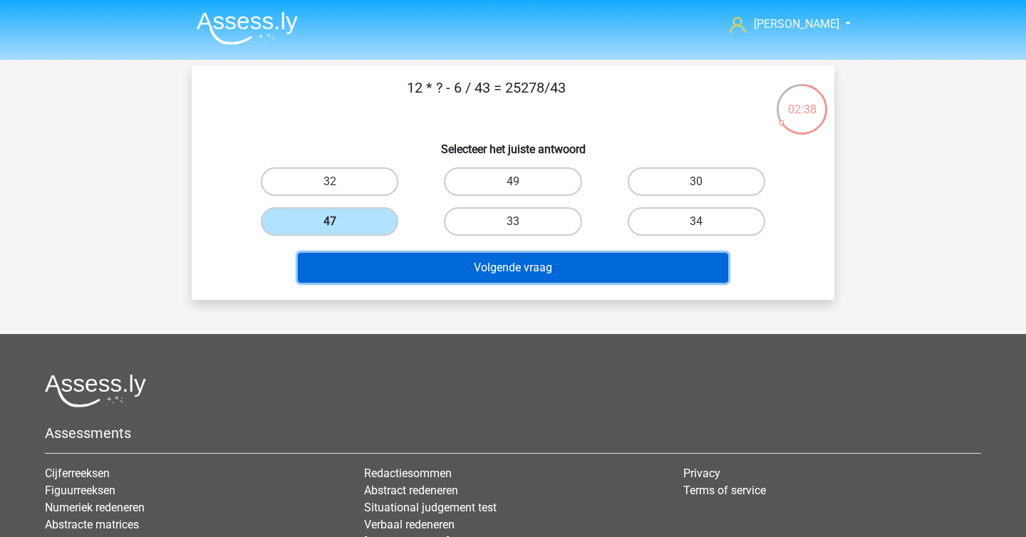
click at [475, 266] on button "Volgende vraag" at bounding box center [513, 268] width 431 height 30
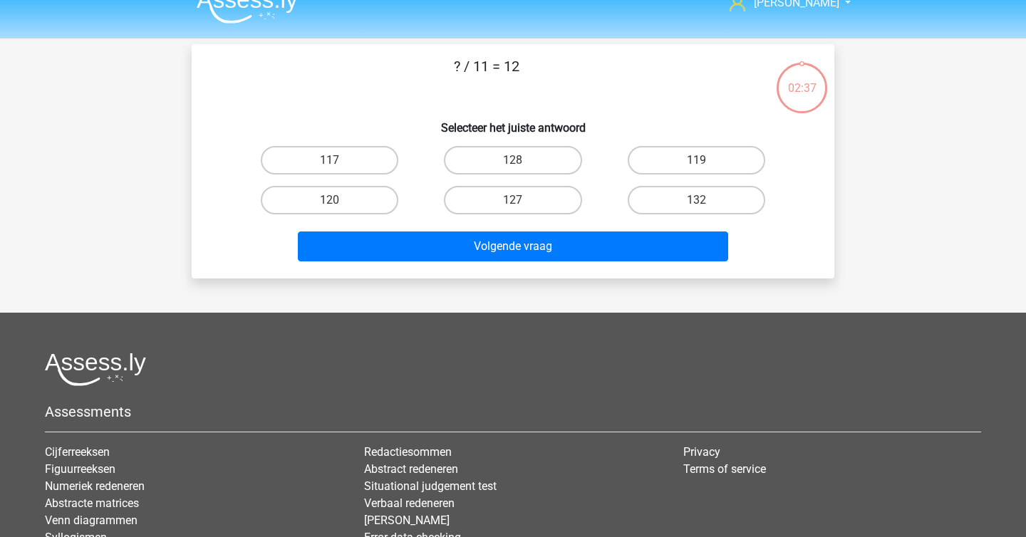
scroll to position [20, 0]
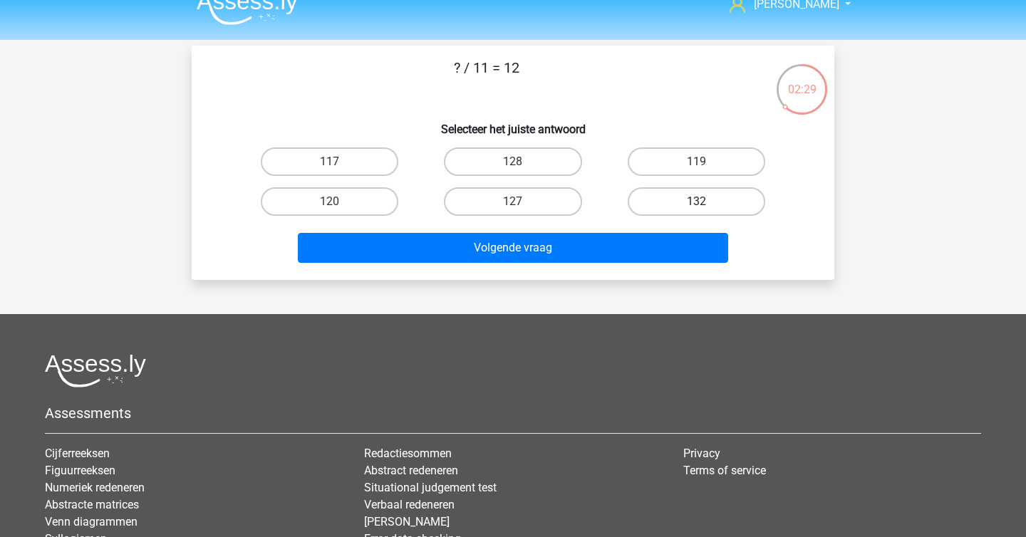
click at [718, 188] on label "132" at bounding box center [697, 201] width 138 height 28
click at [705, 202] on input "132" at bounding box center [700, 206] width 9 height 9
radio input "true"
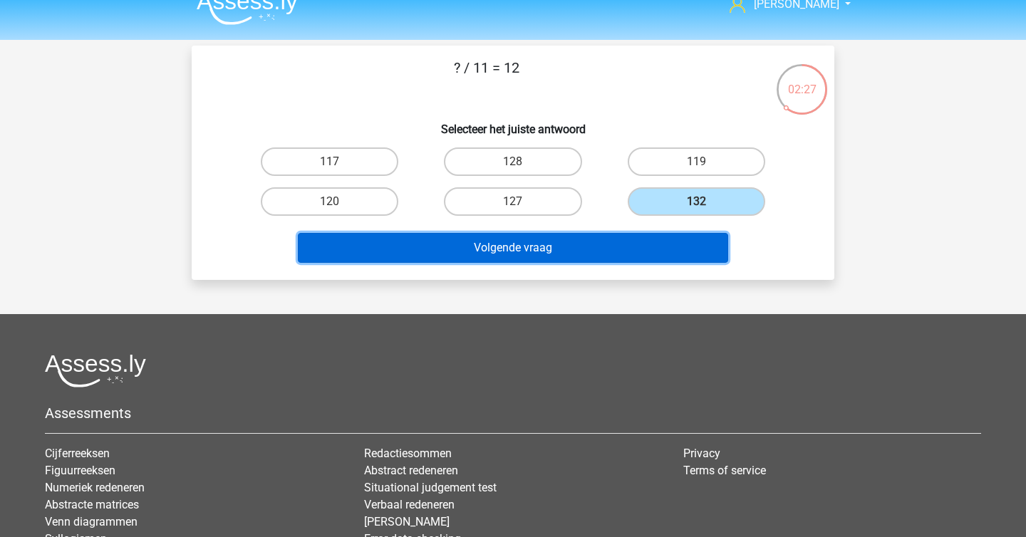
click at [655, 246] on button "Volgende vraag" at bounding box center [513, 248] width 431 height 30
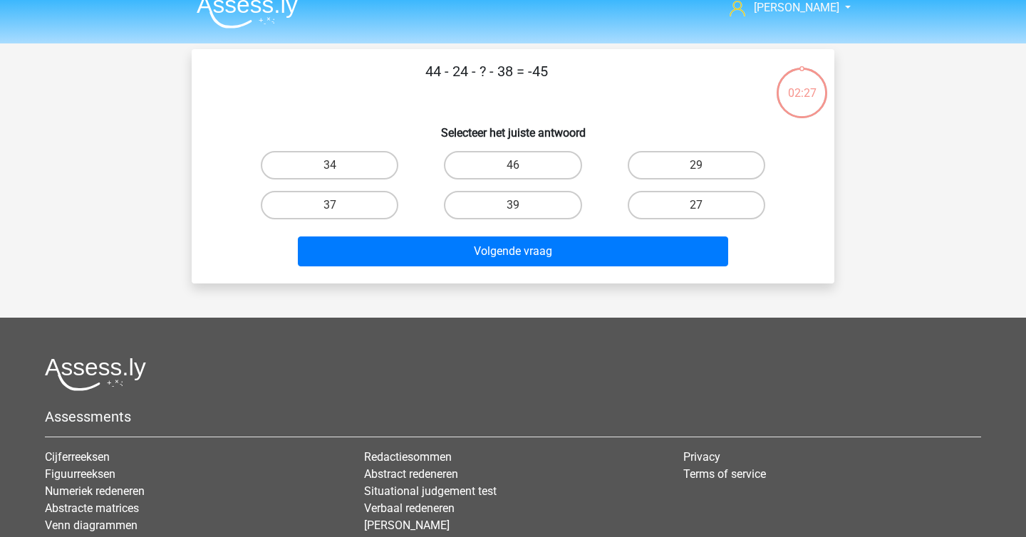
scroll to position [0, 0]
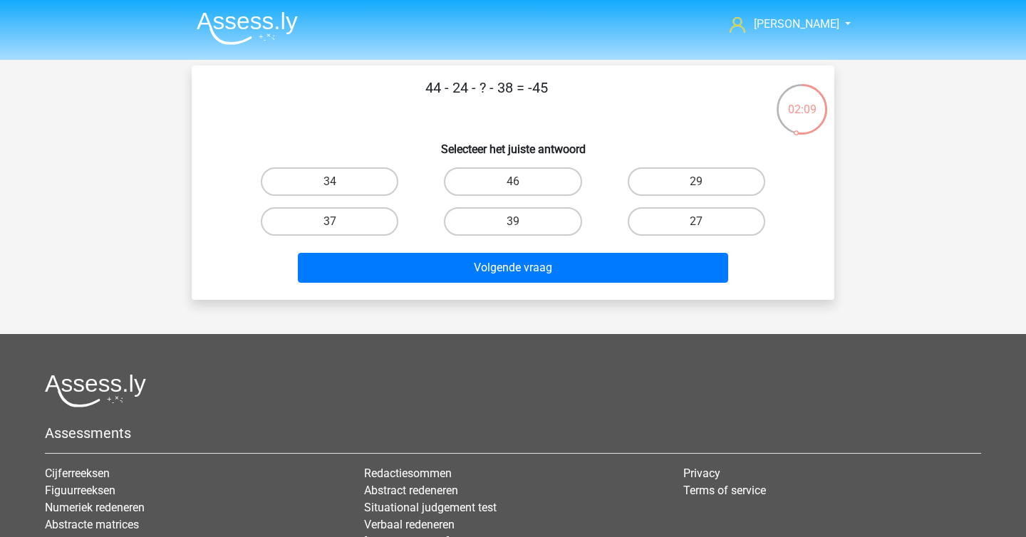
click at [671, 242] on div "Volgende vraag" at bounding box center [512, 265] width 597 height 47
click at [685, 219] on label "27" at bounding box center [697, 221] width 138 height 28
click at [696, 222] on input "27" at bounding box center [700, 226] width 9 height 9
radio input "true"
click at [612, 284] on div "Volgende vraag" at bounding box center [513, 271] width 550 height 36
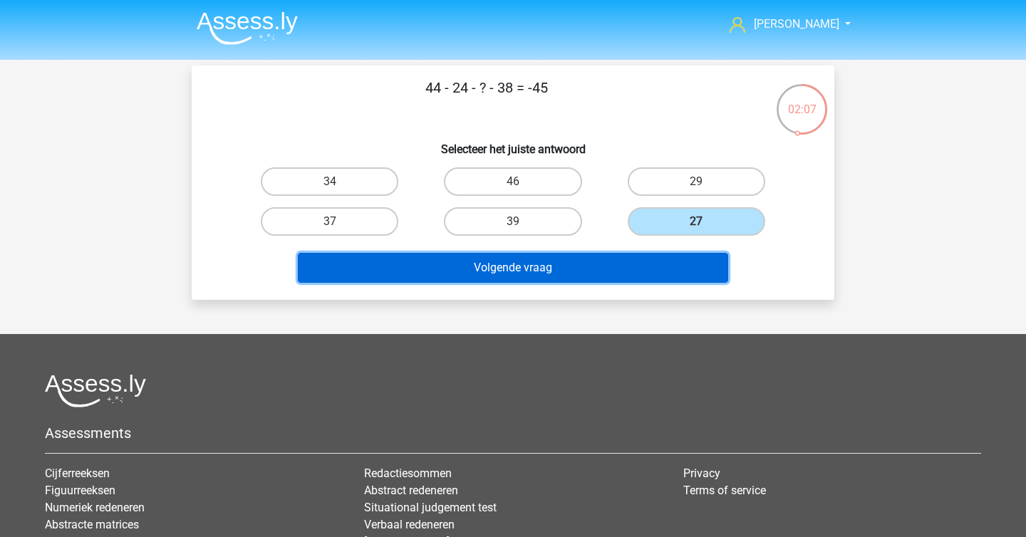
click at [624, 264] on button "Volgende vraag" at bounding box center [513, 268] width 431 height 30
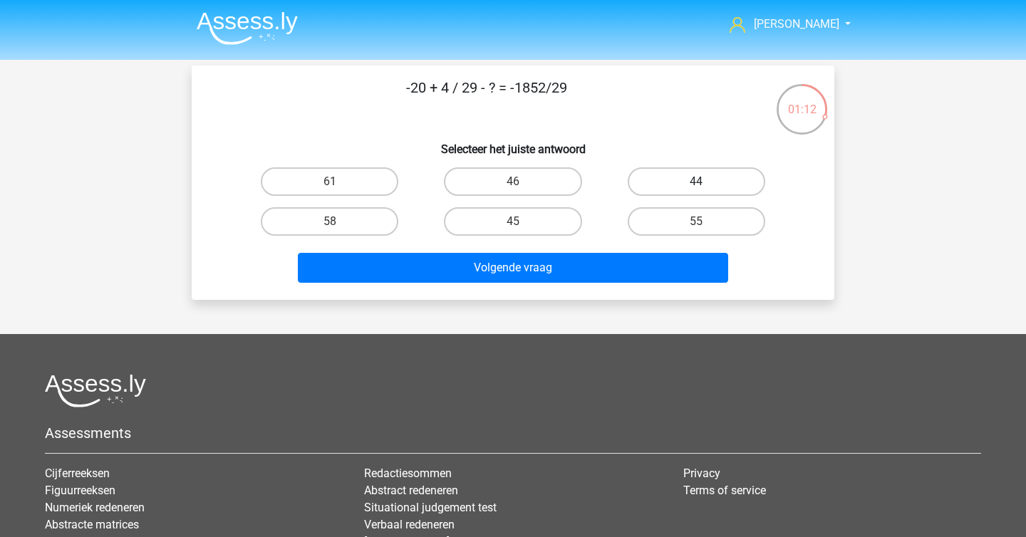
click at [669, 185] on label "44" at bounding box center [697, 181] width 138 height 28
click at [696, 185] on input "44" at bounding box center [700, 186] width 9 height 9
radio input "true"
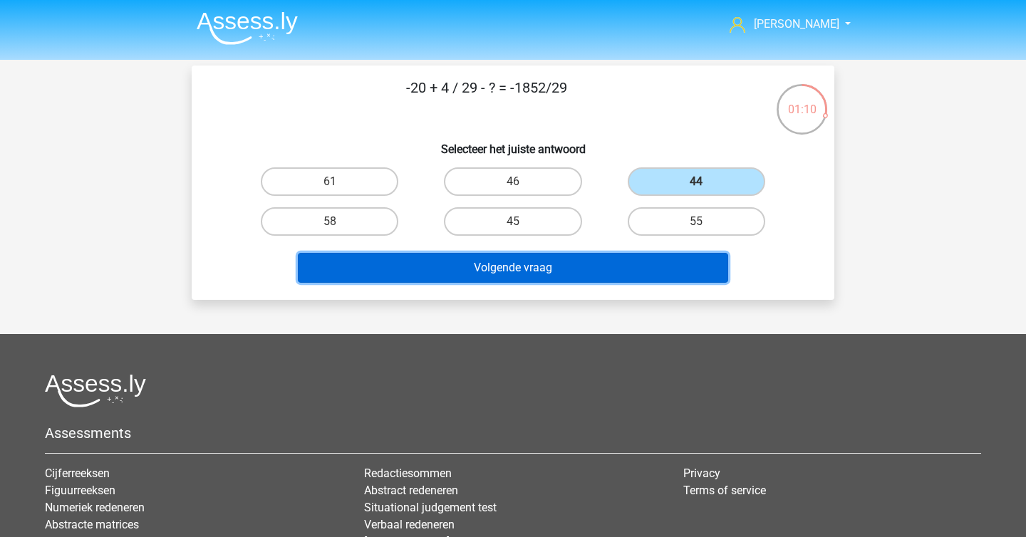
click at [607, 266] on button "Volgende vraag" at bounding box center [513, 268] width 431 height 30
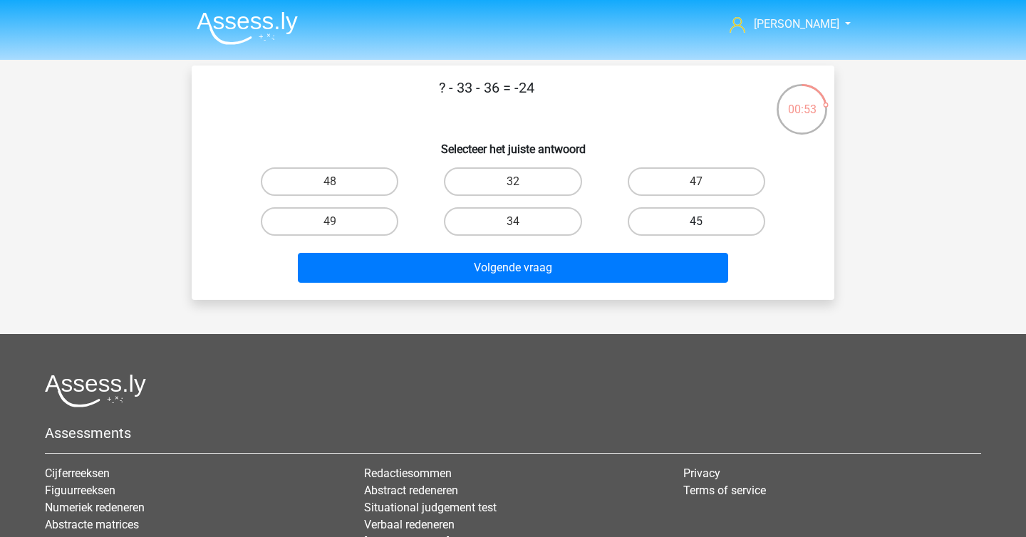
click at [651, 213] on label "45" at bounding box center [697, 221] width 138 height 28
click at [696, 222] on input "45" at bounding box center [700, 226] width 9 height 9
radio input "true"
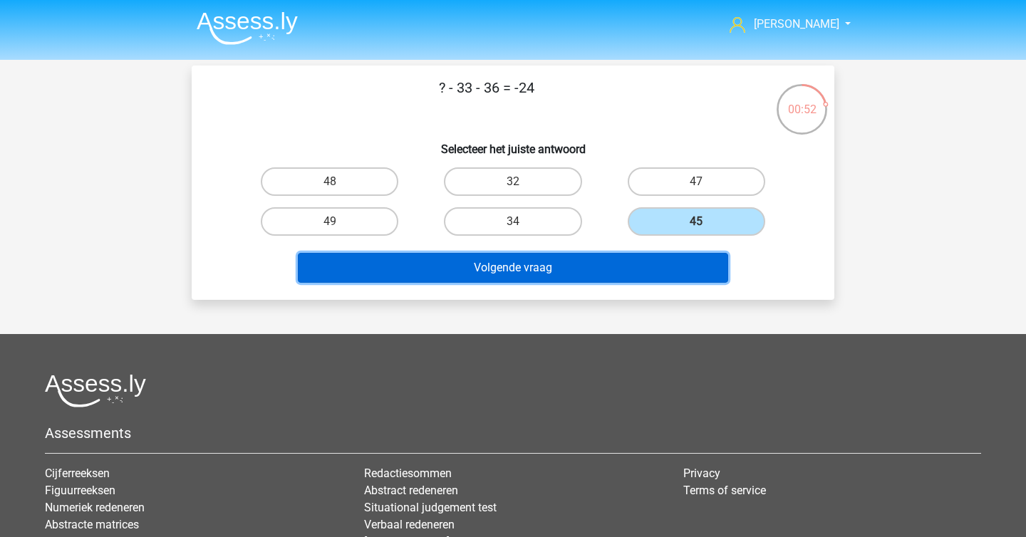
click at [637, 281] on button "Volgende vraag" at bounding box center [513, 268] width 431 height 30
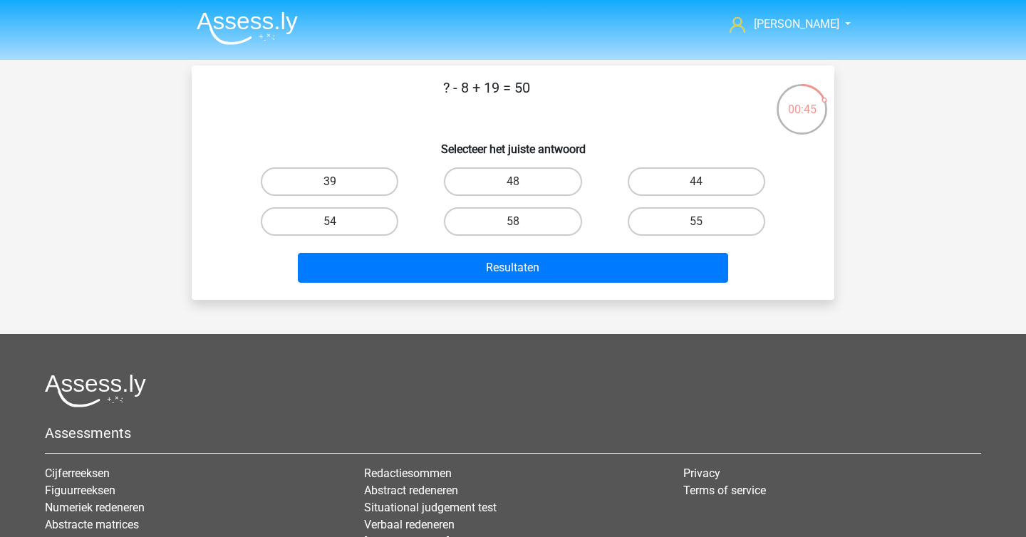
click at [360, 171] on label "39" at bounding box center [330, 181] width 138 height 28
click at [339, 182] on input "39" at bounding box center [334, 186] width 9 height 9
radio input "true"
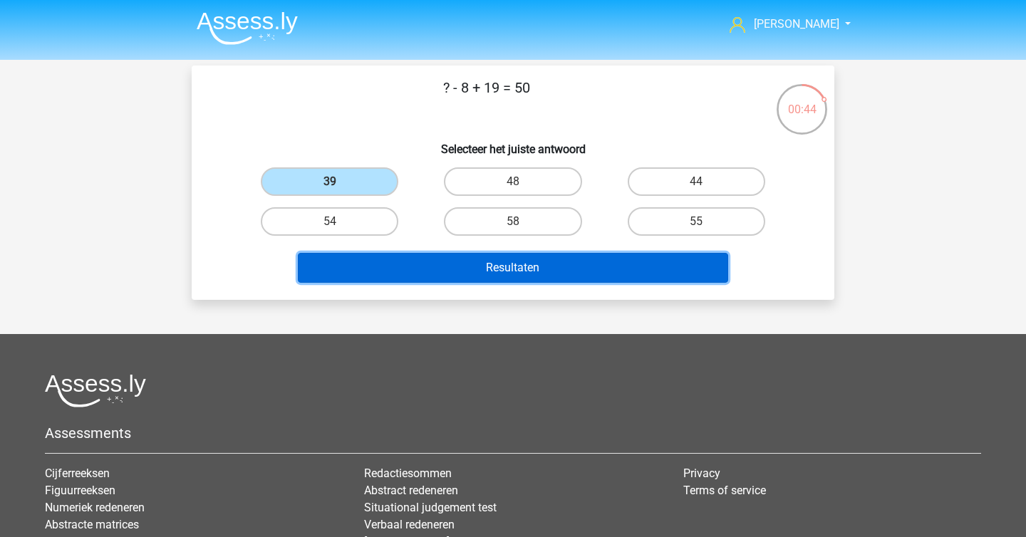
click at [442, 259] on button "Resultaten" at bounding box center [513, 268] width 431 height 30
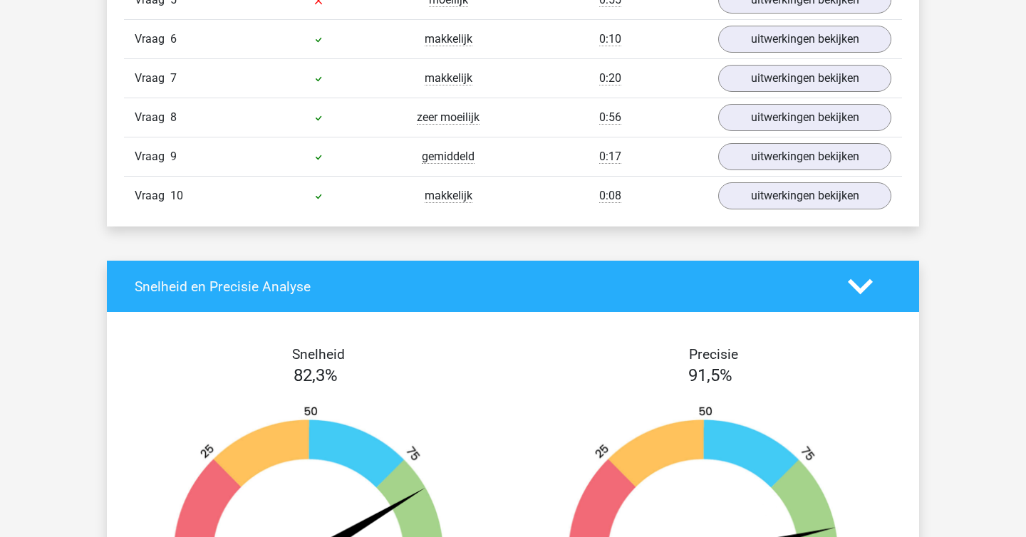
scroll to position [991, 0]
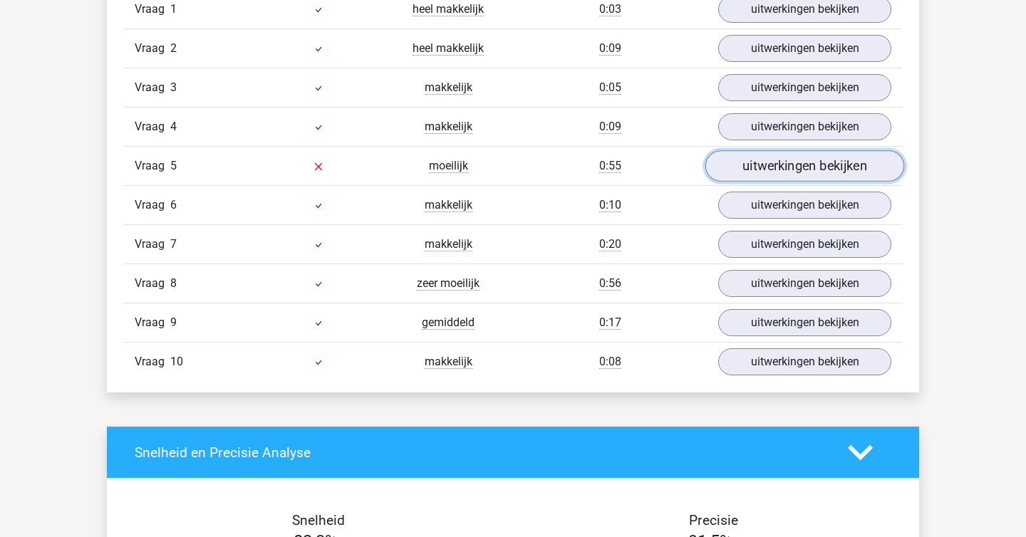
click at [777, 160] on link "uitwerkingen bekijken" at bounding box center [804, 165] width 199 height 31
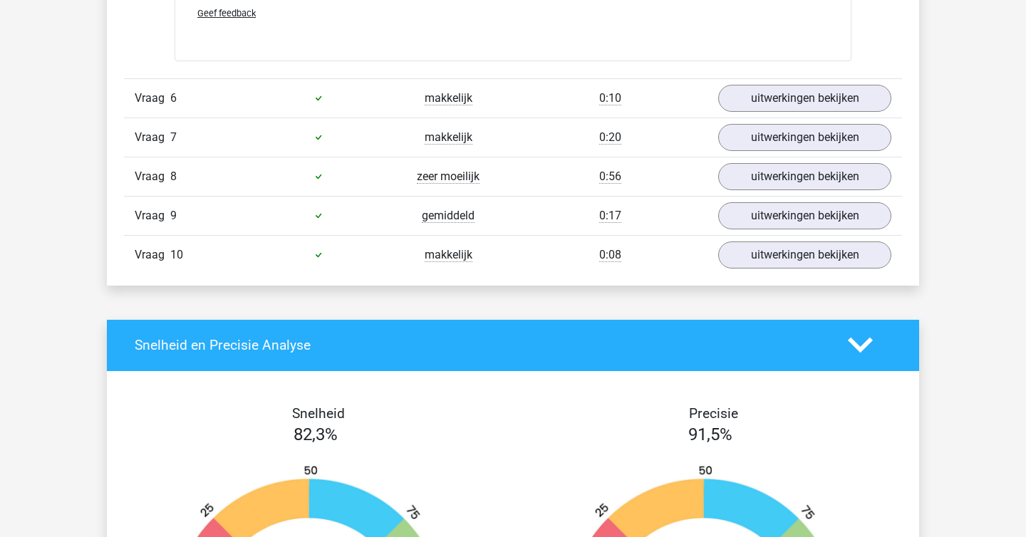
scroll to position [1978, 0]
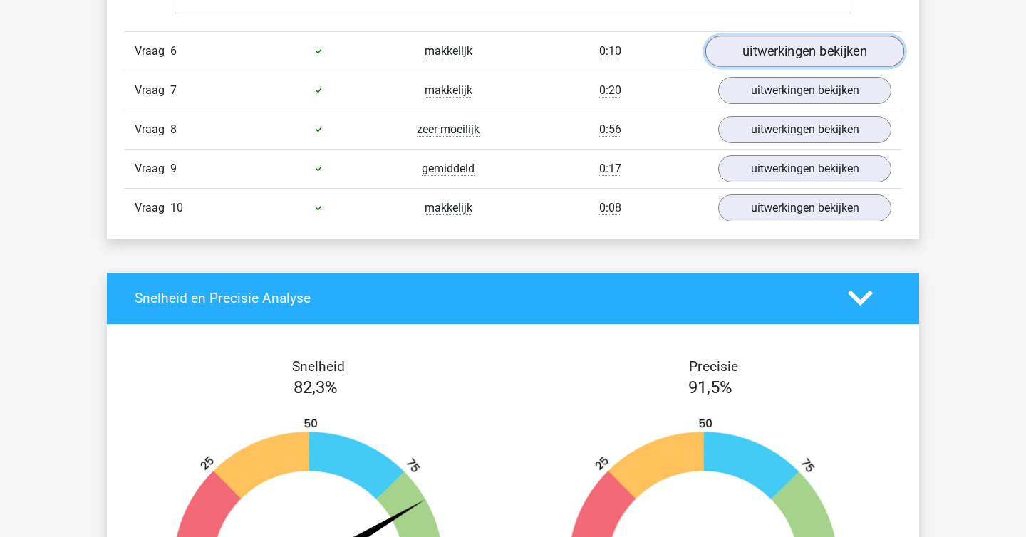
click at [737, 48] on link "uitwerkingen bekijken" at bounding box center [804, 51] width 199 height 31
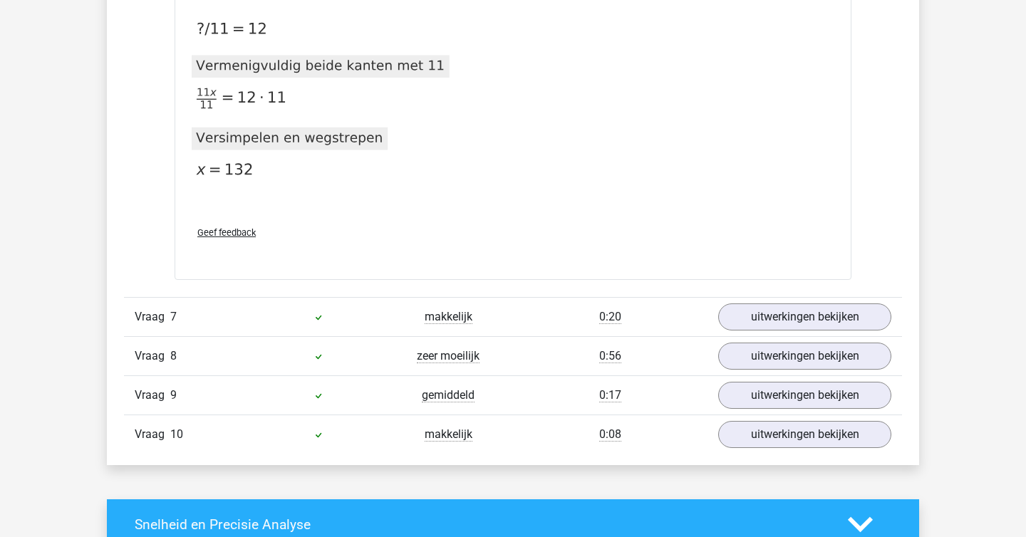
scroll to position [2338, 0]
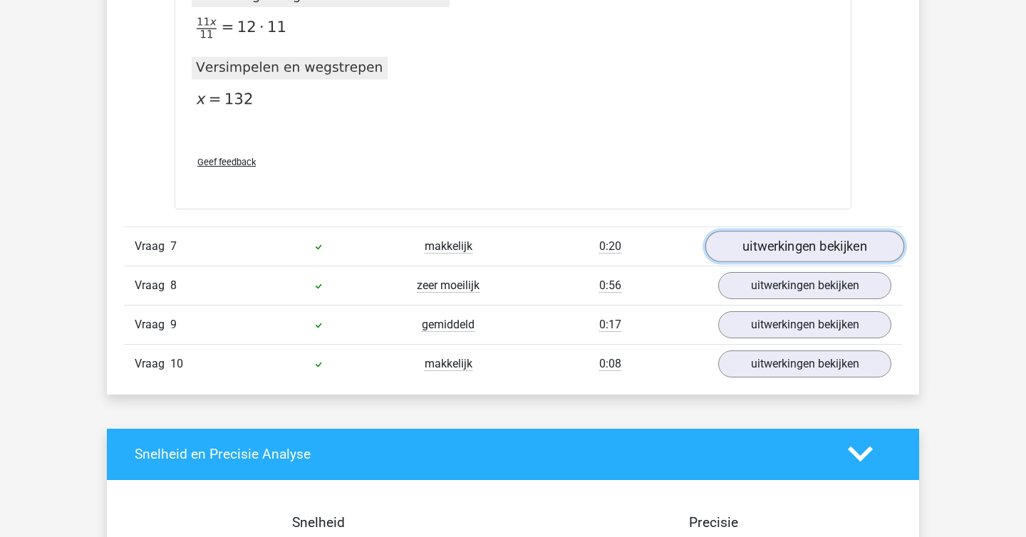
click at [767, 259] on link "uitwerkingen bekijken" at bounding box center [804, 246] width 199 height 31
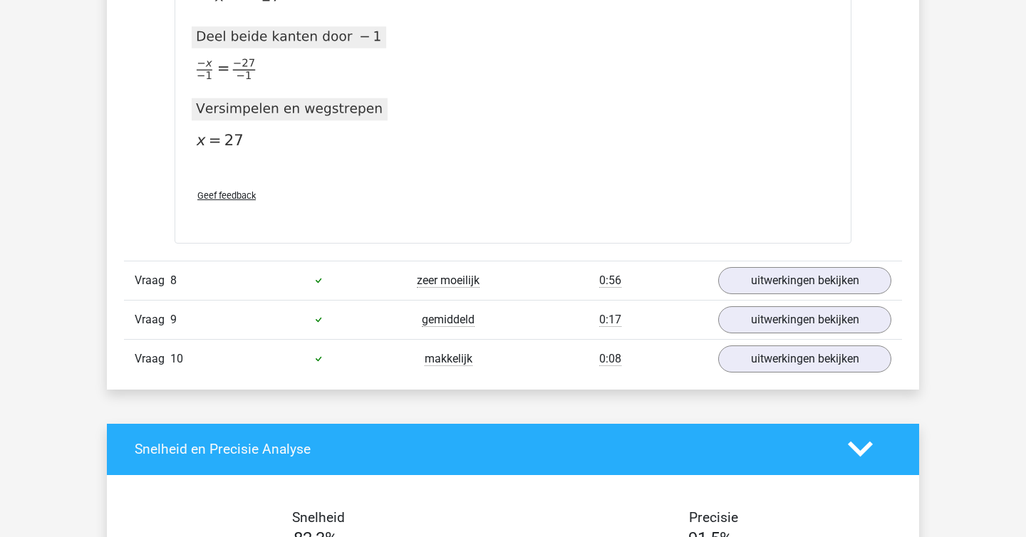
scroll to position [3232, 0]
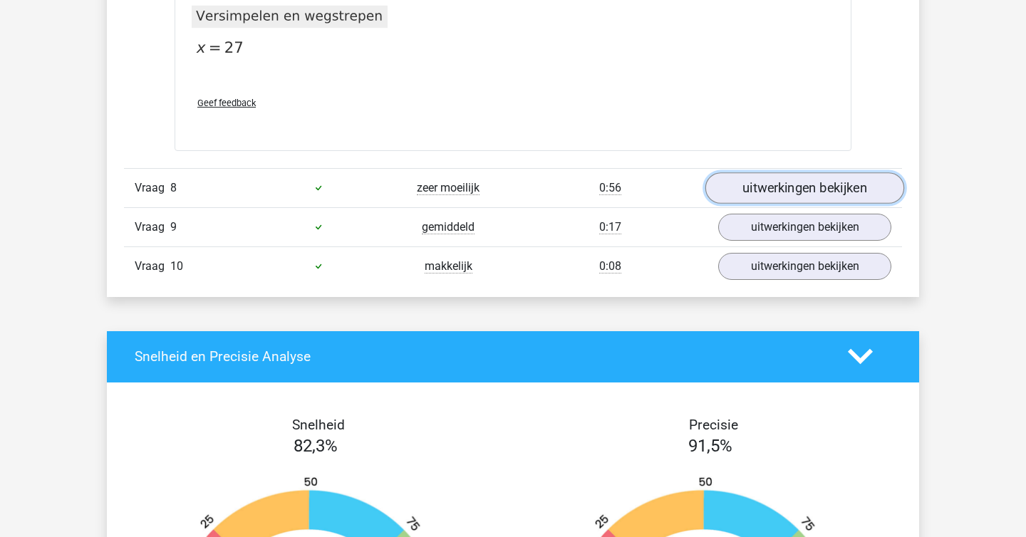
click at [816, 187] on link "uitwerkingen bekijken" at bounding box center [804, 187] width 199 height 31
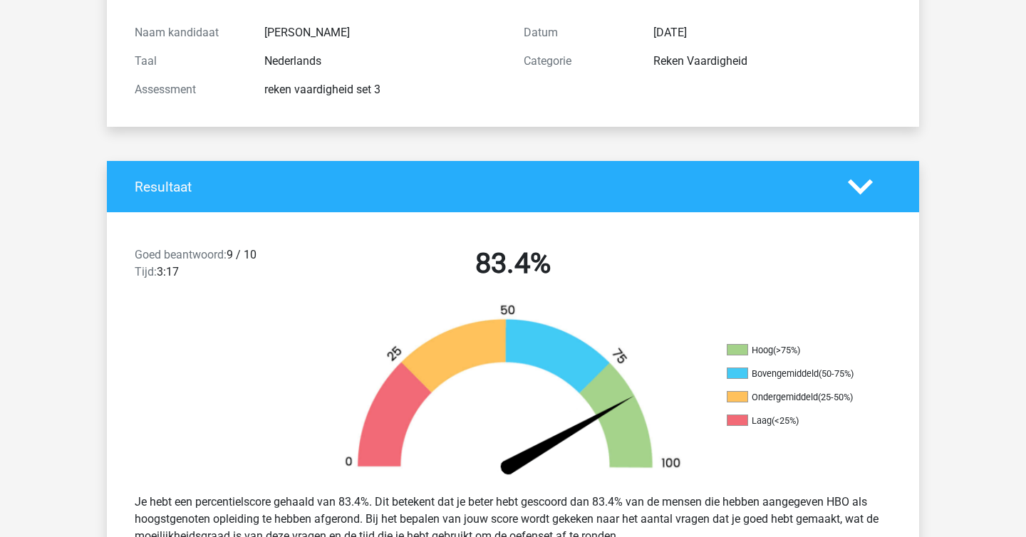
scroll to position [0, 0]
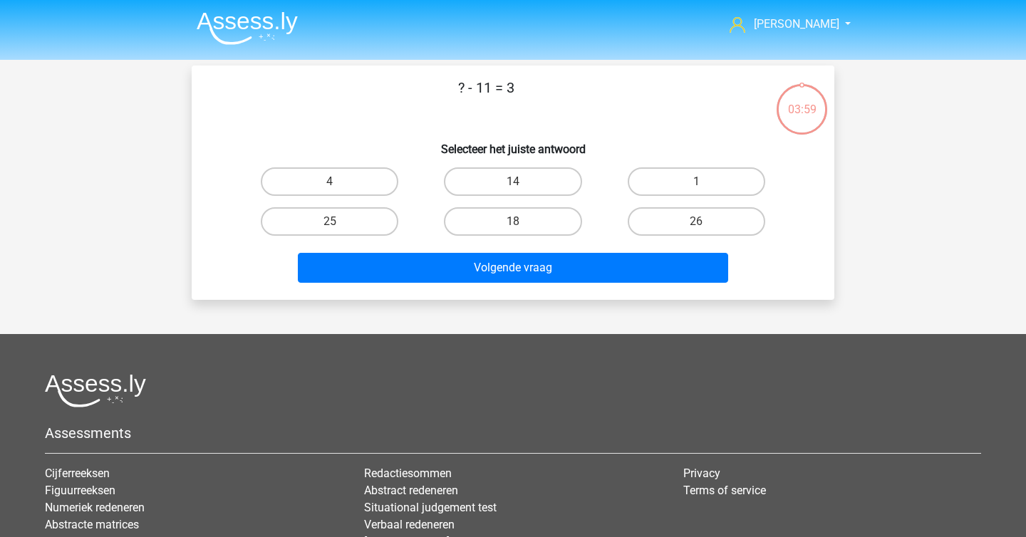
click at [281, 40] on img at bounding box center [247, 27] width 101 height 33
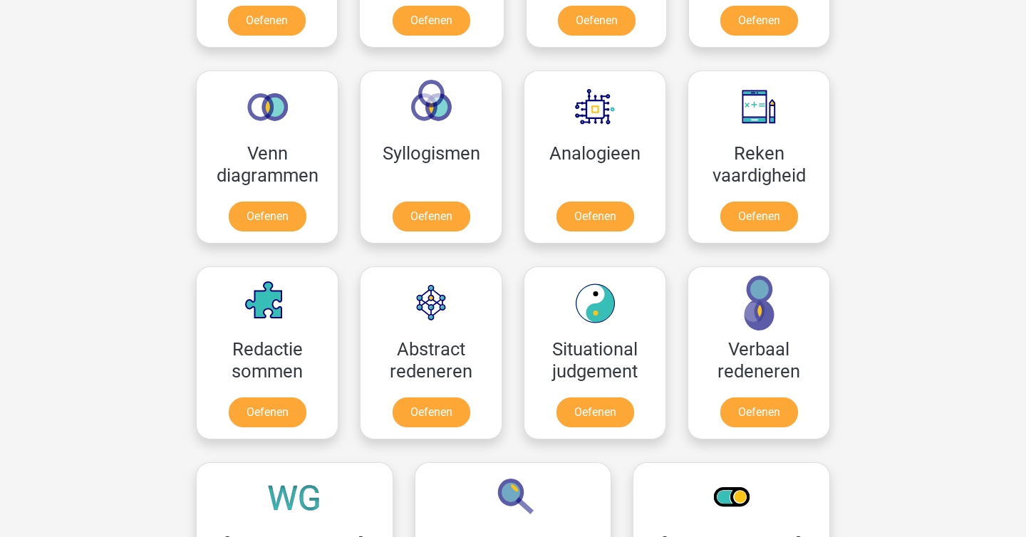
scroll to position [819, 0]
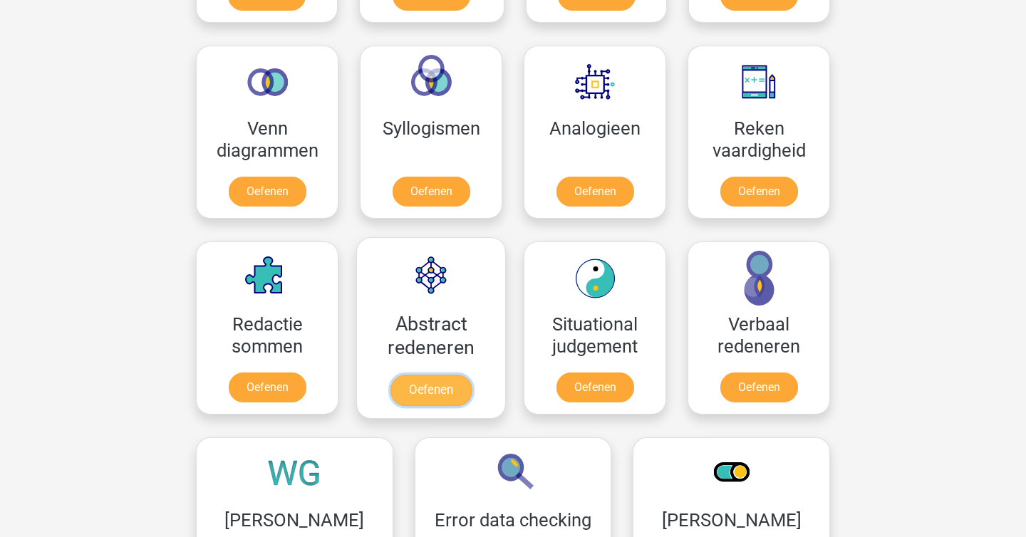
click at [435, 390] on link "Oefenen" at bounding box center [430, 390] width 81 height 31
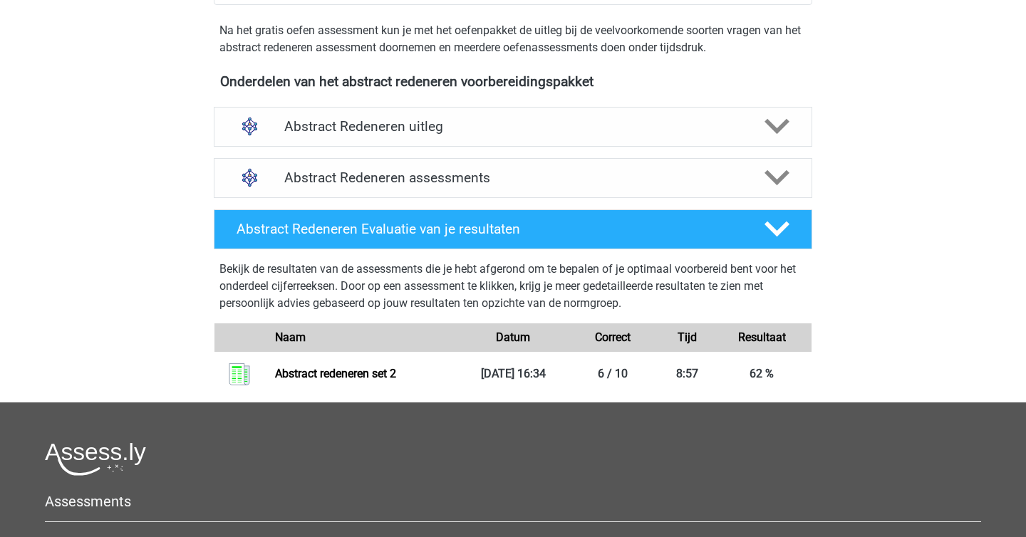
scroll to position [444, 0]
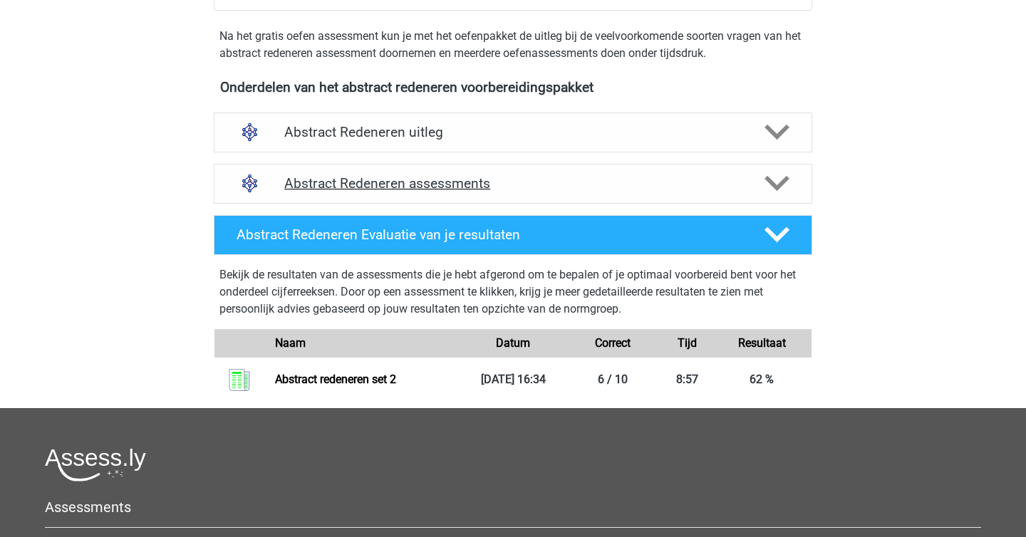
click at [529, 193] on div "Abstract Redeneren assessments" at bounding box center [513, 184] width 598 height 40
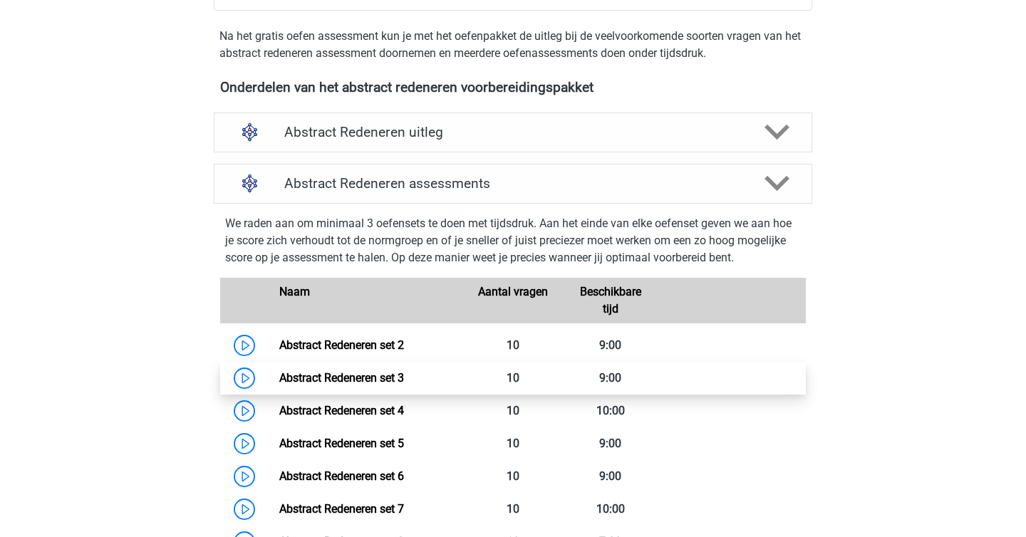
click at [373, 371] on link "Abstract Redeneren set 3" at bounding box center [341, 378] width 125 height 14
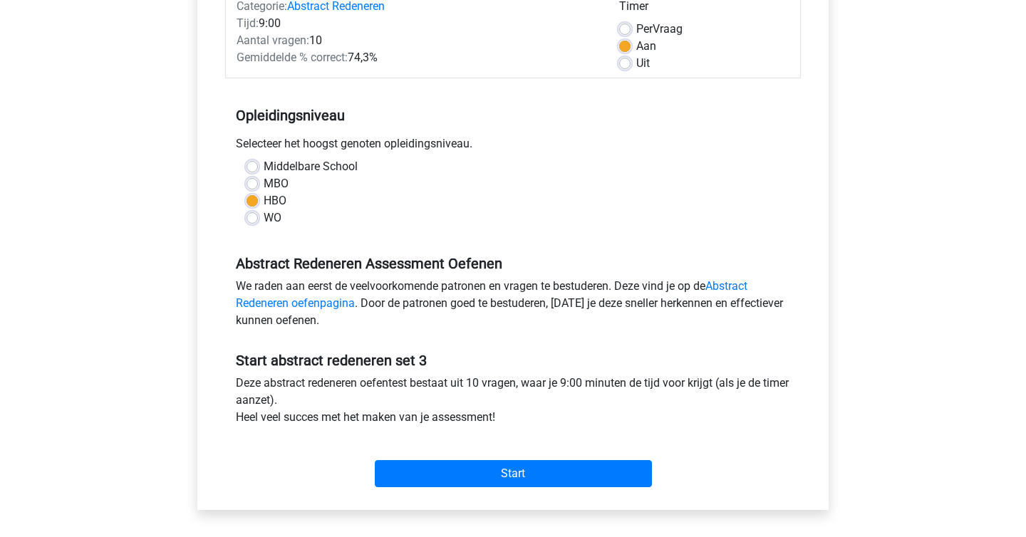
scroll to position [227, 0]
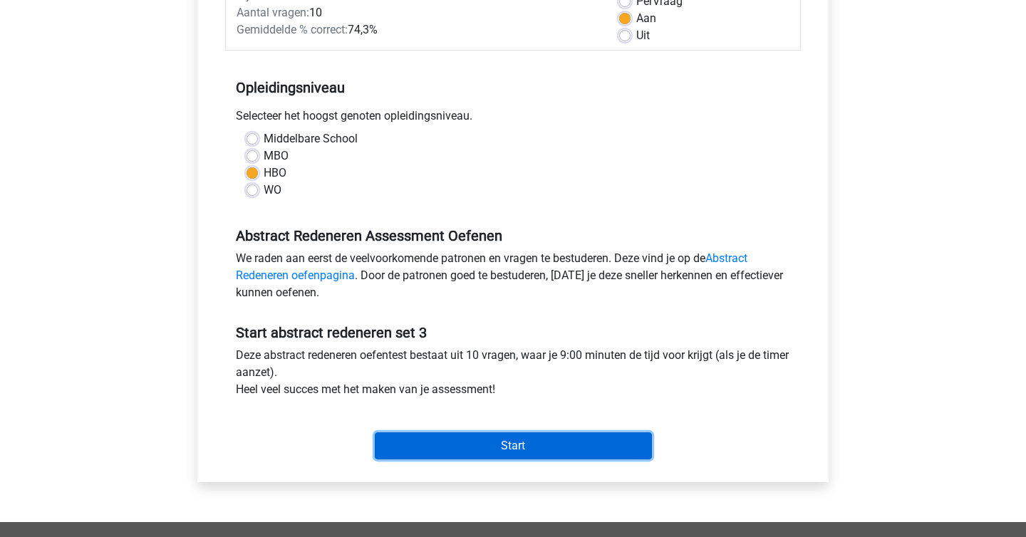
click at [497, 442] on input "Start" at bounding box center [513, 445] width 277 height 27
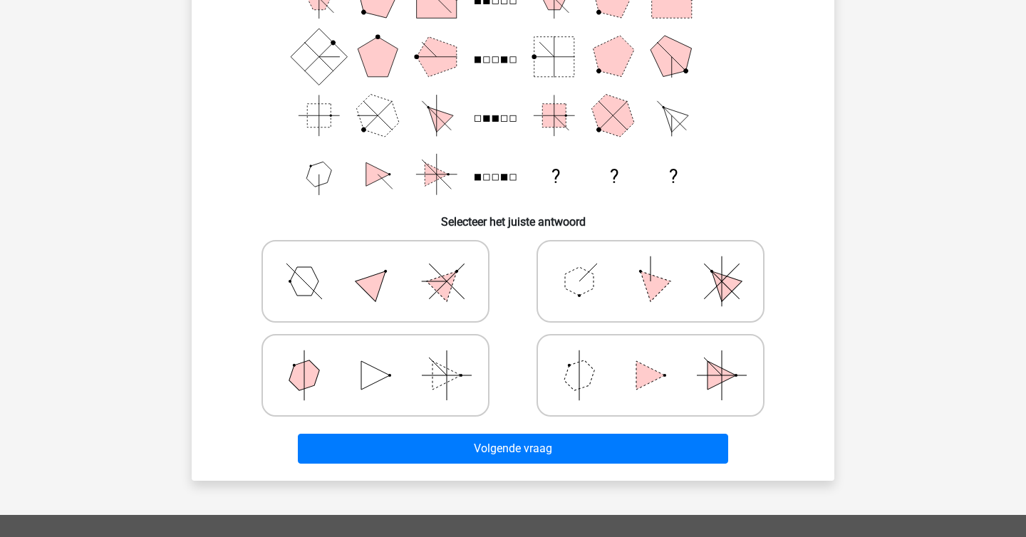
scroll to position [167, 0]
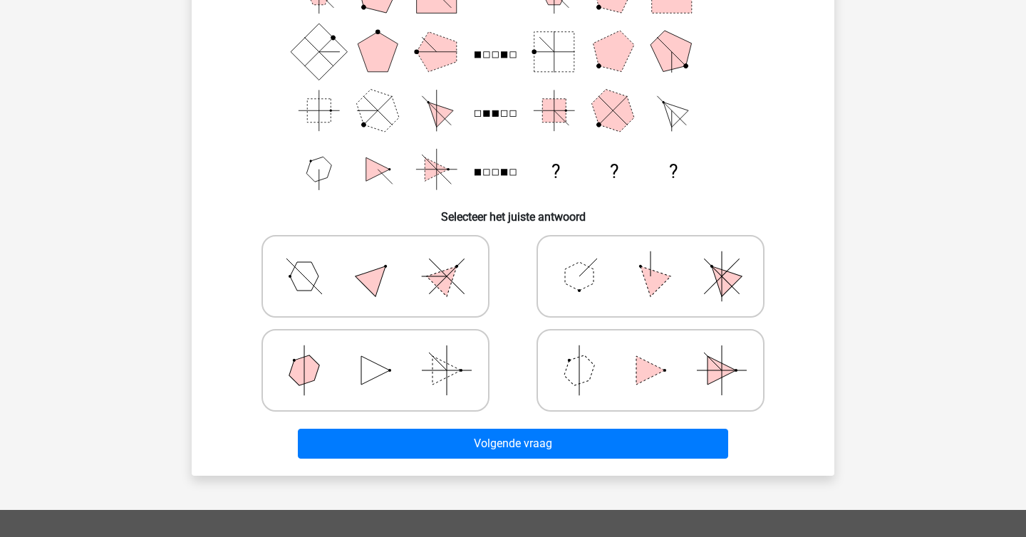
click at [655, 278] on polygon at bounding box center [651, 276] width 41 height 41
click at [655, 259] on input "radio" at bounding box center [654, 253] width 9 height 9
radio input "true"
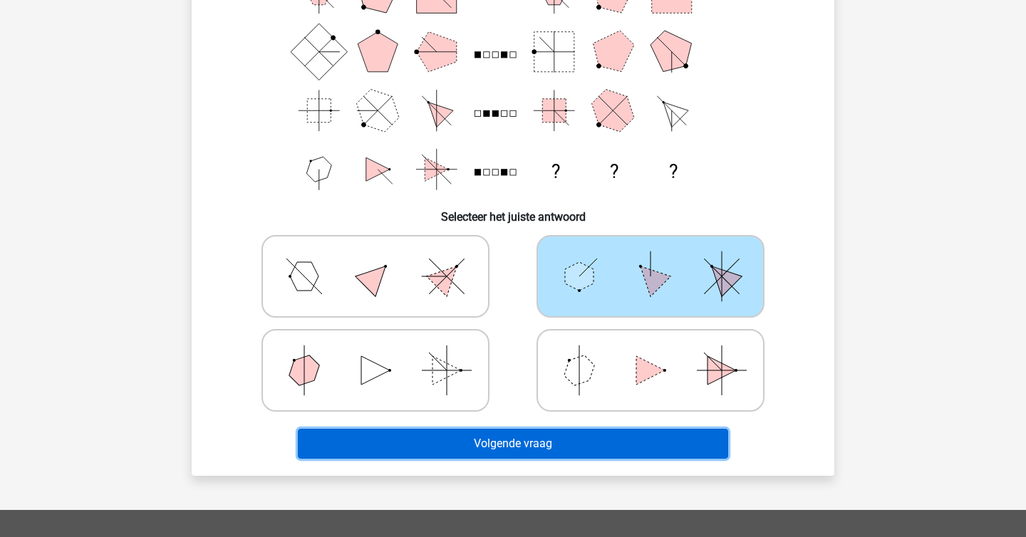
click at [591, 453] on button "Volgende vraag" at bounding box center [513, 444] width 431 height 30
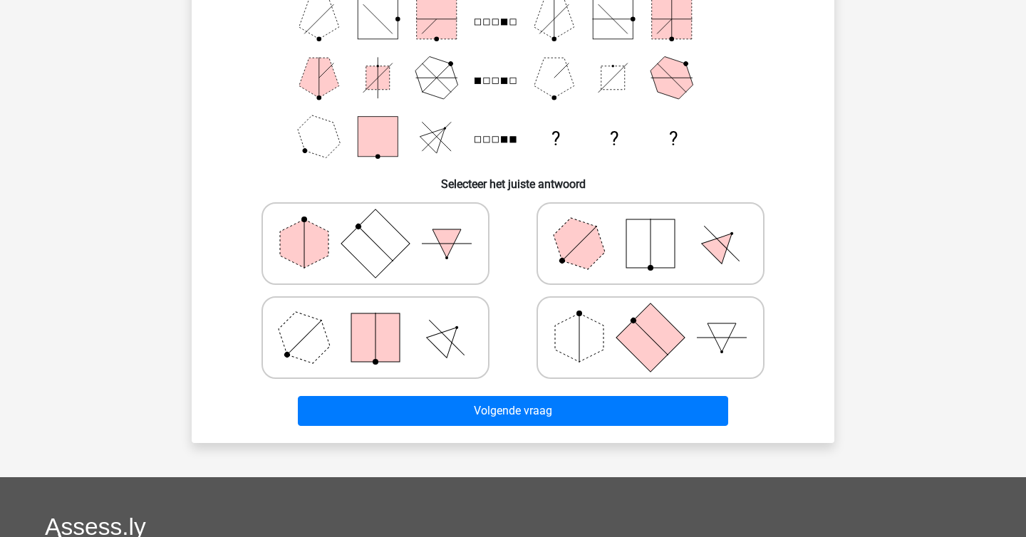
scroll to position [241, 0]
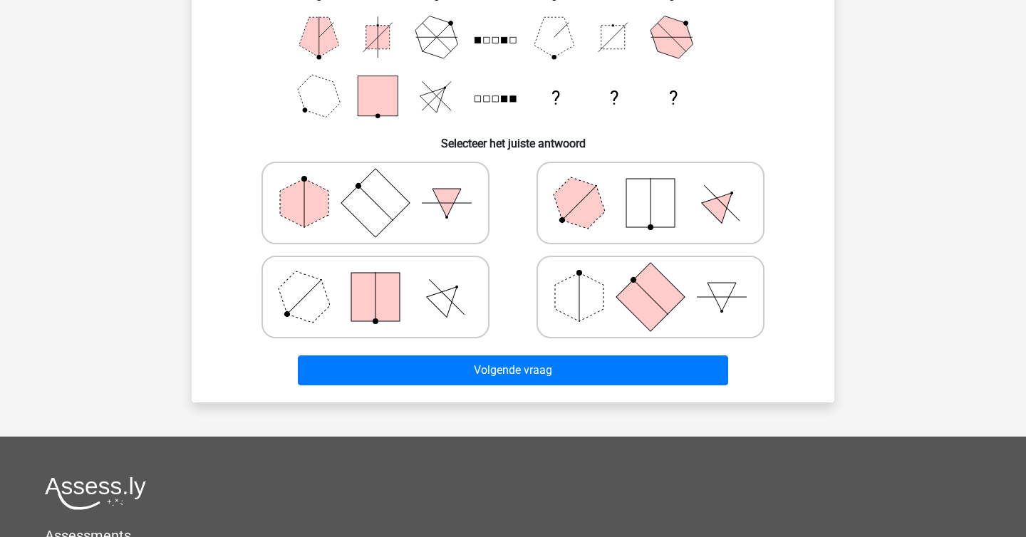
click at [702, 316] on icon at bounding box center [651, 296] width 214 height 71
click at [660, 279] on input "radio" at bounding box center [654, 274] width 9 height 9
radio input "true"
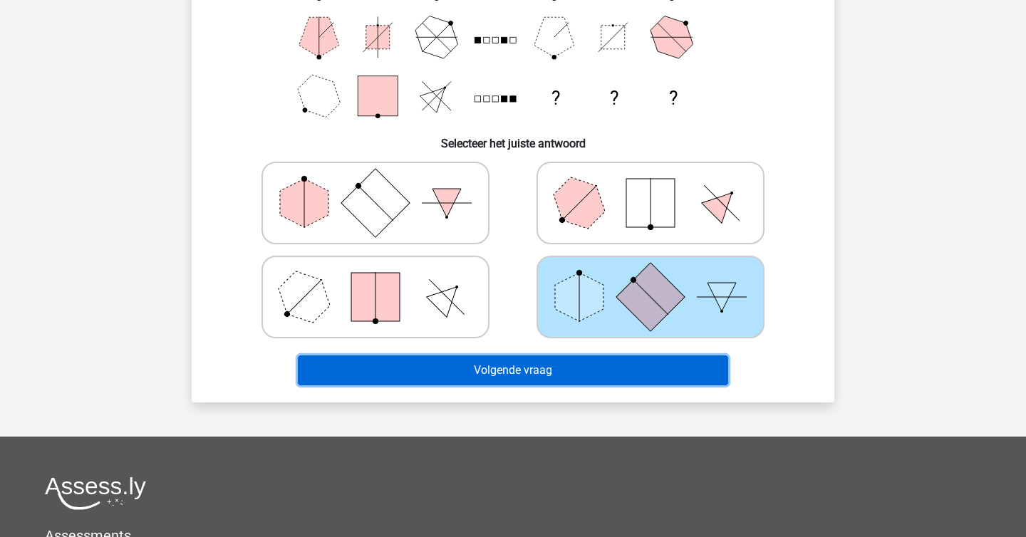
click at [649, 360] on button "Volgende vraag" at bounding box center [513, 371] width 431 height 30
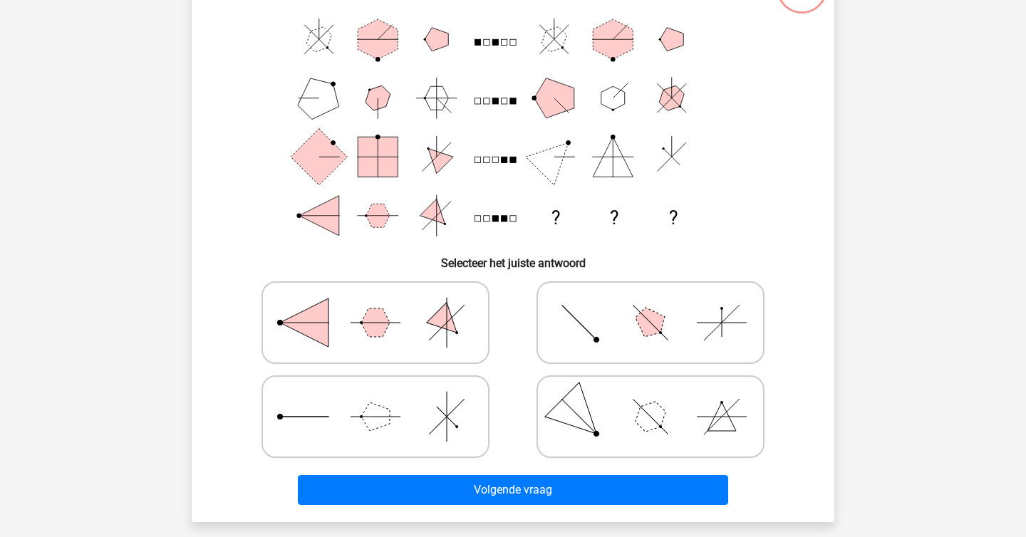
scroll to position [131, 0]
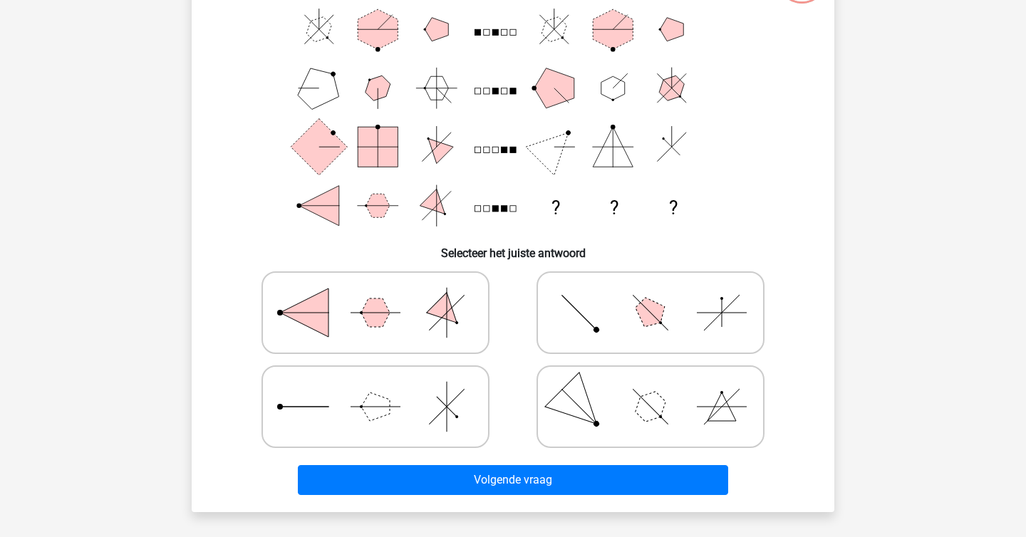
click at [593, 408] on icon at bounding box center [651, 406] width 214 height 71
click at [650, 389] on input "radio" at bounding box center [654, 384] width 9 height 9
radio input "true"
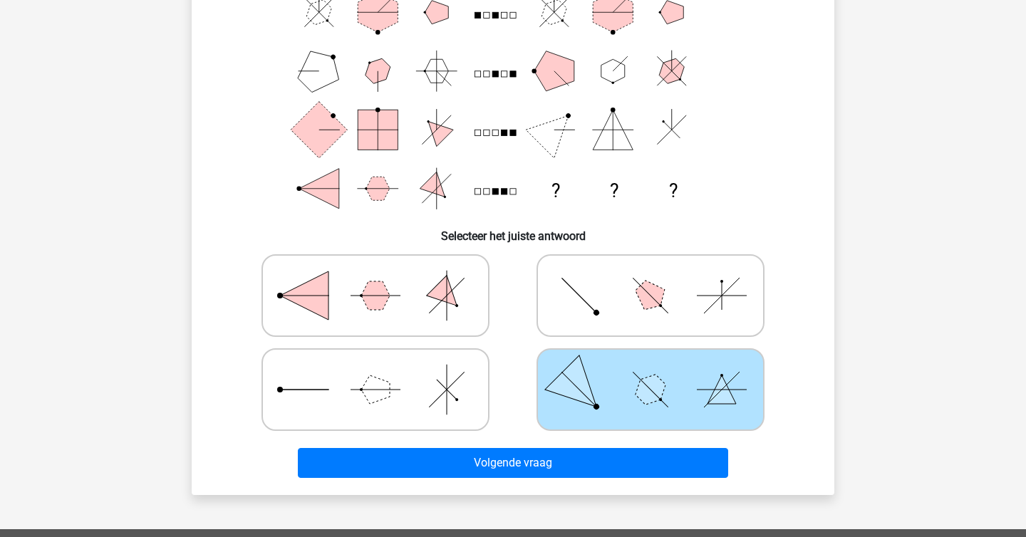
scroll to position [152, 0]
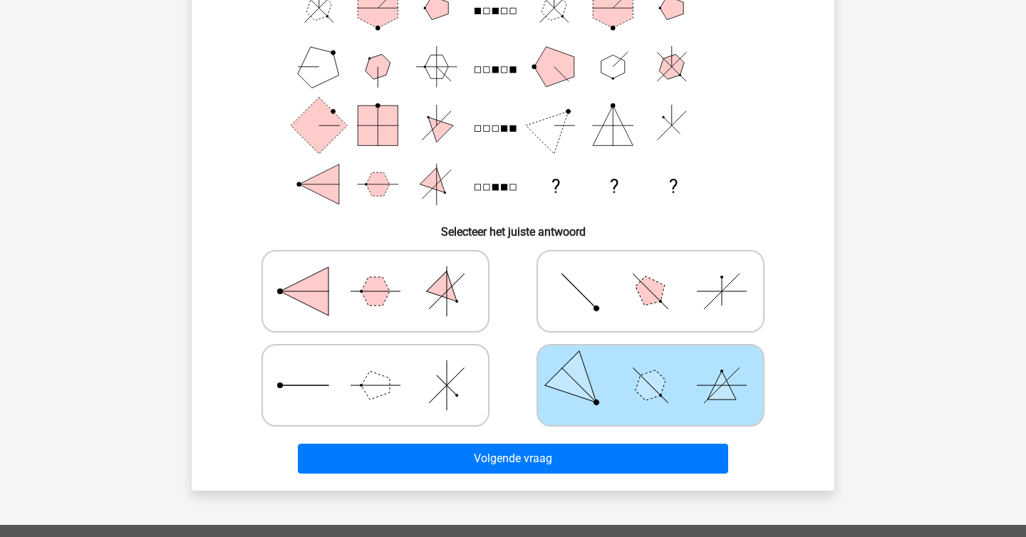
click at [622, 382] on icon at bounding box center [651, 385] width 214 height 71
click at [650, 368] on input "radio" at bounding box center [654, 362] width 9 height 9
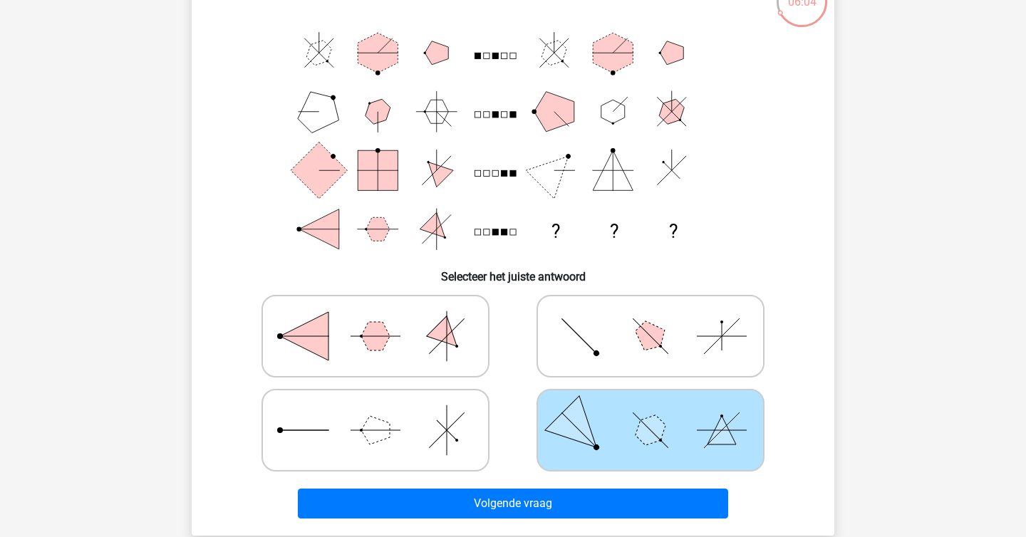
scroll to position [106, 0]
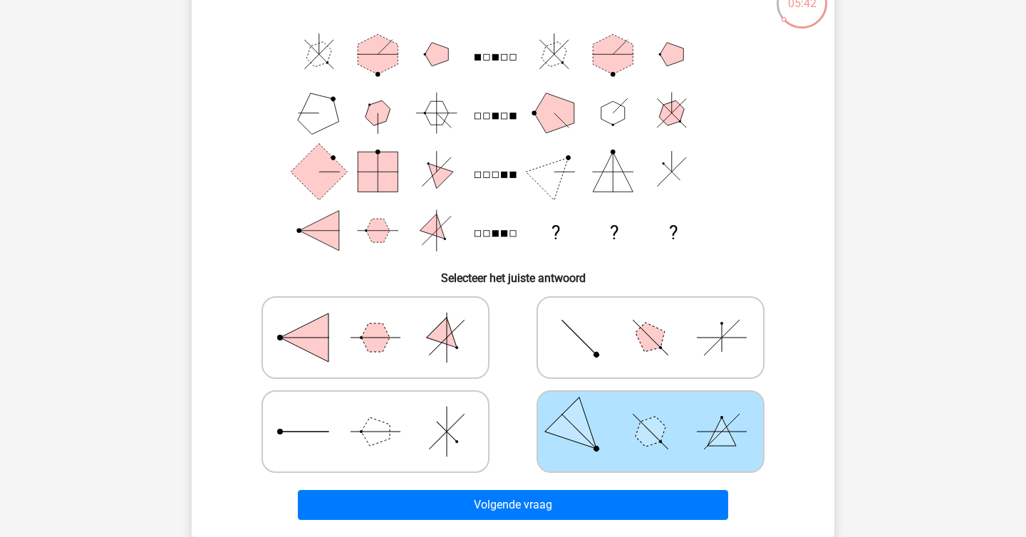
click at [645, 350] on polygon at bounding box center [651, 338] width 41 height 41
click at [650, 320] on input "radio" at bounding box center [654, 315] width 9 height 9
radio input "true"
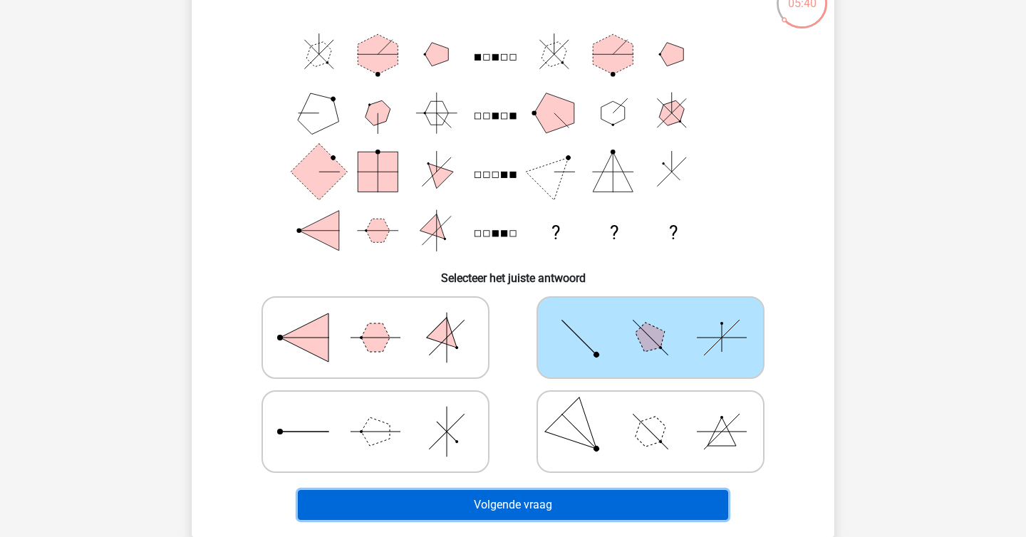
click at [551, 504] on button "Volgende vraag" at bounding box center [513, 505] width 431 height 30
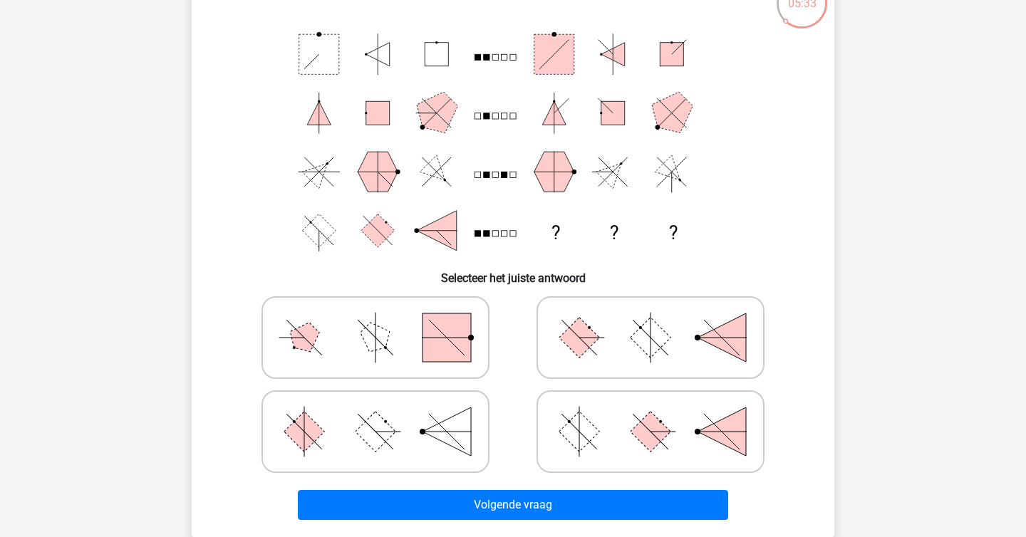
scroll to position [116, 0]
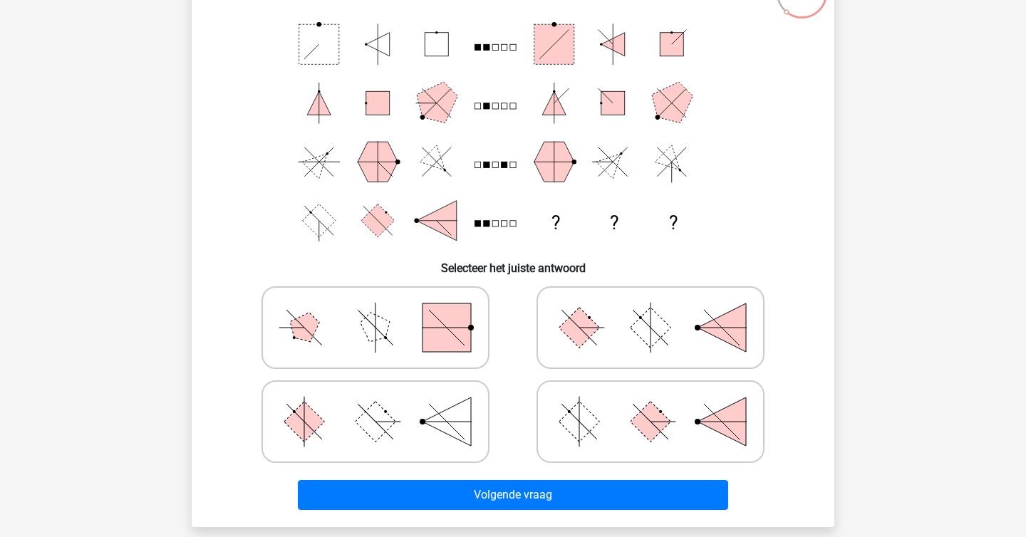
click at [362, 422] on rect at bounding box center [376, 422] width 41 height 41
click at [375, 404] on input "radio" at bounding box center [379, 399] width 9 height 9
radio input "true"
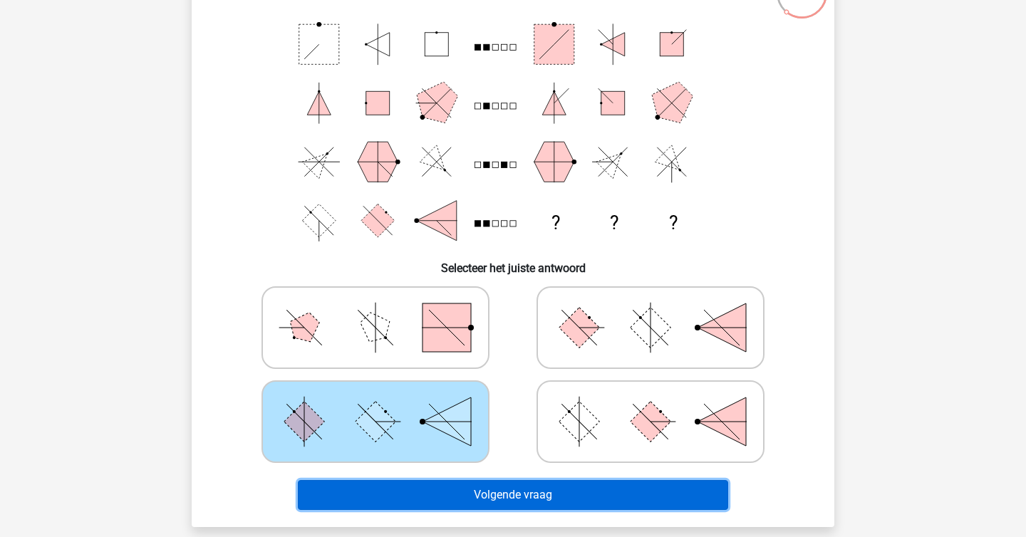
click at [403, 494] on button "Volgende vraag" at bounding box center [513, 495] width 431 height 30
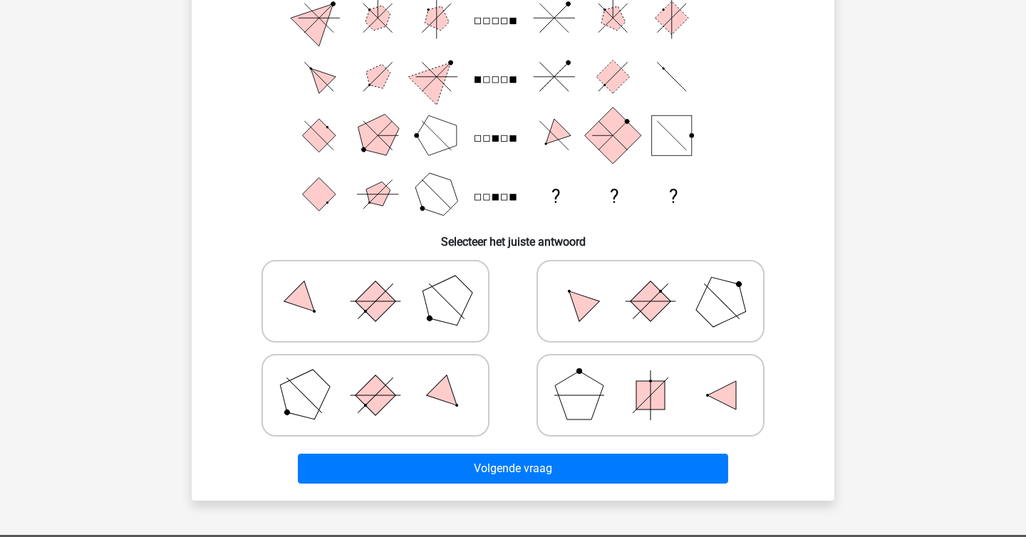
scroll to position [136, 0]
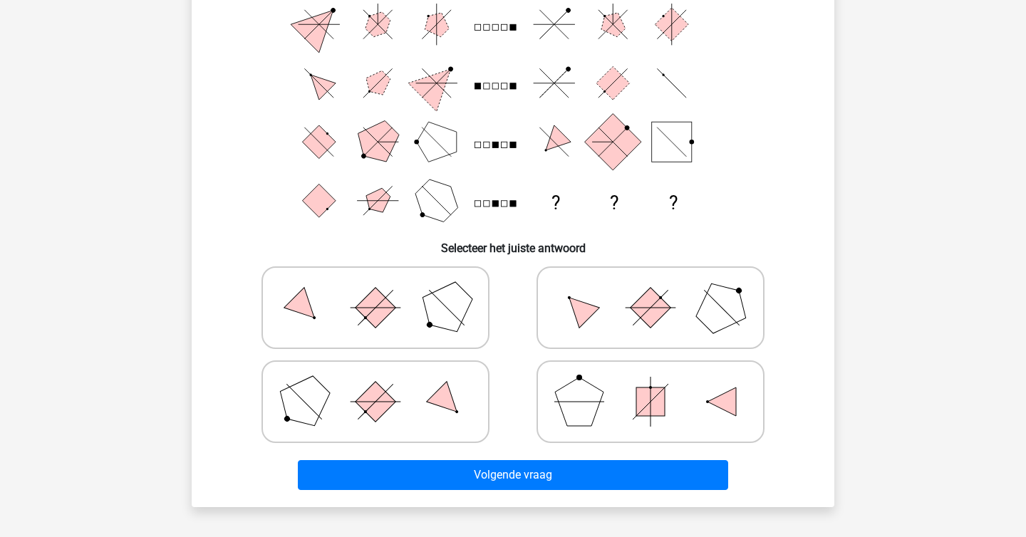
click at [581, 301] on polygon at bounding box center [579, 308] width 41 height 41
click at [650, 290] on input "radio" at bounding box center [654, 285] width 9 height 9
radio input "true"
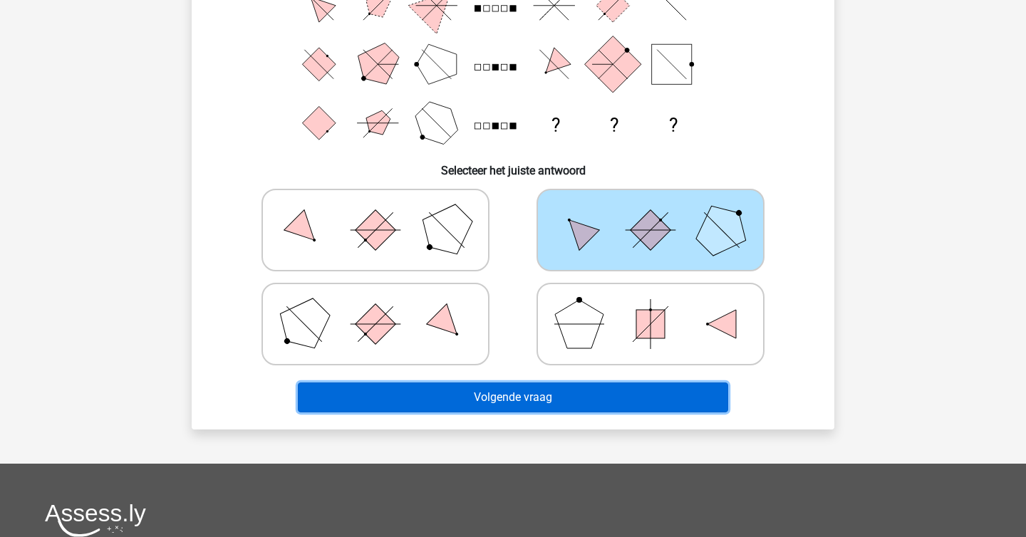
click at [574, 385] on button "Volgende vraag" at bounding box center [513, 398] width 431 height 30
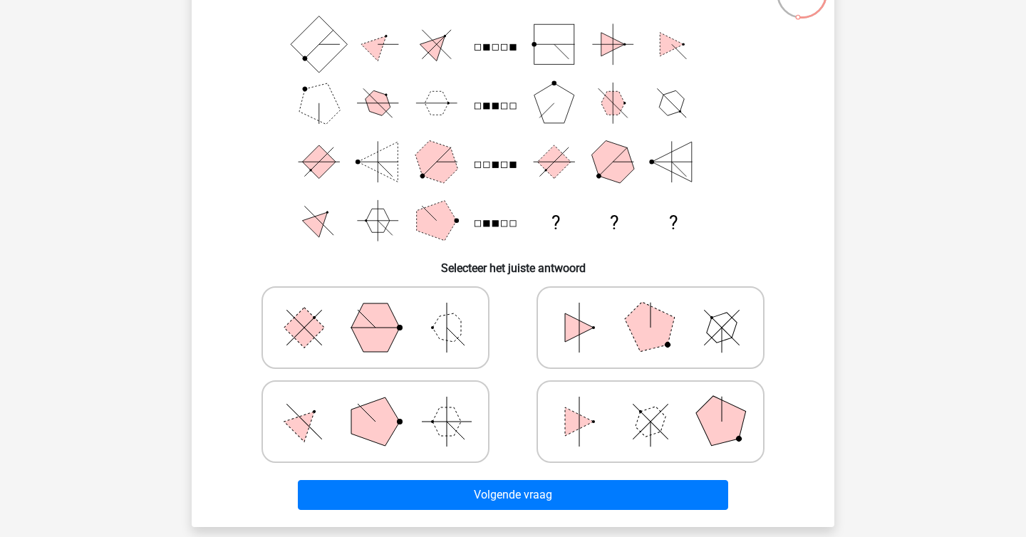
scroll to position [117, 0]
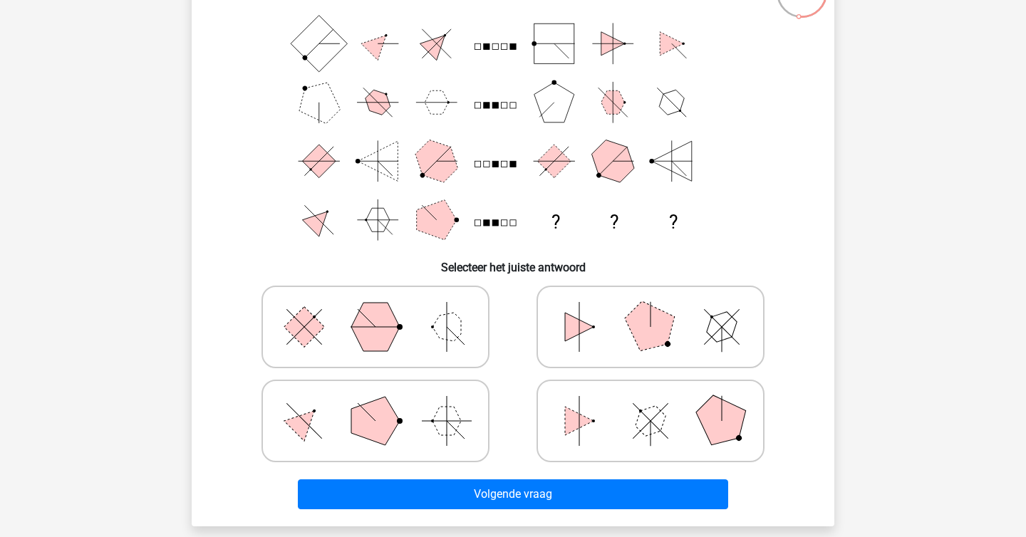
click at [611, 430] on icon at bounding box center [651, 420] width 214 height 71
click at [650, 403] on input "radio" at bounding box center [654, 398] width 9 height 9
radio input "true"
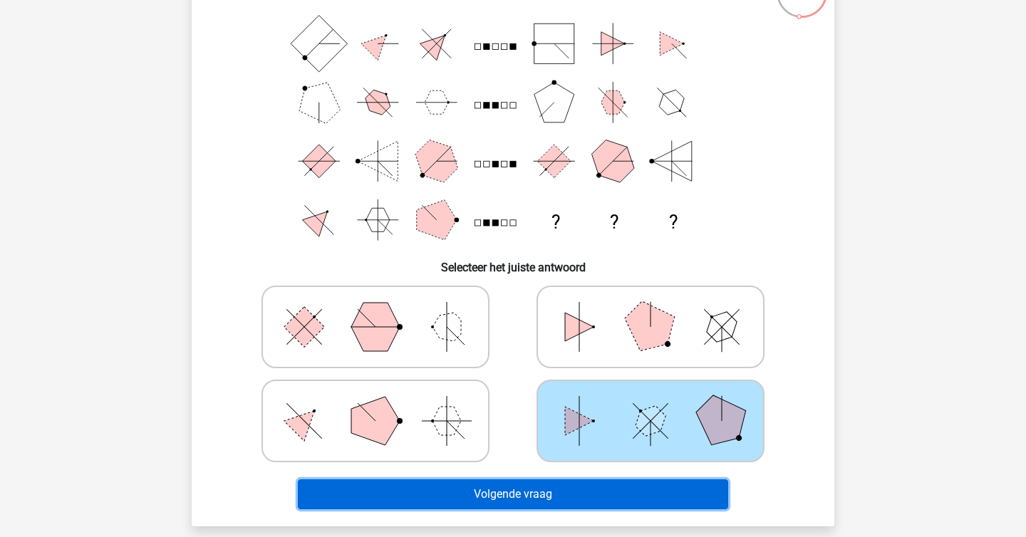
click at [591, 491] on button "Volgende vraag" at bounding box center [513, 494] width 431 height 30
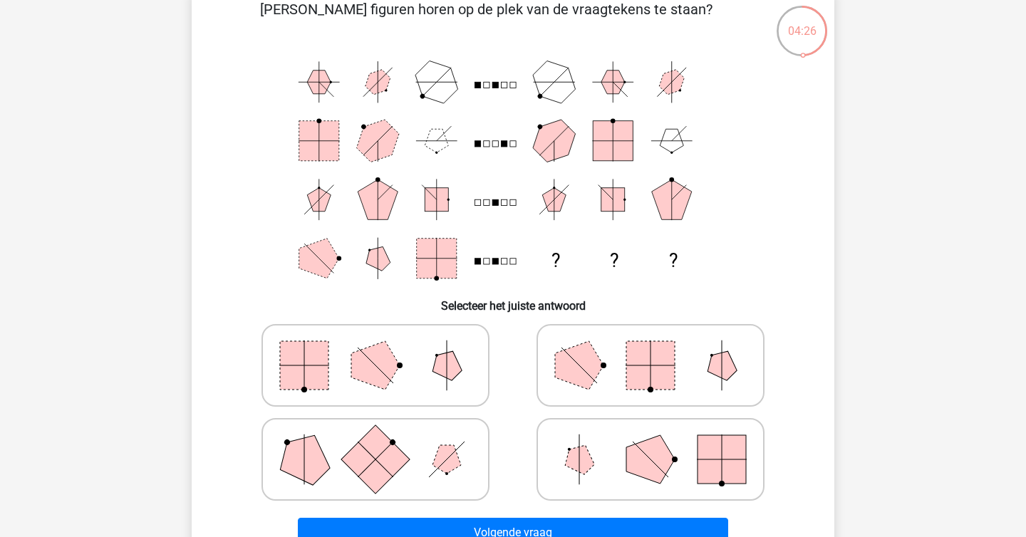
scroll to position [80, 0]
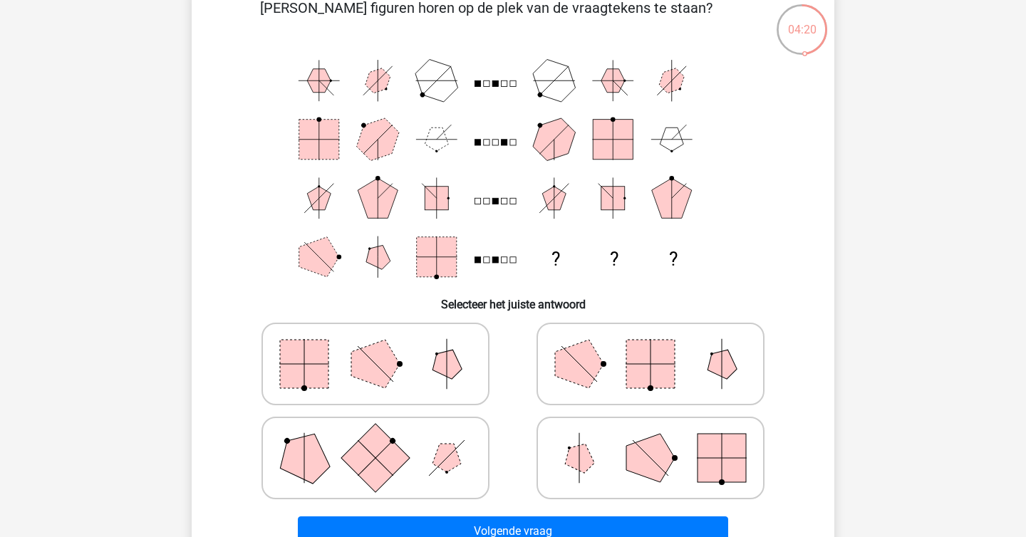
click at [392, 376] on polygon at bounding box center [375, 364] width 48 height 48
click at [385, 346] on input "radio" at bounding box center [379, 341] width 9 height 9
radio input "true"
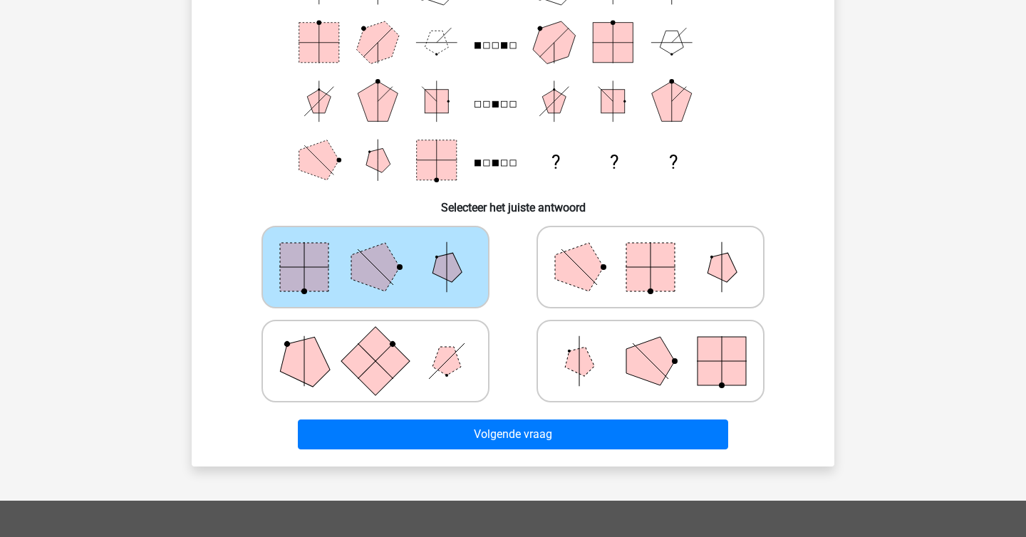
scroll to position [177, 0]
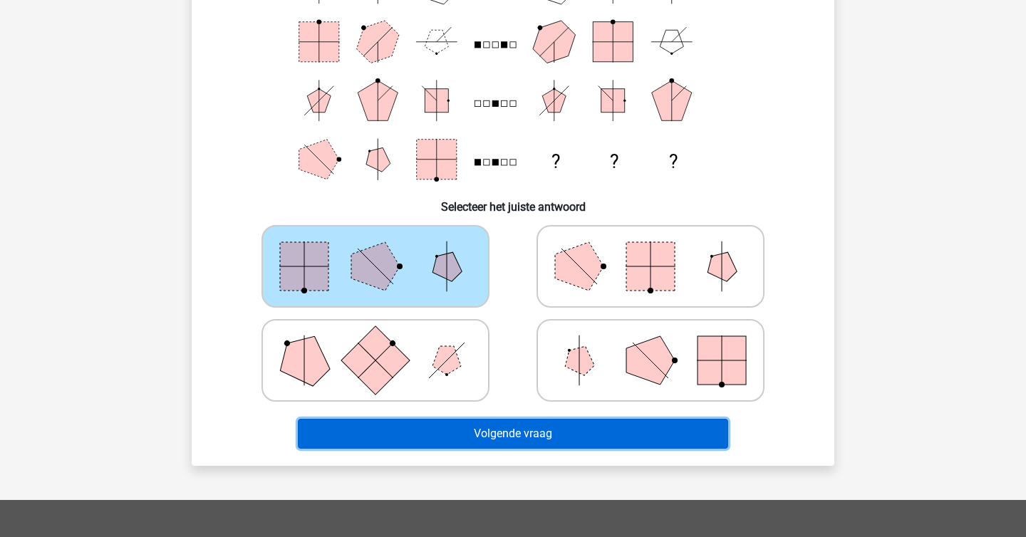
click at [473, 428] on button "Volgende vraag" at bounding box center [513, 434] width 431 height 30
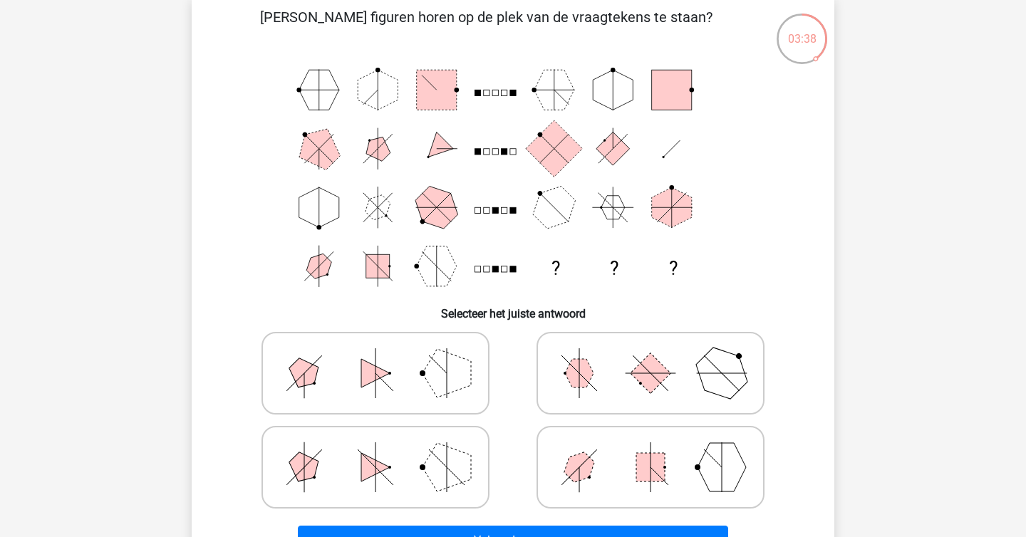
scroll to position [87, 0]
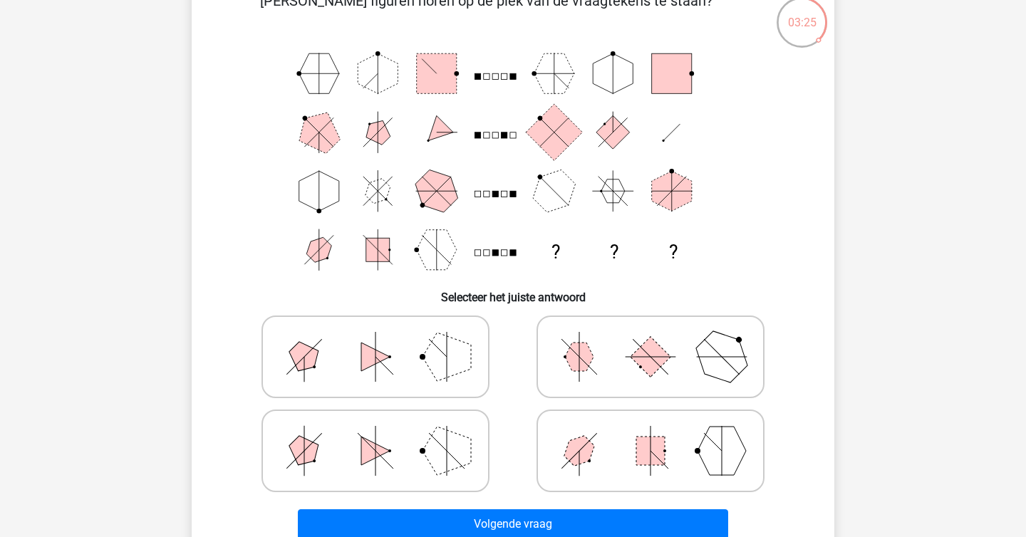
click at [654, 368] on rect at bounding box center [651, 357] width 41 height 41
click at [654, 339] on input "radio" at bounding box center [654, 334] width 9 height 9
radio input "true"
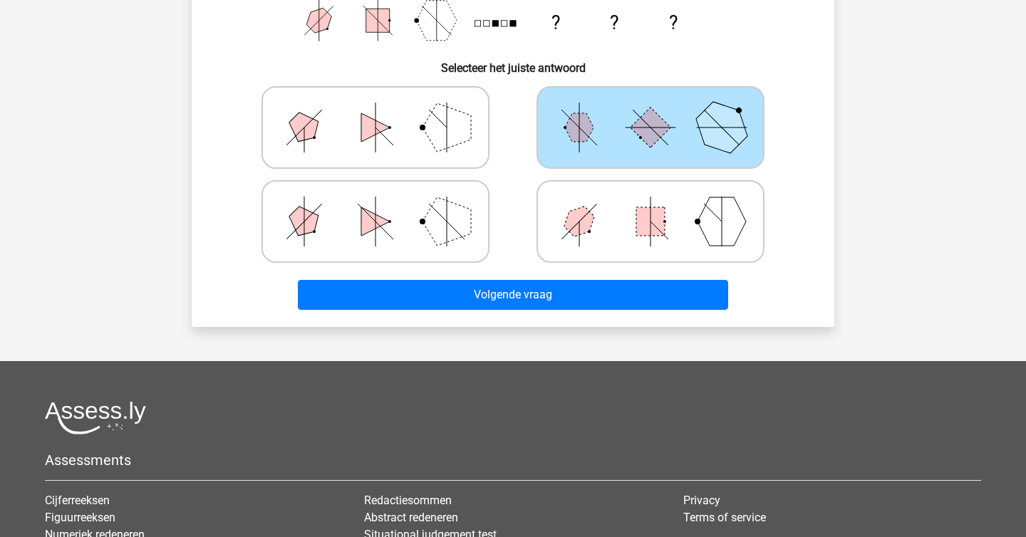
scroll to position [332, 0]
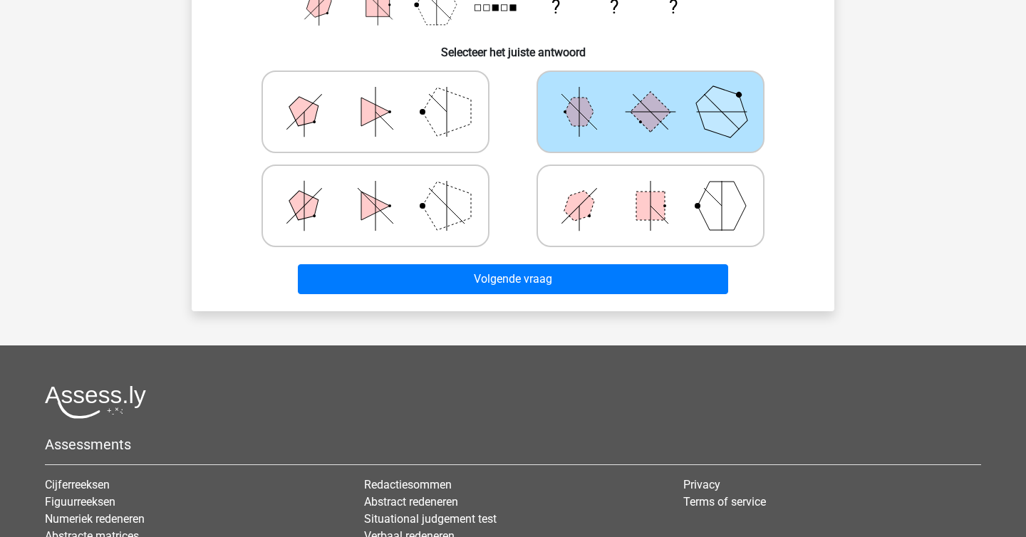
click at [651, 251] on div at bounding box center [650, 206] width 275 height 94
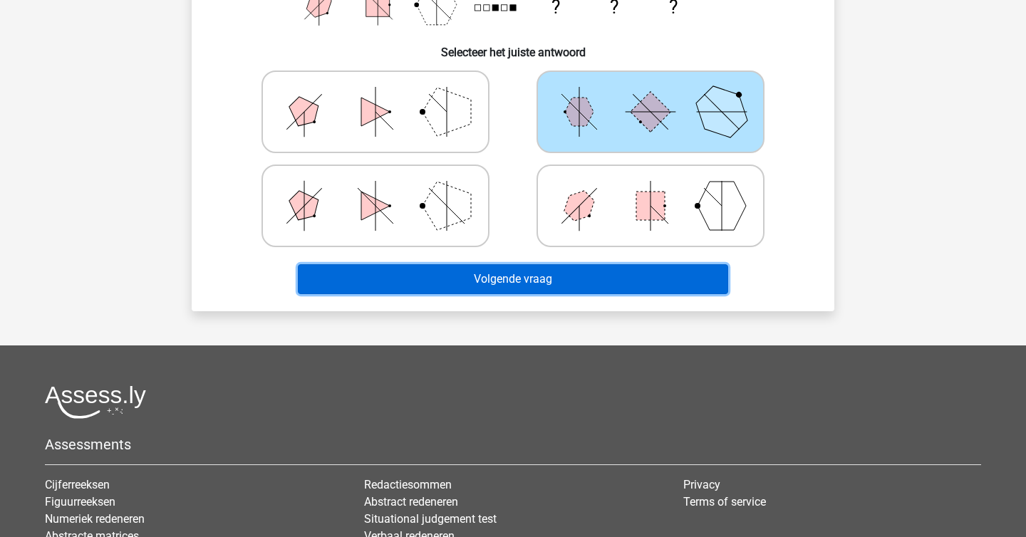
click at [639, 271] on button "Volgende vraag" at bounding box center [513, 279] width 431 height 30
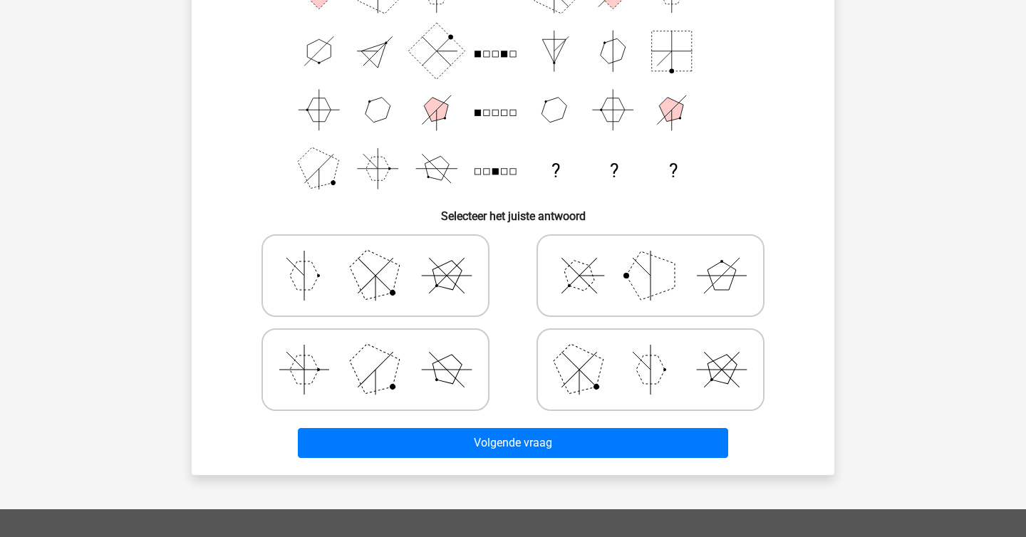
scroll to position [172, 0]
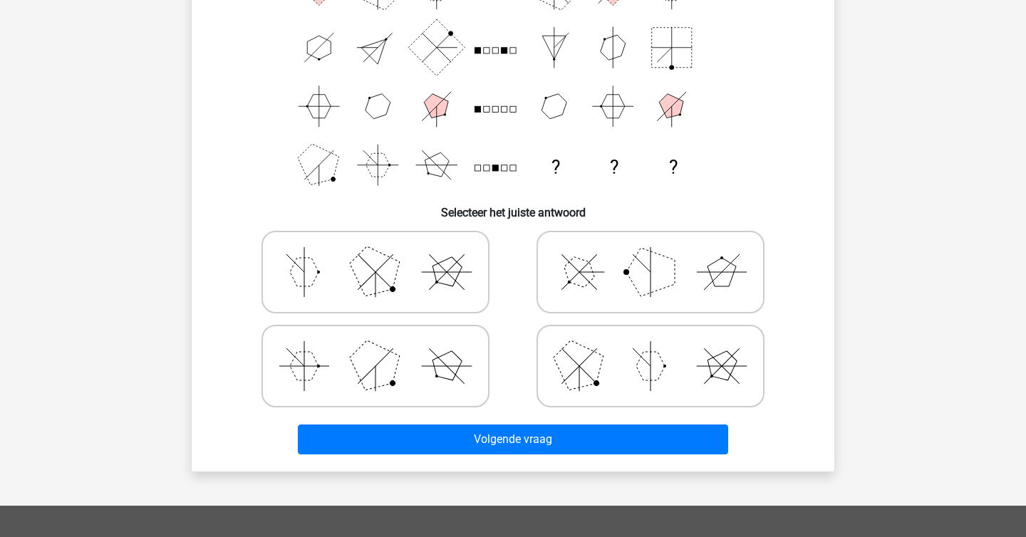
click at [615, 382] on icon at bounding box center [651, 366] width 214 height 71
click at [650, 348] on input "radio" at bounding box center [654, 343] width 9 height 9
radio input "true"
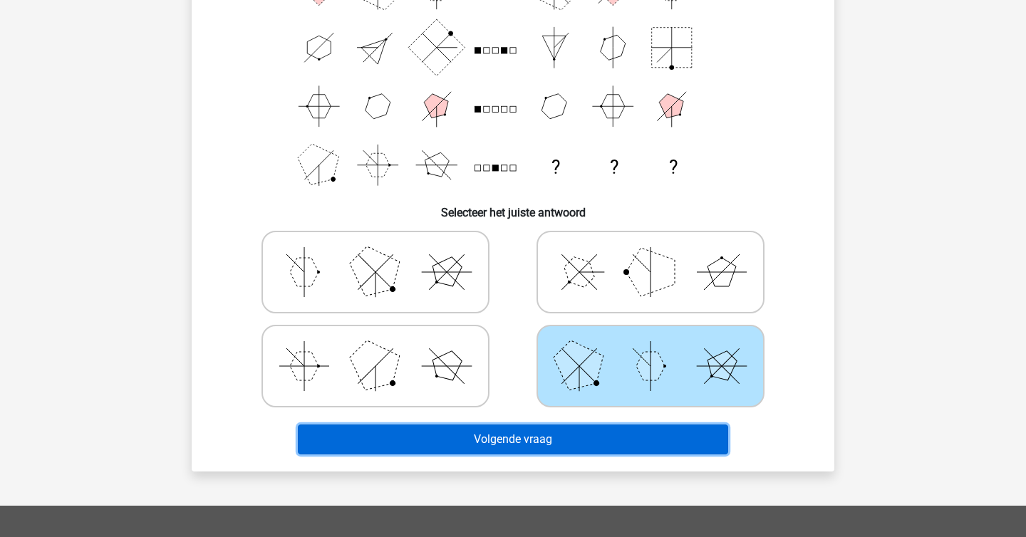
click at [565, 448] on button "Volgende vraag" at bounding box center [513, 440] width 431 height 30
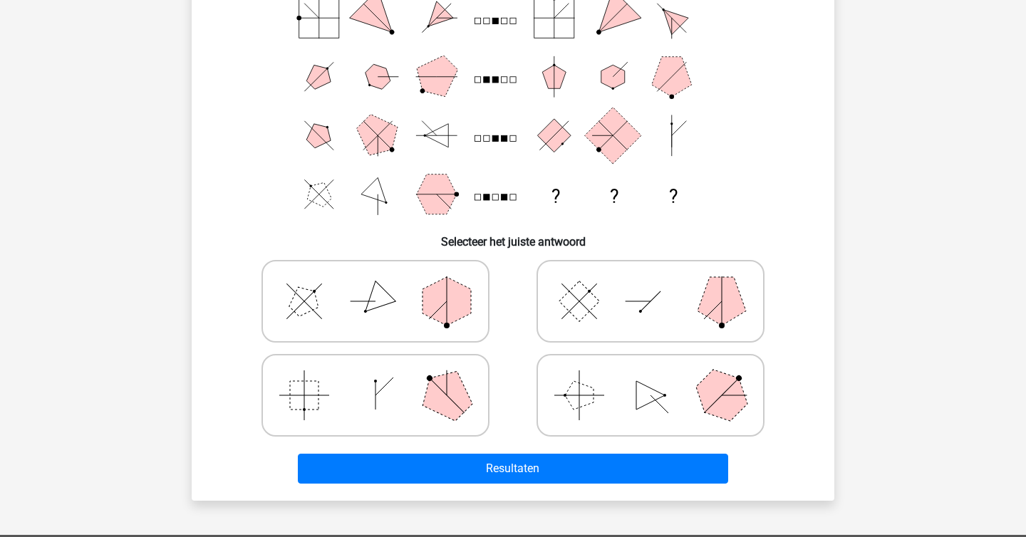
scroll to position [147, 0]
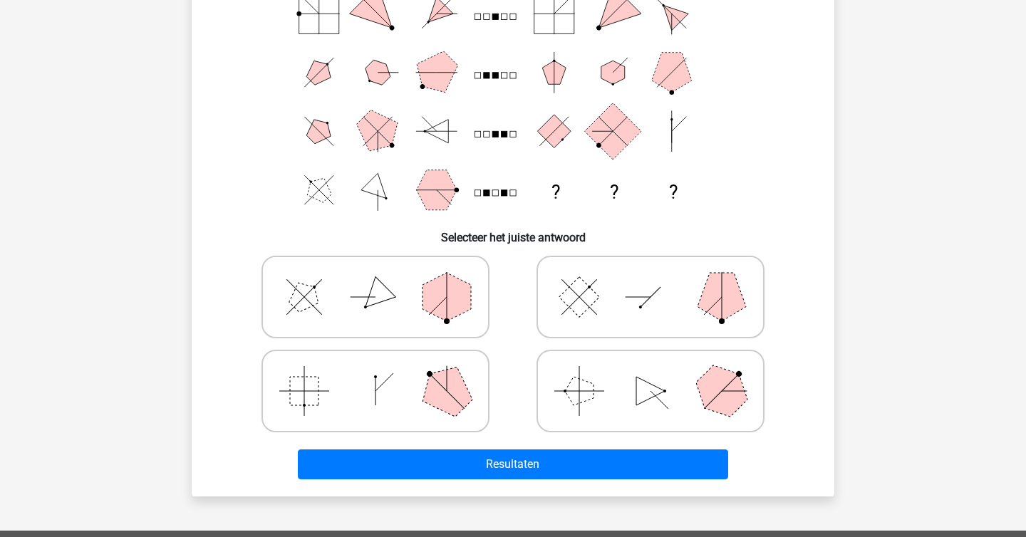
click at [435, 395] on polygon at bounding box center [447, 391] width 68 height 68
click at [385, 373] on input "radio" at bounding box center [379, 368] width 9 height 9
radio input "true"
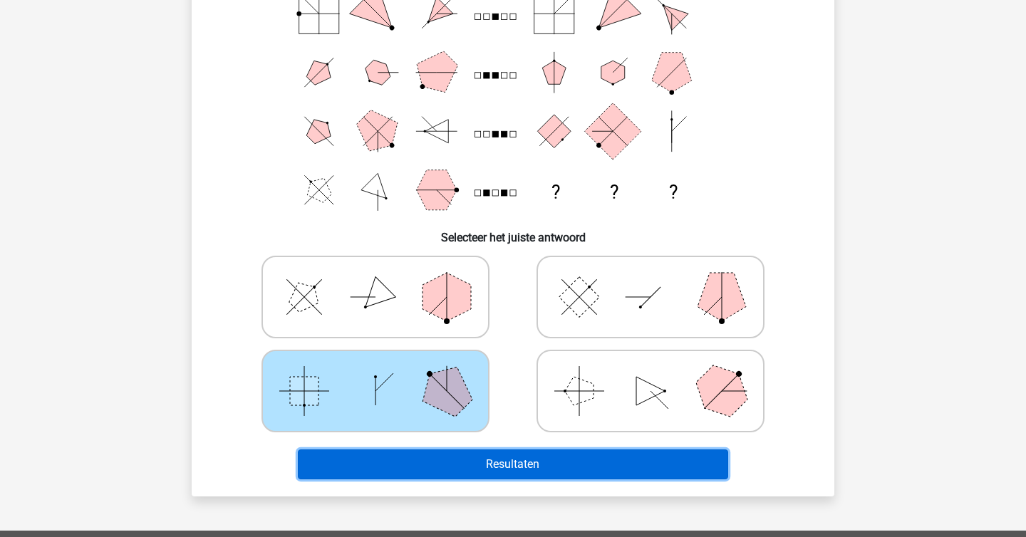
click at [484, 472] on button "Resultaten" at bounding box center [513, 465] width 431 height 30
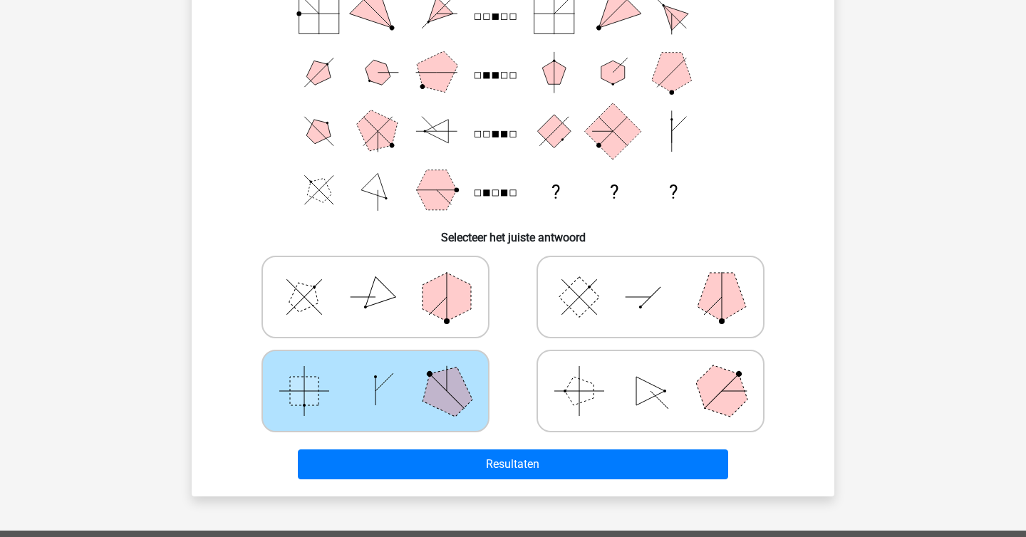
scroll to position [0, 0]
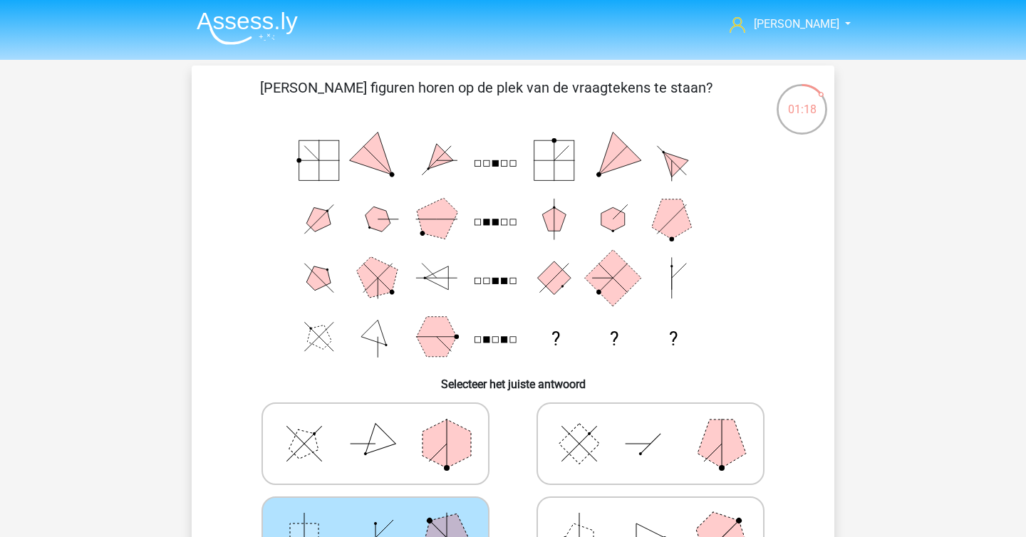
click at [280, 31] on img at bounding box center [247, 27] width 101 height 33
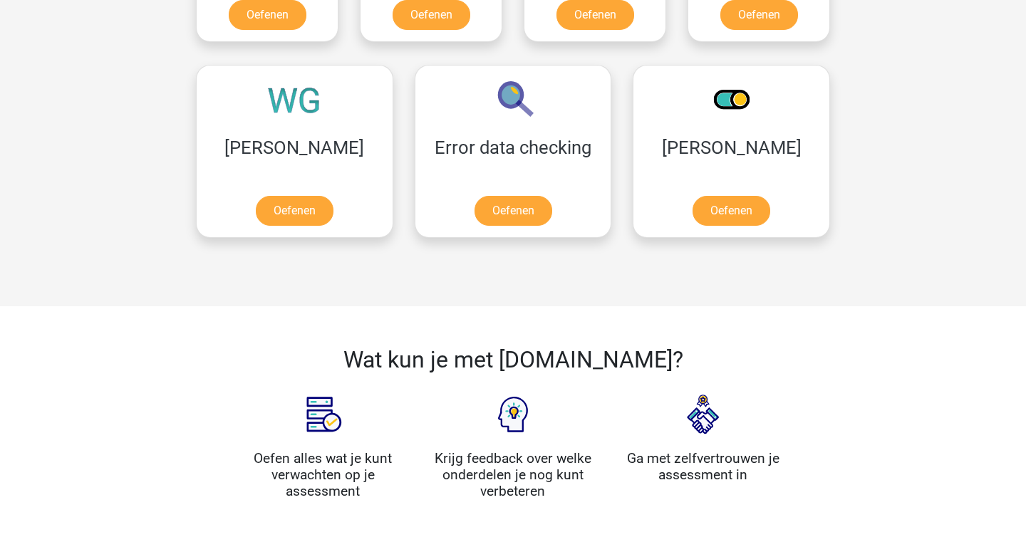
scroll to position [814, 0]
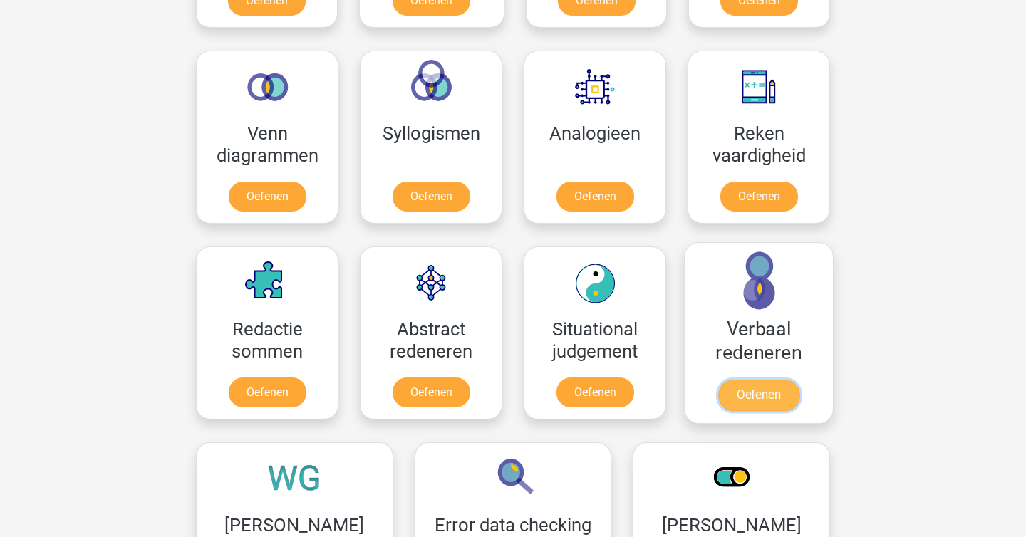
click at [751, 405] on link "Oefenen" at bounding box center [758, 395] width 81 height 31
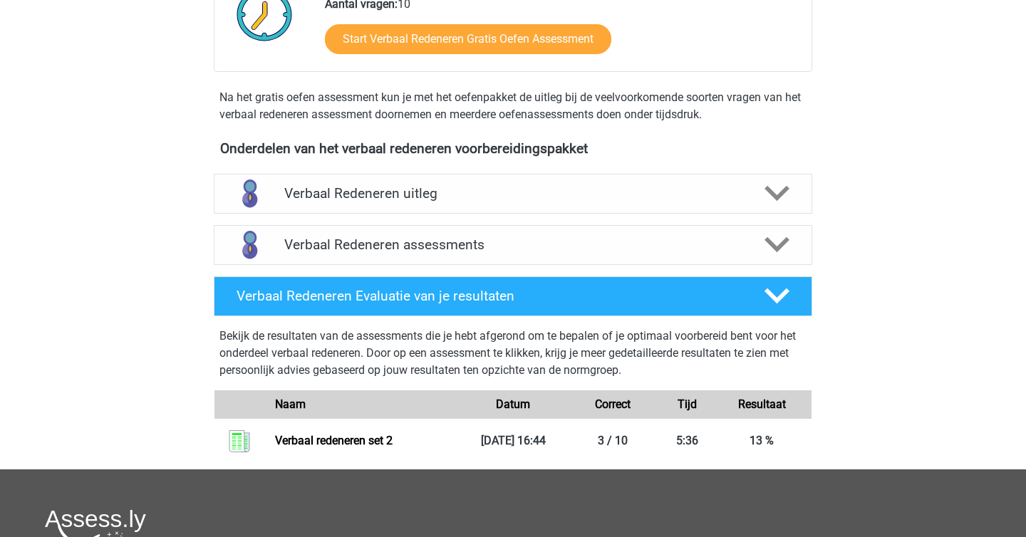
scroll to position [377, 0]
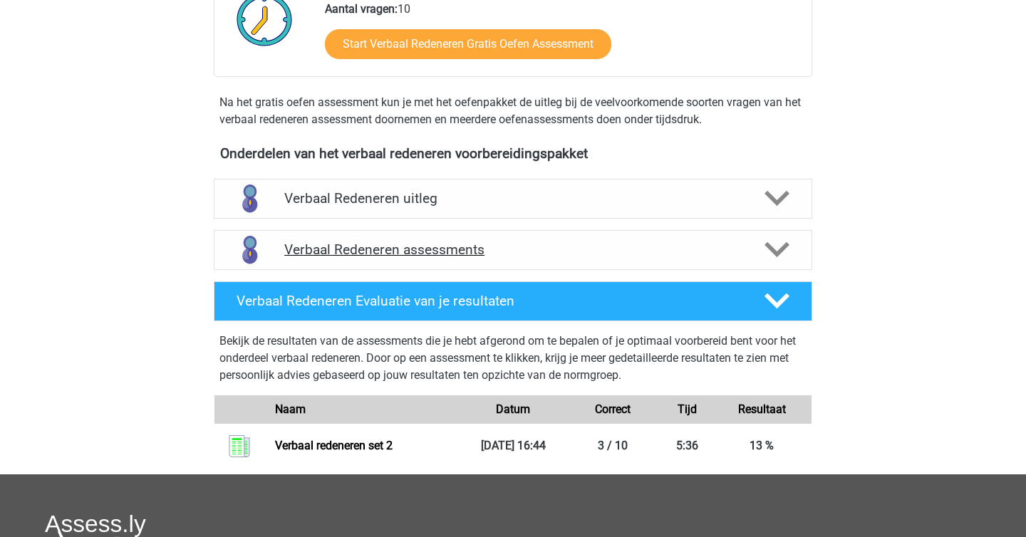
click at [772, 250] on polygon at bounding box center [776, 250] width 25 height 16
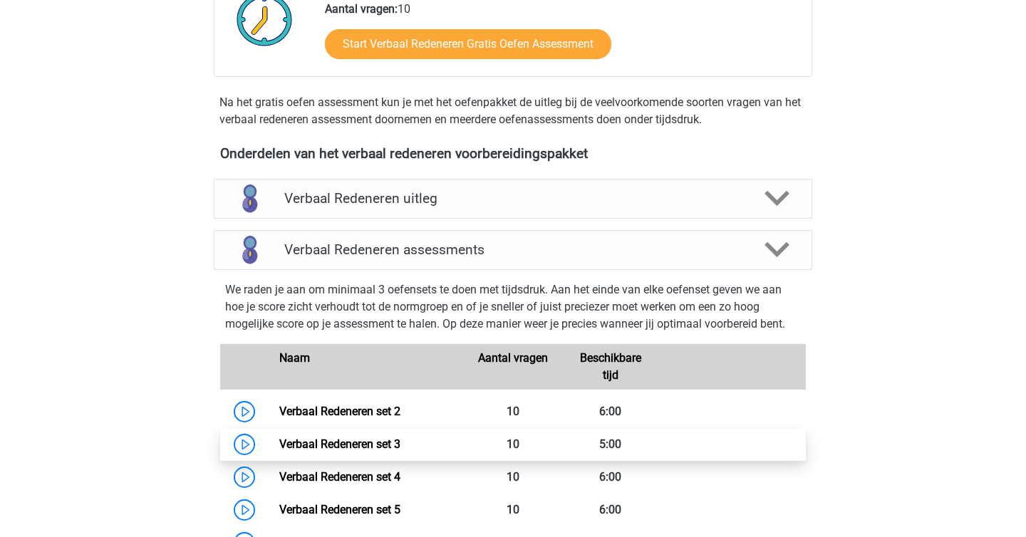
click at [400, 437] on link "Verbaal Redeneren set 3" at bounding box center [339, 444] width 121 height 14
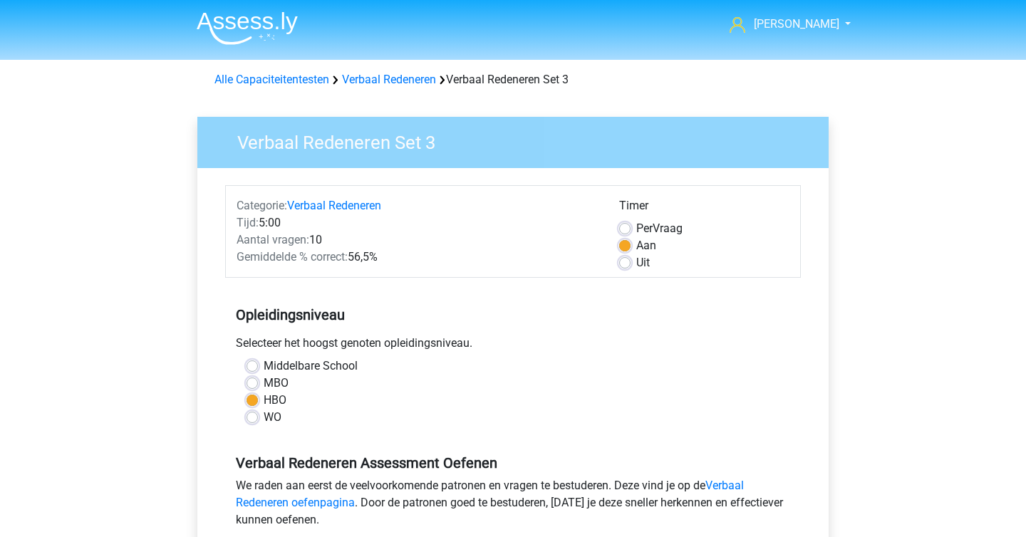
click at [450, 435] on div "Middelbare School MBO HBO WO" at bounding box center [513, 398] width 576 height 80
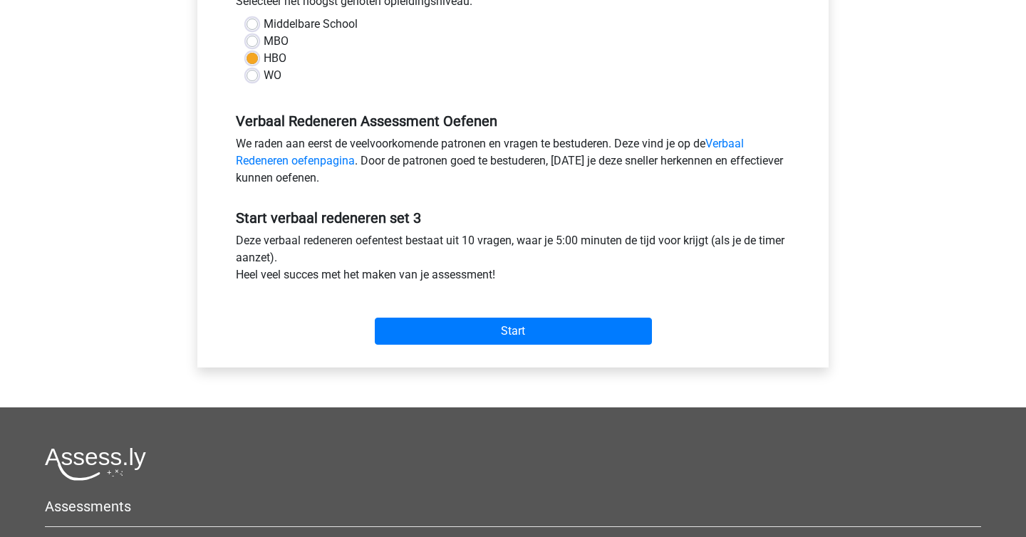
scroll to position [427, 0]
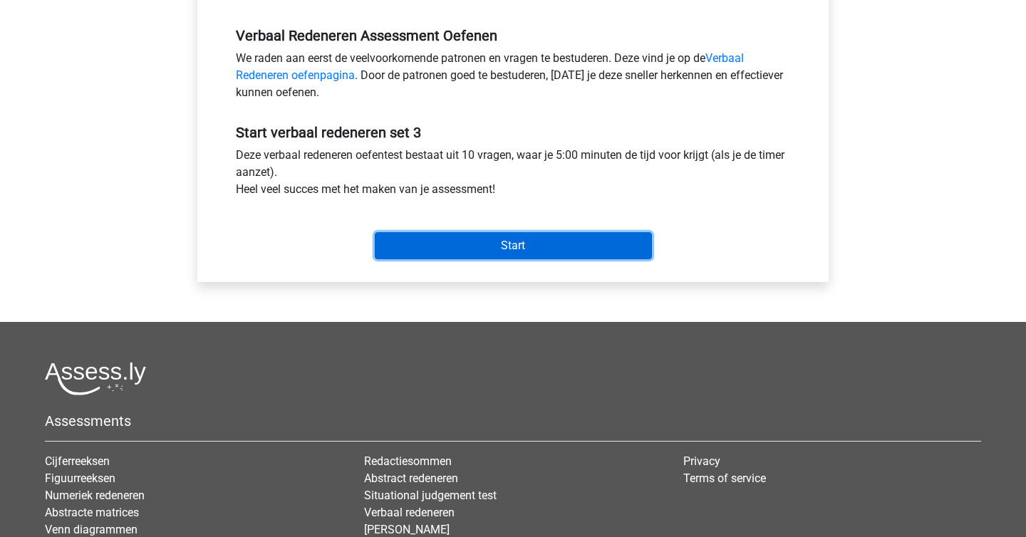
click at [516, 253] on input "Start" at bounding box center [513, 245] width 277 height 27
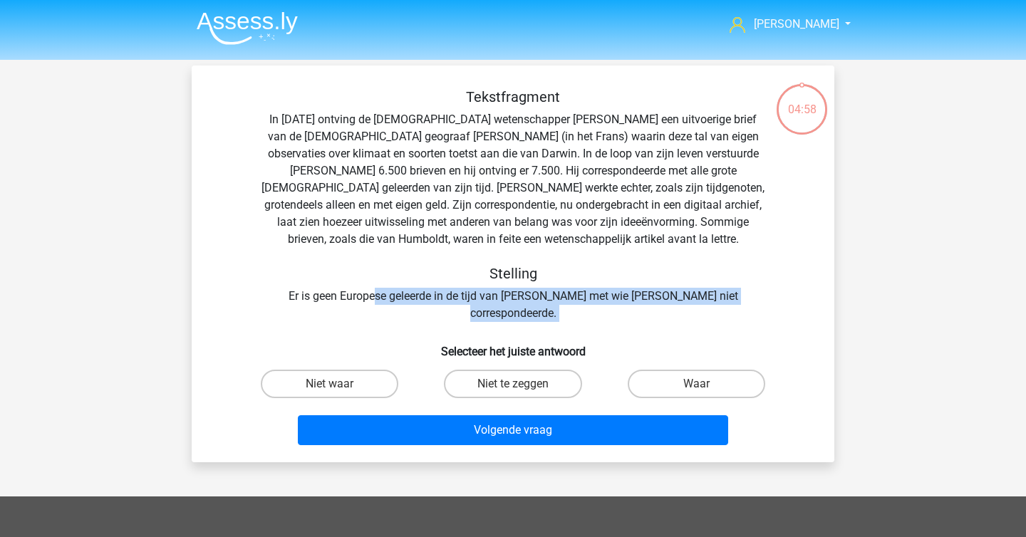
drag, startPoint x: 376, startPoint y: 303, endPoint x: 498, endPoint y: 312, distance: 122.2
click at [498, 312] on div "Tekstfragment In [DATE] ontving de [DEMOGRAPHIC_DATA] wetenschapper [PERSON_NAM…" at bounding box center [512, 269] width 631 height 363
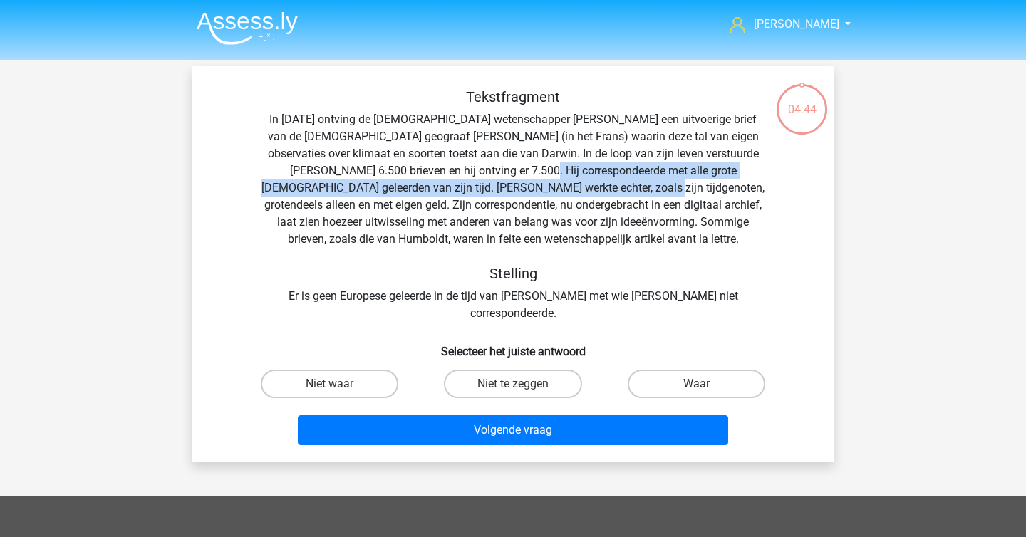
drag, startPoint x: 484, startPoint y: 177, endPoint x: 585, endPoint y: 192, distance: 102.2
click at [585, 192] on div "Tekstfragment In [DATE] ontving de [DEMOGRAPHIC_DATA] wetenschapper [PERSON_NAM…" at bounding box center [512, 205] width 597 height 234
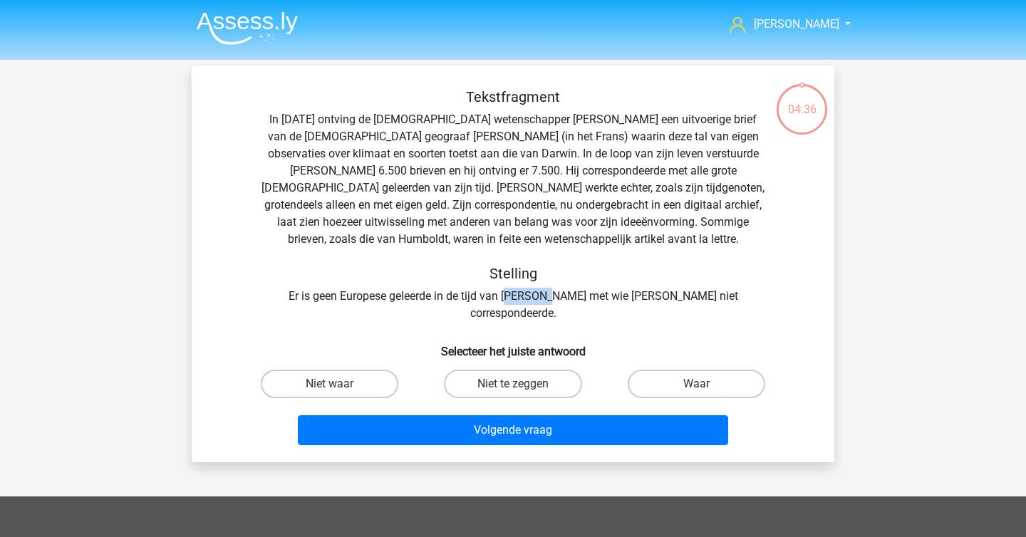
drag, startPoint x: 515, startPoint y: 301, endPoint x: 550, endPoint y: 301, distance: 34.9
click at [550, 301] on div "Tekstfragment In [DATE] ontving de [DEMOGRAPHIC_DATA] wetenschapper [PERSON_NAM…" at bounding box center [512, 205] width 597 height 234
click at [550, 375] on label "Niet te zeggen" at bounding box center [513, 384] width 138 height 28
click at [522, 384] on input "Niet te zeggen" at bounding box center [517, 388] width 9 height 9
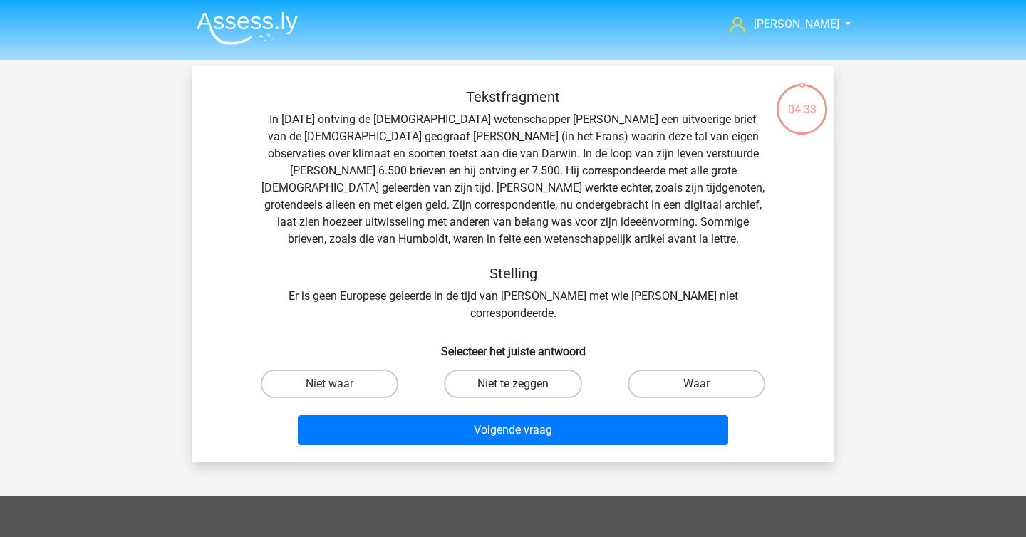
radio input "true"
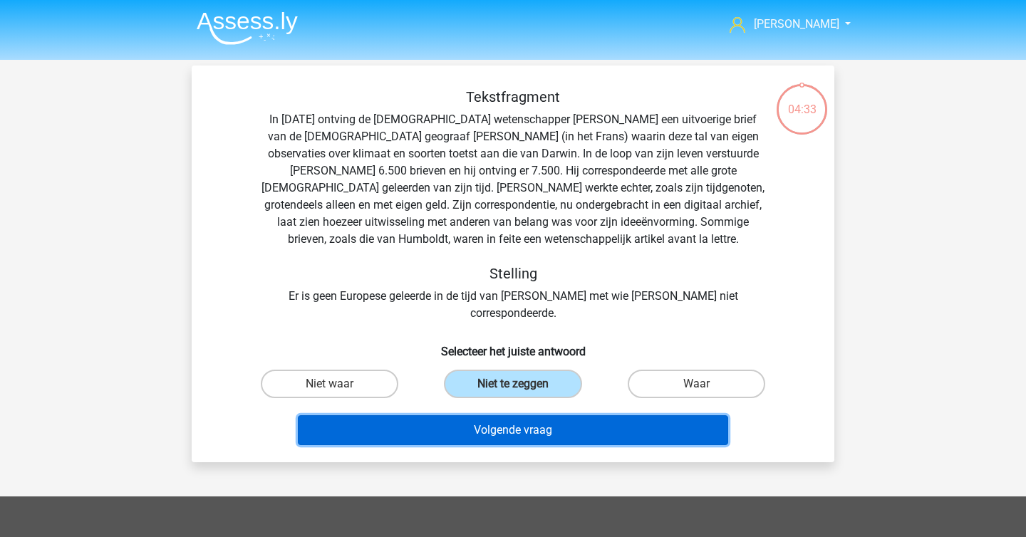
click at [541, 415] on button "Volgende vraag" at bounding box center [513, 430] width 431 height 30
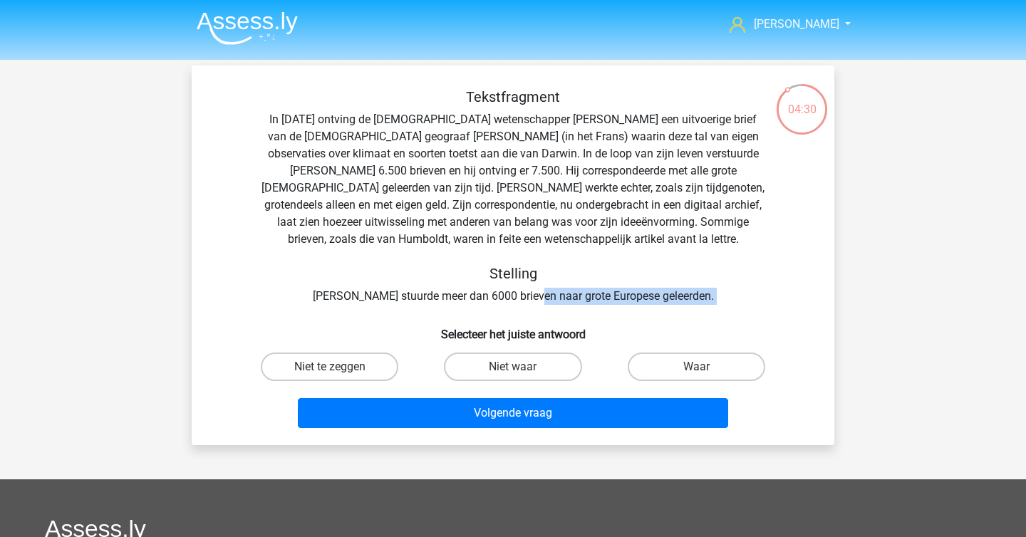
drag, startPoint x: 504, startPoint y: 307, endPoint x: 556, endPoint y: 294, distance: 54.4
click at [556, 294] on div "Tekstfragment In 1839 ontving de Engelse wetenschapper Charles Darwin een uitvo…" at bounding box center [512, 261] width 631 height 346
click at [556, 294] on div "Tekstfragment In 1839 ontving de Engelse wetenschapper Charles Darwin een uitvo…" at bounding box center [512, 196] width 597 height 217
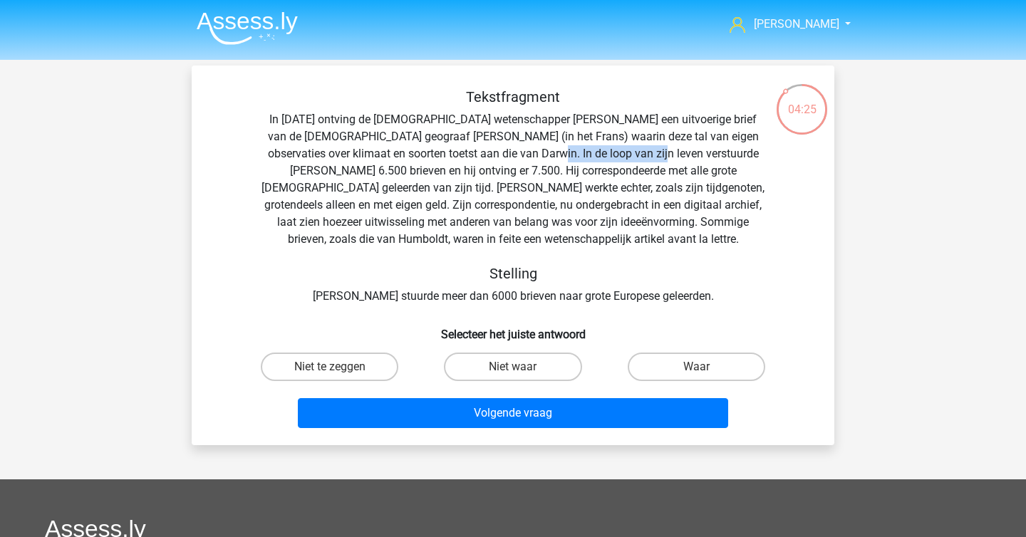
drag, startPoint x: 516, startPoint y: 153, endPoint x: 623, endPoint y: 158, distance: 107.0
click at [623, 158] on div "Tekstfragment In 1839 ontving de Engelse wetenschapper Charles Darwin een uitvo…" at bounding box center [512, 196] width 597 height 217
click at [617, 216] on div "Tekstfragment In 1839 ontving de Engelse wetenschapper Charles Darwin een uitvo…" at bounding box center [512, 196] width 597 height 217
click at [673, 373] on label "Waar" at bounding box center [697, 367] width 138 height 28
click at [696, 373] on input "Waar" at bounding box center [700, 371] width 9 height 9
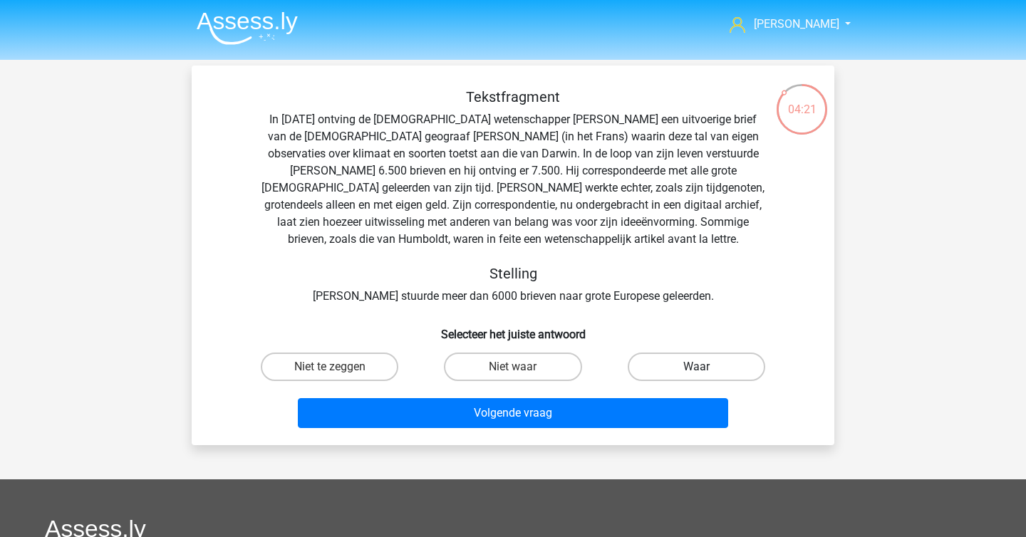
radio input "true"
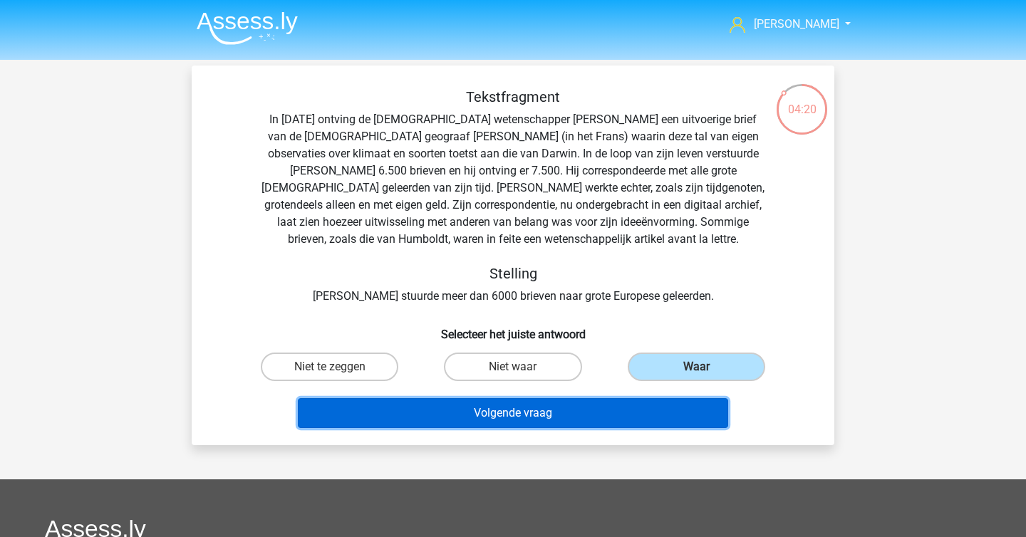
click at [635, 417] on button "Volgende vraag" at bounding box center [513, 413] width 431 height 30
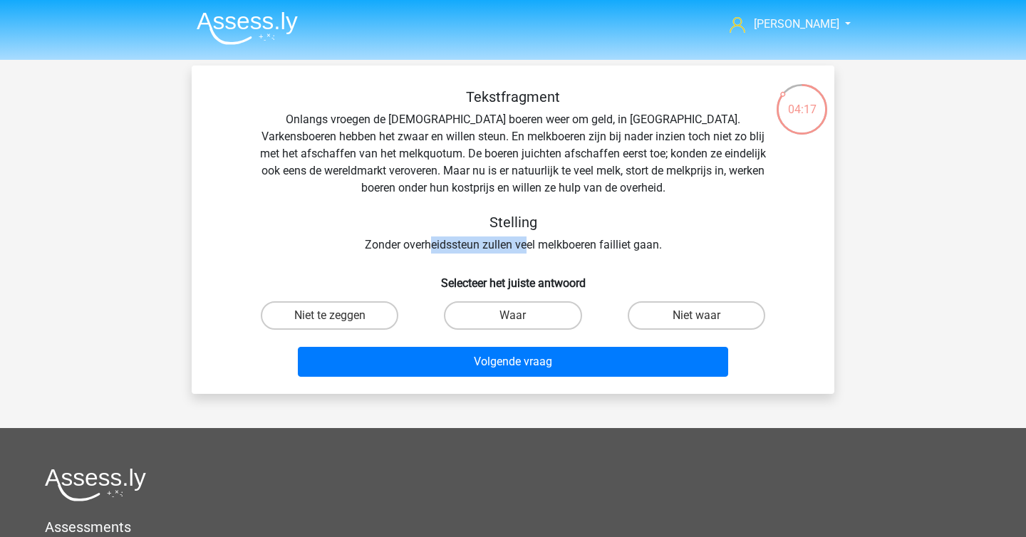
drag, startPoint x: 431, startPoint y: 249, endPoint x: 529, endPoint y: 253, distance: 97.7
click at [529, 253] on div "Tekstfragment Onlangs vroegen de Europese boeren weer om geld, in Brussel. Vark…" at bounding box center [512, 170] width 597 height 165
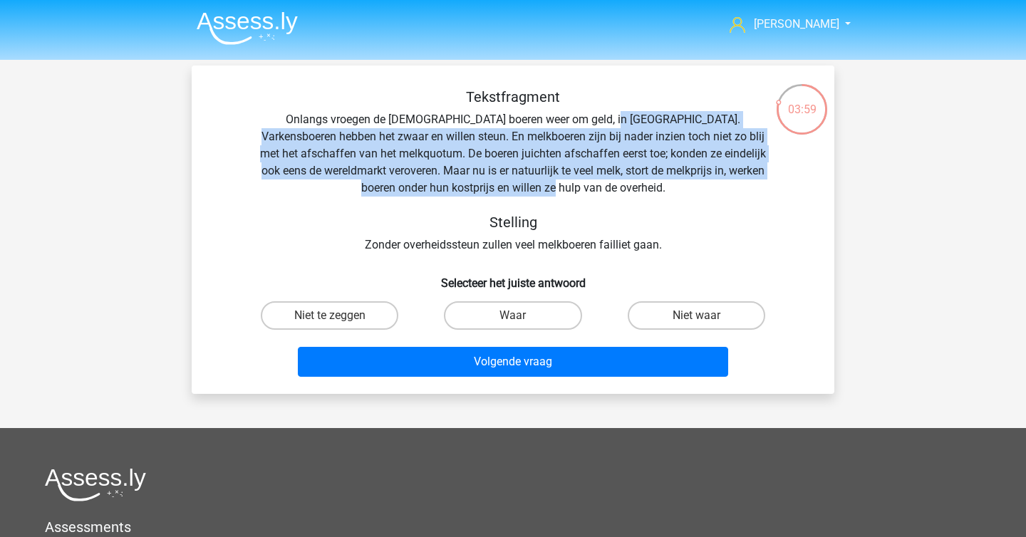
drag, startPoint x: 579, startPoint y: 120, endPoint x: 615, endPoint y: 191, distance: 80.0
click at [615, 191] on div "Tekstfragment Onlangs vroegen de Europese boeren weer om geld, in Brussel. Vark…" at bounding box center [512, 170] width 597 height 165
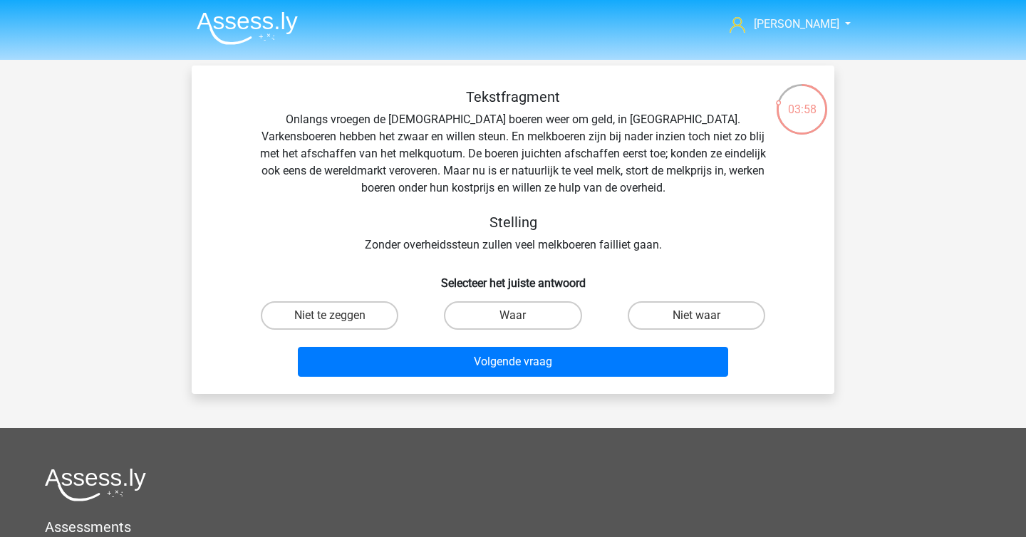
click at [616, 199] on div "Tekstfragment Onlangs vroegen de Europese boeren weer om geld, in Brussel. Vark…" at bounding box center [512, 170] width 597 height 165
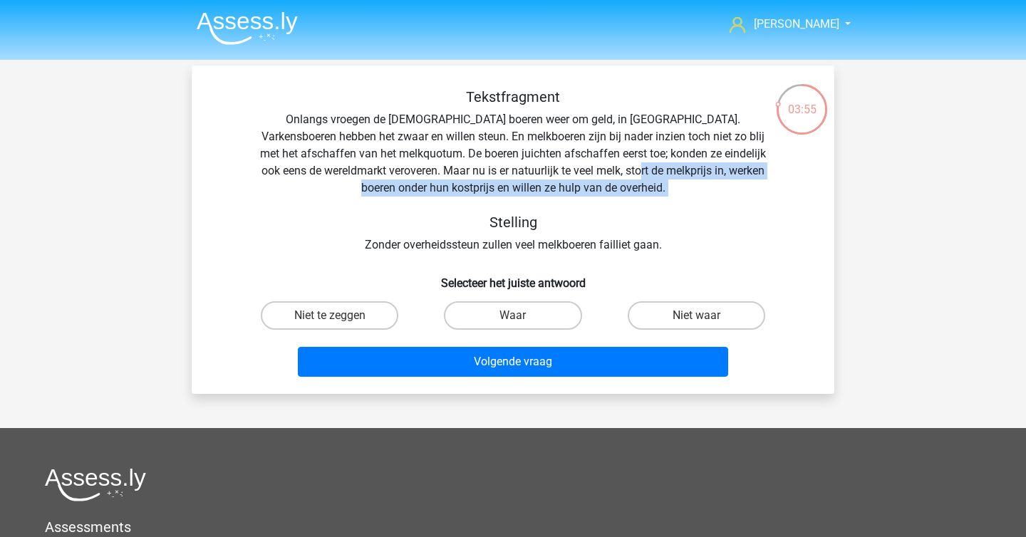
drag, startPoint x: 624, startPoint y: 165, endPoint x: 587, endPoint y: 198, distance: 49.5
click at [587, 198] on div "Tekstfragment Onlangs vroegen de Europese boeren weer om geld, in Brussel. Vark…" at bounding box center [512, 170] width 597 height 165
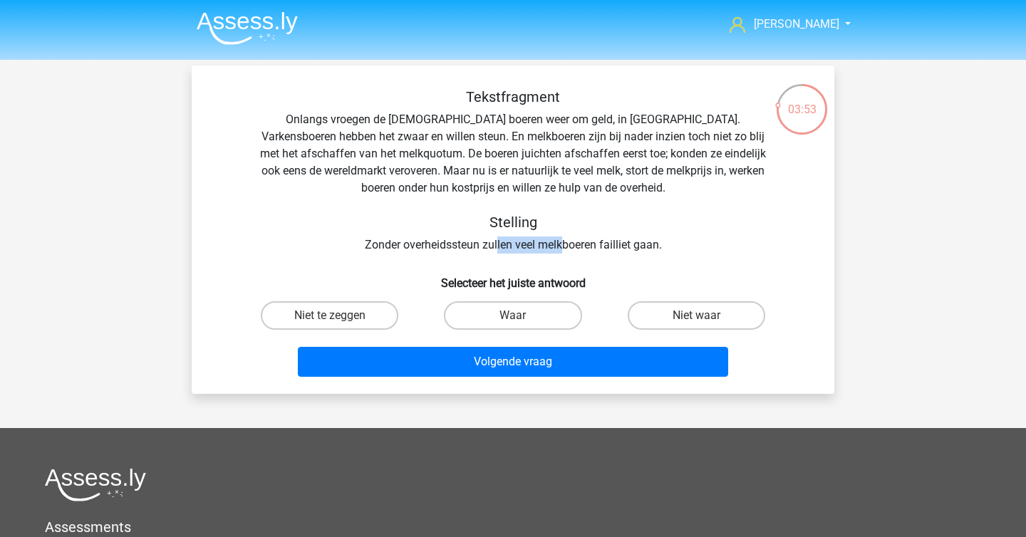
drag, startPoint x: 496, startPoint y: 252, endPoint x: 562, endPoint y: 253, distance: 66.3
click at [562, 253] on div "Tekstfragment Onlangs vroegen de Europese boeren weer om geld, in Brussel. Vark…" at bounding box center [512, 170] width 597 height 165
click at [373, 313] on label "Niet te zeggen" at bounding box center [330, 315] width 138 height 28
click at [339, 316] on input "Niet te zeggen" at bounding box center [334, 320] width 9 height 9
radio input "true"
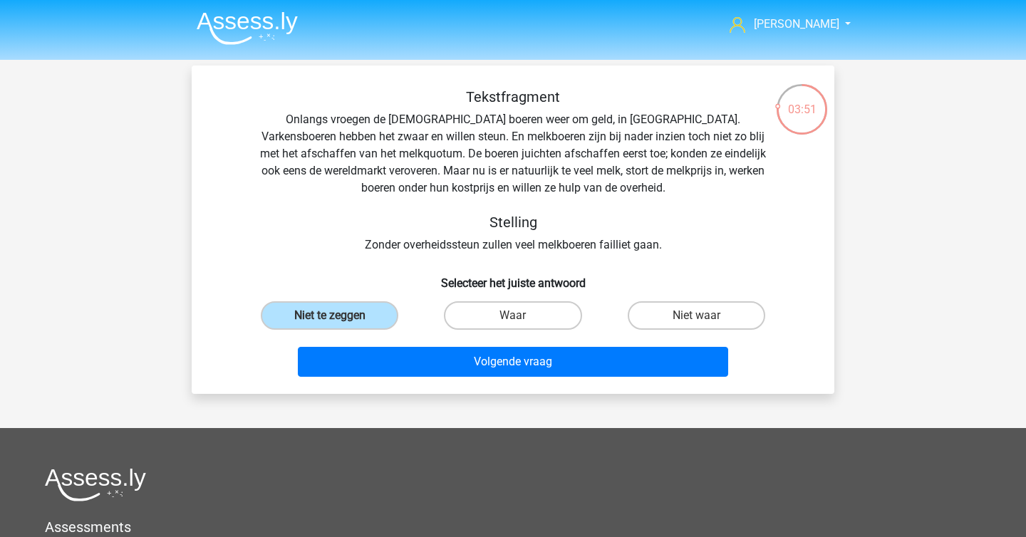
click at [456, 344] on div "Volgende vraag" at bounding box center [512, 359] width 597 height 47
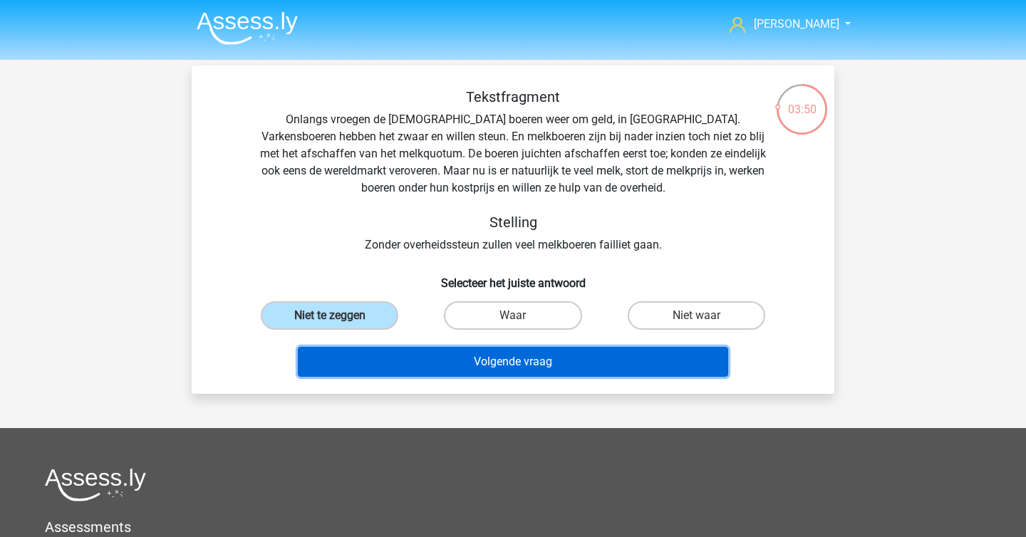
click at [457, 358] on button "Volgende vraag" at bounding box center [513, 362] width 431 height 30
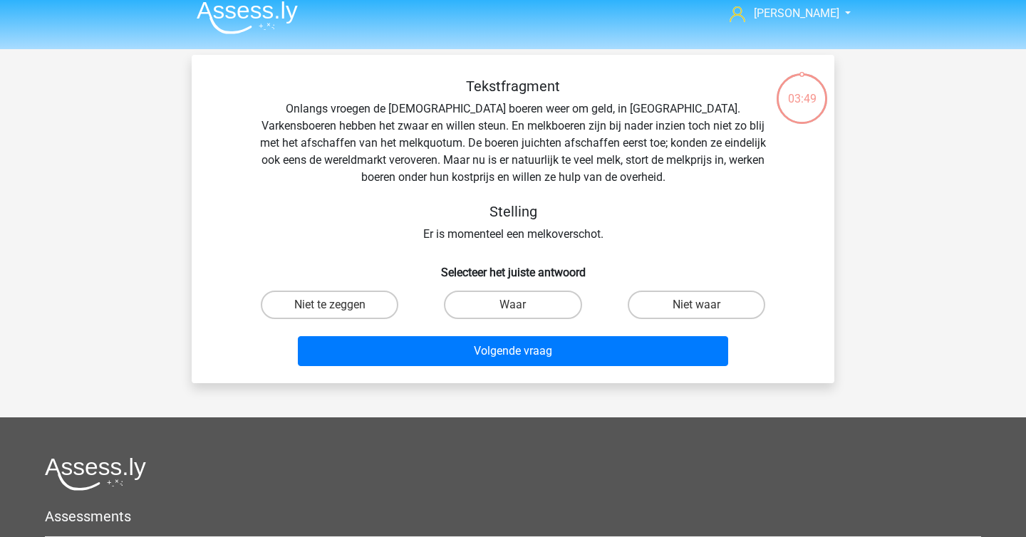
scroll to position [7, 0]
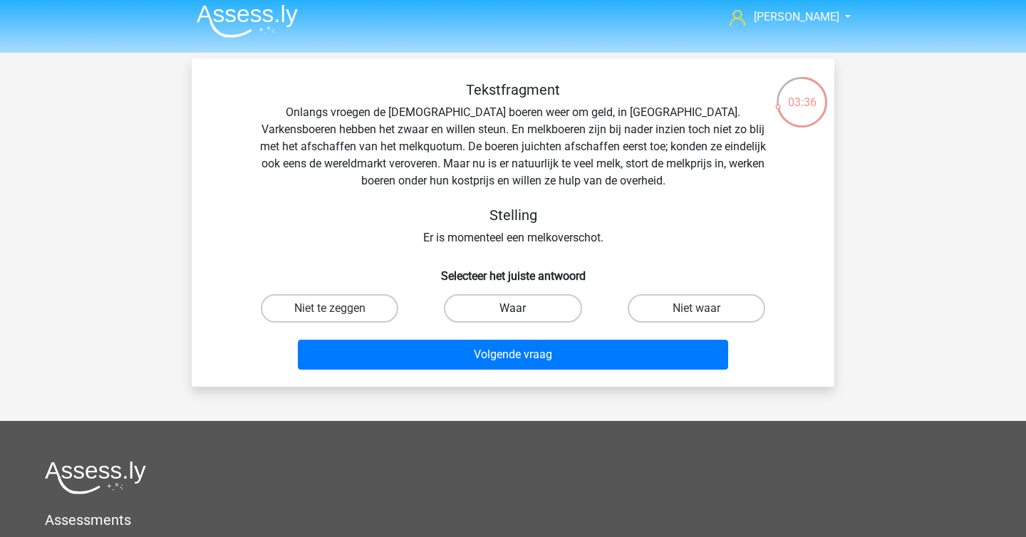
click at [544, 306] on label "Waar" at bounding box center [513, 308] width 138 height 28
click at [522, 308] on input "Waar" at bounding box center [517, 312] width 9 height 9
radio input "true"
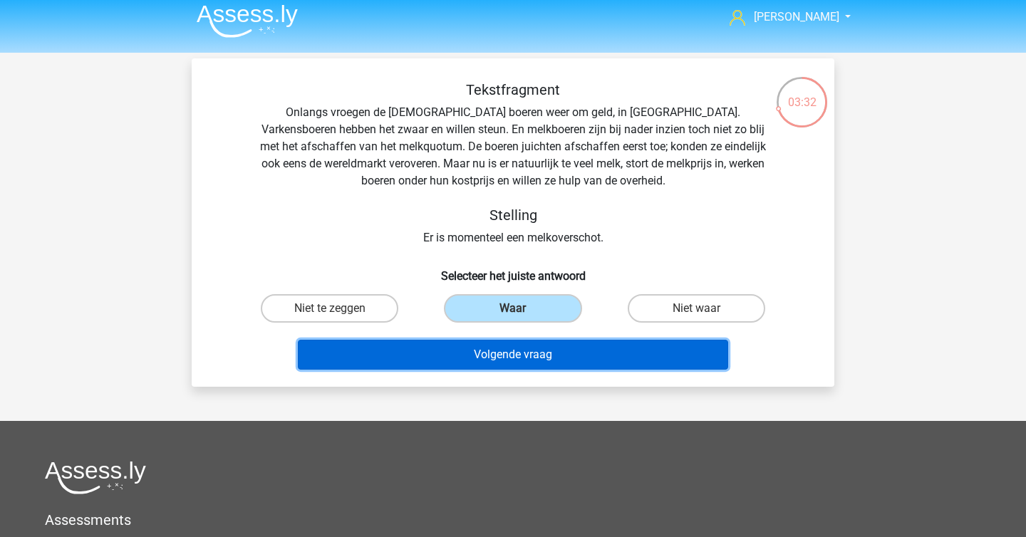
click at [541, 354] on button "Volgende vraag" at bounding box center [513, 355] width 431 height 30
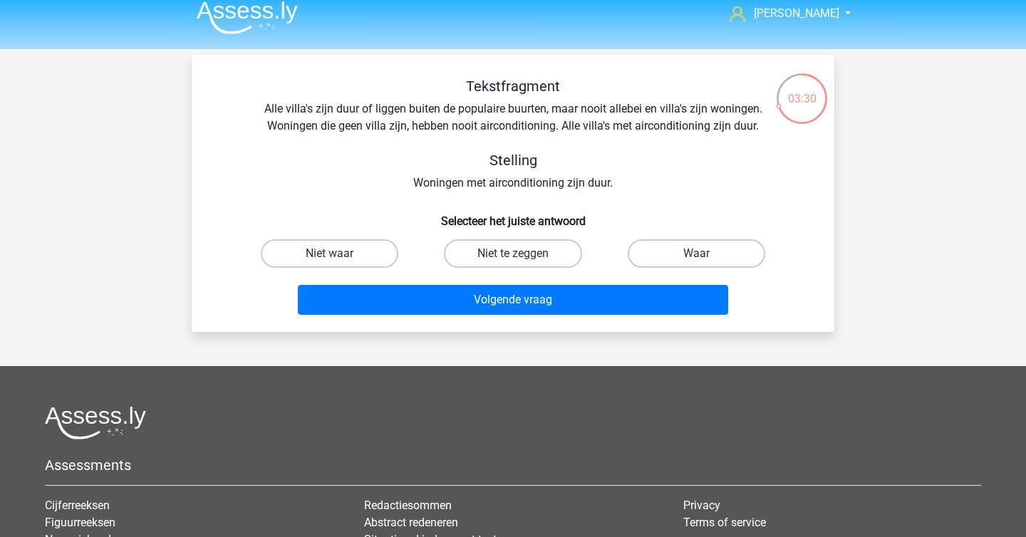
scroll to position [0, 0]
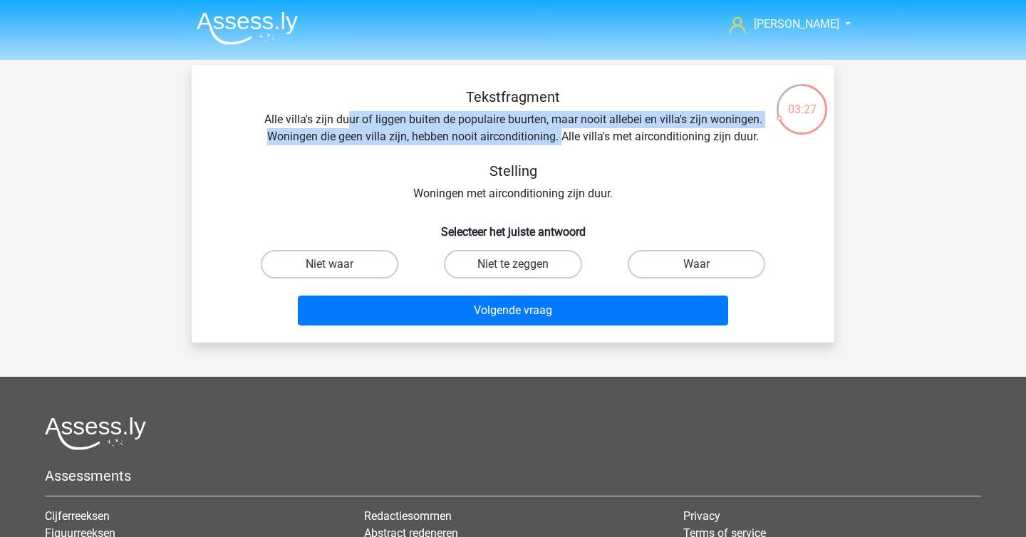
drag, startPoint x: 347, startPoint y: 116, endPoint x: 561, endPoint y: 130, distance: 214.9
click at [561, 130] on div "Tekstfragment Alle villa's zijn duur of liggen buiten de populaire buurten, maa…" at bounding box center [512, 145] width 597 height 114
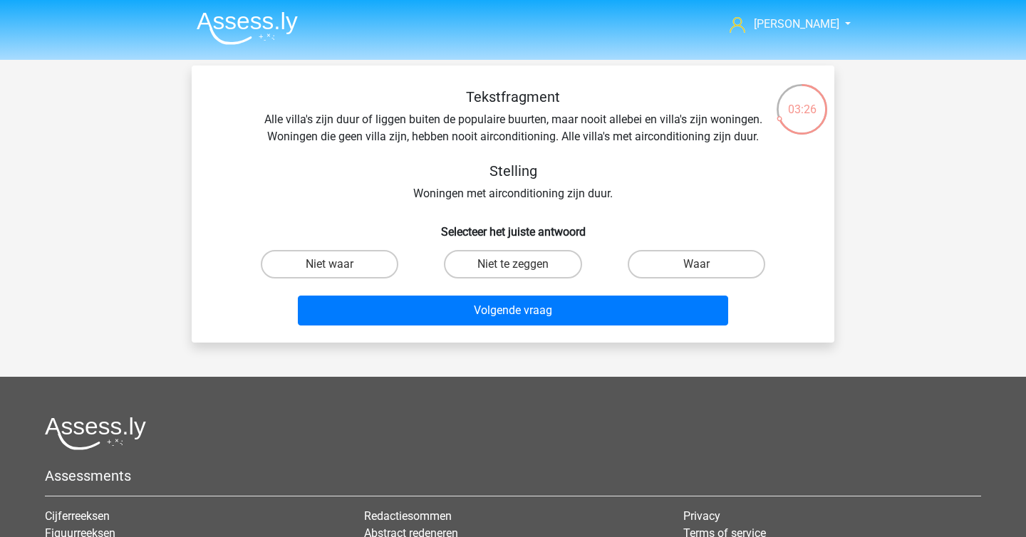
click at [596, 119] on div "Tekstfragment Alle villa's zijn duur of liggen buiten de populaire buurten, maa…" at bounding box center [512, 145] width 597 height 114
click at [555, 265] on label "Niet te zeggen" at bounding box center [513, 264] width 138 height 28
click at [522, 265] on input "Niet te zeggen" at bounding box center [517, 268] width 9 height 9
radio input "true"
click at [646, 254] on label "Waar" at bounding box center [697, 264] width 138 height 28
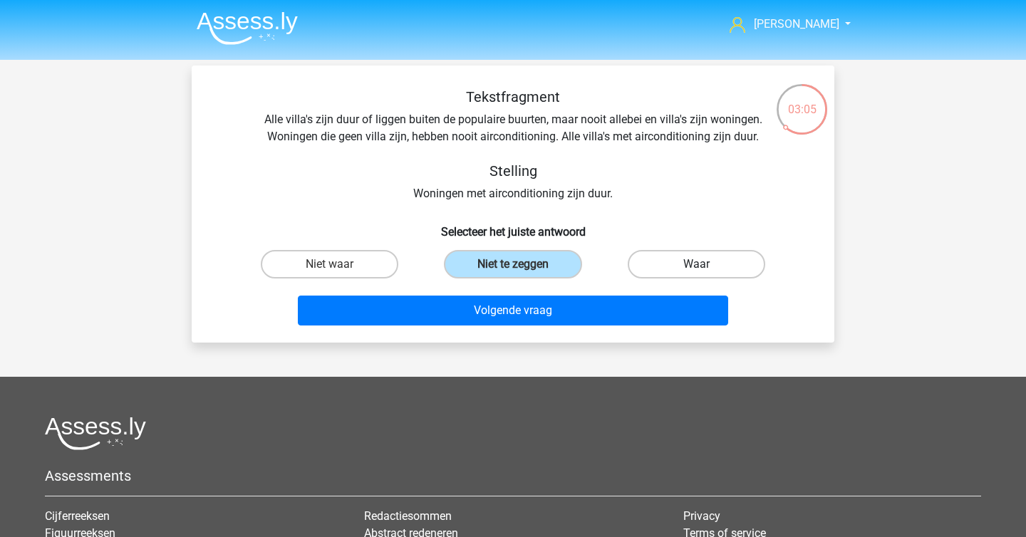
click at [696, 264] on input "Waar" at bounding box center [700, 268] width 9 height 9
radio input "true"
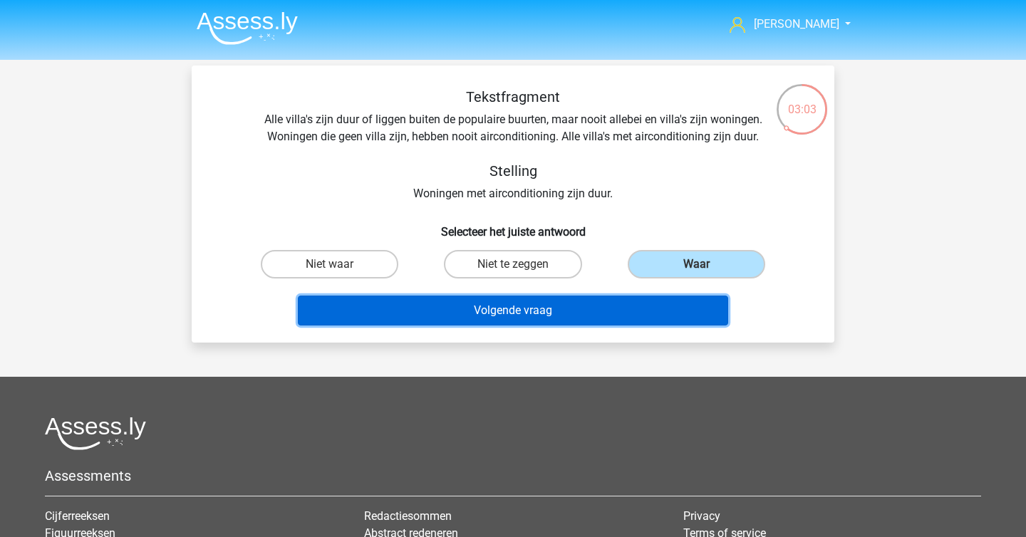
click at [593, 315] on button "Volgende vraag" at bounding box center [513, 311] width 431 height 30
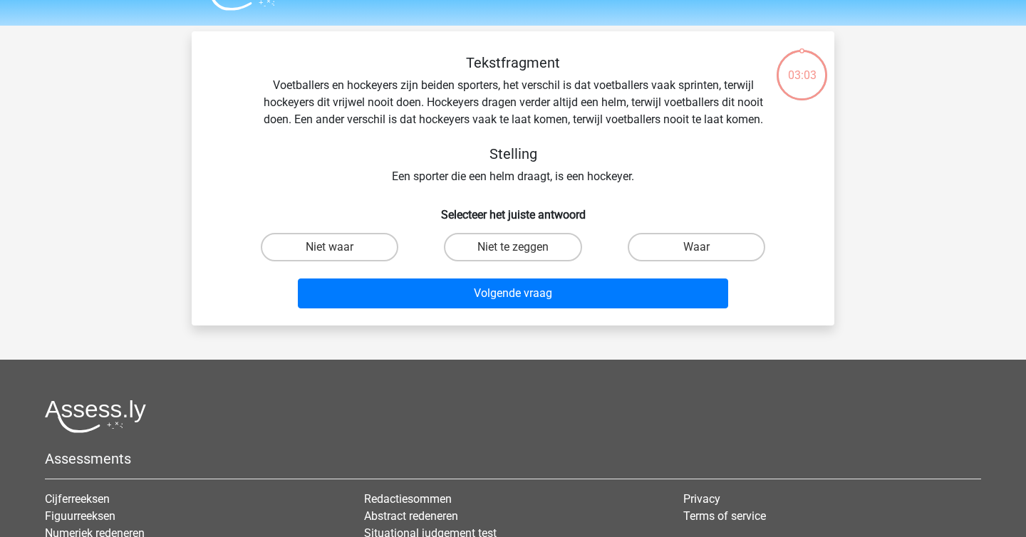
scroll to position [33, 0]
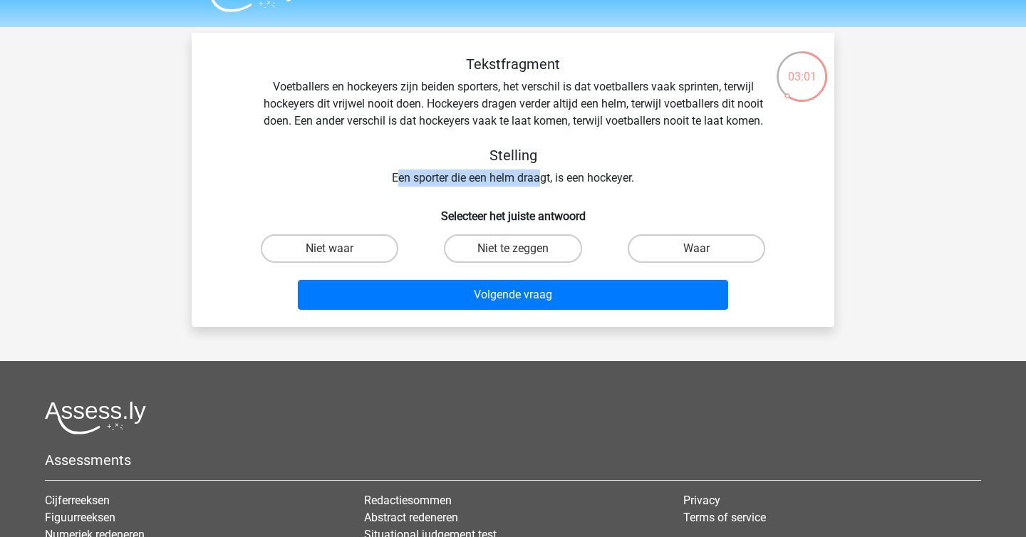
drag, startPoint x: 396, startPoint y: 183, endPoint x: 539, endPoint y: 183, distance: 143.2
click at [539, 183] on div "Tekstfragment Voetballers en hockeyers zijn beiden sporters, het verschil is da…" at bounding box center [512, 121] width 597 height 131
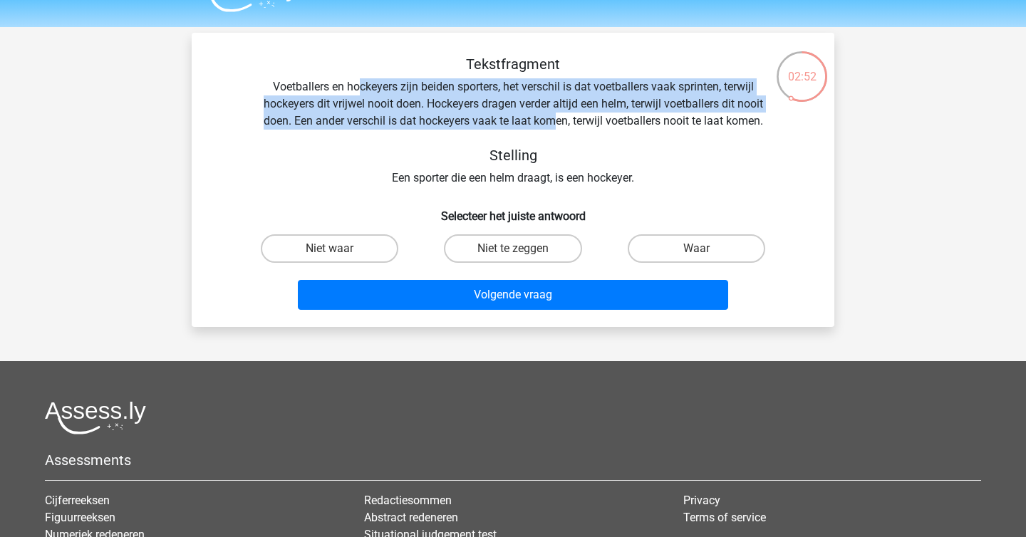
drag, startPoint x: 355, startPoint y: 89, endPoint x: 566, endPoint y: 135, distance: 216.5
click at [566, 135] on div "Tekstfragment Voetballers en hockeyers zijn beiden sporters, het verschil is da…" at bounding box center [512, 121] width 597 height 131
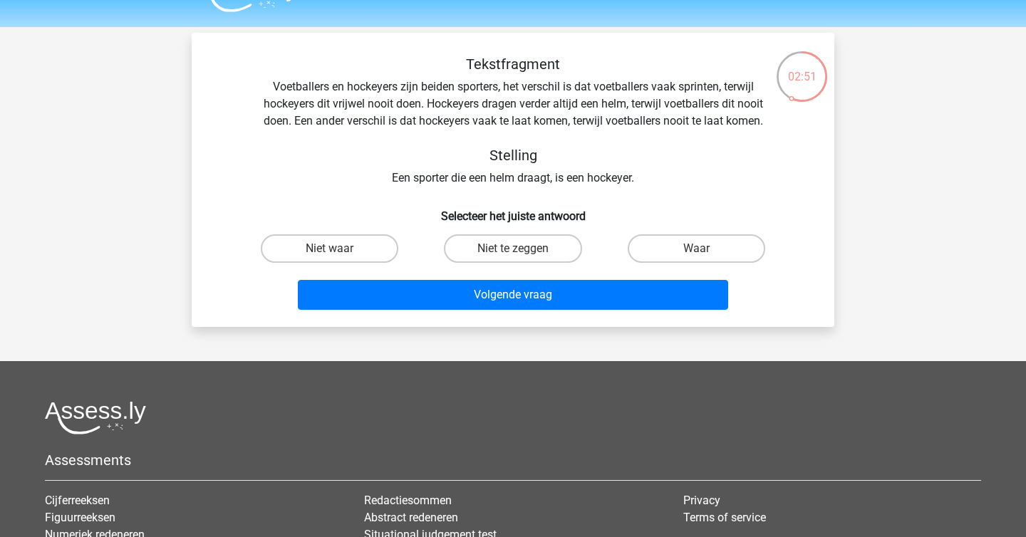
click at [586, 159] on h5 "Stelling" at bounding box center [513, 155] width 506 height 17
click at [514, 252] on input "Niet te zeggen" at bounding box center [517, 253] width 9 height 9
radio input "true"
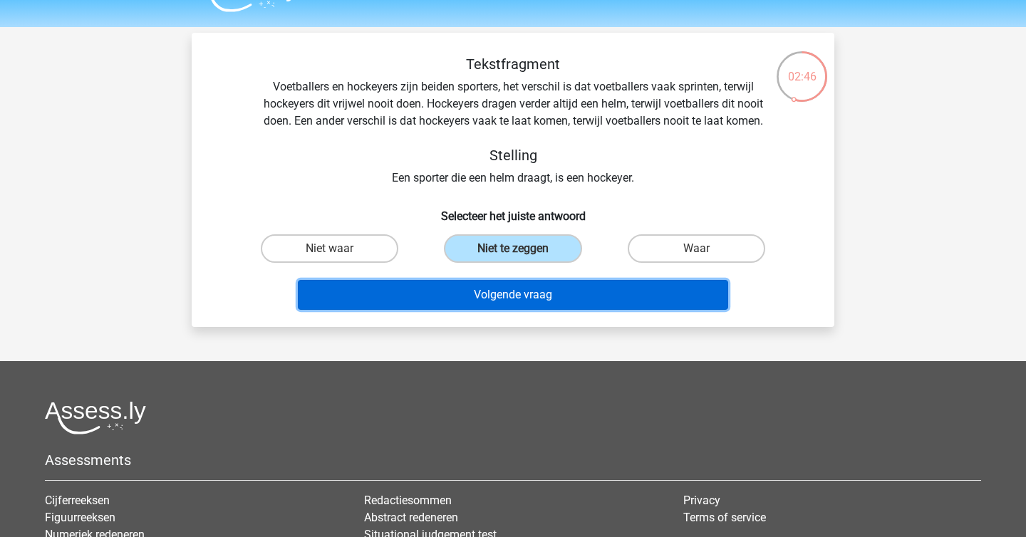
click at [504, 299] on button "Volgende vraag" at bounding box center [513, 295] width 431 height 30
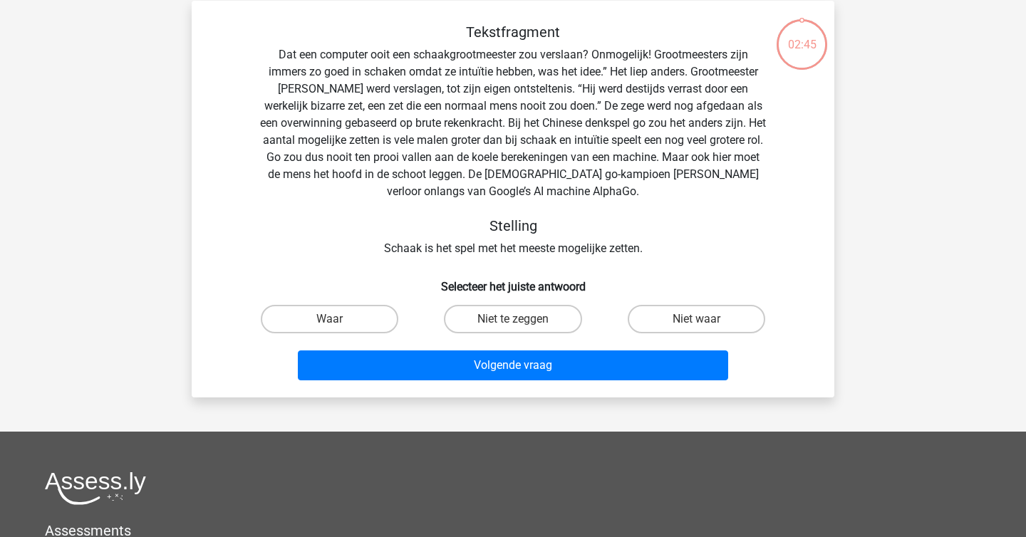
scroll to position [66, 0]
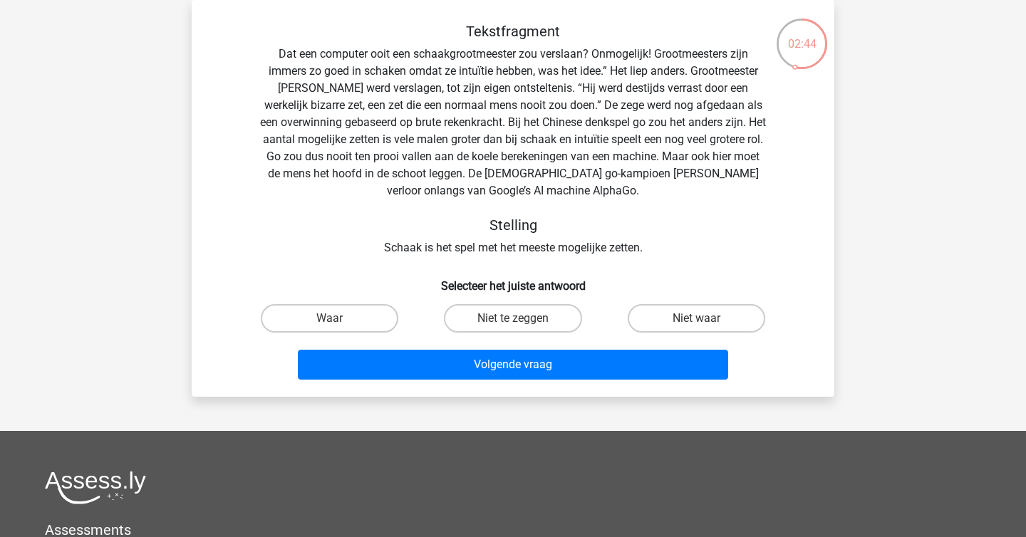
click at [436, 255] on div "Tekstfragment Dat een computer ooit een schaakgrootmeester zou verslaan? Onmoge…" at bounding box center [512, 140] width 597 height 234
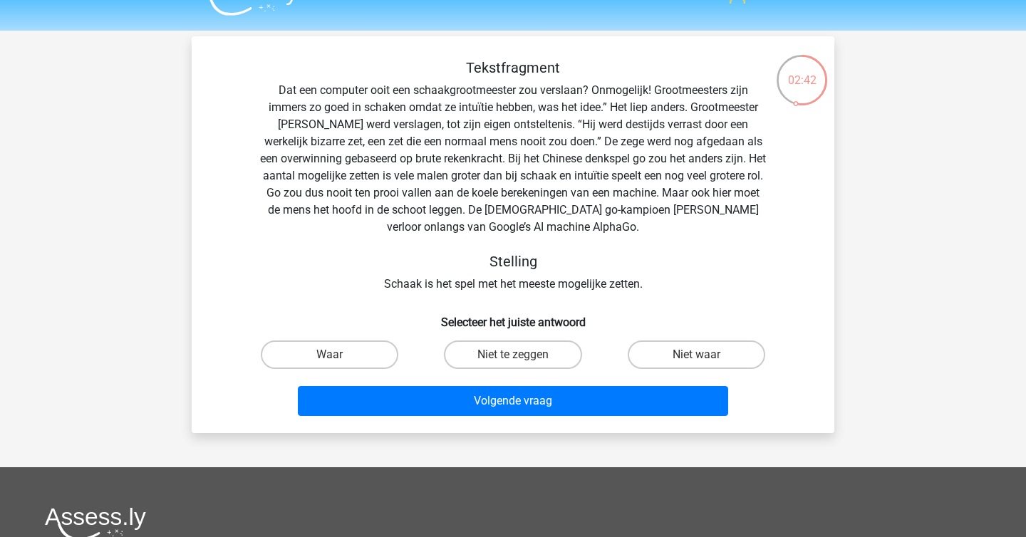
scroll to position [27, 0]
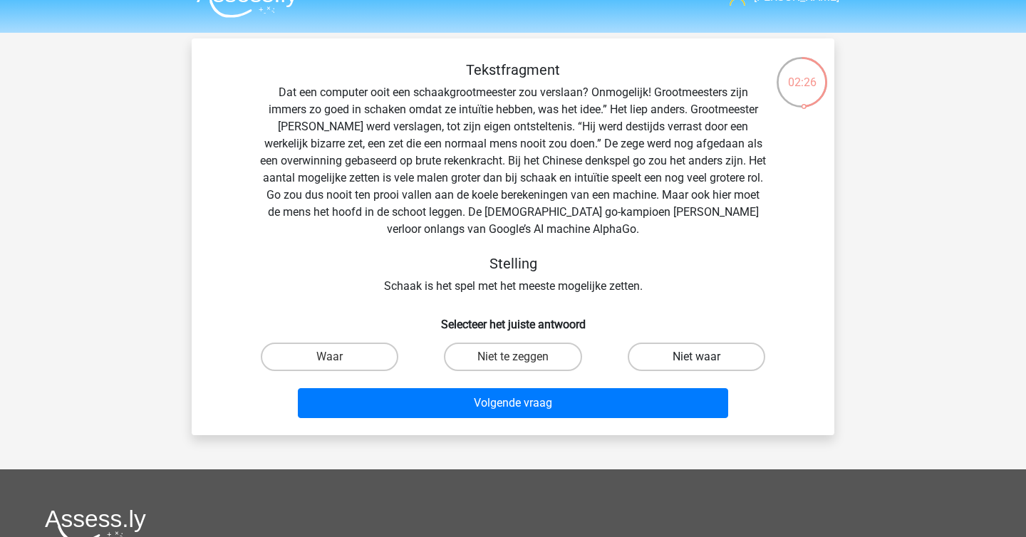
click at [657, 363] on label "Niet waar" at bounding box center [697, 357] width 138 height 28
click at [696, 363] on input "Niet waar" at bounding box center [700, 361] width 9 height 9
radio input "true"
click at [654, 366] on label "Niet waar" at bounding box center [697, 357] width 138 height 28
click at [696, 366] on input "Niet waar" at bounding box center [700, 361] width 9 height 9
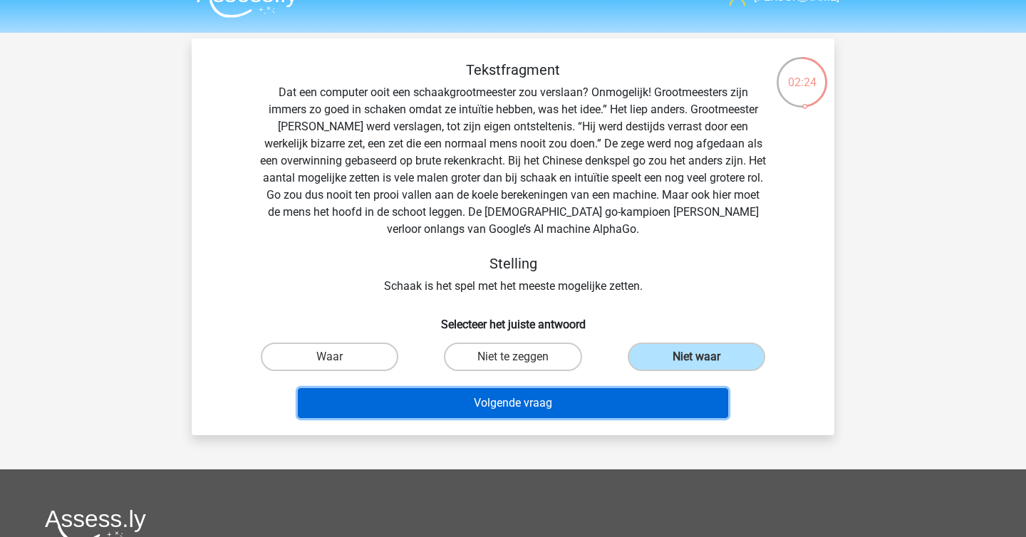
click at [604, 407] on button "Volgende vraag" at bounding box center [513, 403] width 431 height 30
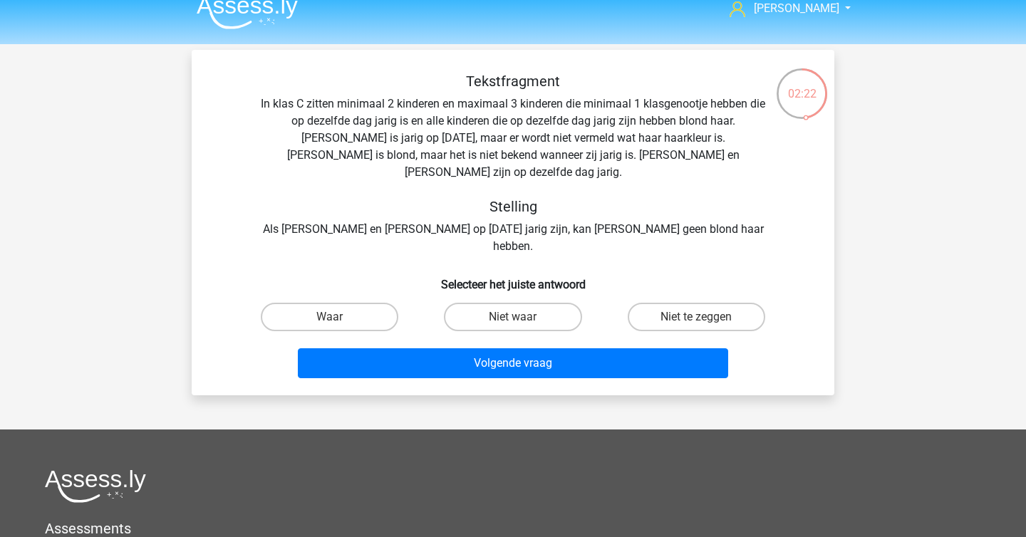
scroll to position [0, 0]
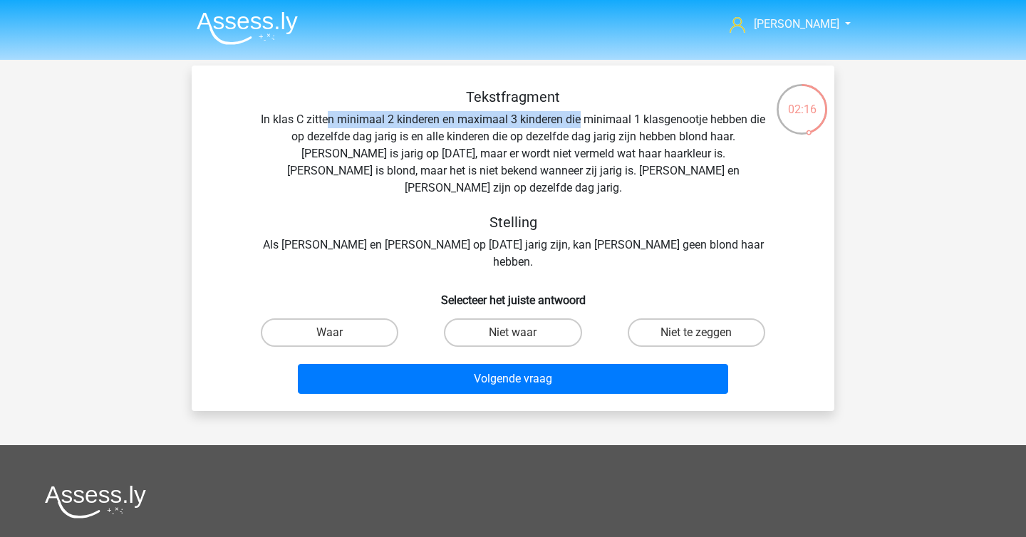
drag, startPoint x: 336, startPoint y: 122, endPoint x: 590, endPoint y: 124, distance: 254.4
click at [590, 124] on div "Tekstfragment In klas C zitten minimaal 2 kinderen en maximaal 3 kinderen die m…" at bounding box center [512, 179] width 597 height 182
click at [438, 127] on div "Tekstfragment In klas C zitten minimaal 2 kinderen en maximaal 3 kinderen die m…" at bounding box center [512, 179] width 597 height 182
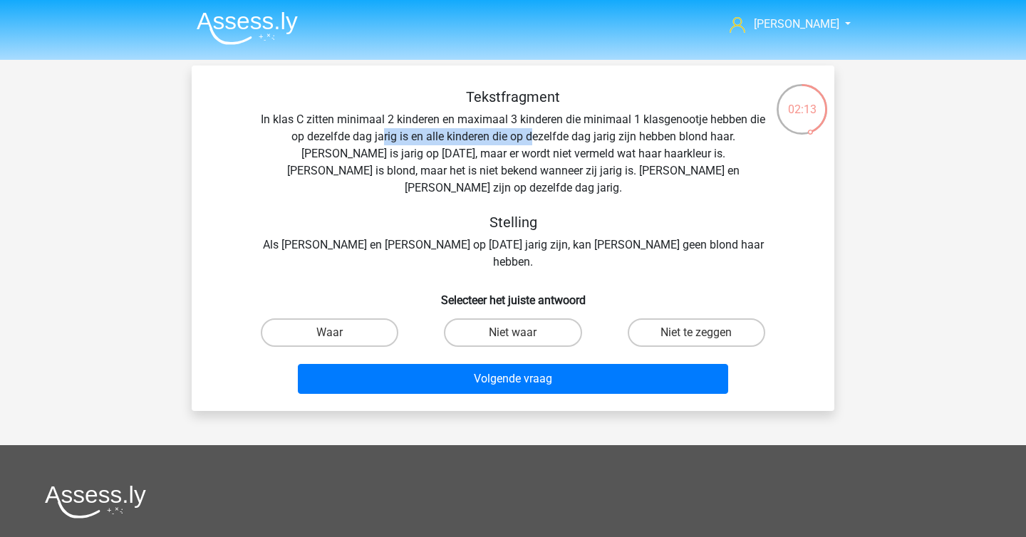
drag, startPoint x: 372, startPoint y: 137, endPoint x: 523, endPoint y: 144, distance: 151.2
click at [523, 144] on div "Tekstfragment In klas C zitten minimaal 2 kinderen en maximaal 3 kinderen die m…" at bounding box center [512, 179] width 597 height 182
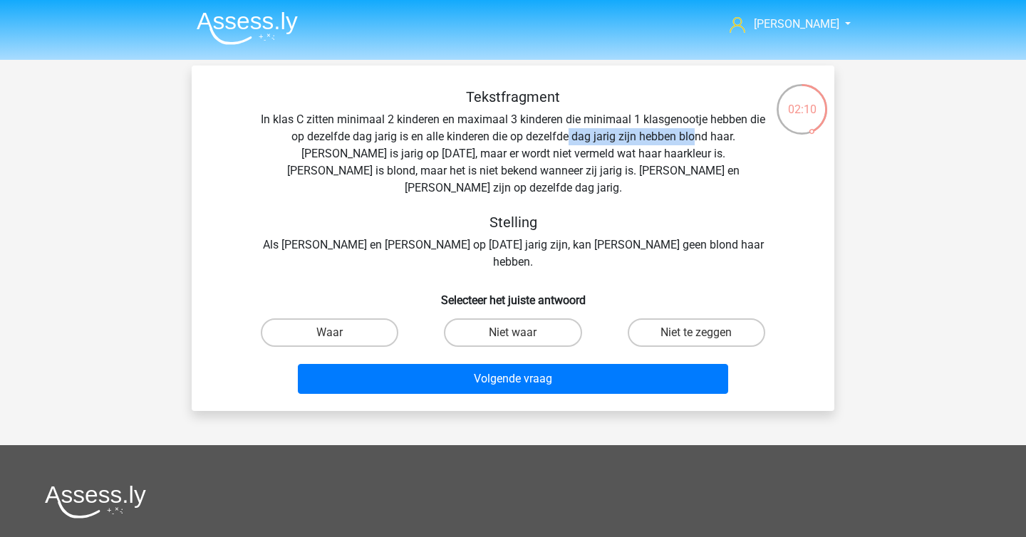
drag, startPoint x: 559, startPoint y: 138, endPoint x: 685, endPoint y: 141, distance: 126.1
click at [685, 141] on div "Tekstfragment In klas C zitten minimaal 2 kinderen en maximaal 3 kinderen die m…" at bounding box center [512, 179] width 597 height 182
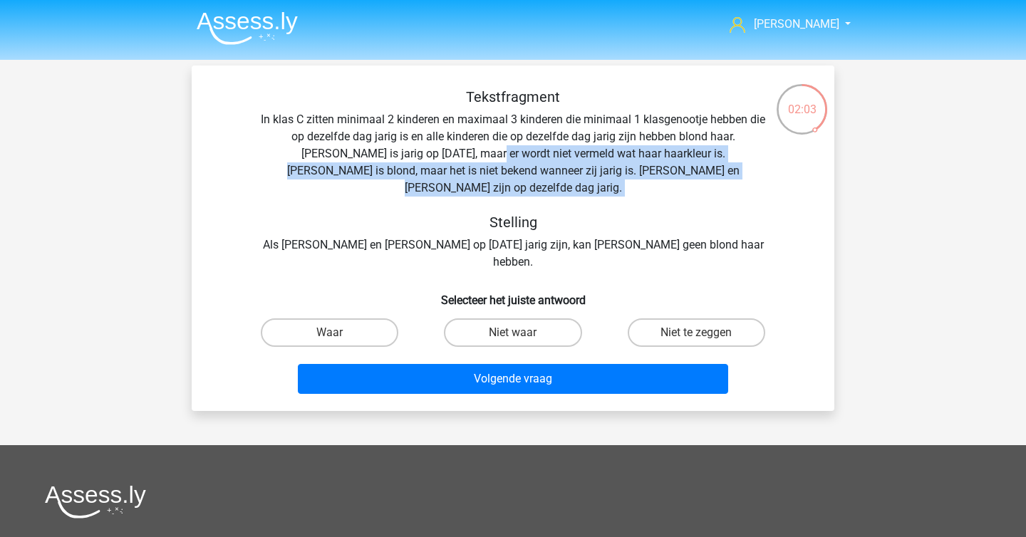
drag, startPoint x: 422, startPoint y: 150, endPoint x: 653, endPoint y: 187, distance: 233.2
click at [653, 187] on div "Tekstfragment In klas C zitten minimaal 2 kinderen en maximaal 3 kinderen die m…" at bounding box center [512, 179] width 597 height 182
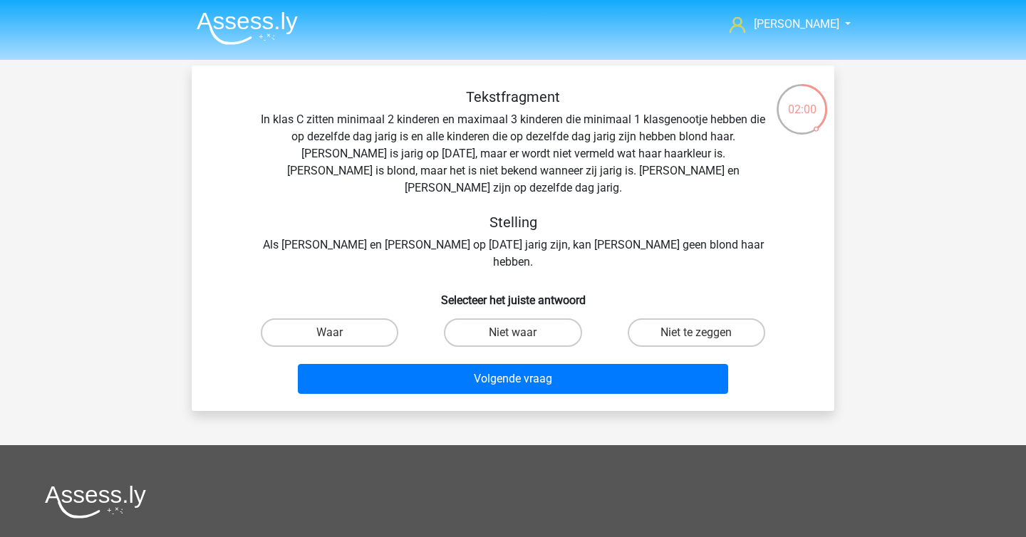
click at [648, 214] on h5 "Stelling" at bounding box center [513, 222] width 506 height 17
drag, startPoint x: 338, startPoint y: 128, endPoint x: 444, endPoint y: 128, distance: 106.2
click at [444, 128] on div "Tekstfragment In klas C zitten minimaal 2 kinderen en maximaal 3 kinderen die m…" at bounding box center [512, 179] width 597 height 182
click at [453, 145] on div "Tekstfragment In klas C zitten minimaal 2 kinderen en maximaal 3 kinderen die m…" at bounding box center [512, 179] width 597 height 182
drag, startPoint x: 633, startPoint y: 139, endPoint x: 677, endPoint y: 139, distance: 44.2
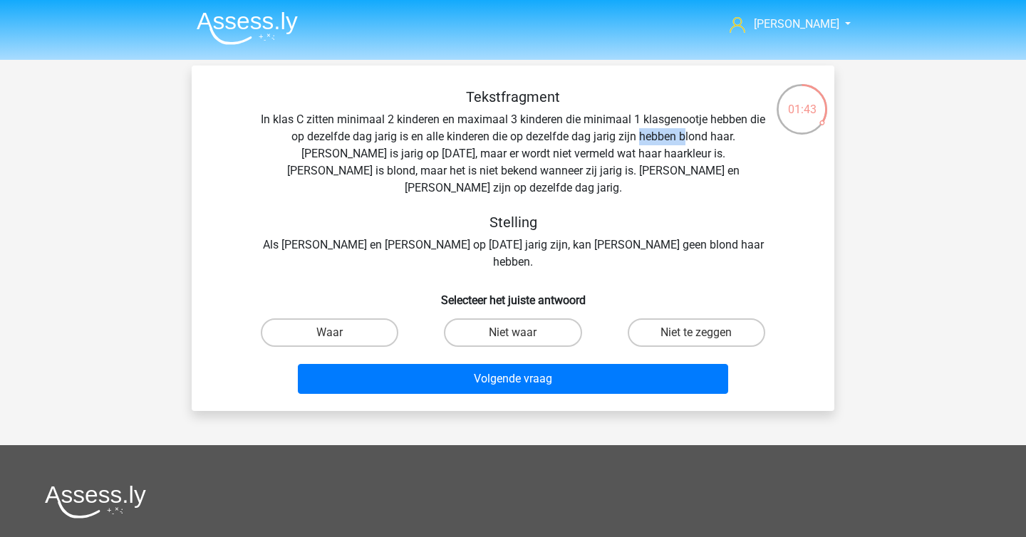
click at [677, 139] on div "Tekstfragment In klas C zitten minimaal 2 kinderen en maximaal 3 kinderen die m…" at bounding box center [512, 179] width 597 height 182
click at [631, 318] on label "Niet te zeggen" at bounding box center [697, 332] width 138 height 28
click at [696, 333] on input "Niet te zeggen" at bounding box center [700, 337] width 9 height 9
radio input "true"
click at [618, 353] on div "Volgende vraag" at bounding box center [512, 376] width 597 height 47
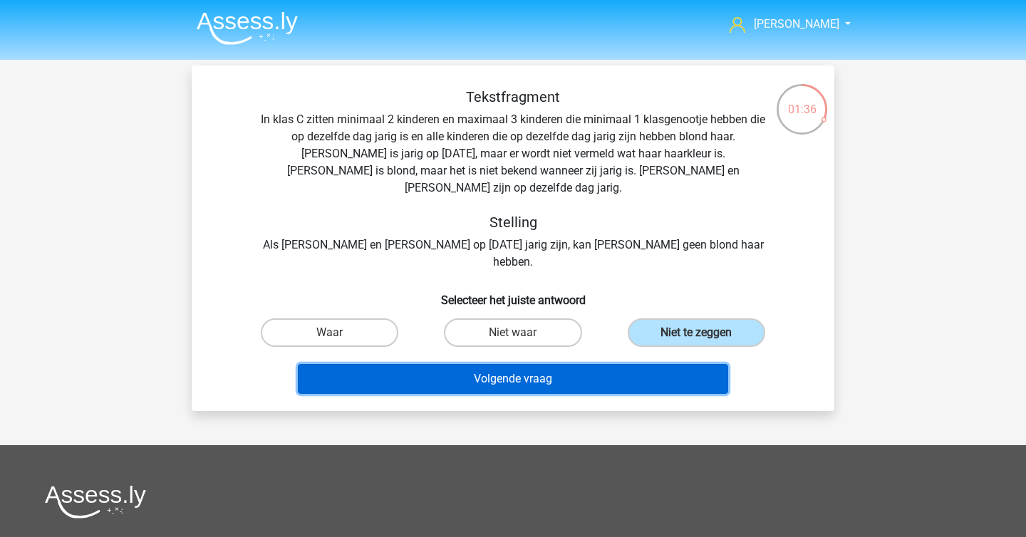
click at [593, 364] on button "Volgende vraag" at bounding box center [513, 379] width 431 height 30
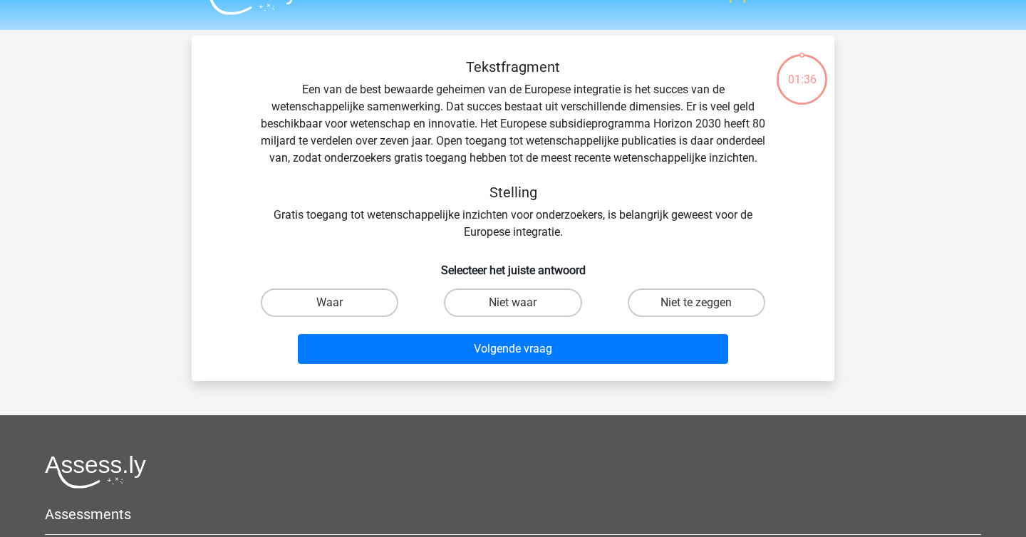
scroll to position [21, 0]
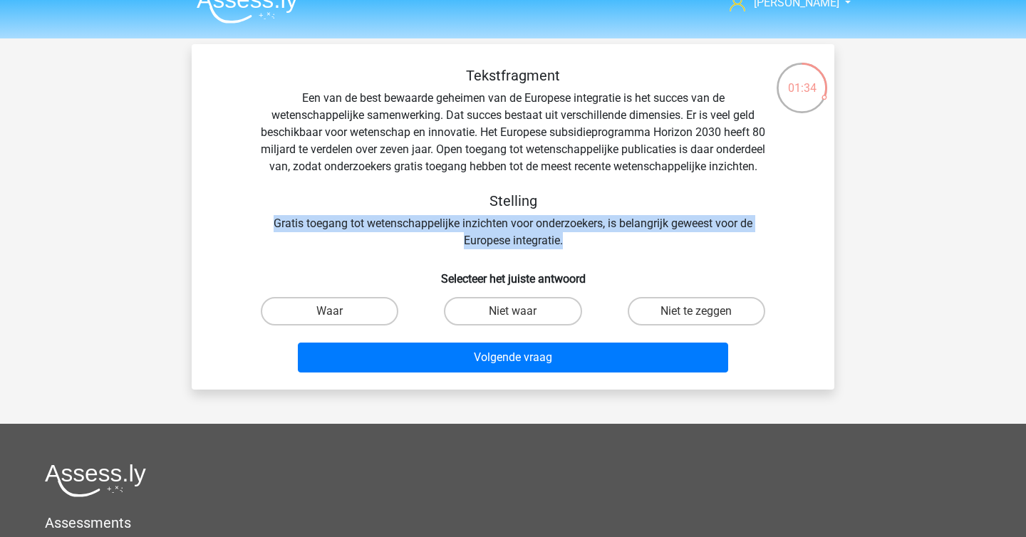
drag, startPoint x: 366, startPoint y: 231, endPoint x: 572, endPoint y: 260, distance: 208.0
click at [572, 249] on div "Tekstfragment Een van de best bewaarde geheimen van de Europese integratie is h…" at bounding box center [512, 158] width 597 height 182
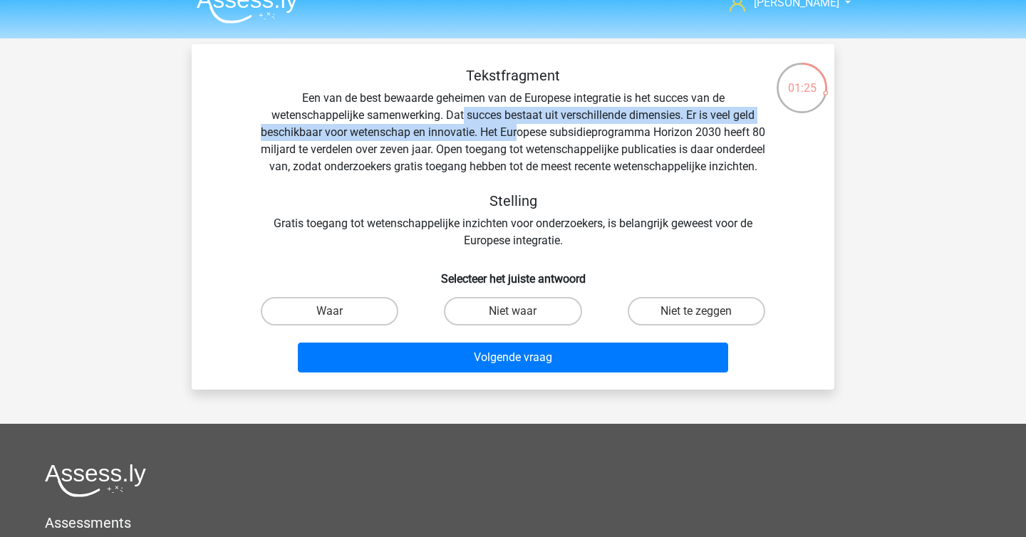
drag, startPoint x: 462, startPoint y: 120, endPoint x: 524, endPoint y: 138, distance: 63.8
click at [524, 138] on div "Tekstfragment Een van de best bewaarde geheimen van de Europese integratie is h…" at bounding box center [512, 158] width 597 height 182
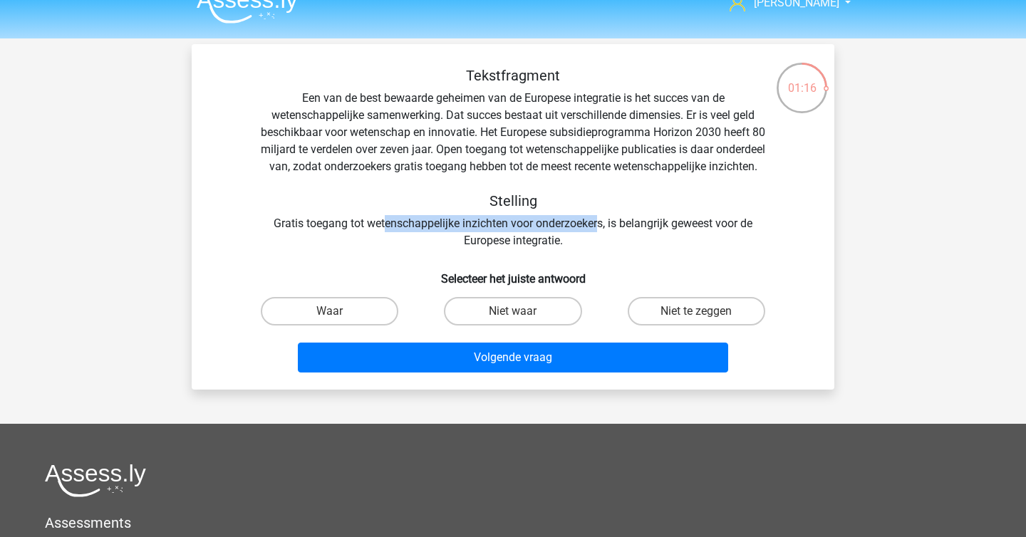
drag, startPoint x: 385, startPoint y: 238, endPoint x: 598, endPoint y: 237, distance: 213.0
click at [598, 237] on div "Tekstfragment Een van de best bewaarde geheimen van de Europese integratie is h…" at bounding box center [512, 158] width 597 height 182
click at [358, 326] on label "Waar" at bounding box center [330, 311] width 138 height 28
click at [339, 321] on input "Waar" at bounding box center [334, 315] width 9 height 9
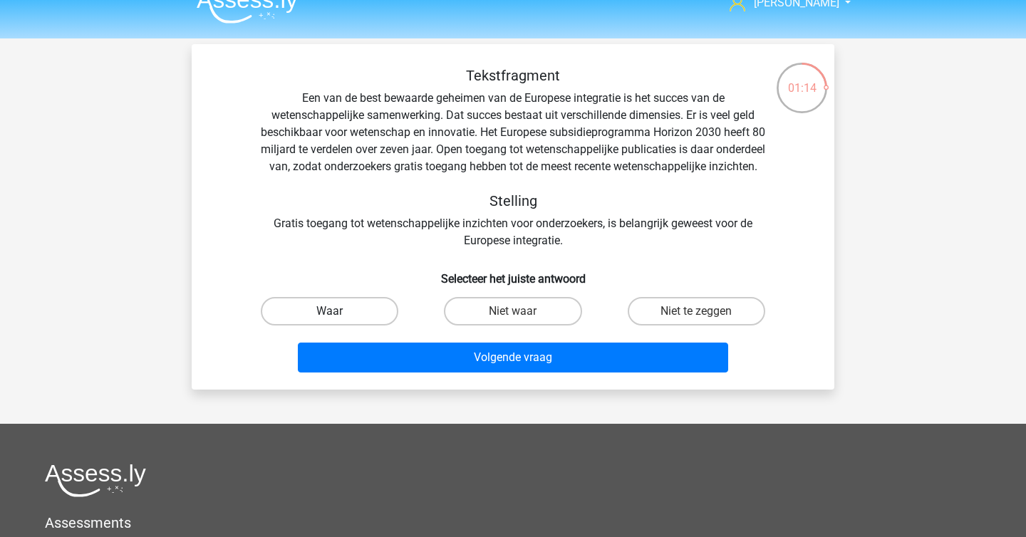
radio input "true"
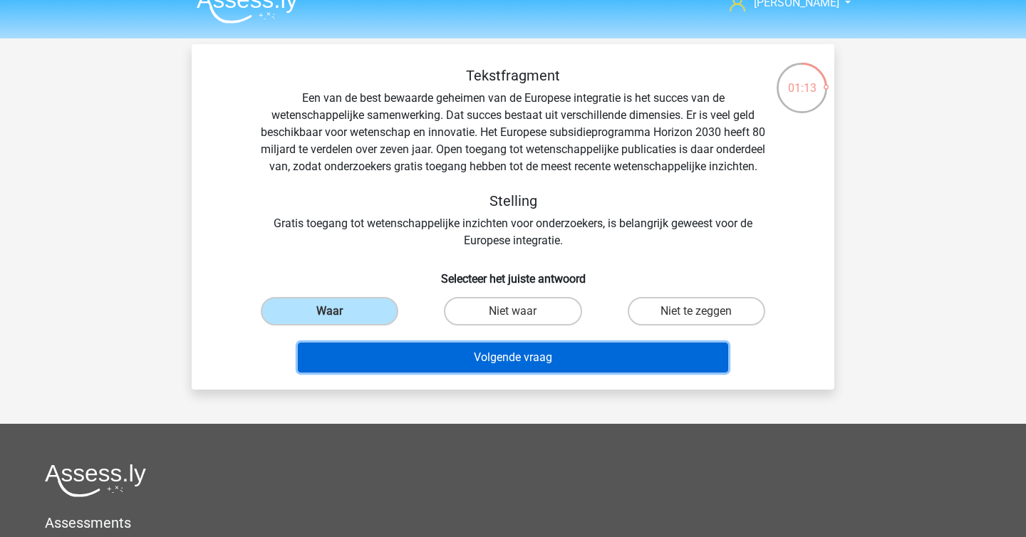
click at [405, 373] on button "Volgende vraag" at bounding box center [513, 358] width 431 height 30
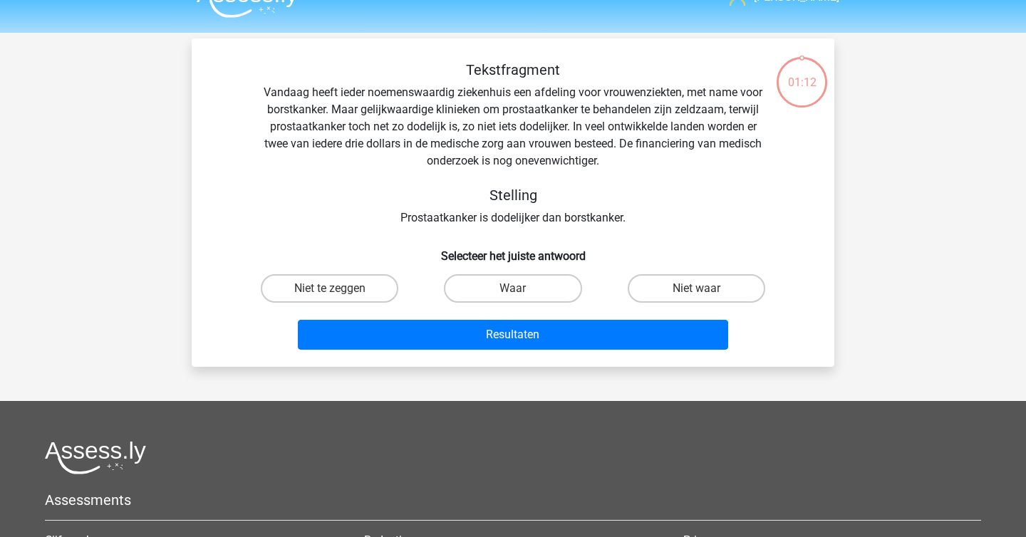
scroll to position [0, 0]
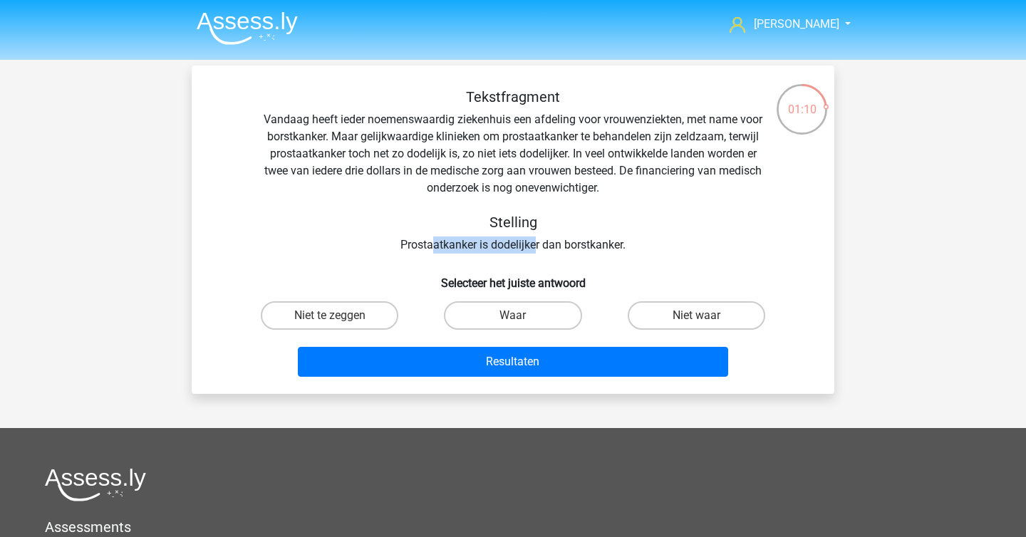
drag, startPoint x: 430, startPoint y: 249, endPoint x: 535, endPoint y: 249, distance: 105.4
click at [535, 249] on div "Tekstfragment Vandaag heeft ieder noemenswaardig ziekenhuis een afdeling voor v…" at bounding box center [512, 170] width 597 height 165
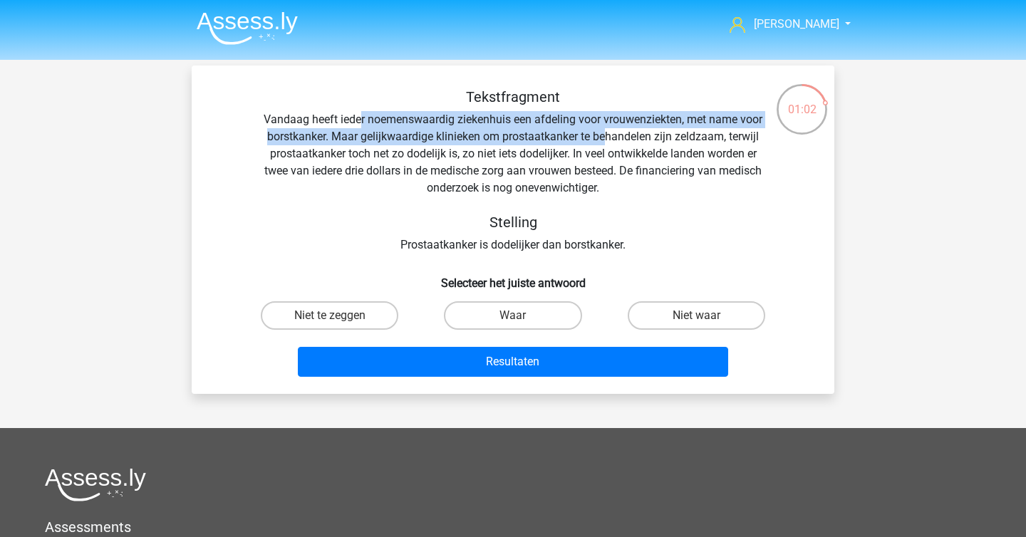
drag, startPoint x: 358, startPoint y: 122, endPoint x: 604, endPoint y: 140, distance: 246.5
click at [604, 140] on div "Tekstfragment Vandaag heeft ieder noemenswaardig ziekenhuis een afdeling voor v…" at bounding box center [512, 170] width 597 height 165
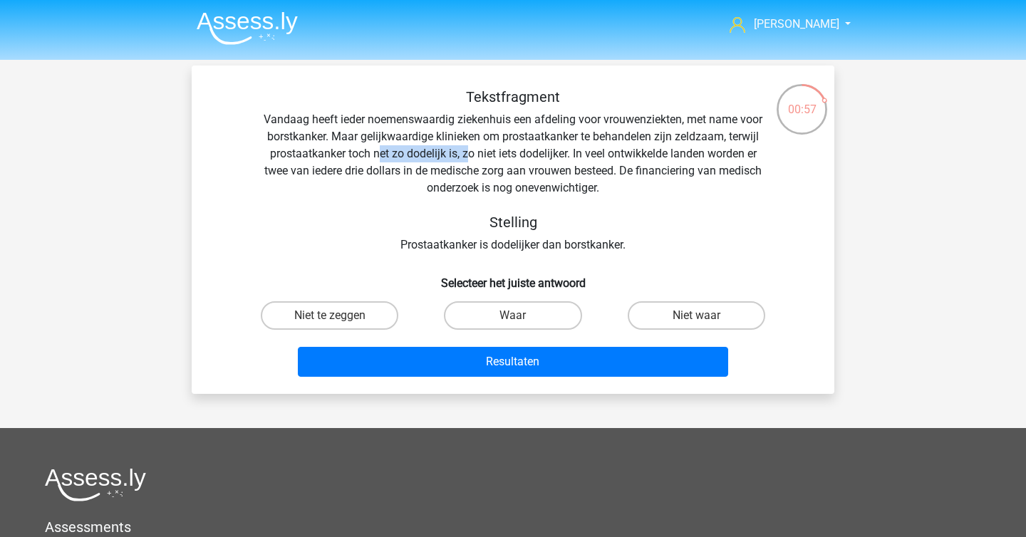
drag, startPoint x: 376, startPoint y: 147, endPoint x: 465, endPoint y: 157, distance: 88.9
click at [465, 157] on div "Tekstfragment Vandaag heeft ieder noemenswaardig ziekenhuis een afdeling voor v…" at bounding box center [512, 170] width 597 height 165
click at [579, 317] on label "Waar" at bounding box center [513, 315] width 138 height 28
click at [522, 317] on input "Waar" at bounding box center [517, 320] width 9 height 9
radio input "true"
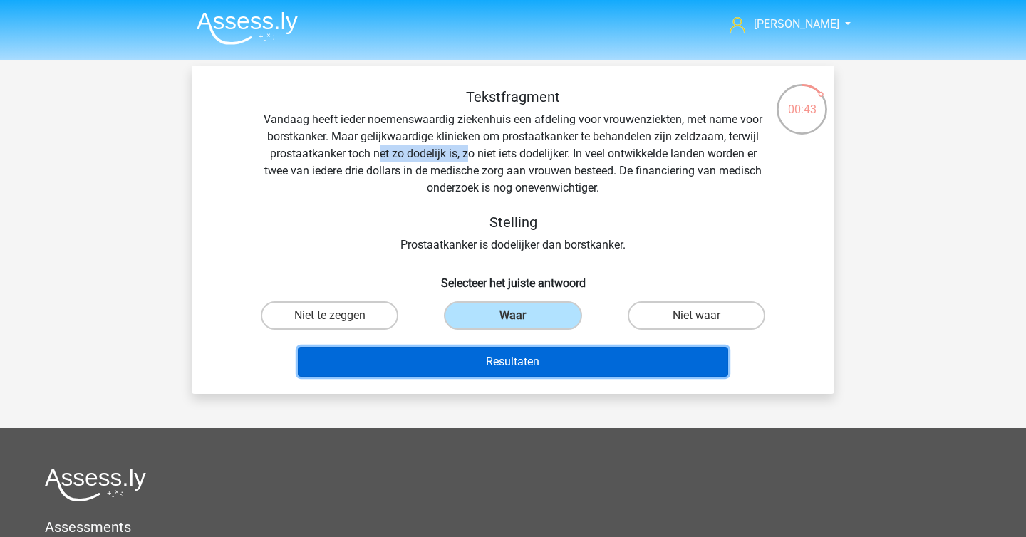
click at [551, 357] on button "Resultaten" at bounding box center [513, 362] width 431 height 30
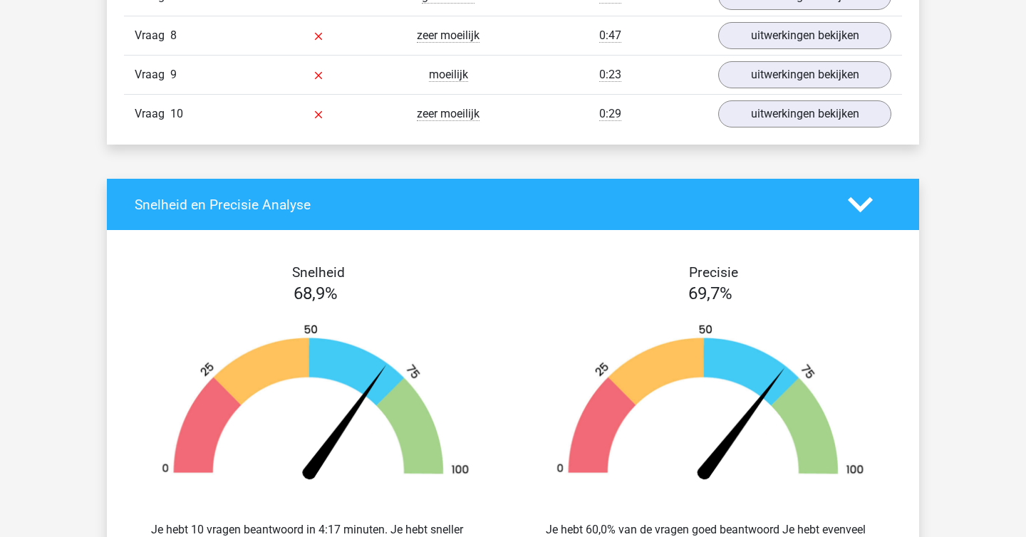
scroll to position [1170, 0]
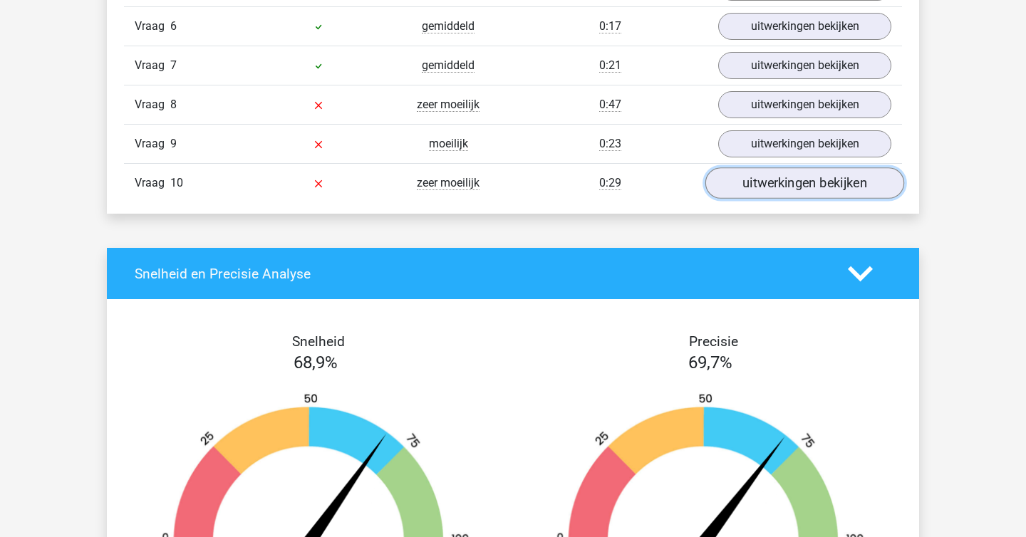
click at [819, 186] on link "uitwerkingen bekijken" at bounding box center [804, 182] width 199 height 31
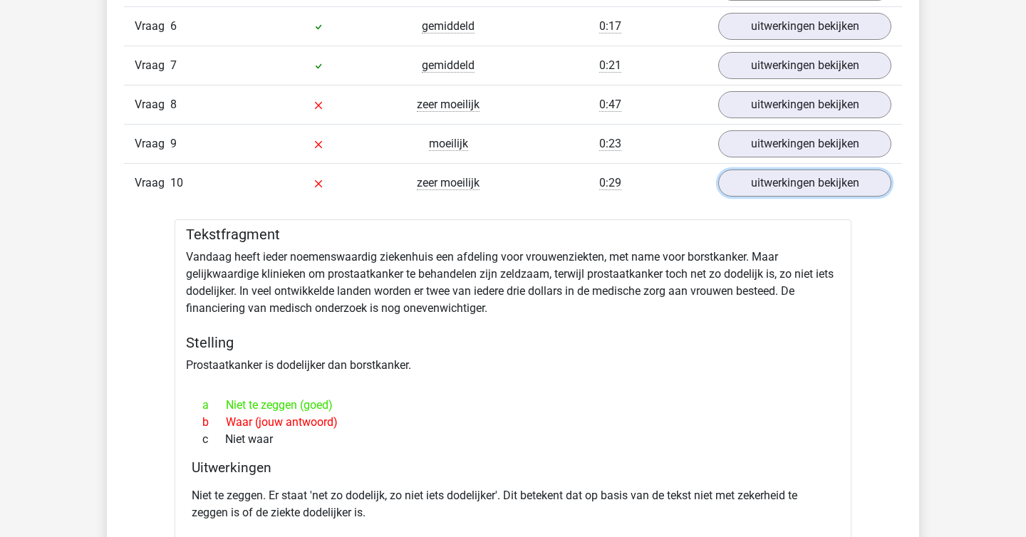
scroll to position [1165, 0]
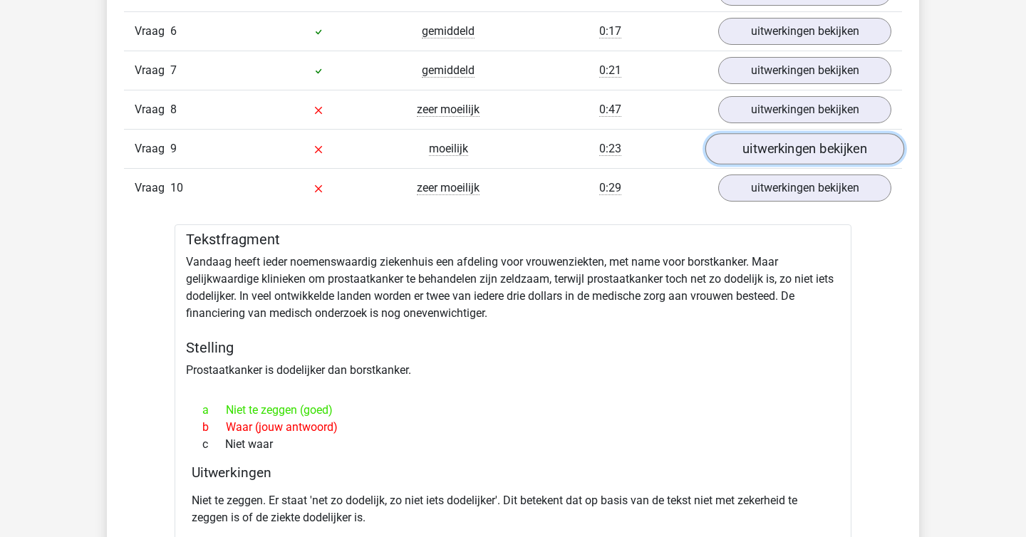
click at [771, 140] on link "uitwerkingen bekijken" at bounding box center [804, 148] width 199 height 31
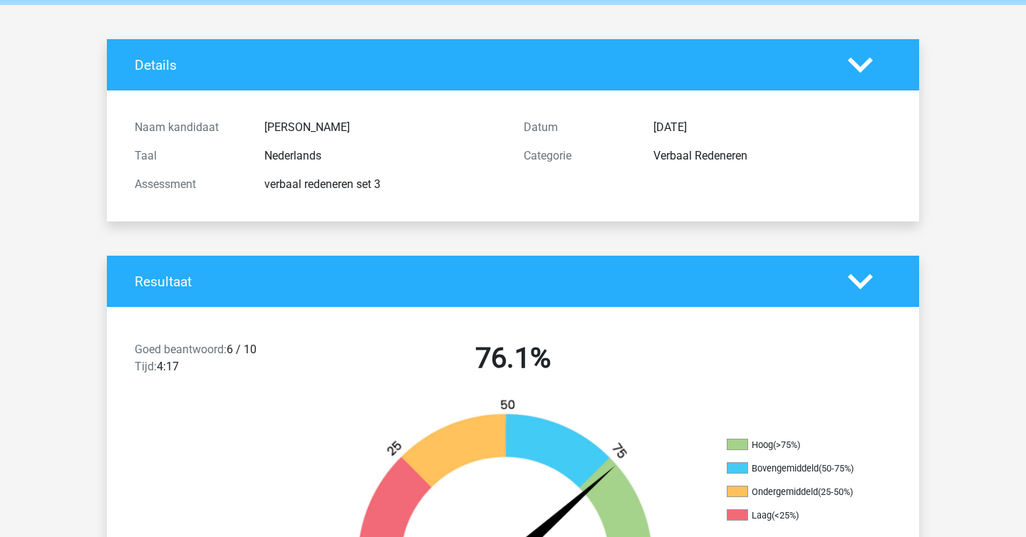
scroll to position [0, 0]
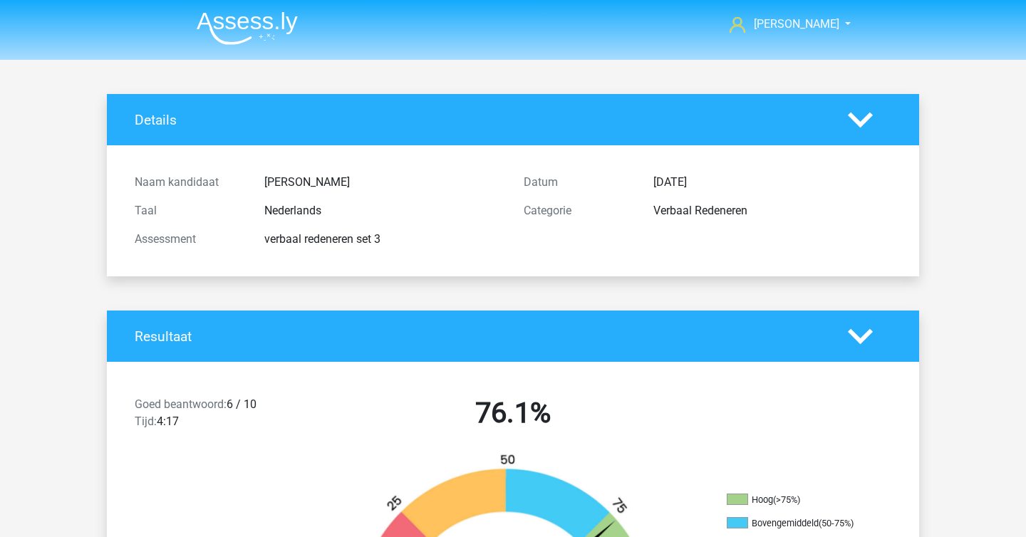
click at [257, 16] on img at bounding box center [247, 27] width 101 height 33
